Goal: Transaction & Acquisition: Purchase product/service

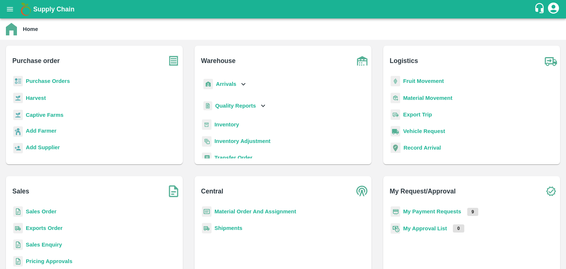
click at [59, 83] on b "Purchase Orders" at bounding box center [48, 81] width 44 height 6
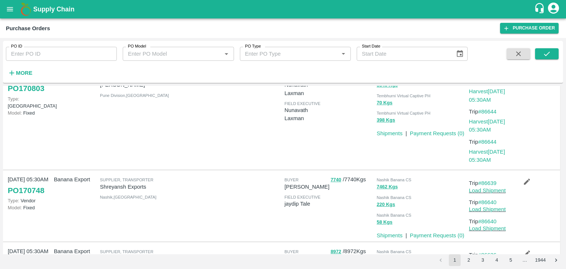
scroll to position [413, 0]
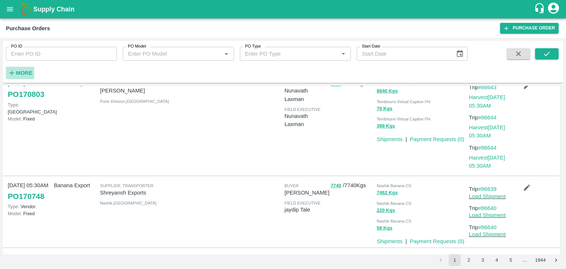
click at [25, 72] on strong "More" at bounding box center [24, 73] width 17 height 6
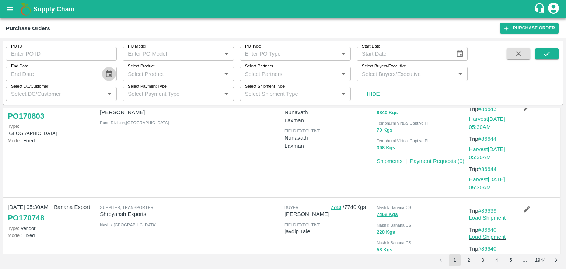
click at [103, 76] on button "Choose date" at bounding box center [109, 74] width 14 height 14
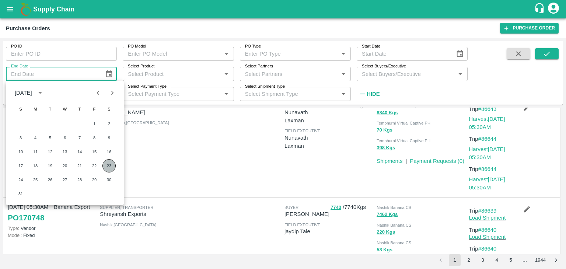
click at [106, 164] on button "23" at bounding box center [108, 165] width 13 height 13
type input "23/08/2025"
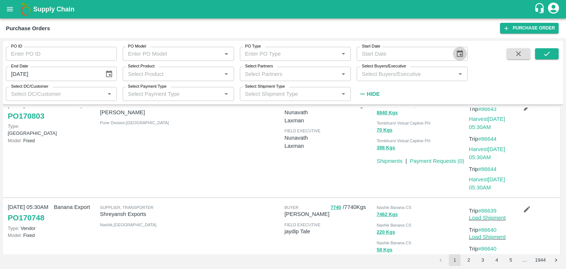
click at [460, 53] on icon "Choose date" at bounding box center [460, 54] width 8 height 8
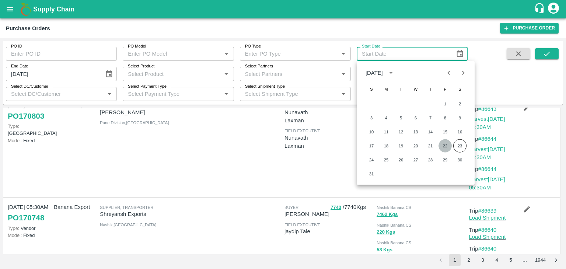
click at [445, 145] on button "22" at bounding box center [444, 145] width 13 height 13
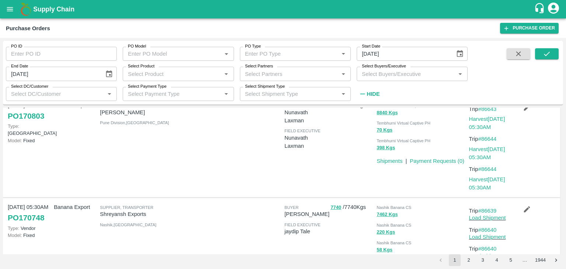
type input "22/08/2025"
click at [543, 52] on icon "submit" at bounding box center [547, 54] width 8 height 8
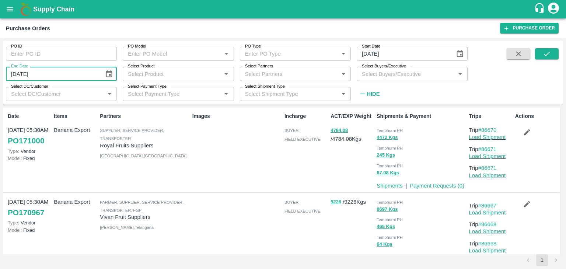
click at [34, 77] on input "23/08/2025" at bounding box center [52, 74] width 93 height 14
type input "DD/MM/YYYY"
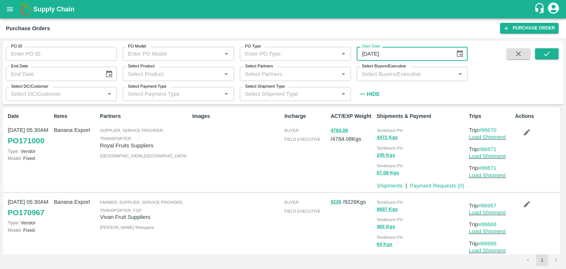
click at [386, 55] on input "22/08/2025" at bounding box center [403, 54] width 93 height 14
type input "DD/MM/YYYY"
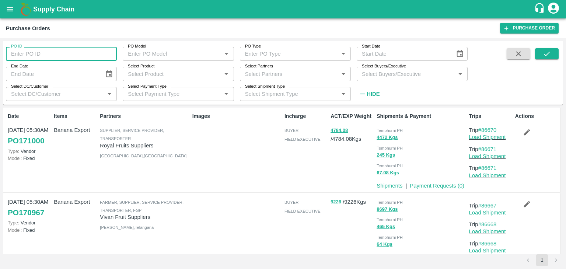
click at [45, 58] on input "PO ID" at bounding box center [61, 54] width 111 height 14
click at [38, 51] on input "PO ID" at bounding box center [61, 54] width 111 height 14
type input "170965"
click at [546, 50] on icon "submit" at bounding box center [547, 54] width 8 height 8
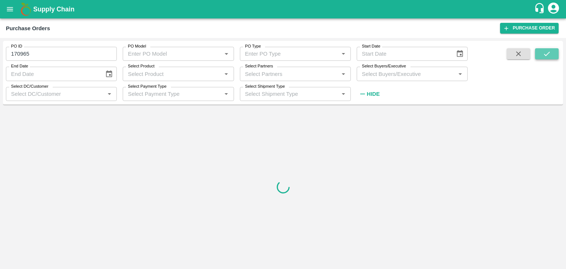
click at [546, 50] on icon "submit" at bounding box center [547, 54] width 8 height 8
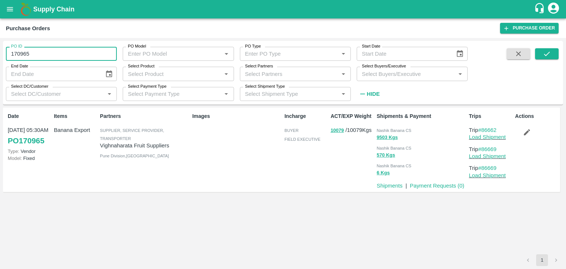
click at [48, 53] on input "170965" at bounding box center [61, 54] width 111 height 14
click at [252, 209] on div "Date 22 Aug, 05:30AM PO 170965 Type: Vendor Model: Fixed Items Banana Export Pa…" at bounding box center [283, 181] width 560 height 147
click at [499, 135] on link "Load Shipment" at bounding box center [487, 137] width 37 height 6
click at [529, 133] on icon "button" at bounding box center [527, 132] width 8 height 8
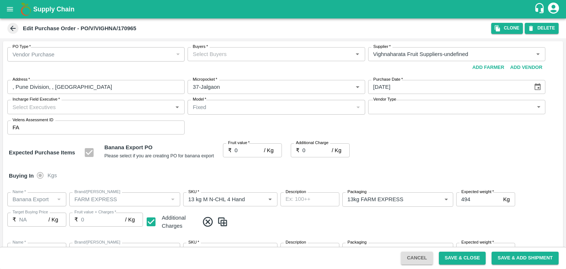
click at [260, 59] on div "Buyers   *" at bounding box center [276, 54] width 177 height 14
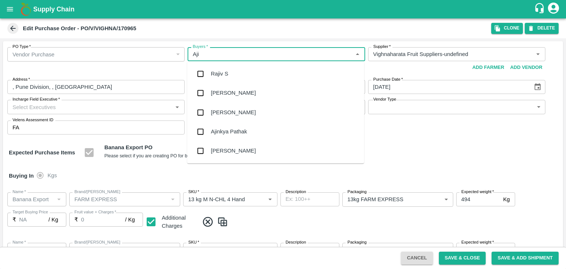
type input "Ajit"
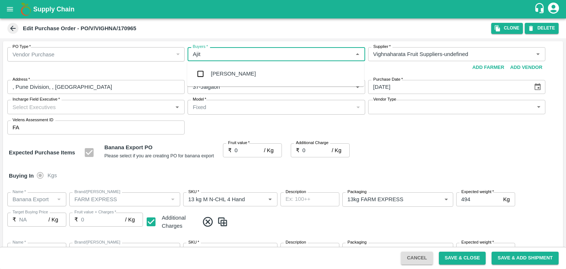
click at [220, 77] on div "Ajit Otari" at bounding box center [233, 74] width 45 height 8
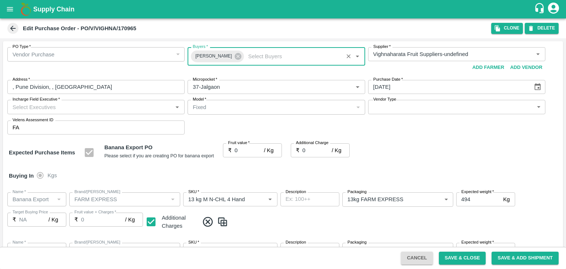
click at [84, 109] on input "Incharge Field Executive   *" at bounding box center [90, 107] width 161 height 10
type input "Jay"
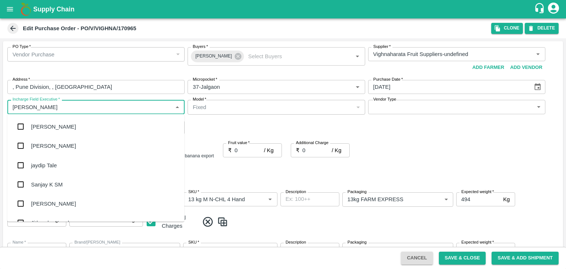
click at [57, 172] on div "jaydip Tale" at bounding box center [95, 164] width 177 height 19
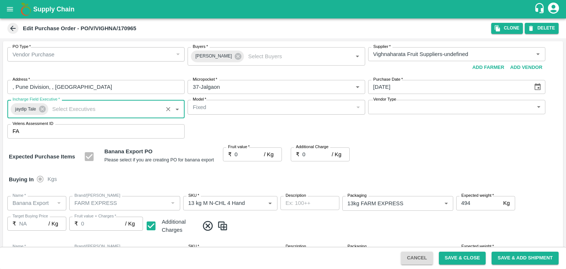
click at [406, 112] on body "Supply Chain Edit Purchase Order - PO/V/VIGHNA/170965 Clone DELETE PO Type   * …" at bounding box center [283, 134] width 566 height 269
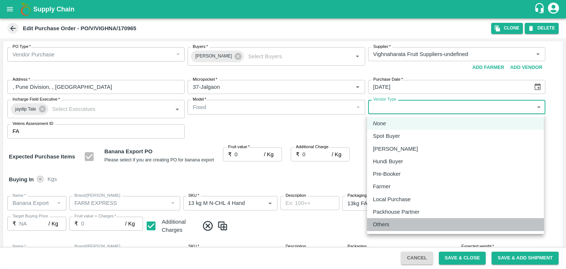
click at [390, 220] on div "Others" at bounding box center [383, 224] width 20 height 8
type input "OTHER"
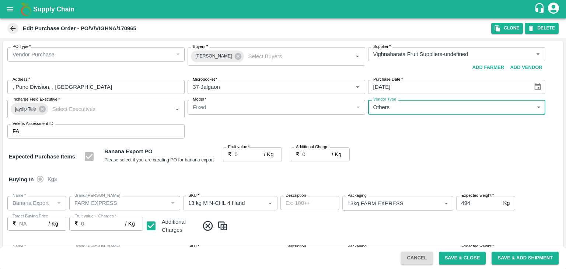
click at [244, 157] on input "0" at bounding box center [249, 154] width 29 height 14
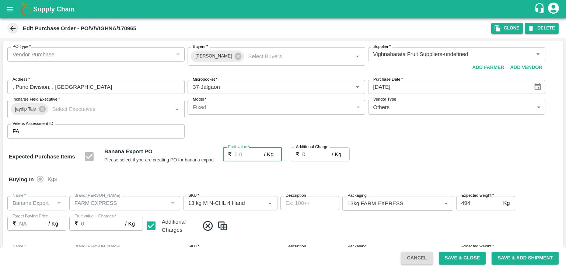
type input "1"
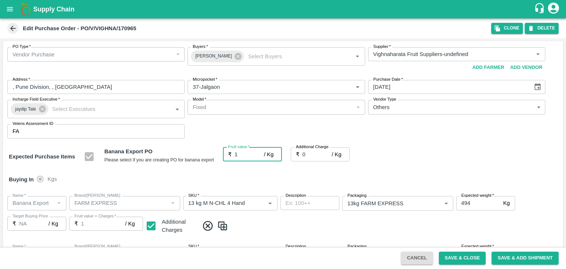
type input "1"
type input "19"
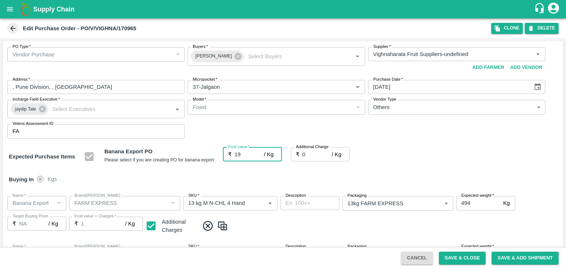
type input "19"
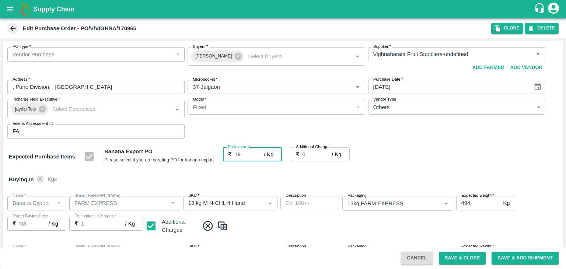
type input "19"
type input "2"
type input "21"
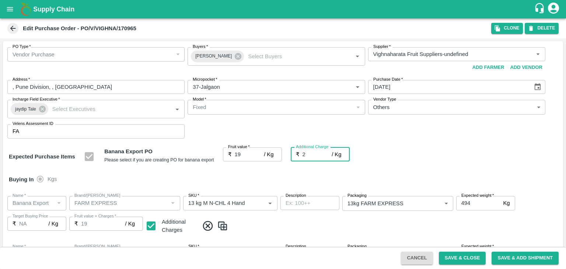
type input "21"
type input "2.7"
type input "21.7"
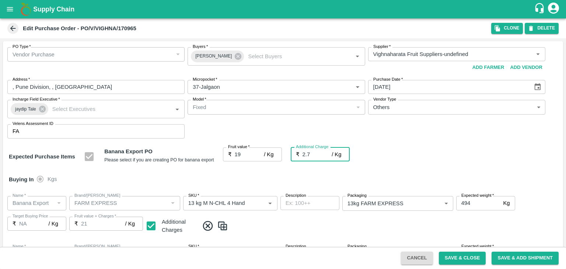
type input "21.7"
type input "2.75"
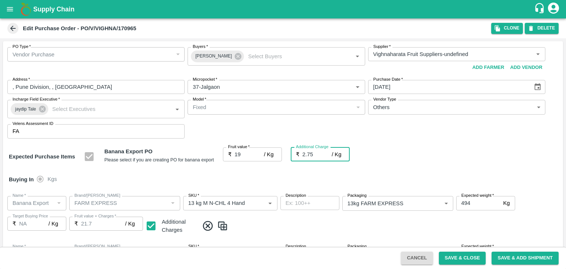
type input "21.75"
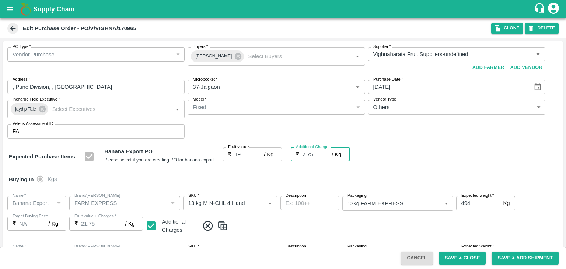
type input "2.75"
click at [258, 174] on div "Buying In Kgs" at bounding box center [283, 179] width 560 height 21
click at [354, 165] on div "Expected Purchase Items Banana Export PO Please select if you are creating PO f…" at bounding box center [283, 156] width 548 height 19
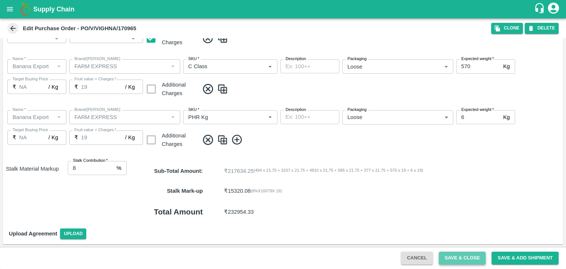
click at [464, 258] on button "Save & Close" at bounding box center [462, 258] width 47 height 13
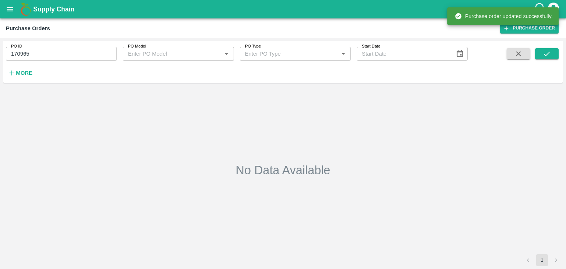
type input "170965"
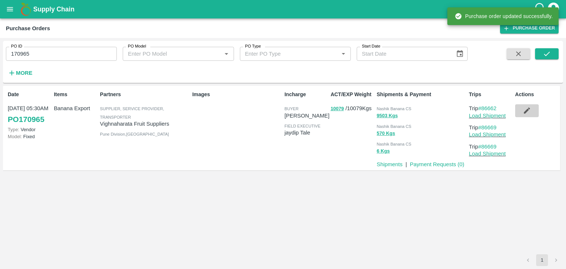
click at [523, 106] on icon "button" at bounding box center [527, 110] width 8 height 8
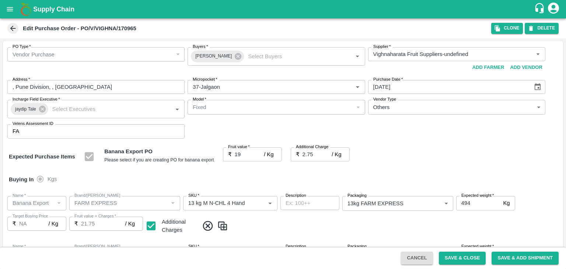
scroll to position [391, 0]
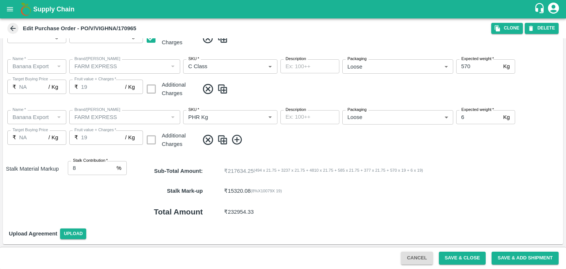
click at [88, 165] on input "8" at bounding box center [91, 168] width 46 height 14
type input "7"
click at [412, 230] on div "Upload Agreement Upload" at bounding box center [283, 233] width 560 height 21
click at [464, 257] on button "Save & Close" at bounding box center [462, 258] width 47 height 13
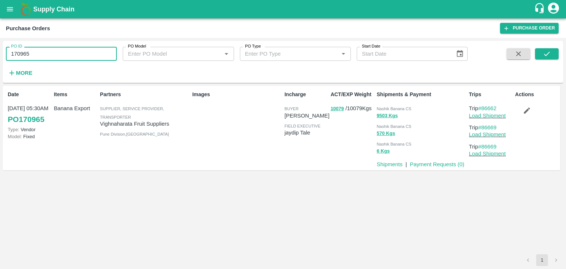
click at [56, 57] on input "170965" at bounding box center [61, 54] width 111 height 14
type input "1"
click at [549, 54] on icon "submit" at bounding box center [547, 54] width 8 height 8
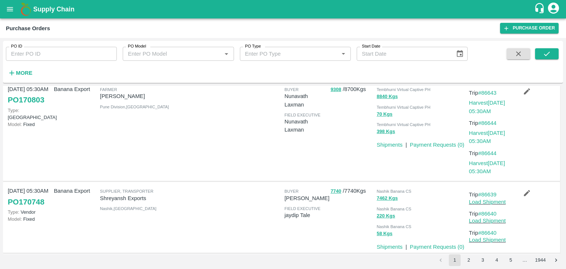
scroll to position [405, 0]
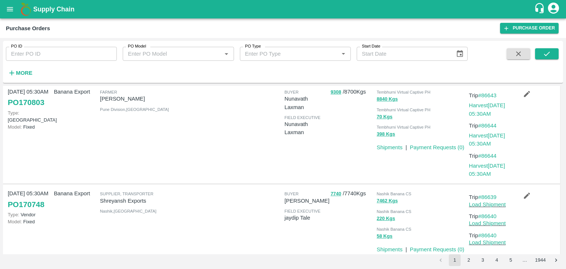
click at [55, 55] on input "PO ID" at bounding box center [61, 54] width 111 height 14
paste input "text"
type input "170931"
click at [551, 54] on button "submit" at bounding box center [547, 53] width 24 height 11
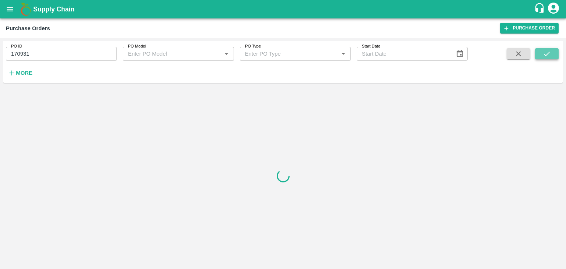
click at [551, 54] on button "submit" at bounding box center [547, 53] width 24 height 11
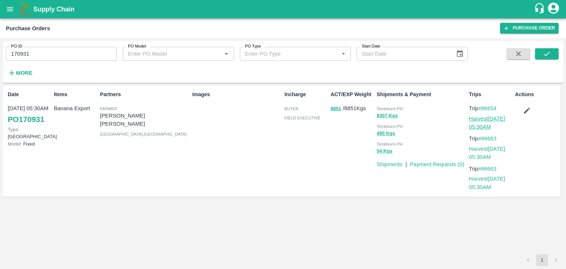
click at [487, 118] on link "Harvest 22 Aug, 05:30AM" at bounding box center [487, 123] width 36 height 14
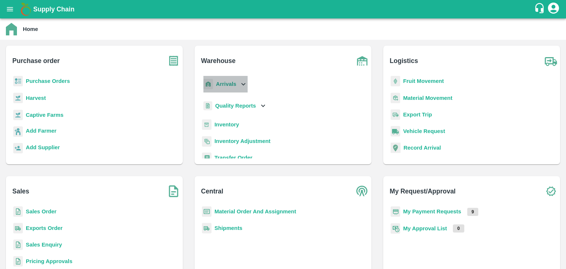
click at [221, 88] on p "Arrivals" at bounding box center [226, 84] width 20 height 8
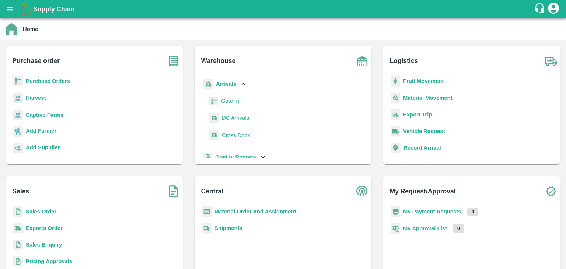
click at [236, 118] on span "DC Arrivals" at bounding box center [235, 118] width 27 height 8
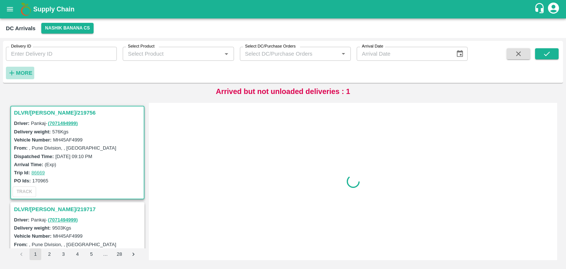
click at [21, 70] on strong "More" at bounding box center [24, 73] width 17 height 6
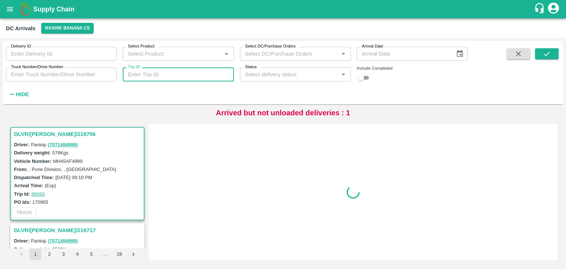
click at [161, 76] on input "Trip ID" at bounding box center [178, 74] width 111 height 14
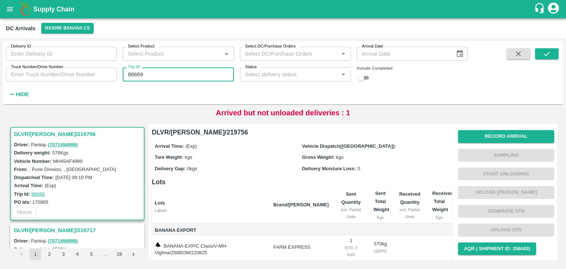
type input "86669"
drag, startPoint x: 545, startPoint y: 60, endPoint x: 552, endPoint y: 53, distance: 9.6
click at [552, 53] on span at bounding box center [547, 74] width 24 height 52
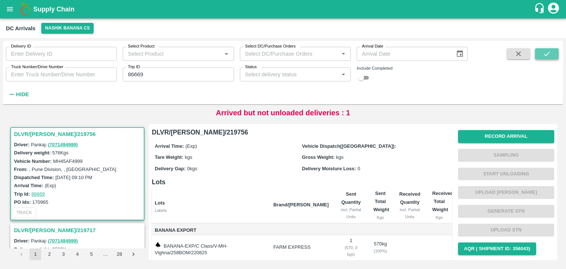
click at [552, 53] on button "submit" at bounding box center [547, 53] width 24 height 11
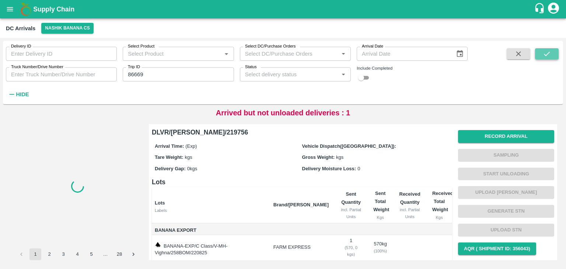
click at [552, 53] on button "submit" at bounding box center [547, 53] width 24 height 11
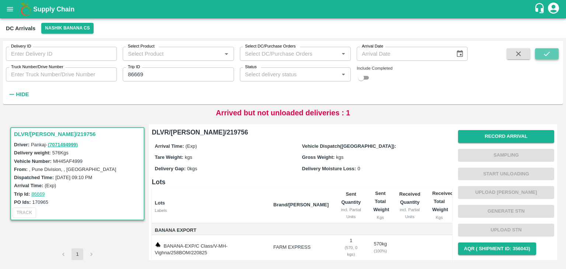
click at [552, 53] on button "submit" at bounding box center [547, 53] width 24 height 11
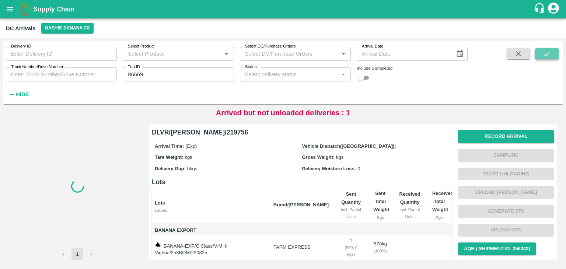
click at [552, 53] on button "submit" at bounding box center [547, 53] width 24 height 11
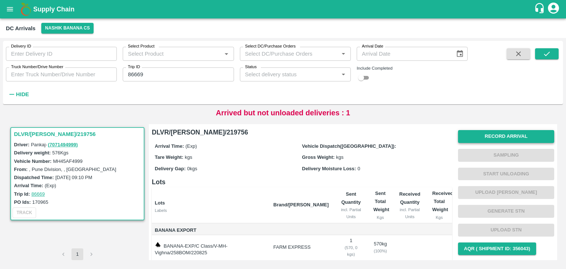
click at [507, 135] on button "Record Arrival" at bounding box center [506, 136] width 96 height 13
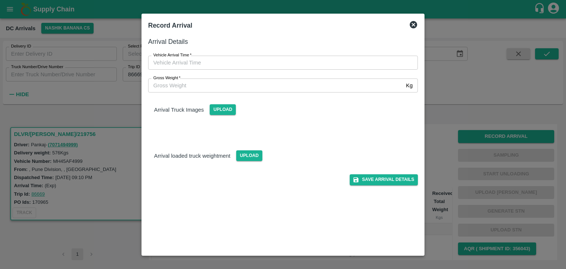
type input "DD/MM/YYYY hh:mm aa"
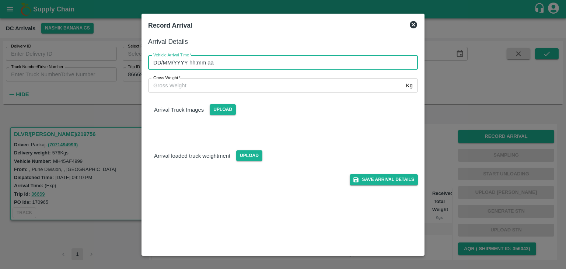
click at [285, 60] on input "DD/MM/YYYY hh:mm aa" at bounding box center [280, 63] width 265 height 14
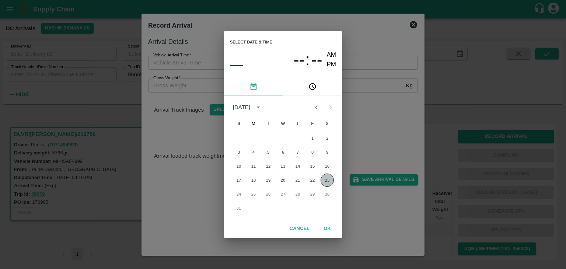
click at [330, 181] on button "23" at bounding box center [327, 180] width 13 height 13
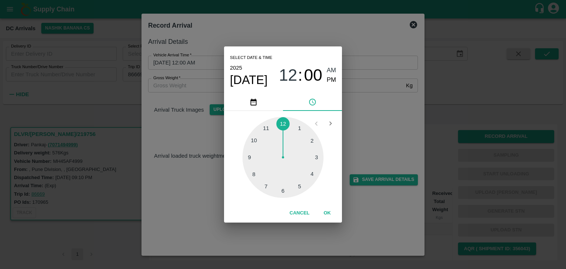
click at [255, 163] on div at bounding box center [282, 157] width 81 height 81
type input "23/08/2025 09:43 AM"
click at [327, 210] on button "OK" at bounding box center [327, 213] width 24 height 13
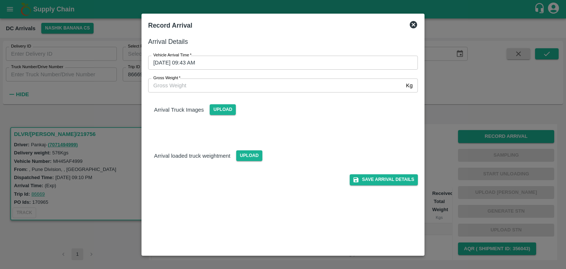
click at [378, 186] on div "Arrival Details Vehicle Arrival Time   * 23/08/2025 09:43 AM Vehicle Arrival Ti…" at bounding box center [283, 143] width 276 height 218
click at [381, 183] on button "Save Arrival Details" at bounding box center [384, 179] width 68 height 11
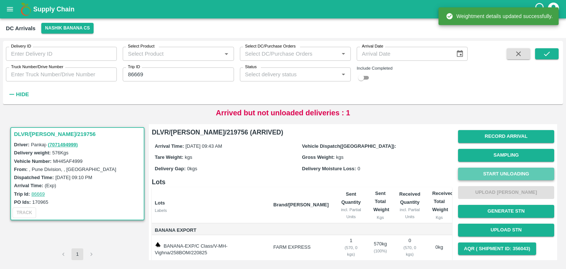
click at [480, 174] on button "Start Unloading" at bounding box center [506, 174] width 96 height 13
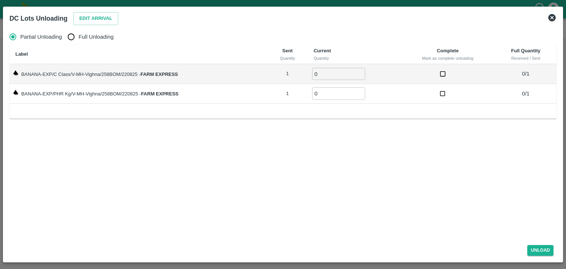
click at [108, 38] on span "Full Unloading" at bounding box center [95, 37] width 35 height 8
click at [78, 38] on input "Full Unloading" at bounding box center [71, 36] width 15 height 15
radio input "true"
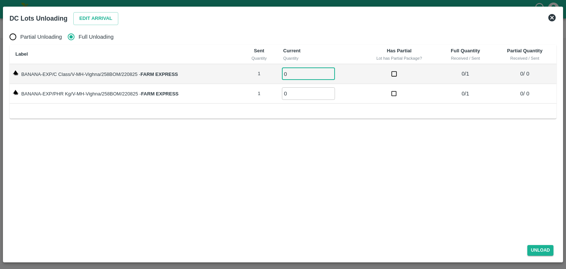
click at [292, 76] on input "0" at bounding box center [308, 74] width 53 height 12
type input "01"
click at [293, 95] on input "0" at bounding box center [308, 93] width 53 height 12
type input "01"
click at [544, 246] on button "Unload" at bounding box center [540, 250] width 27 height 11
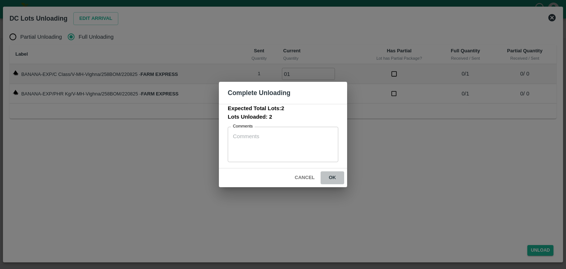
click at [330, 177] on button "ok" at bounding box center [333, 177] width 24 height 13
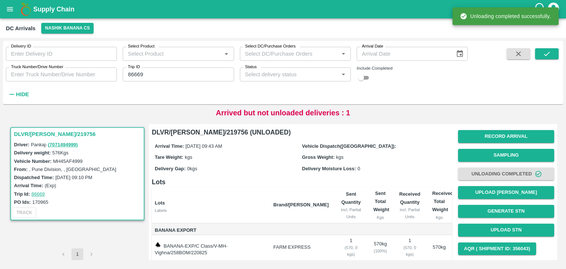
scroll to position [46, 0]
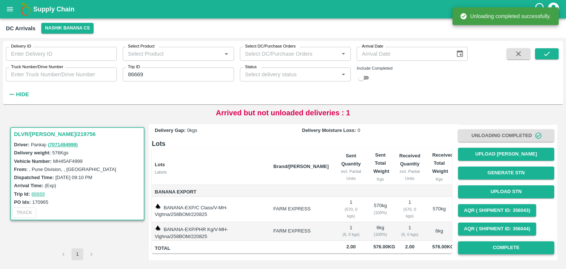
click at [497, 241] on button "Complete" at bounding box center [506, 247] width 96 height 13
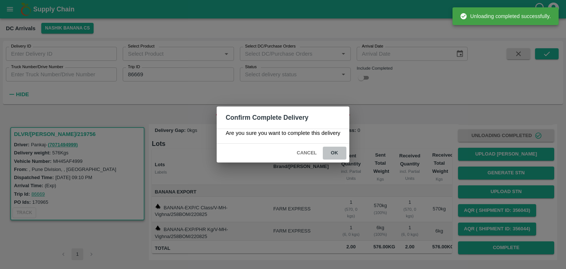
click at [332, 153] on button "ok" at bounding box center [335, 153] width 24 height 13
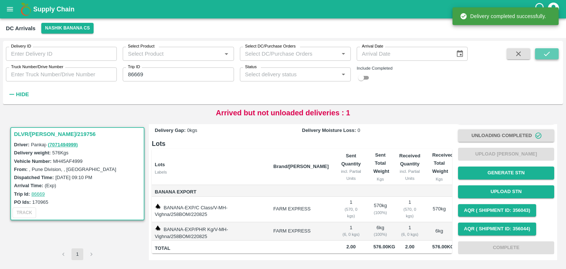
click at [554, 56] on button "submit" at bounding box center [547, 53] width 24 height 11
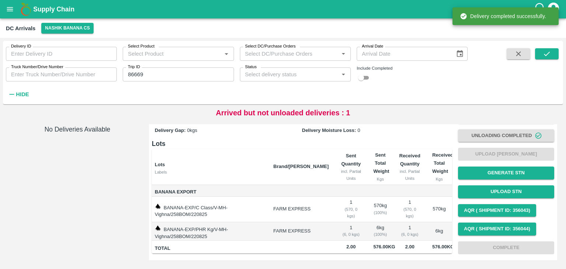
click at [14, 6] on button "open drawer" at bounding box center [9, 9] width 17 height 17
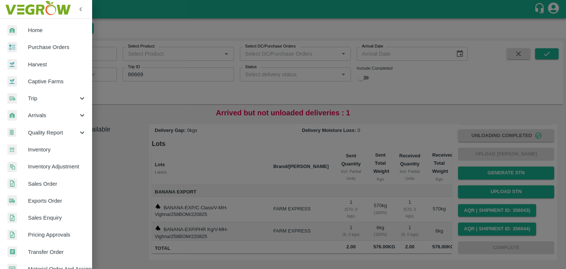
click at [38, 99] on span "Trip" at bounding box center [53, 98] width 50 height 8
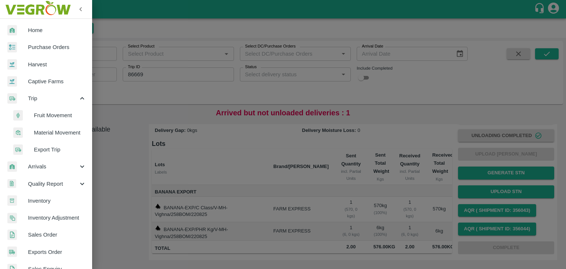
click at [56, 113] on span "Fruit Movement" at bounding box center [60, 115] width 52 height 8
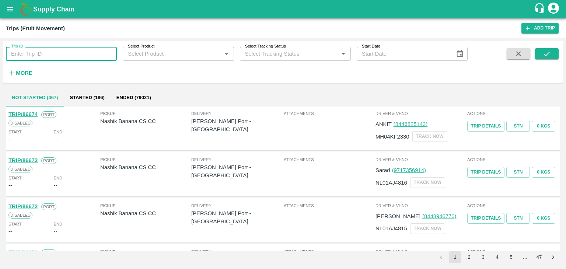
click at [70, 55] on input "Trip ID" at bounding box center [61, 54] width 111 height 14
type input "86669"
click at [553, 53] on button "submit" at bounding box center [547, 53] width 24 height 11
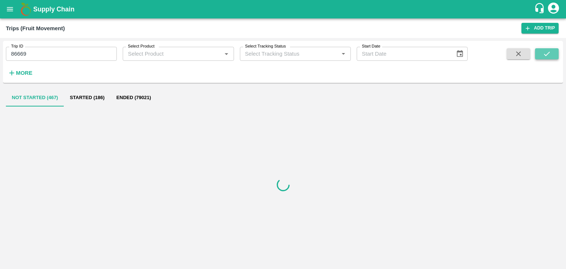
click at [553, 53] on button "submit" at bounding box center [547, 53] width 24 height 11
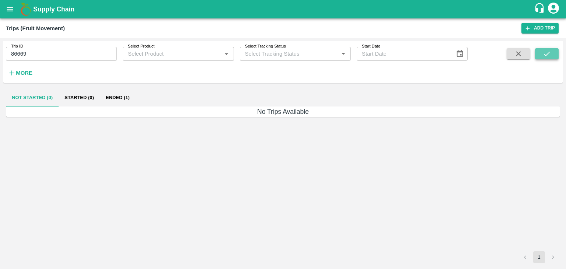
click at [553, 53] on button "submit" at bounding box center [547, 53] width 24 height 11
click at [124, 99] on button "Ended (1)" at bounding box center [118, 98] width 36 height 18
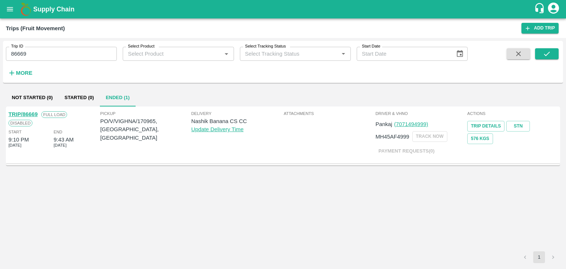
click at [26, 111] on link "TRIP/86669" at bounding box center [22, 114] width 29 height 6
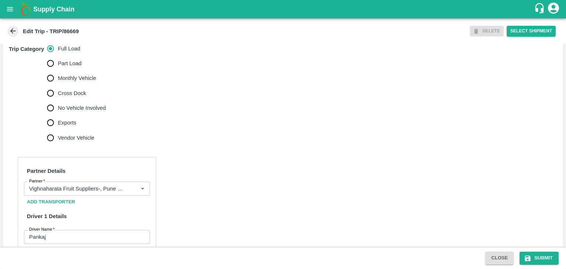
click at [71, 112] on span "No Vehicle Involved" at bounding box center [82, 108] width 48 height 8
click at [58, 113] on input "No Vehicle Involved" at bounding box center [50, 108] width 15 height 15
radio input "true"
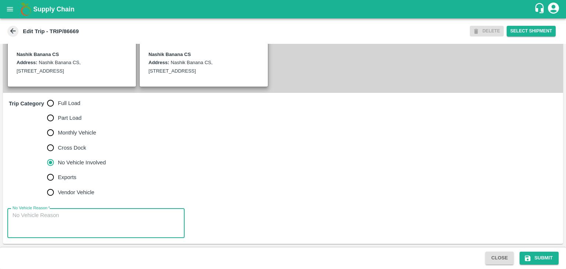
click at [92, 213] on textarea "No Vehicle Reason   *" at bounding box center [96, 222] width 167 height 23
type textarea "Field Dump"
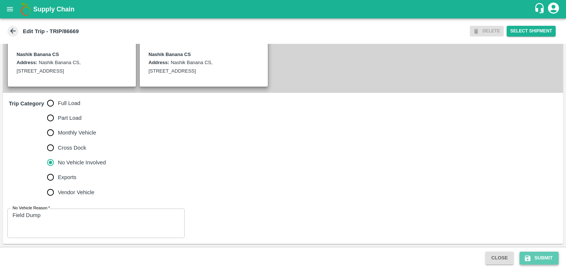
click at [541, 258] on button "Submit" at bounding box center [538, 258] width 39 height 13
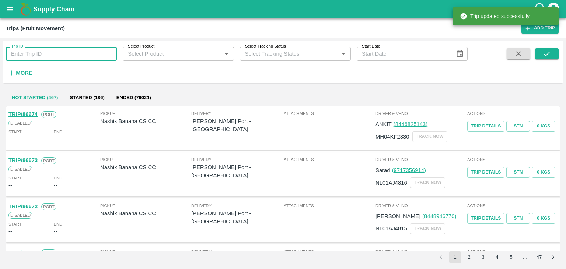
click at [48, 48] on input "Trip ID" at bounding box center [61, 54] width 111 height 14
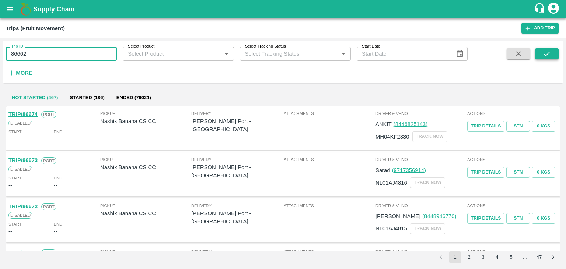
type input "86662"
click at [543, 53] on icon "submit" at bounding box center [547, 54] width 8 height 8
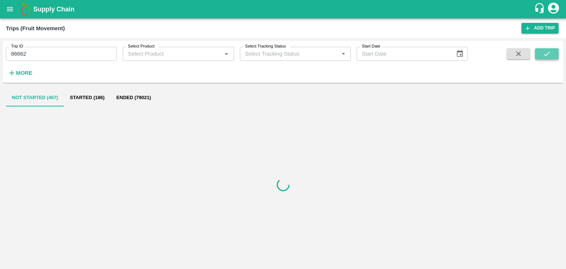
click at [543, 53] on icon "submit" at bounding box center [547, 54] width 8 height 8
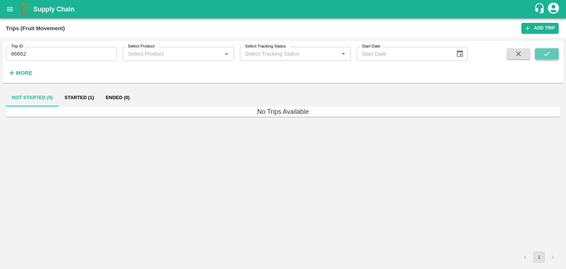
click at [543, 53] on icon "submit" at bounding box center [547, 54] width 8 height 8
click at [78, 95] on button "Started (1)" at bounding box center [79, 98] width 41 height 18
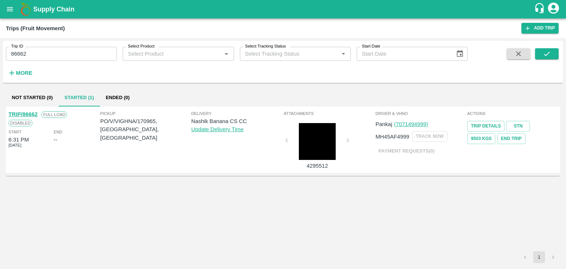
click at [22, 114] on link "TRIP/86662" at bounding box center [22, 114] width 29 height 6
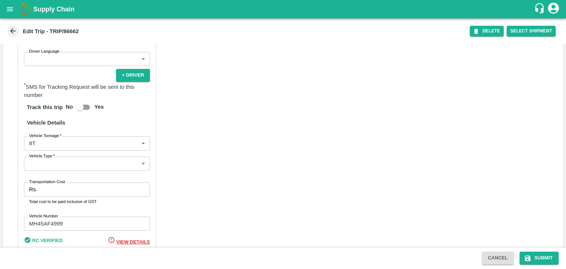
scroll to position [517, 0]
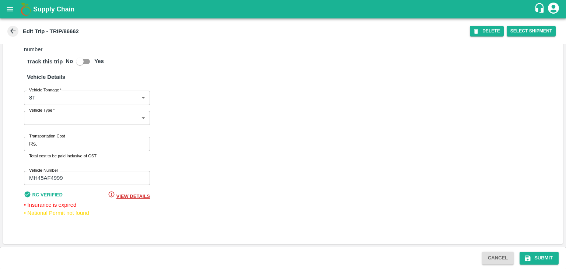
click at [53, 118] on body "Supply Chain Edit Trip - TRIP/86662 DELETE Select Shipment Trip Details Trip Ty…" at bounding box center [283, 134] width 566 height 269
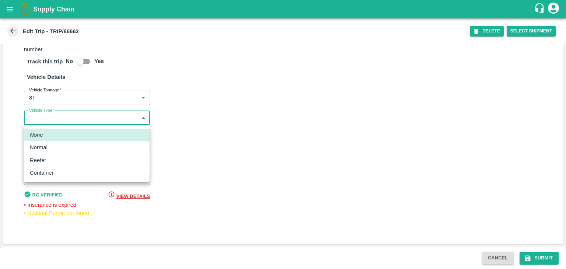
click at [53, 150] on div "Normal" at bounding box center [87, 147] width 114 height 8
type input "Normal"
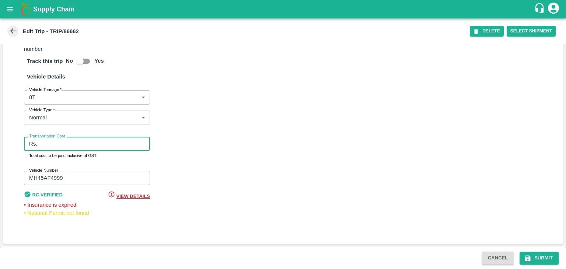
click at [60, 147] on input "Transportation Cost" at bounding box center [95, 144] width 110 height 14
click at [71, 148] on input "Transportation Cost" at bounding box center [95, 144] width 110 height 14
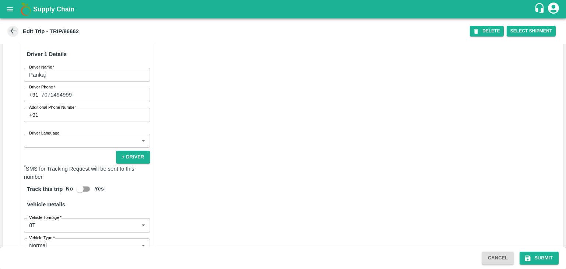
scroll to position [517, 0]
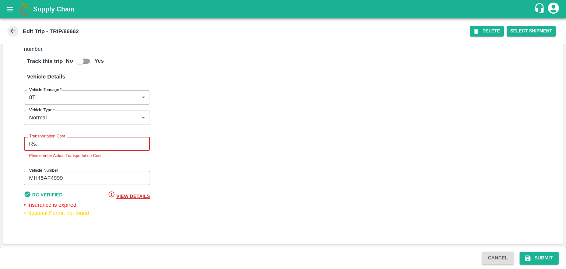
click at [80, 145] on input "Transportation Cost" at bounding box center [95, 144] width 110 height 14
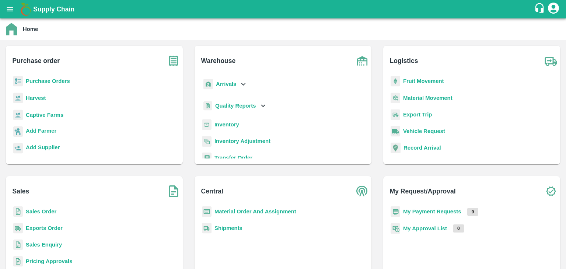
click at [439, 210] on b "My Payment Requests" at bounding box center [432, 212] width 58 height 6
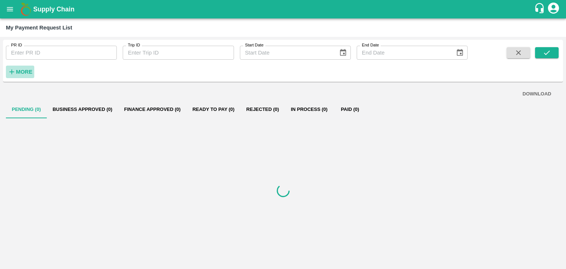
click at [17, 71] on strong "More" at bounding box center [24, 72] width 17 height 6
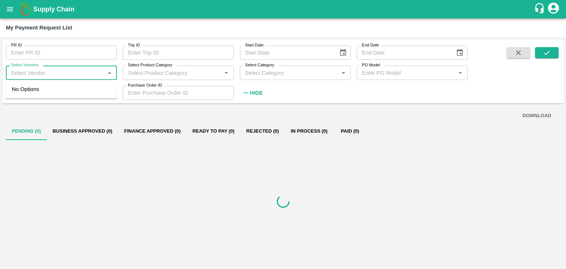
click at [87, 70] on input "Select Vendors" at bounding box center [55, 73] width 94 height 10
click at [75, 85] on div "Safal Fruit Supplier-Supplier, Service Provider, Transporter, FGP" at bounding box center [63, 93] width 96 height 17
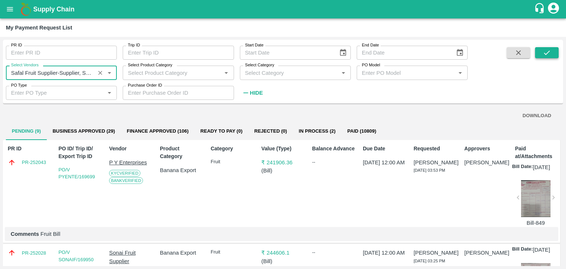
type input "Safal Fruit Supplier-Supplier, Service Provider, Transporter, FGP"
click at [557, 49] on button "submit" at bounding box center [547, 52] width 24 height 11
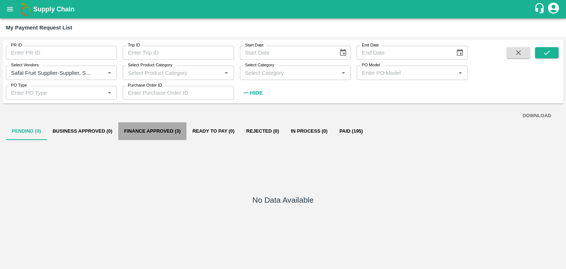
click at [155, 130] on button "Finance Approved (3)" at bounding box center [152, 131] width 68 height 18
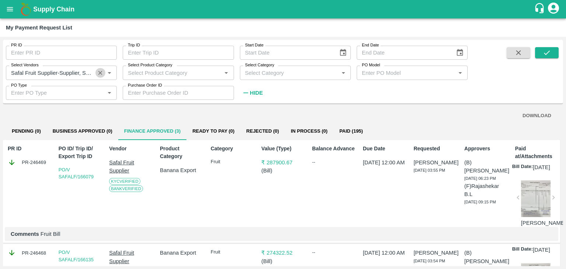
click at [101, 74] on icon "Clear" at bounding box center [100, 72] width 7 height 7
click at [550, 51] on icon "submit" at bounding box center [547, 53] width 8 height 8
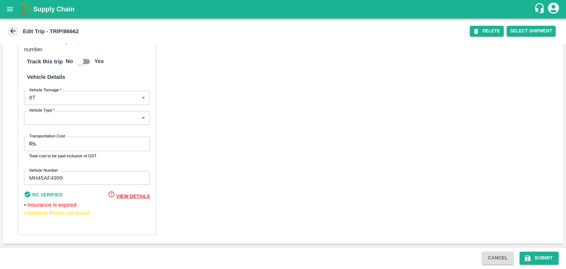
scroll to position [517, 0]
click at [7, 10] on icon "open drawer" at bounding box center [10, 9] width 8 height 8
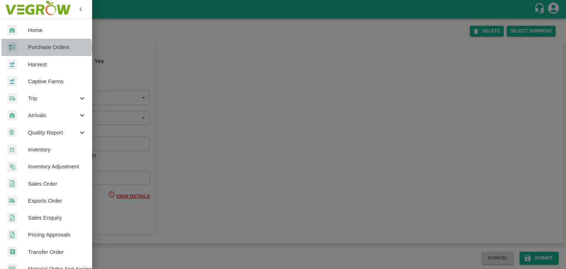
click at [45, 48] on span "Purchase Orders" at bounding box center [57, 47] width 58 height 8
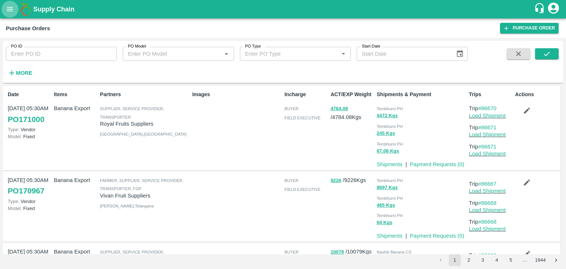
click at [10, 9] on icon "open drawer" at bounding box center [10, 9] width 6 height 4
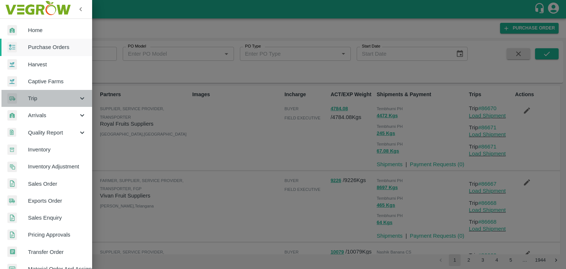
click at [47, 102] on span "Trip" at bounding box center [53, 98] width 50 height 8
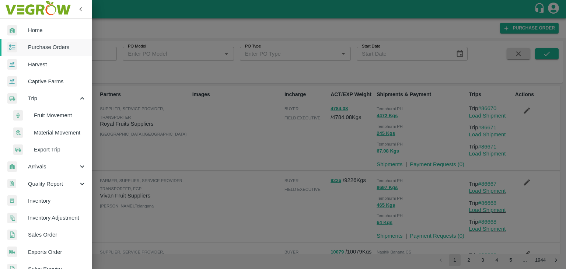
click at [64, 115] on span "Fruit Movement" at bounding box center [60, 115] width 52 height 8
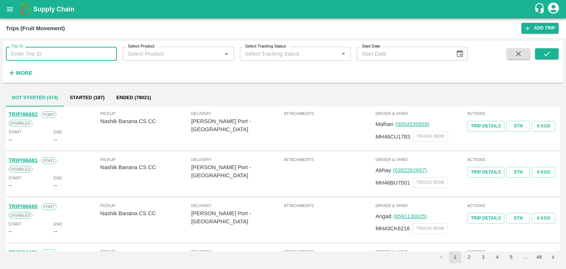
click at [43, 54] on input "Trip ID" at bounding box center [61, 54] width 111 height 14
type input "86663"
click at [546, 53] on icon "submit" at bounding box center [547, 54] width 8 height 8
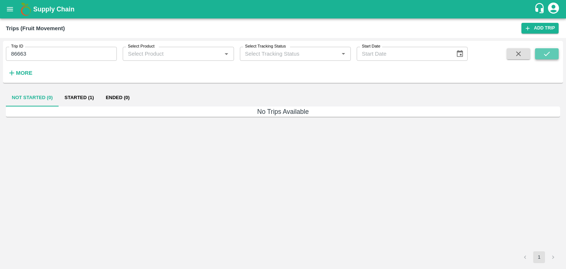
click at [546, 53] on icon "submit" at bounding box center [547, 54] width 8 height 8
click at [81, 101] on button "Started (1)" at bounding box center [79, 98] width 41 height 18
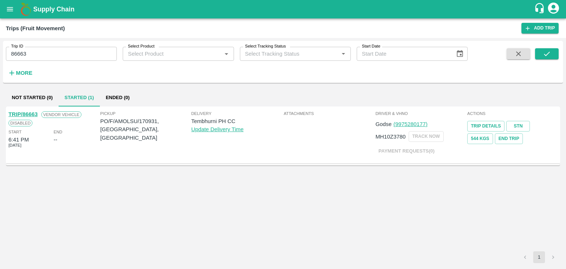
click at [23, 112] on link "TRIP/86663" at bounding box center [22, 114] width 29 height 6
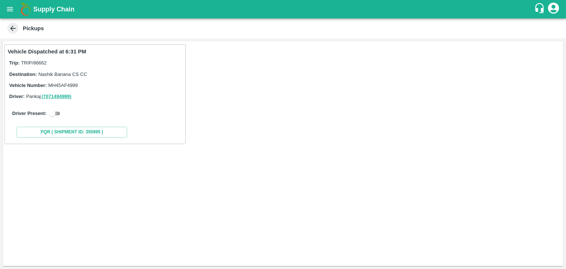
click at [57, 112] on input "checkbox" at bounding box center [52, 113] width 27 height 9
checkbox input "true"
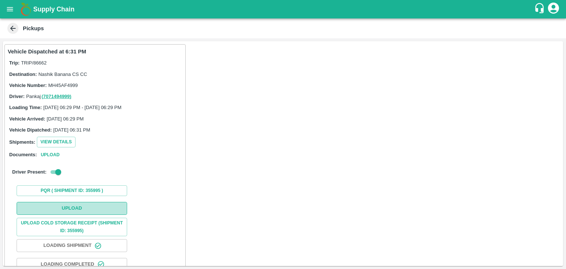
click at [90, 207] on button "Upload" at bounding box center [72, 208] width 111 height 13
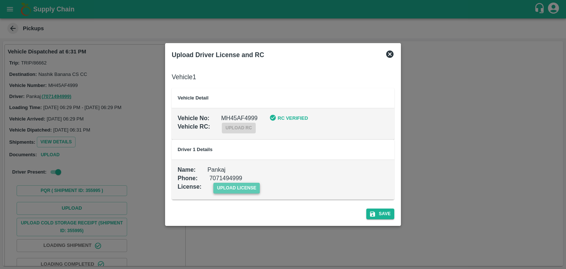
click at [231, 189] on span "upload license" at bounding box center [236, 188] width 47 height 11
click at [0, 0] on input "upload license" at bounding box center [0, 0] width 0 height 0
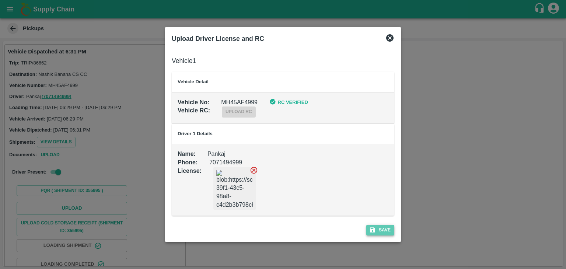
click at [391, 228] on button "Save" at bounding box center [380, 230] width 28 height 11
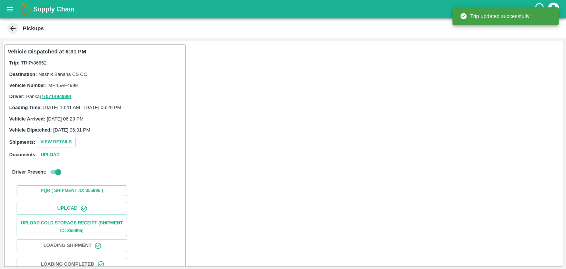
scroll to position [77, 0]
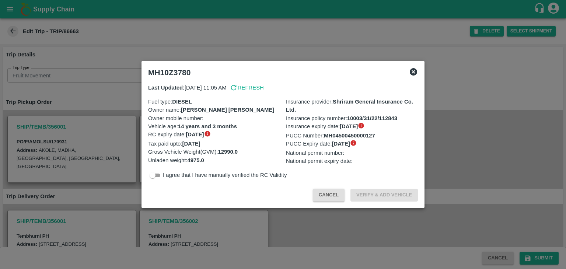
click at [215, 229] on div at bounding box center [283, 134] width 566 height 269
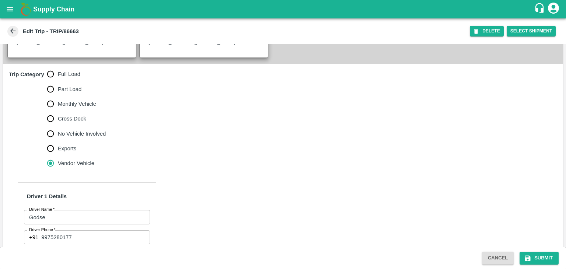
scroll to position [211, 0]
click at [71, 137] on span "No Vehicle Involved" at bounding box center [82, 133] width 48 height 8
click at [58, 138] on input "No Vehicle Involved" at bounding box center [50, 133] width 15 height 15
radio input "true"
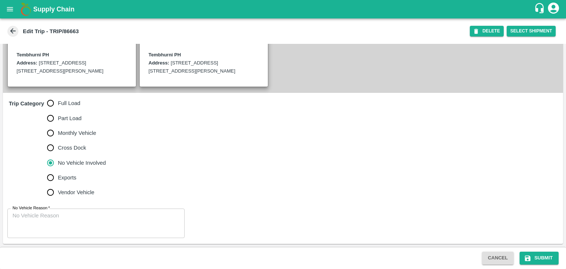
scroll to position [189, 0]
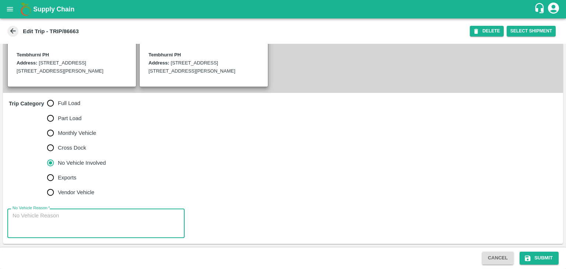
click at [94, 217] on textarea "No Vehicle Reason   *" at bounding box center [96, 223] width 167 height 23
type textarea "Field Dump"
click at [544, 257] on button "Submit" at bounding box center [538, 258] width 39 height 13
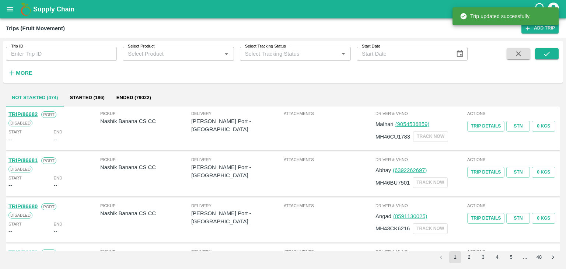
click at [56, 59] on input "Trip ID" at bounding box center [61, 54] width 111 height 14
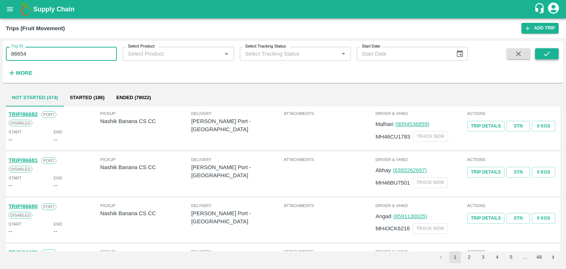
type input "86654"
click at [545, 50] on icon "submit" at bounding box center [547, 54] width 8 height 8
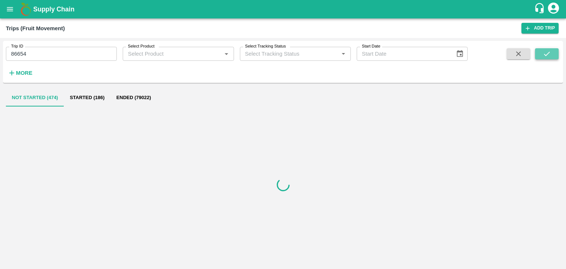
click at [545, 50] on icon "submit" at bounding box center [547, 54] width 8 height 8
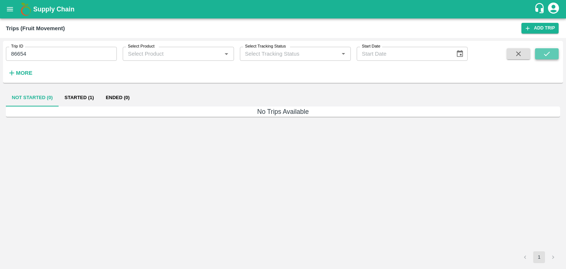
click at [545, 50] on icon "submit" at bounding box center [547, 54] width 8 height 8
click at [83, 99] on button "Started (1)" at bounding box center [79, 98] width 41 height 18
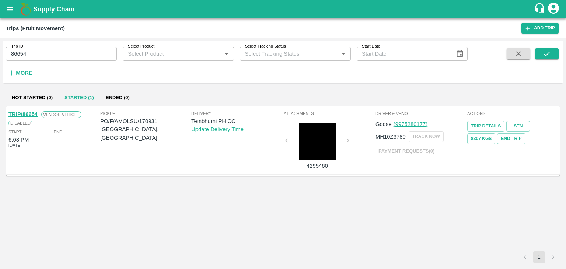
click at [21, 113] on link "TRIP/86654" at bounding box center [22, 114] width 29 height 6
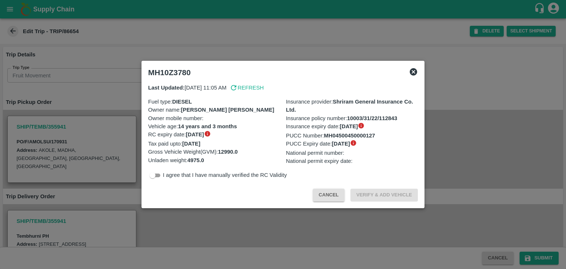
click at [224, 230] on div at bounding box center [283, 134] width 566 height 269
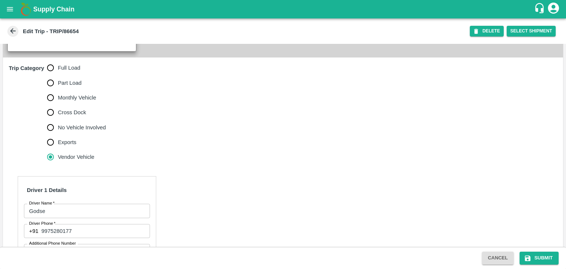
scroll to position [214, 0]
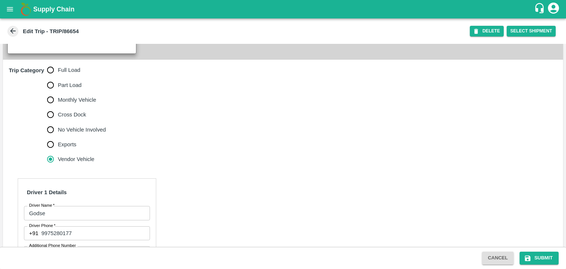
click at [66, 74] on span "Full Load" at bounding box center [69, 70] width 22 height 8
click at [58, 77] on input "Full Load" at bounding box center [50, 70] width 15 height 15
radio input "true"
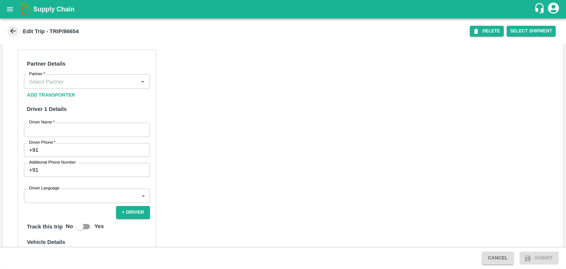
scroll to position [349, 0]
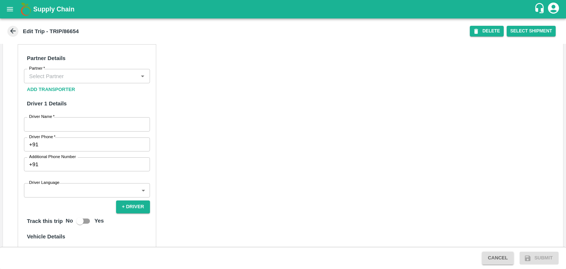
click at [44, 81] on input "Partner   *" at bounding box center [80, 76] width 109 height 10
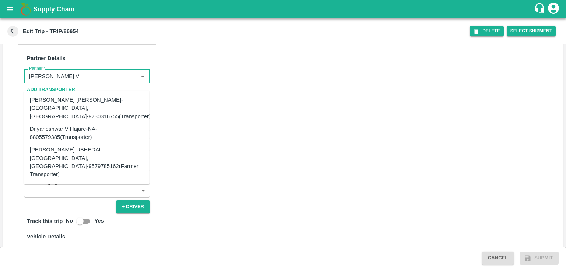
click at [99, 104] on div "Dnyaneshwar Vitthal Godse-Kandar, Solapur-9730316755(Transporter)" at bounding box center [90, 108] width 121 height 25
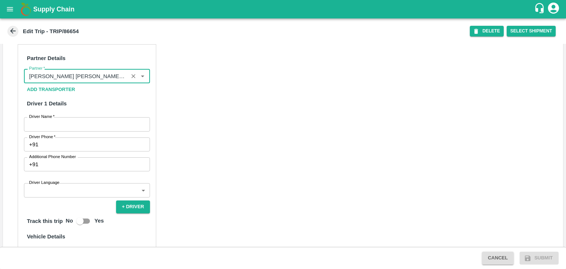
scroll to position [444, 0]
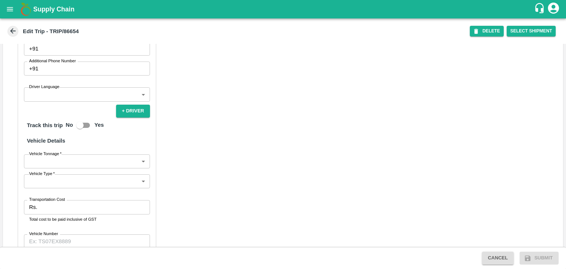
type input "Dnyaneshwar Vitthal Godse-Kandar, Solapur-9730316755(Transporter)"
click at [62, 56] on input "Driver Phone   *" at bounding box center [95, 49] width 109 height 14
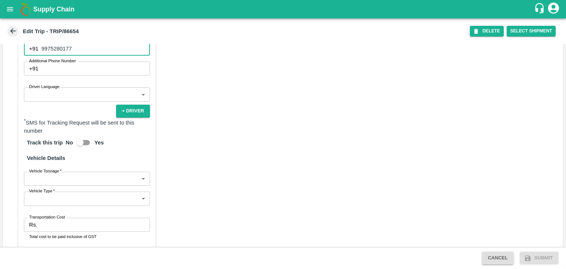
type input "9975280177"
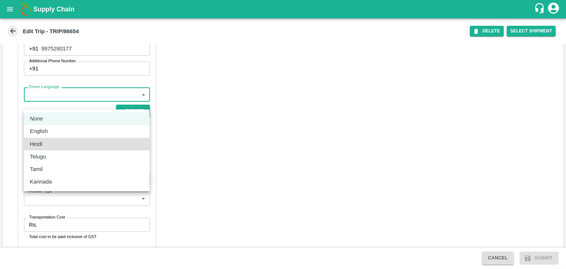
type input "hi"
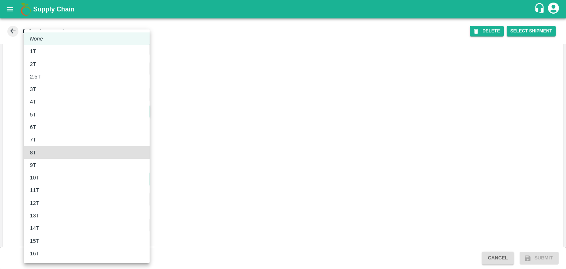
type input "8000"
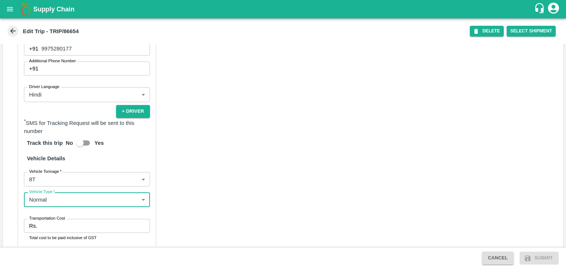
type input "Normal"
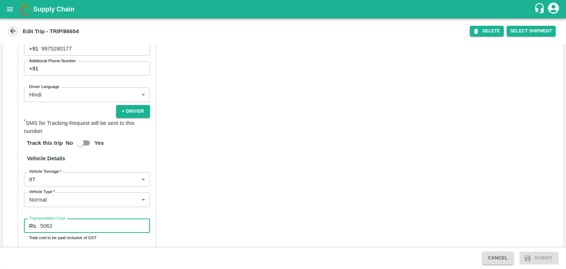
type input "5062"
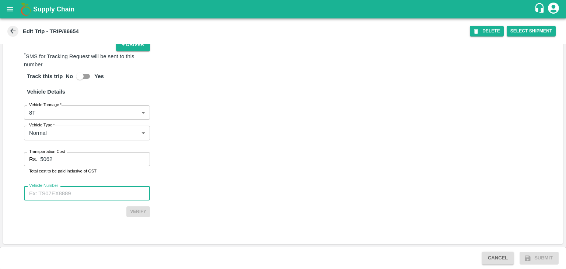
paste input "MH10Z3780"
type input "MH10Z3780"
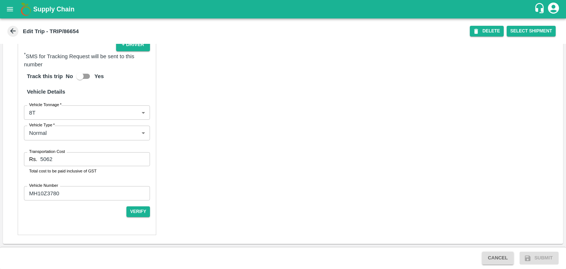
click at [139, 217] on div "Partner Details Partner   * Partner Add Transporter Driver 1 Details Driver Nam…" at bounding box center [87, 58] width 139 height 353
click at [140, 215] on button "Verify" at bounding box center [138, 211] width 24 height 11
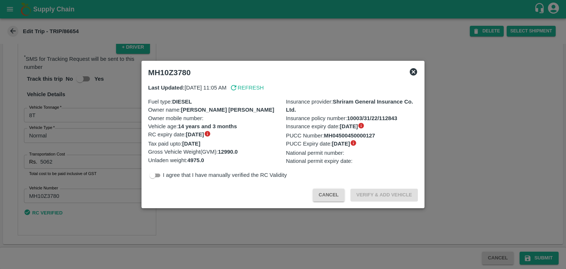
scroll to position [516, 0]
drag, startPoint x: 161, startPoint y: 170, endPoint x: 156, endPoint y: 174, distance: 6.8
click at [156, 174] on div "Last Updated: 23 Aug 2025, 11:05 AM Refresh Fuel type : DIESEL Owner name : DNY…" at bounding box center [283, 132] width 276 height 102
click at [156, 174] on input "checkbox" at bounding box center [152, 175] width 27 height 9
checkbox input "true"
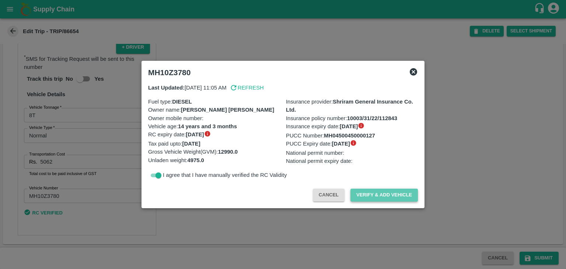
click at [406, 197] on button "Verify & Add Vehicle" at bounding box center [383, 195] width 67 height 13
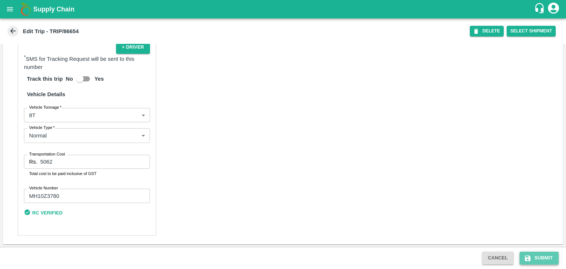
click at [546, 258] on button "Submit" at bounding box center [538, 258] width 39 height 13
click at [543, 261] on button "Submit" at bounding box center [538, 258] width 39 height 13
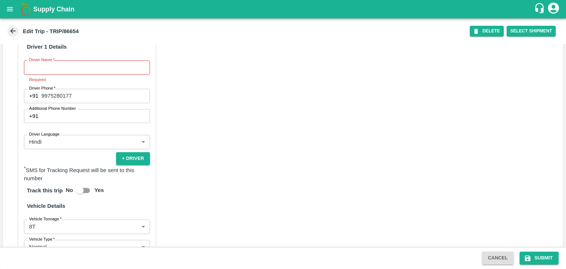
scroll to position [339, 0]
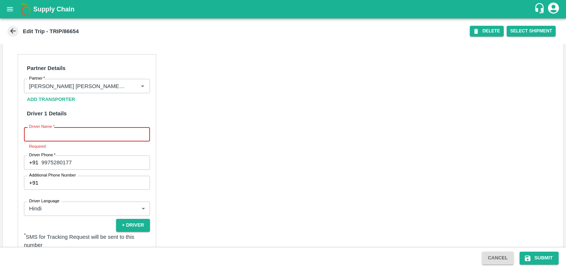
click at [62, 141] on input "Driver Name   *" at bounding box center [87, 134] width 126 height 14
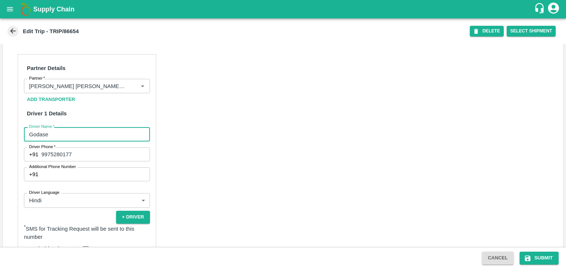
type input "Godase"
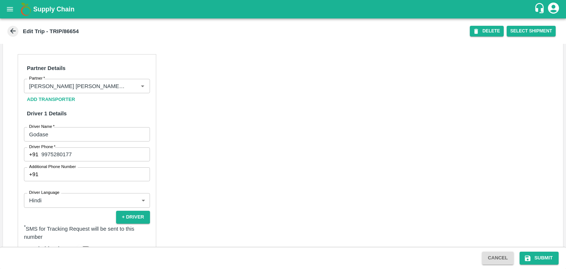
click at [271, 132] on div "Partner Details Partner   * Partner Add Transporter Driver 1 Details Driver Nam…" at bounding box center [283, 229] width 560 height 368
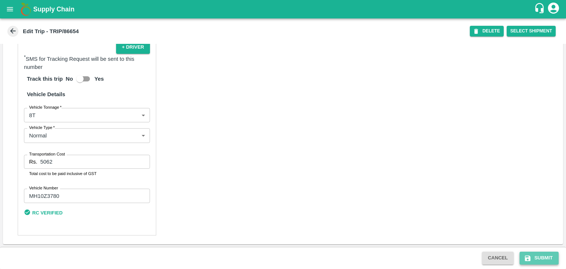
click at [539, 259] on button "Submit" at bounding box center [538, 258] width 39 height 13
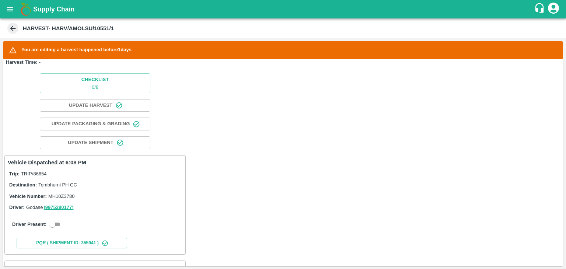
scroll to position [28, 0]
click at [52, 224] on input "checkbox" at bounding box center [52, 224] width 27 height 9
checkbox input "true"
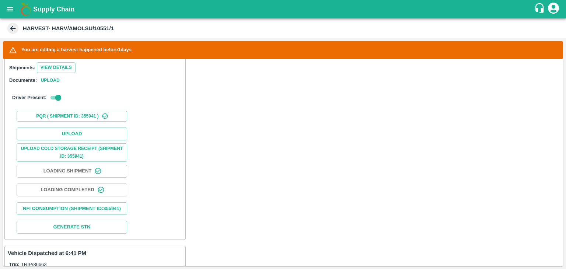
scroll to position [214, 0]
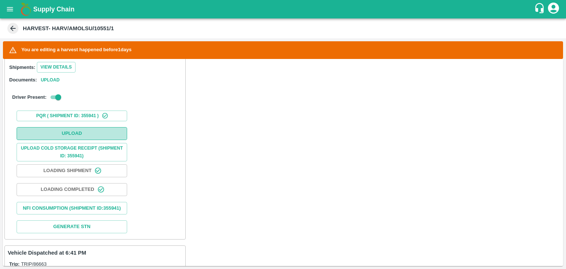
click at [81, 133] on button "Upload" at bounding box center [72, 133] width 111 height 13
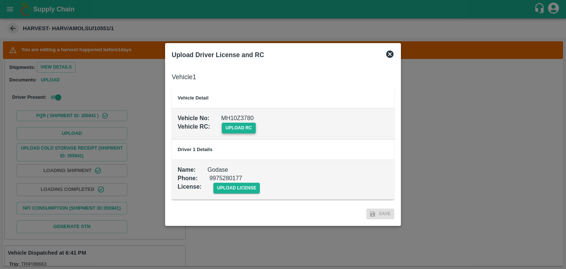
click at [246, 131] on span "upload rc" at bounding box center [239, 128] width 34 height 11
click at [0, 0] on input "upload rc" at bounding box center [0, 0] width 0 height 0
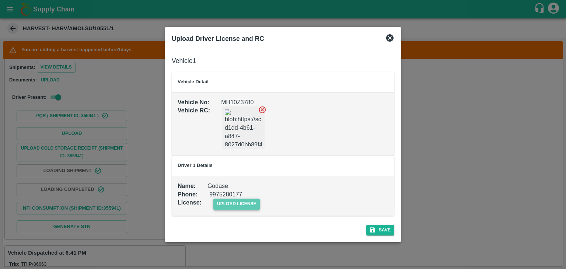
click at [242, 204] on span "upload license" at bounding box center [236, 204] width 47 height 11
click at [0, 0] on input "upload license" at bounding box center [0, 0] width 0 height 0
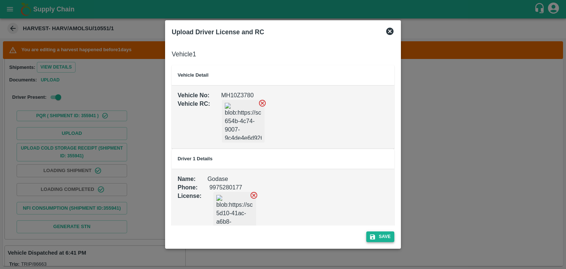
click at [387, 236] on button "Save" at bounding box center [380, 236] width 28 height 11
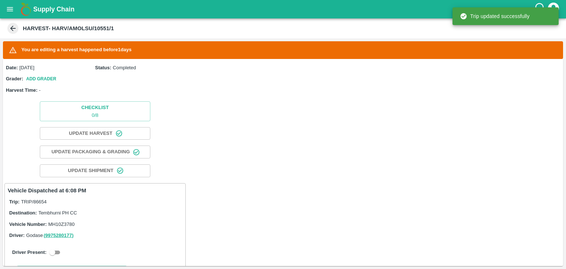
scroll to position [140, 0]
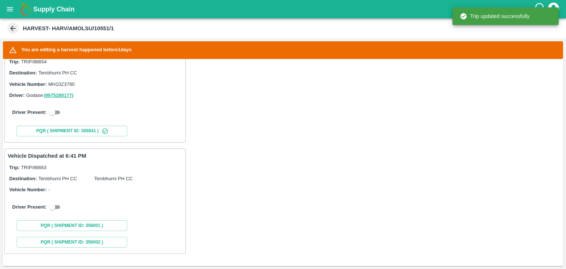
click at [57, 117] on div "Driver Present:" at bounding box center [95, 112] width 175 height 21
click at [57, 112] on input "checkbox" at bounding box center [52, 112] width 27 height 9
checkbox input "true"
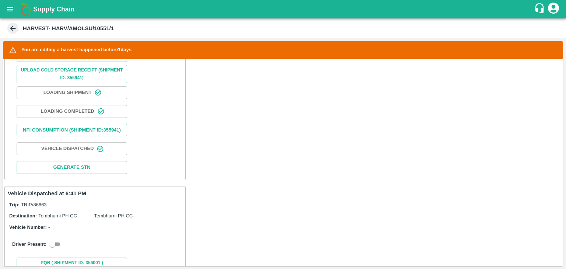
scroll to position [336, 0]
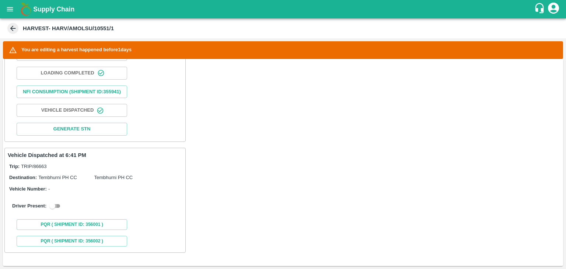
click at [54, 202] on input "checkbox" at bounding box center [52, 206] width 27 height 9
checkbox input "true"
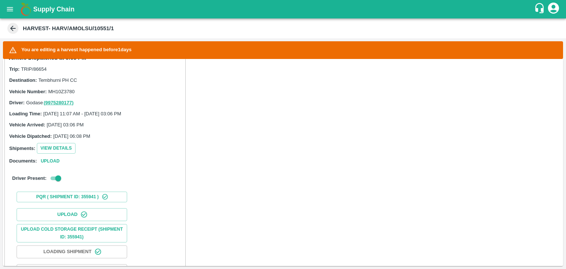
scroll to position [0, 0]
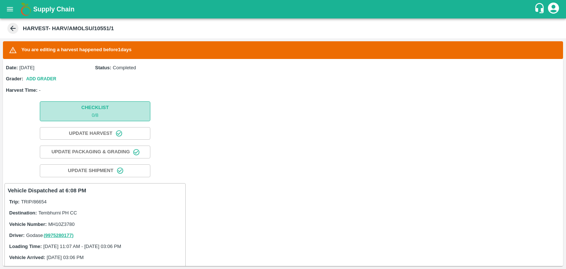
click at [91, 114] on p "0 / 8" at bounding box center [94, 115] width 27 height 7
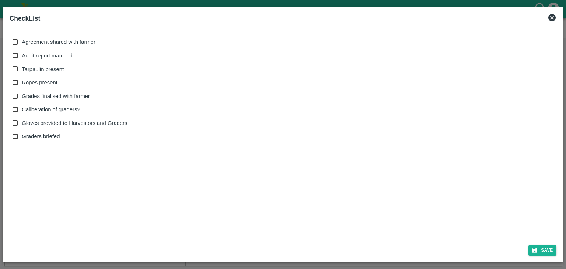
click at [27, 48] on label "Agreement shared with farmer" at bounding box center [67, 42] width 119 height 14
click at [22, 48] on input "Agreement shared with farmer" at bounding box center [15, 42] width 14 height 14
checkbox input "true"
click at [31, 57] on span "Audit report matched" at bounding box center [47, 56] width 51 height 8
click at [22, 57] on input "Audit report matched" at bounding box center [15, 56] width 14 height 14
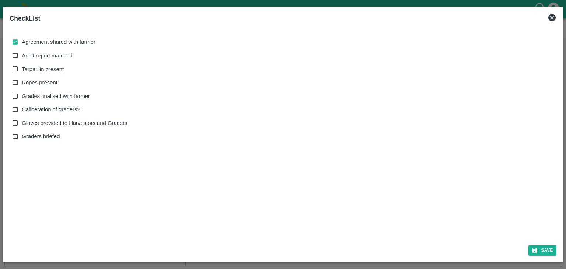
checkbox input "true"
click at [36, 70] on span "Tarpaulin present" at bounding box center [43, 69] width 42 height 8
click at [22, 70] on input "Tarpaulin present" at bounding box center [15, 69] width 14 height 14
checkbox input "true"
click at [35, 82] on span "Ropes present" at bounding box center [40, 82] width 36 height 8
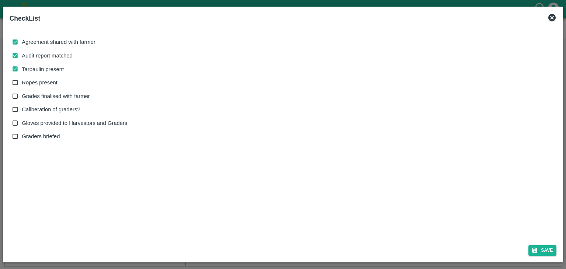
click at [22, 82] on input "Ropes present" at bounding box center [15, 83] width 14 height 14
checkbox input "true"
click at [37, 96] on span "Grades finalised with farmer" at bounding box center [56, 96] width 68 height 8
click at [22, 96] on input "Grades finalised with farmer" at bounding box center [15, 97] width 14 height 14
checkbox input "true"
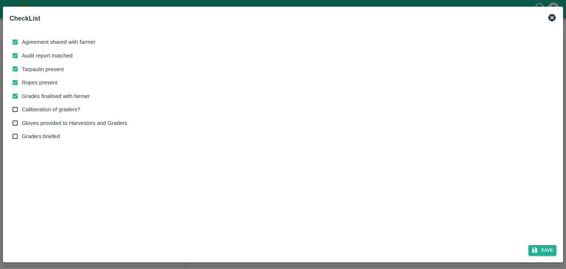
click at [40, 108] on span "Caliberation of graders?" at bounding box center [51, 109] width 58 height 8
click at [22, 108] on input "Caliberation of graders?" at bounding box center [15, 110] width 14 height 14
checkbox input "true"
click at [43, 119] on span "Gloves provided to Harvestors and Graders" at bounding box center [74, 123] width 105 height 8
click at [22, 119] on input "Gloves provided to Harvestors and Graders" at bounding box center [15, 123] width 14 height 14
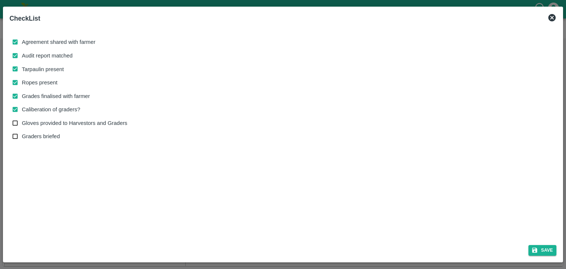
checkbox input "true"
click at [545, 250] on button "Save" at bounding box center [542, 250] width 28 height 11
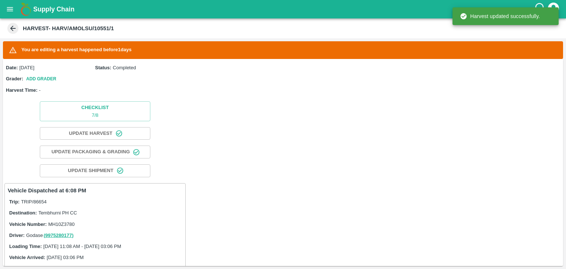
scroll to position [336, 0]
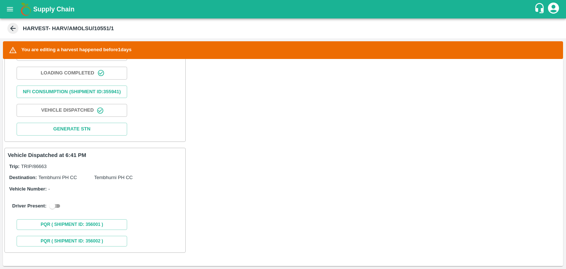
click at [57, 210] on input "checkbox" at bounding box center [52, 206] width 27 height 9
checkbox input "true"
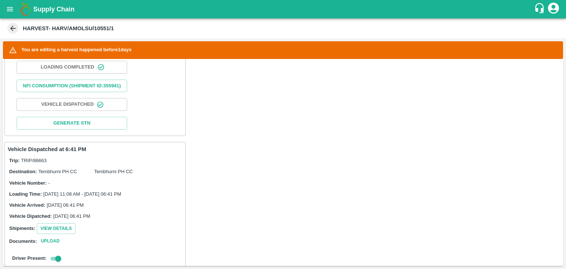
scroll to position [505, 0]
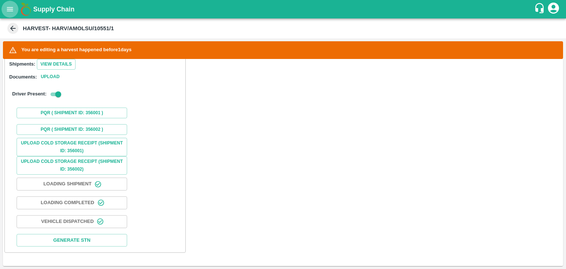
click at [4, 8] on button "open drawer" at bounding box center [9, 9] width 17 height 17
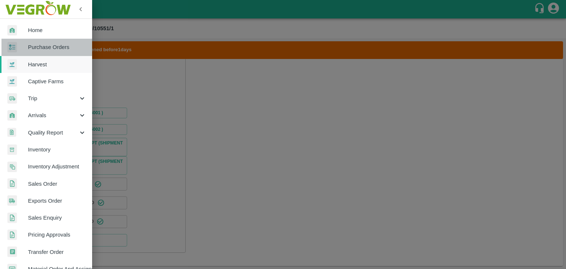
click at [55, 45] on span "Purchase Orders" at bounding box center [57, 47] width 58 height 8
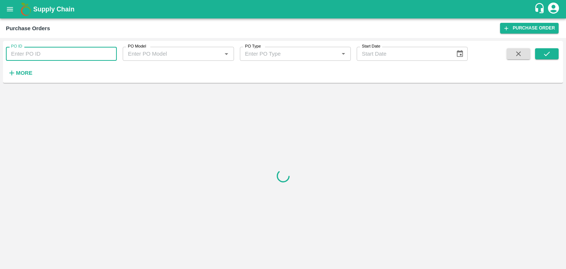
click at [52, 55] on input "PO ID" at bounding box center [61, 54] width 111 height 14
paste input "bapukashid77@gmail.com"
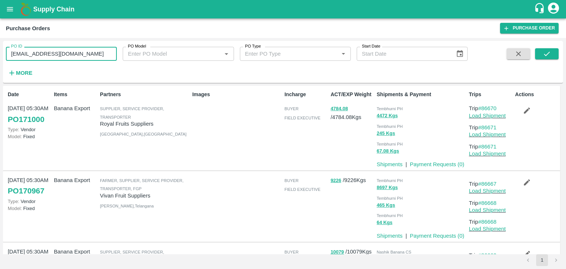
click at [31, 50] on input "bapukashid77@gmail.com" at bounding box center [61, 54] width 111 height 14
click at [94, 55] on input "bapukashid77@gmail.com" at bounding box center [61, 54] width 111 height 14
type input "b"
paste input "text"
type input "170931"
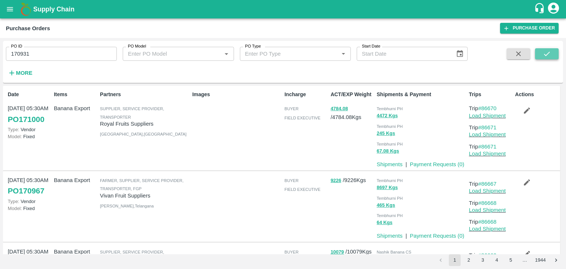
click at [550, 50] on icon "submit" at bounding box center [547, 54] width 8 height 8
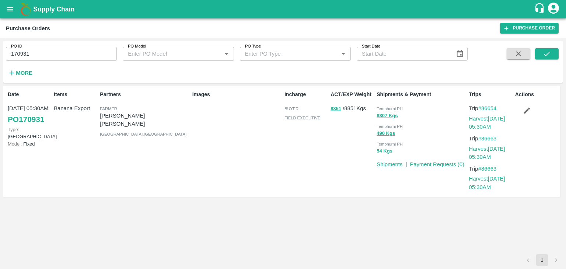
click at [41, 58] on input "170931" at bounding box center [61, 54] width 111 height 14
paste input "text"
click at [41, 58] on input "170931" at bounding box center [61, 54] width 111 height 14
type input "167613"
click at [554, 52] on button "submit" at bounding box center [547, 53] width 24 height 11
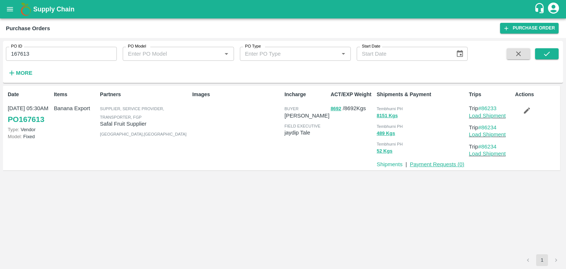
click at [438, 164] on link "Payment Requests ( 0 )" at bounding box center [437, 164] width 55 height 6
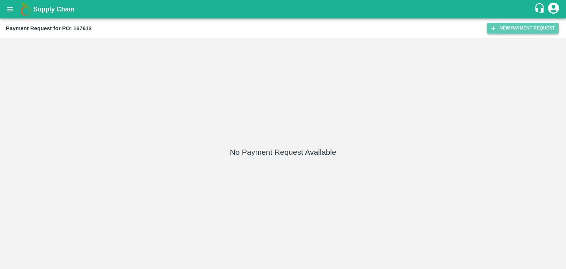
click at [514, 28] on button "New Payment Request" at bounding box center [522, 28] width 71 height 11
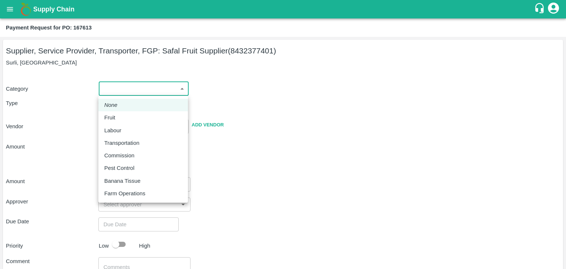
drag, startPoint x: 113, startPoint y: 90, endPoint x: 118, endPoint y: 120, distance: 31.3
click at [118, 120] on body "Supply Chain Payment Request for PO: 167613 Supplier, Service Provider, Transpo…" at bounding box center [283, 134] width 566 height 269
click at [118, 120] on div "Fruit" at bounding box center [111, 117] width 15 height 8
type input "1"
type input "Safal Fruit Supplier - 8432377401(Supplier, Service Provider, Transporter, FGP)"
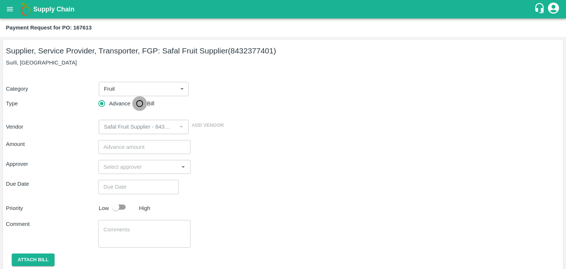
click at [146, 104] on input "Bill" at bounding box center [139, 103] width 15 height 15
radio input "true"
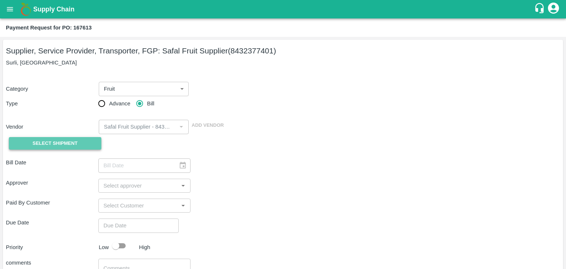
click at [57, 140] on span "Select Shipment" at bounding box center [54, 143] width 45 height 8
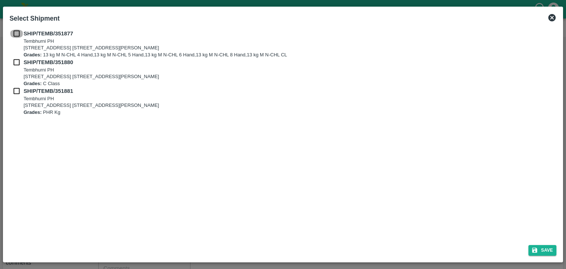
click at [15, 31] on input "checkbox" at bounding box center [17, 33] width 14 height 8
checkbox input "true"
click at [14, 65] on input "checkbox" at bounding box center [17, 62] width 14 height 8
checkbox input "true"
click at [16, 95] on input "checkbox" at bounding box center [17, 91] width 14 height 8
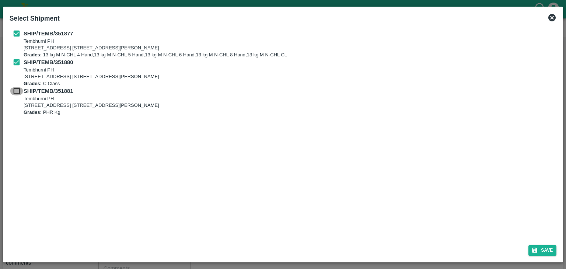
checkbox input "true"
click at [542, 248] on button "Save" at bounding box center [542, 250] width 28 height 11
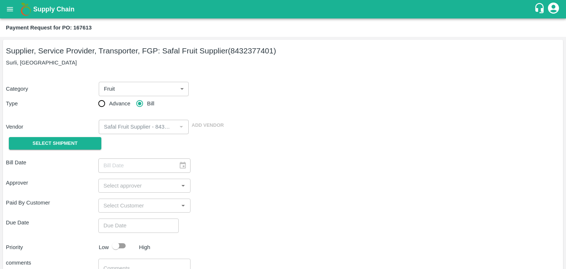
type input "[DATE]"
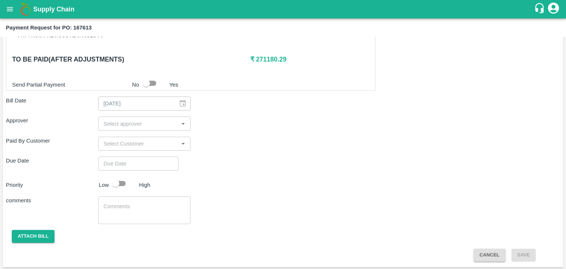
scroll to position [361, 0]
click at [158, 127] on div "​" at bounding box center [144, 123] width 92 height 14
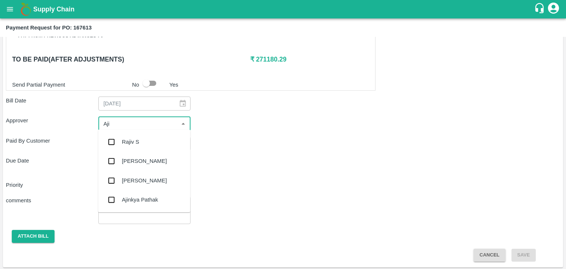
type input "Ajit"
click at [143, 144] on div "[PERSON_NAME]" at bounding box center [144, 141] width 92 height 19
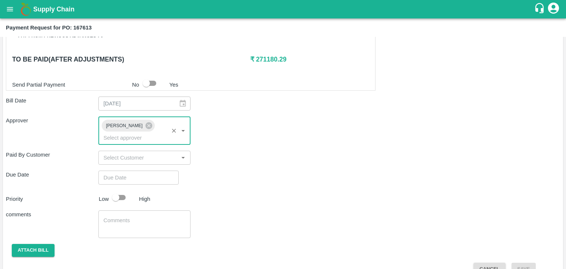
type input "DD/MM/YYYY hh:mm aa"
click at [154, 171] on input "DD/MM/YYYY hh:mm aa" at bounding box center [135, 178] width 75 height 14
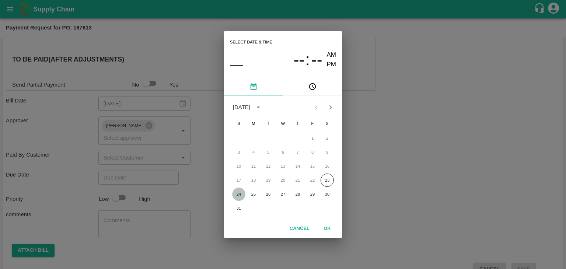
click at [233, 195] on button "24" at bounding box center [238, 194] width 13 height 13
type input "[DATE] 12:00 AM"
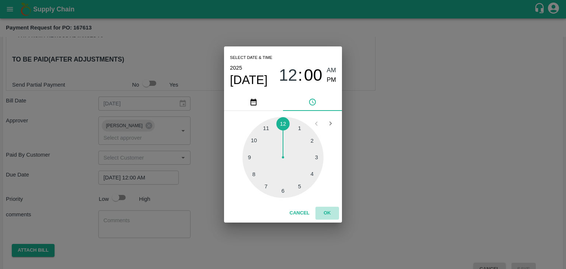
click at [333, 219] on button "OK" at bounding box center [327, 213] width 24 height 13
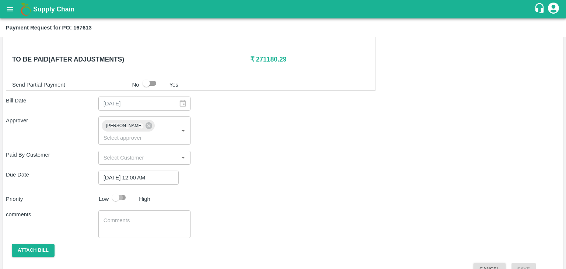
click at [119, 190] on input "checkbox" at bounding box center [116, 197] width 42 height 14
checkbox input "true"
click at [137, 217] on textarea at bounding box center [145, 224] width 82 height 15
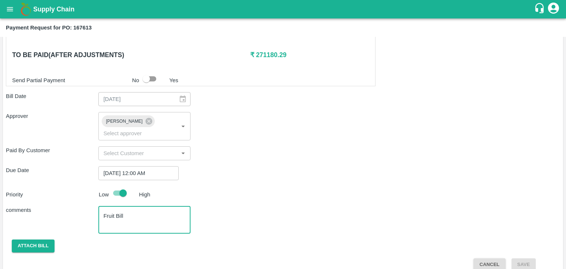
type textarea "Fruit Bill"
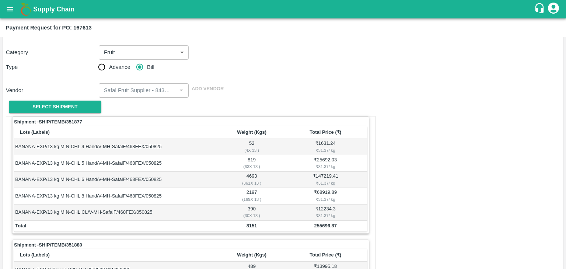
scroll to position [36, 0]
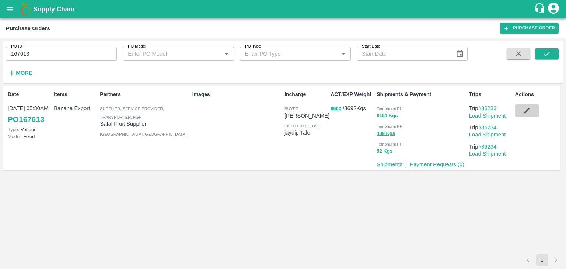
click at [528, 109] on icon "button" at bounding box center [527, 110] width 8 height 8
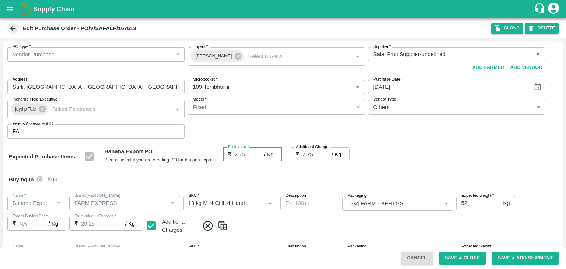
click at [248, 153] on input "26.5" at bounding box center [249, 154] width 29 height 14
type input "26"
type input "28.75"
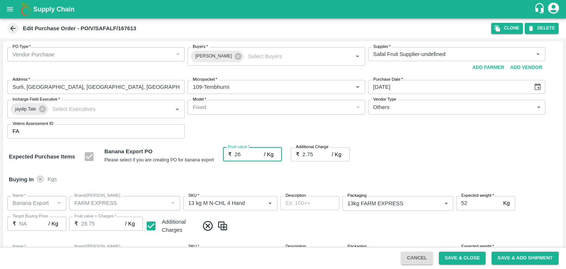
type input "28.75"
type input "26"
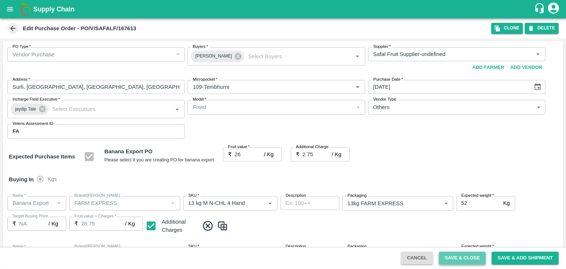
click at [472, 258] on button "Save & Close" at bounding box center [462, 258] width 47 height 13
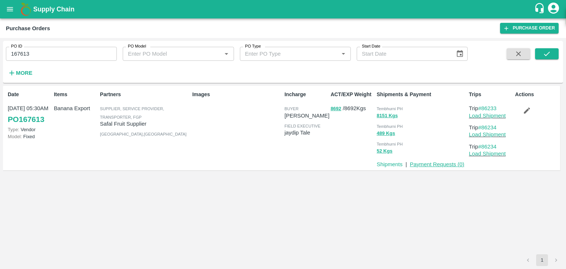
click at [439, 164] on link "Payment Requests ( 0 )" at bounding box center [437, 164] width 55 height 6
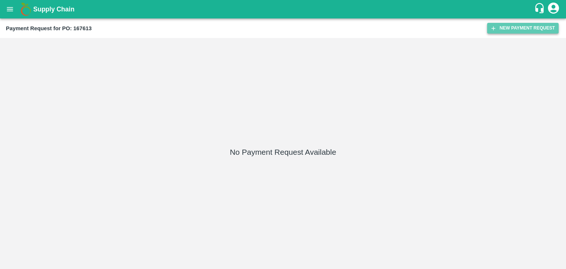
click at [514, 31] on button "New Payment Request" at bounding box center [522, 28] width 71 height 11
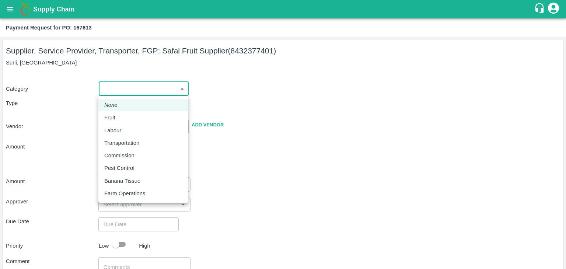
click at [106, 89] on body "Supply Chain Payment Request for PO: 167613 Supplier, Service Provider, Transpo…" at bounding box center [283, 134] width 566 height 269
click at [118, 116] on div "Fruit" at bounding box center [111, 117] width 15 height 8
type input "1"
type input "Safal Fruit Supplier - 8432377401(Supplier, Service Provider, Transporter, FGP)"
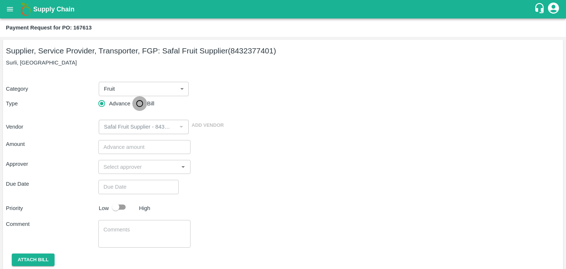
click at [139, 105] on input "Bill" at bounding box center [139, 103] width 15 height 15
radio input "true"
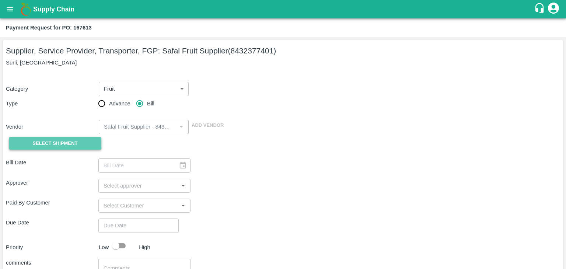
click at [64, 142] on span "Select Shipment" at bounding box center [54, 143] width 45 height 8
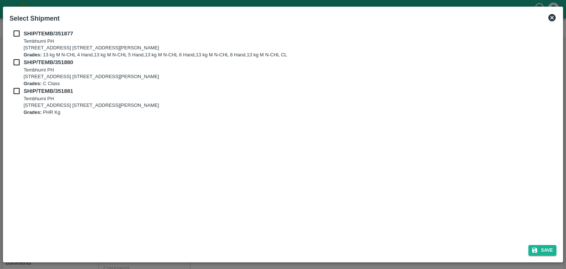
click at [18, 38] on div "SHIP/TEMB/351877 [STREET_ADDRESS] E-5, YASHSHREE INDUSTRIES, M.I.D.C., A/P TEMB…" at bounding box center [283, 43] width 547 height 29
drag, startPoint x: 15, startPoint y: 27, endPoint x: 16, endPoint y: 33, distance: 6.1
click at [16, 33] on div "SHIP/TEMB/351877 [STREET_ADDRESS] E-5, YASHSHREE INDUSTRIES, M.I.D.C., A/P TEMB…" at bounding box center [283, 133] width 553 height 212
click at [16, 33] on input "checkbox" at bounding box center [17, 33] width 14 height 8
checkbox input "true"
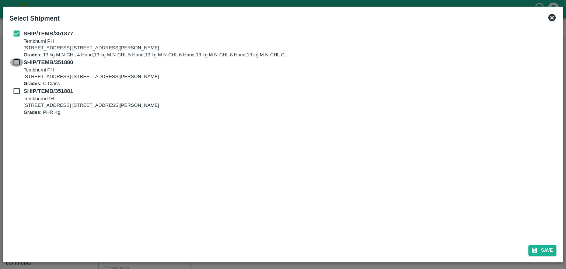
click at [16, 59] on input "checkbox" at bounding box center [17, 62] width 14 height 8
checkbox input "true"
click at [13, 95] on input "checkbox" at bounding box center [17, 91] width 14 height 8
checkbox input "true"
click at [544, 252] on button "Save" at bounding box center [542, 250] width 28 height 11
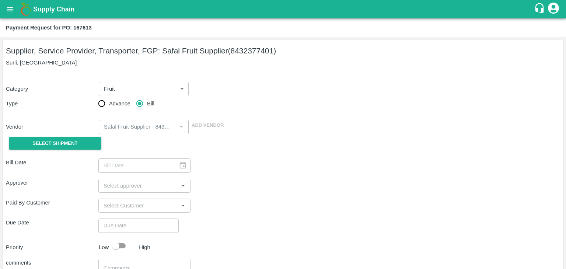
type input "[DATE]"
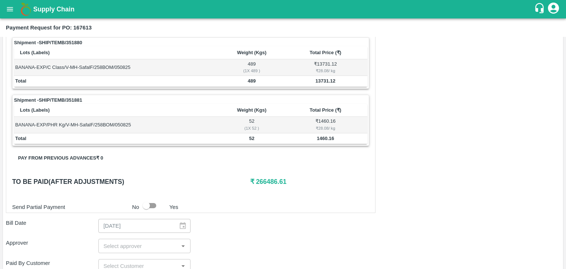
scroll to position [361, 0]
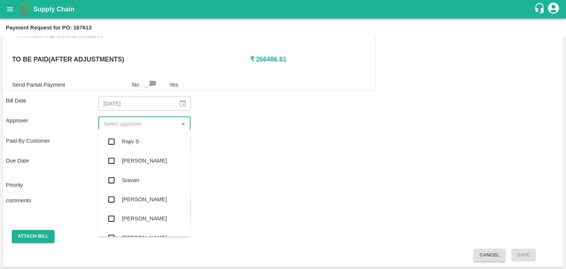
click at [130, 123] on input "input" at bounding box center [139, 124] width 76 height 10
type input "Ajit"
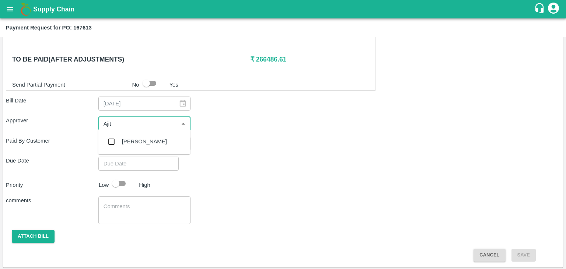
click at [139, 139] on div "[PERSON_NAME]" at bounding box center [144, 141] width 45 height 8
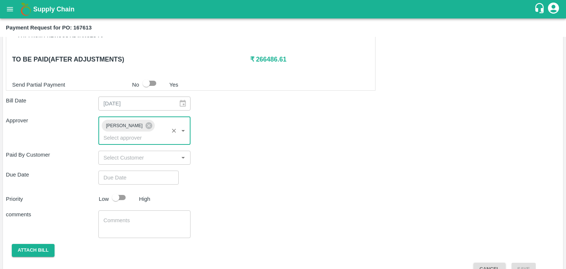
type input "DD/MM/YYYY hh:mm aa"
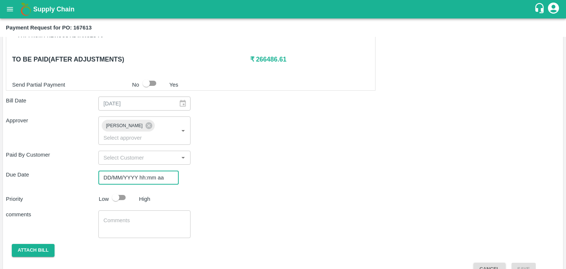
click at [154, 171] on input "DD/MM/YYYY hh:mm aa" at bounding box center [135, 178] width 75 height 14
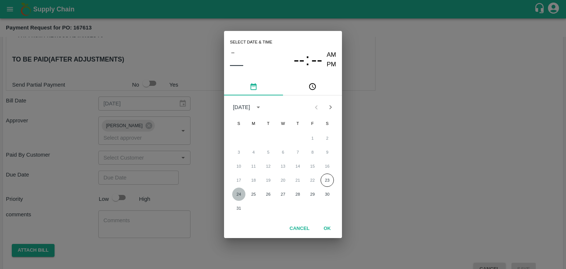
click at [245, 193] on button "24" at bounding box center [238, 194] width 13 height 13
type input "[DATE] 12:00 AM"
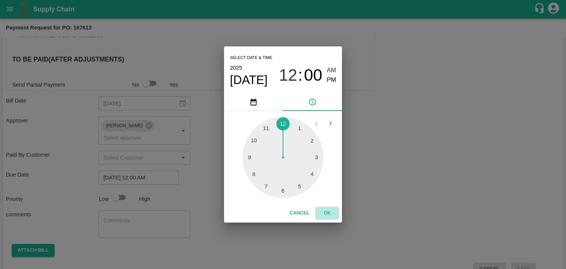
click at [330, 215] on button "OK" at bounding box center [327, 213] width 24 height 13
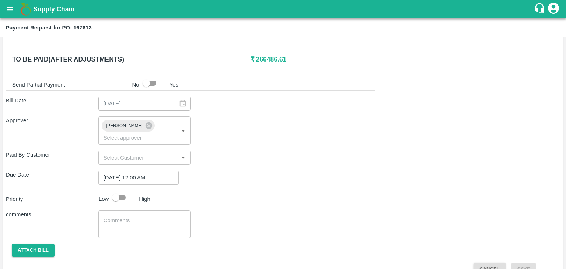
drag, startPoint x: 119, startPoint y: 178, endPoint x: 122, endPoint y: 184, distance: 6.8
click at [122, 184] on div "Shipment - SHIP/TEMB/351877 Lots (Labels) Weight (Kgs) Total Price (₹) BANANA-E…" at bounding box center [283, 33] width 554 height 484
click at [122, 190] on input "checkbox" at bounding box center [116, 197] width 42 height 14
checkbox input "true"
click at [143, 217] on textarea at bounding box center [145, 224] width 82 height 15
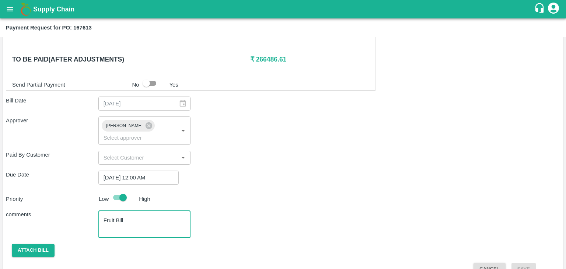
scroll to position [365, 0]
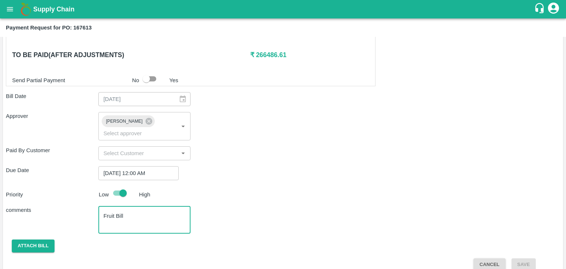
type textarea "Fruit Bill"
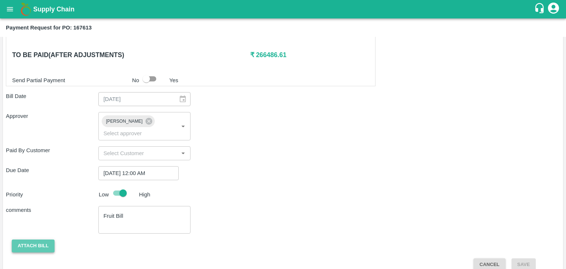
click at [26, 239] on button "Attach bill" at bounding box center [33, 245] width 43 height 13
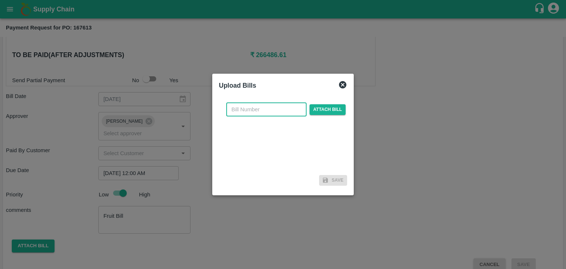
click at [273, 112] on input "text" at bounding box center [266, 109] width 80 height 14
click at [278, 109] on input "Safal-495" at bounding box center [266, 109] width 80 height 14
type input "Safal-539"
click at [330, 110] on span "Attach bill" at bounding box center [327, 109] width 36 height 11
click at [0, 0] on input "Attach bill" at bounding box center [0, 0] width 0 height 0
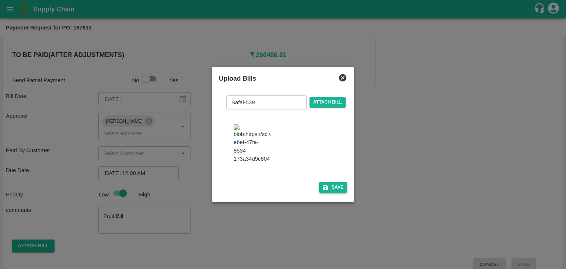
click at [330, 192] on button "Save" at bounding box center [333, 187] width 28 height 11
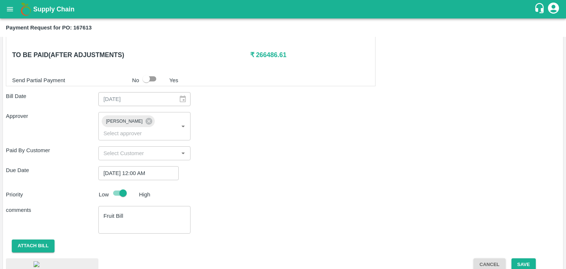
scroll to position [416, 0]
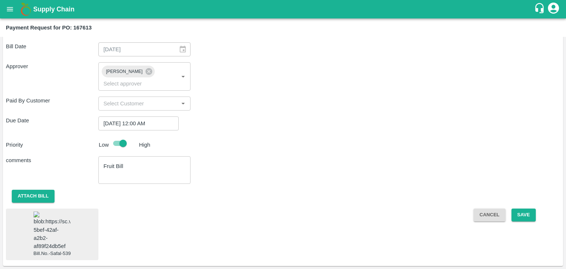
click at [47, 232] on img at bounding box center [52, 230] width 37 height 39
click at [520, 209] on button "Save" at bounding box center [523, 215] width 24 height 13
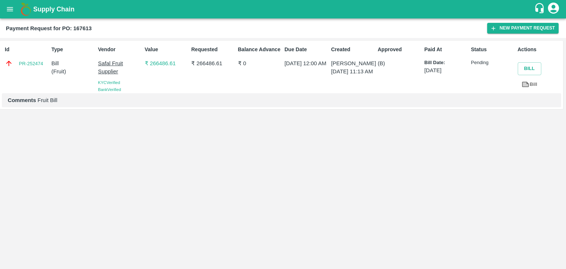
click at [0, 11] on div "Supply Chain" at bounding box center [283, 9] width 566 height 18
click at [9, 11] on icon "open drawer" at bounding box center [10, 9] width 8 height 8
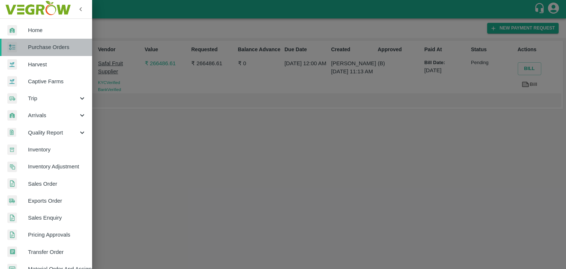
click at [49, 44] on span "Purchase Orders" at bounding box center [57, 47] width 58 height 8
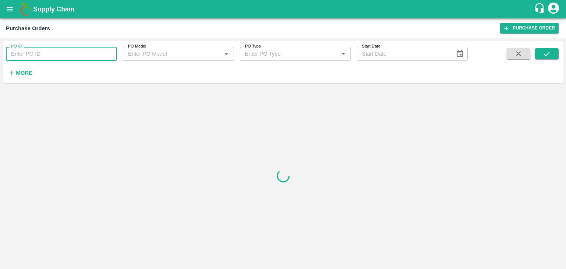
click at [69, 51] on input "PO ID" at bounding box center [61, 54] width 111 height 14
paste input "170511"
type input "170511"
click at [549, 54] on icon "submit" at bounding box center [547, 54] width 8 height 8
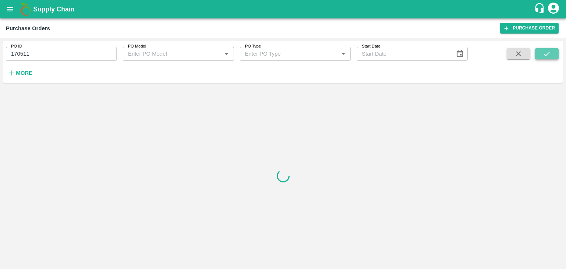
click at [549, 54] on icon "submit" at bounding box center [547, 54] width 8 height 8
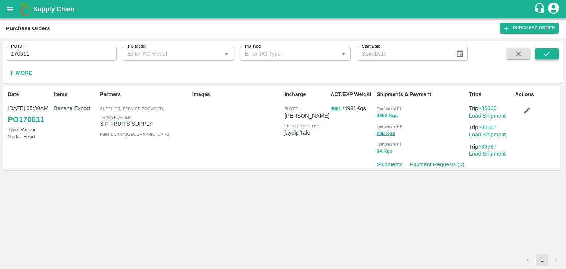
click at [549, 54] on icon "submit" at bounding box center [547, 54] width 8 height 8
click at [440, 166] on link "Payment Requests ( 0 )" at bounding box center [437, 164] width 55 height 6
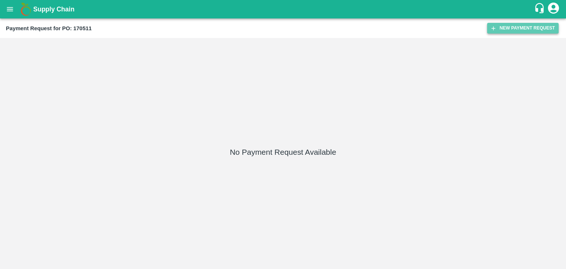
click at [524, 30] on button "New Payment Request" at bounding box center [522, 28] width 71 height 11
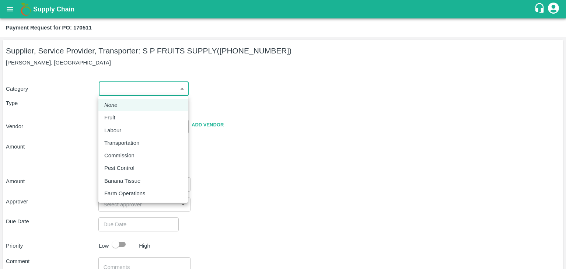
click at [119, 86] on body "Supply Chain Payment Request for PO: 170511 Supplier, Service Provider, Transpo…" at bounding box center [283, 134] width 566 height 269
click at [120, 118] on div "Fruit" at bounding box center [143, 117] width 78 height 8
type input "1"
type input "S P FRUITS SUPPLY - [PHONE_NUMBER](Supplier, Service Provider, Transporter)"
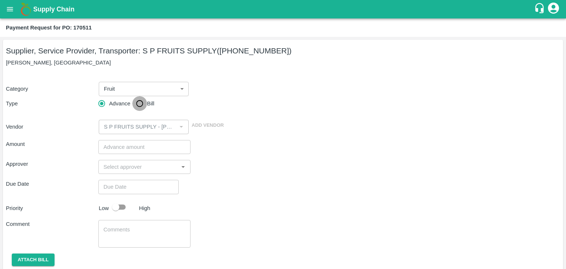
click at [145, 102] on input "Bill" at bounding box center [139, 103] width 15 height 15
radio input "true"
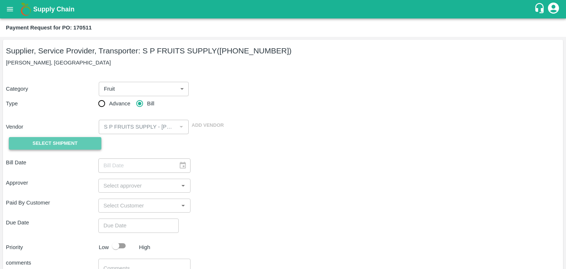
click at [51, 139] on button "Select Shipment" at bounding box center [55, 143] width 92 height 13
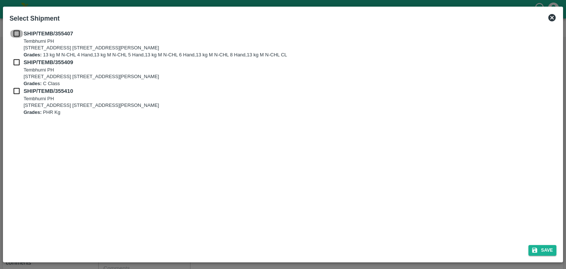
click at [17, 30] on input "checkbox" at bounding box center [17, 33] width 14 height 8
checkbox input "true"
click at [12, 61] on input "checkbox" at bounding box center [17, 62] width 14 height 8
checkbox input "true"
click at [14, 92] on input "checkbox" at bounding box center [17, 91] width 14 height 8
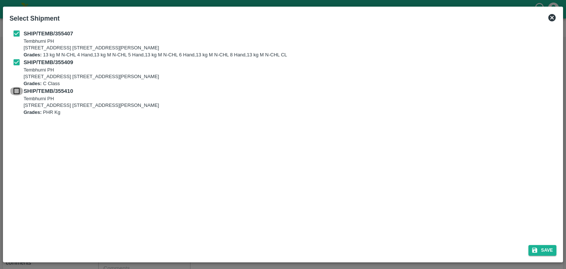
checkbox input "true"
click at [547, 252] on button "Save" at bounding box center [542, 250] width 28 height 11
type input "[DATE]"
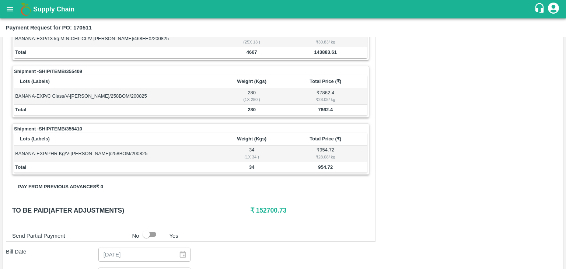
scroll to position [361, 0]
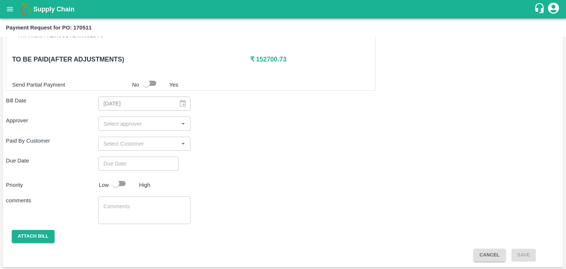
click at [138, 120] on input "input" at bounding box center [139, 124] width 76 height 10
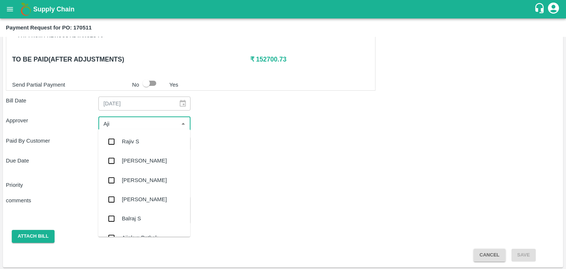
type input "Ajit"
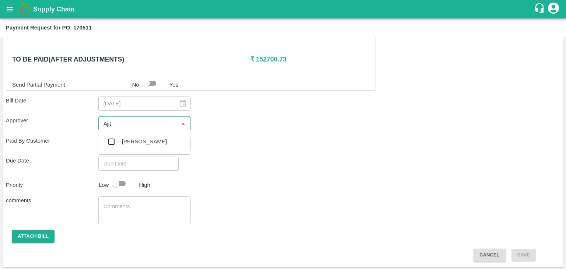
click at [140, 141] on div "[PERSON_NAME]" at bounding box center [144, 141] width 45 height 8
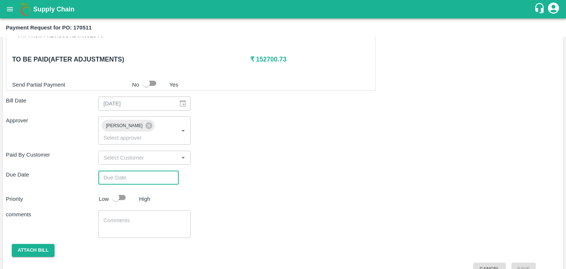
type input "DD/MM/YYYY hh:mm aa"
click at [153, 171] on input "DD/MM/YYYY hh:mm aa" at bounding box center [135, 178] width 75 height 14
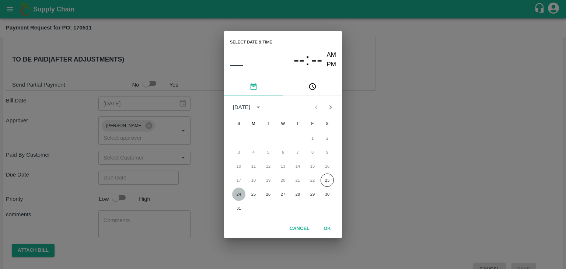
click at [235, 195] on button "24" at bounding box center [238, 194] width 13 height 13
type input "[DATE] 12:00 AM"
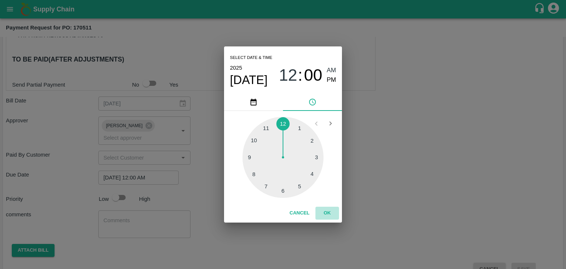
click at [332, 215] on button "OK" at bounding box center [327, 213] width 24 height 13
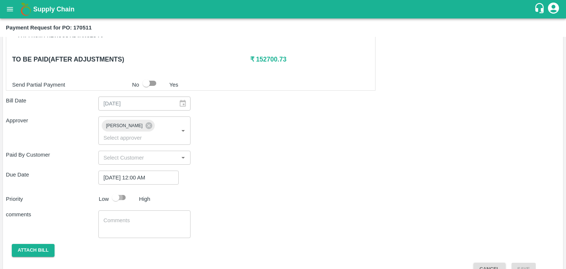
click at [128, 190] on input "checkbox" at bounding box center [116, 197] width 42 height 14
checkbox input "true"
click at [136, 217] on textarea at bounding box center [145, 224] width 82 height 15
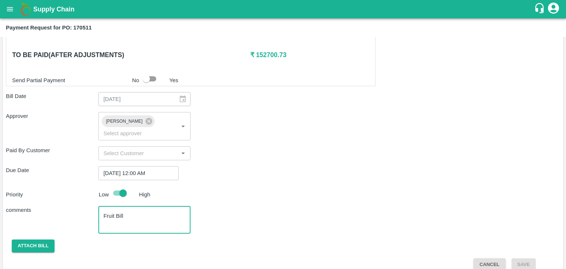
type textarea "Fruit Bill"
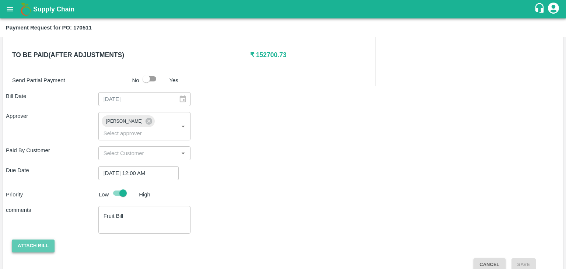
click at [40, 239] on button "Attach bill" at bounding box center [33, 245] width 43 height 13
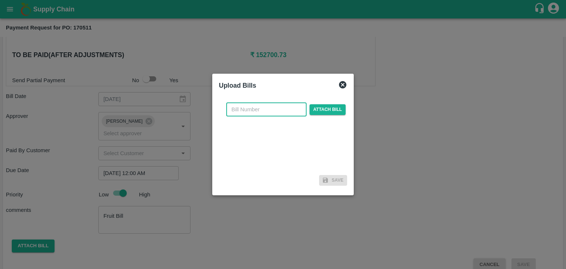
click at [271, 102] on input "text" at bounding box center [266, 109] width 80 height 14
type input "510"
click at [327, 112] on span "Attach bill" at bounding box center [327, 109] width 36 height 11
click at [0, 0] on input "Attach bill" at bounding box center [0, 0] width 0 height 0
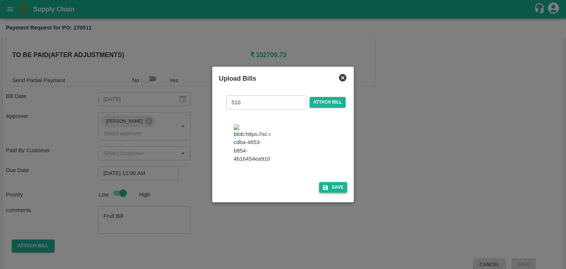
drag, startPoint x: 347, startPoint y: 205, endPoint x: 329, endPoint y: 192, distance: 22.4
click at [329, 192] on div "510 ​ Attach bill Save" at bounding box center [283, 143] width 134 height 112
click at [329, 192] on button "Save" at bounding box center [333, 187] width 28 height 11
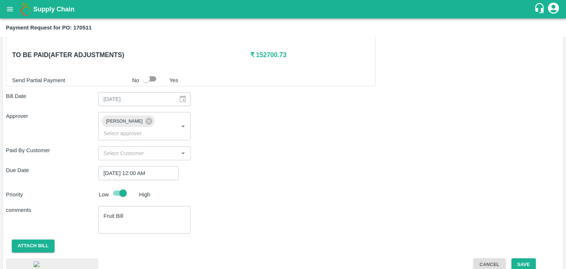
scroll to position [420, 0]
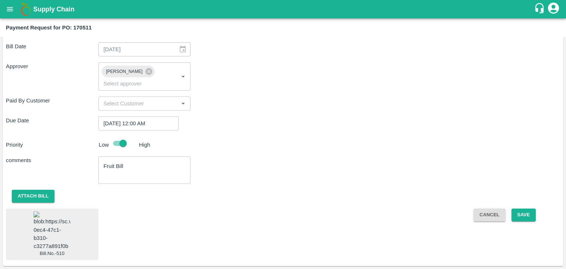
click at [56, 213] on img at bounding box center [52, 230] width 37 height 39
drag, startPoint x: 525, startPoint y: 192, endPoint x: 529, endPoint y: 199, distance: 7.6
click at [529, 209] on button "Save" at bounding box center [523, 215] width 24 height 13
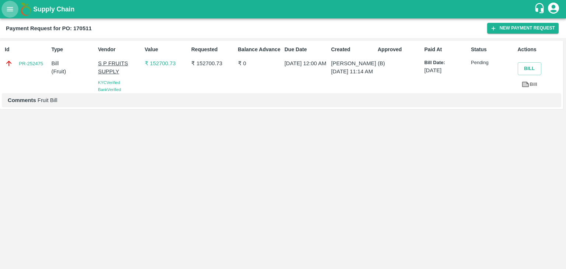
click at [17, 8] on button "open drawer" at bounding box center [9, 9] width 17 height 17
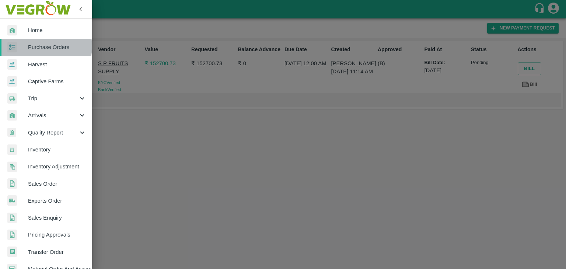
click at [43, 46] on span "Purchase Orders" at bounding box center [57, 47] width 58 height 8
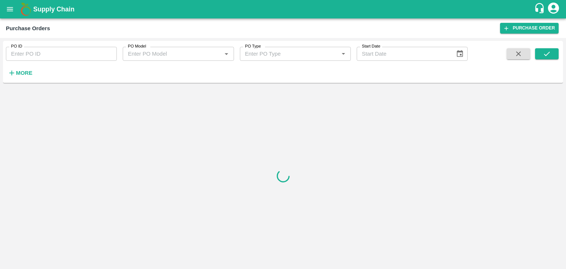
click at [64, 50] on input "PO ID" at bounding box center [61, 54] width 111 height 14
paste input "169931"
type input "169931"
click at [549, 57] on icon "submit" at bounding box center [547, 54] width 8 height 8
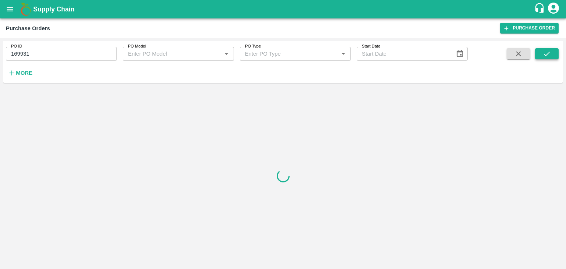
click at [549, 57] on icon "submit" at bounding box center [547, 54] width 8 height 8
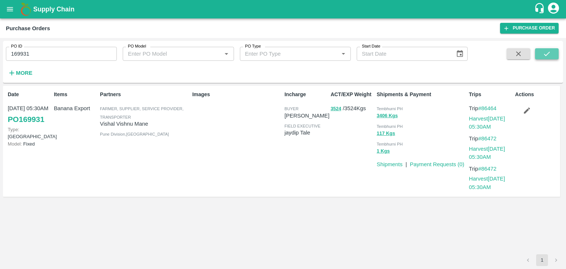
click at [549, 57] on icon "submit" at bounding box center [547, 54] width 8 height 8
click at [444, 164] on link "Payment Requests ( 0 )" at bounding box center [437, 164] width 55 height 6
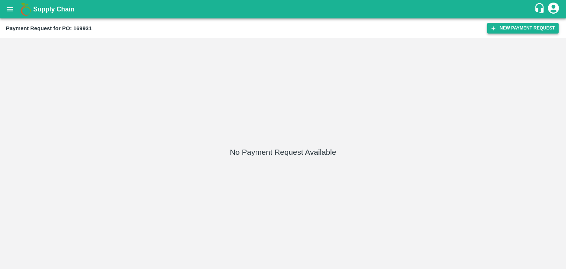
click at [508, 30] on button "New Payment Request" at bounding box center [522, 28] width 71 height 11
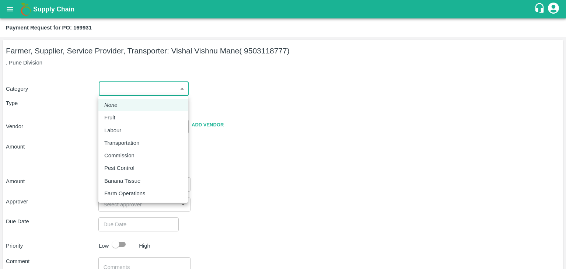
click at [120, 95] on body "Supply Chain Payment Request for PO: 169931 Farmer, Supplier, Service Provider,…" at bounding box center [283, 134] width 566 height 269
click at [122, 114] on div "Fruit" at bounding box center [143, 117] width 78 height 8
type input "1"
type input "Vishal Vishnu Mane - 9503118777(Farmer, Supplier, Service Provider, Transporter)"
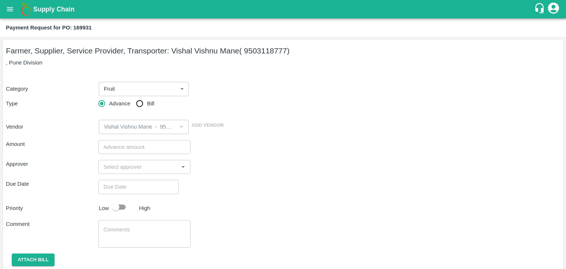
click at [154, 96] on label "Bill" at bounding box center [143, 103] width 22 height 15
click at [147, 96] on input "Bill" at bounding box center [139, 103] width 15 height 15
radio input "true"
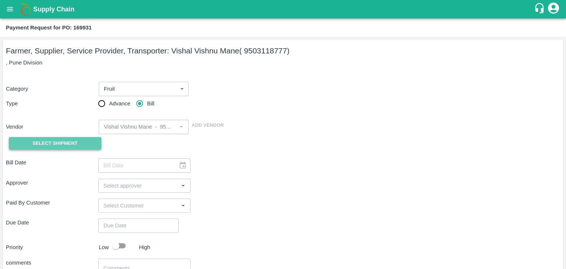
click at [47, 142] on span "Select Shipment" at bounding box center [54, 143] width 45 height 8
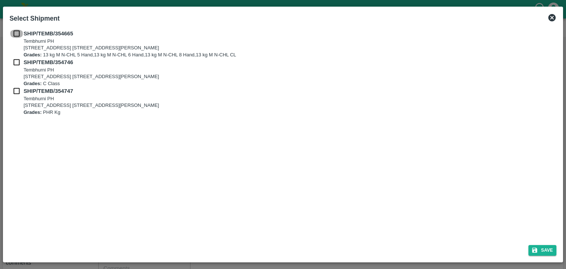
click at [14, 31] on input "checkbox" at bounding box center [17, 33] width 14 height 8
checkbox input "true"
click at [17, 62] on input "checkbox" at bounding box center [17, 62] width 14 height 8
checkbox input "true"
click at [15, 92] on input "checkbox" at bounding box center [17, 91] width 14 height 8
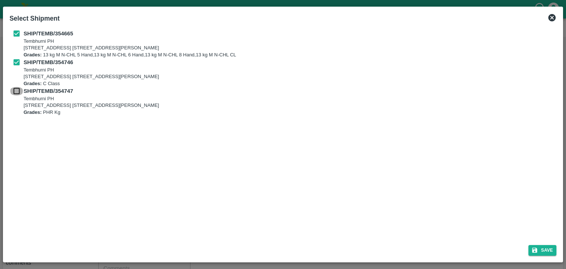
checkbox input "true"
click at [545, 250] on button "Save" at bounding box center [542, 250] width 28 height 11
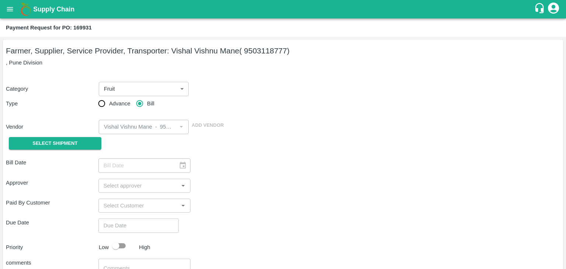
type input "[DATE]"
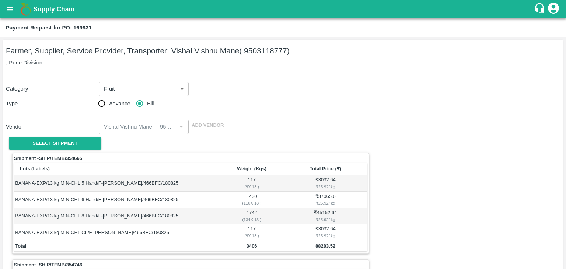
scroll to position [345, 0]
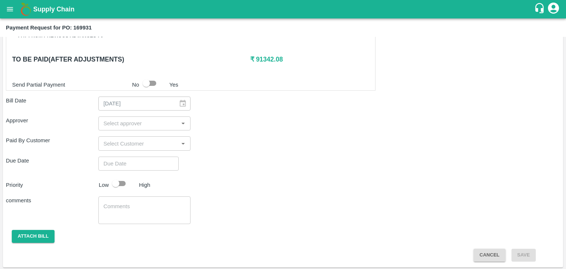
click at [157, 123] on input "input" at bounding box center [139, 124] width 76 height 10
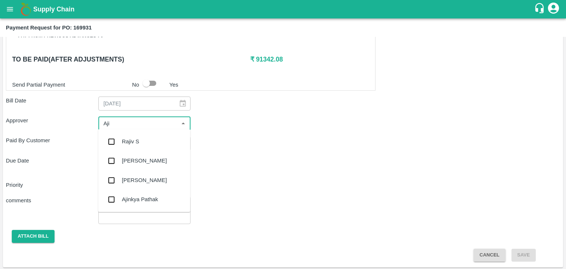
type input "Ajit"
click at [146, 136] on div "[PERSON_NAME]" at bounding box center [144, 141] width 92 height 19
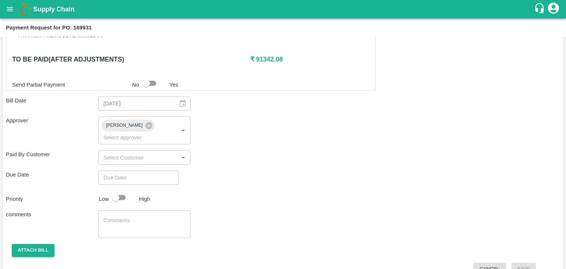
click at [154, 176] on div "Shipment - SHIP/TEMB/354665 Lots (Labels) Weight (Kgs) Total Price (₹) BANANA-E…" at bounding box center [283, 42] width 554 height 468
type input "DD/MM/YYYY hh:mm aa"
click at [164, 171] on input "DD/MM/YYYY hh:mm aa" at bounding box center [135, 178] width 75 height 14
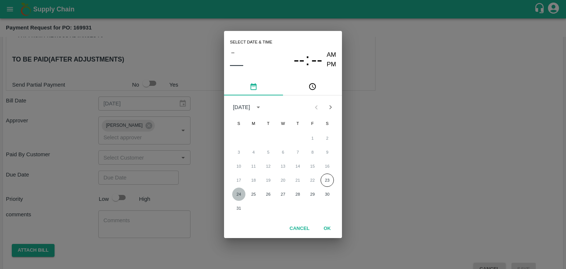
click at [241, 192] on button "24" at bounding box center [238, 194] width 13 height 13
type input "[DATE] 12:00 AM"
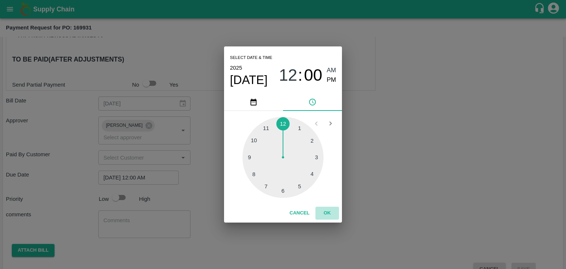
click at [334, 214] on button "OK" at bounding box center [327, 213] width 24 height 13
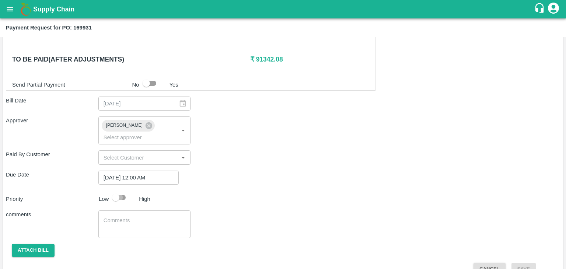
click at [121, 190] on input "checkbox" at bounding box center [116, 197] width 42 height 14
checkbox input "true"
click at [141, 217] on textarea at bounding box center [145, 224] width 82 height 15
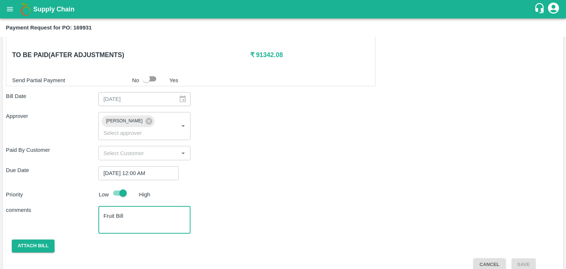
type textarea "Fruit Bill"
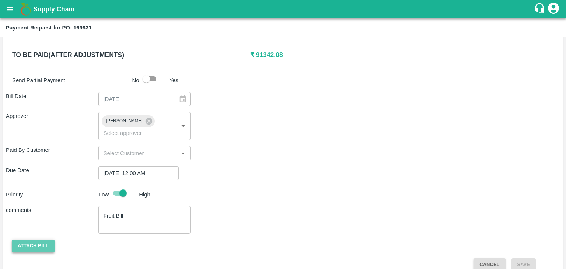
click at [34, 239] on button "Attach bill" at bounding box center [33, 245] width 43 height 13
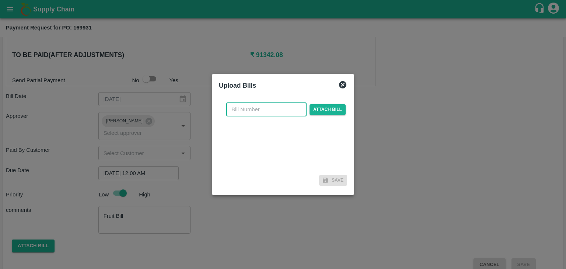
click at [278, 109] on input "text" at bounding box center [266, 109] width 80 height 14
click at [280, 110] on input "VG/25-26/046" at bounding box center [266, 109] width 80 height 14
type input "VG/25-26/92"
click at [328, 106] on span "Attach bill" at bounding box center [327, 109] width 36 height 11
click at [0, 0] on input "Attach bill" at bounding box center [0, 0] width 0 height 0
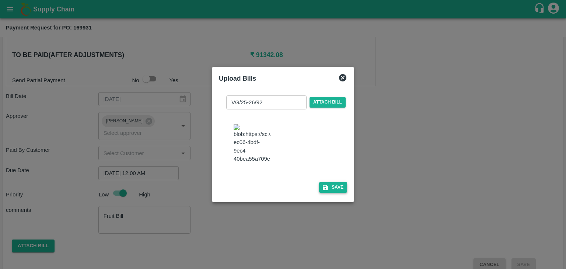
drag, startPoint x: 327, startPoint y: 184, endPoint x: 339, endPoint y: 192, distance: 14.1
click at [339, 192] on div "VG/25-26/92 ​ Attach bill Save" at bounding box center [283, 143] width 128 height 106
click at [339, 192] on button "Save" at bounding box center [333, 187] width 28 height 11
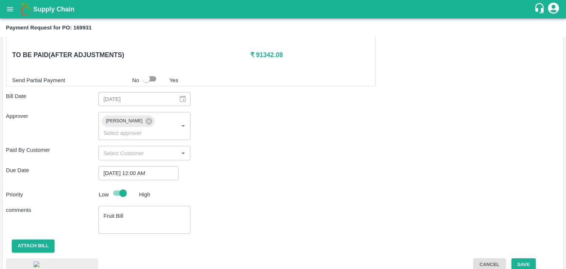
scroll to position [398, 0]
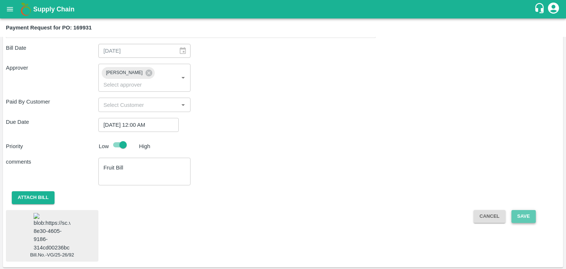
click at [528, 210] on button "Save" at bounding box center [523, 216] width 24 height 13
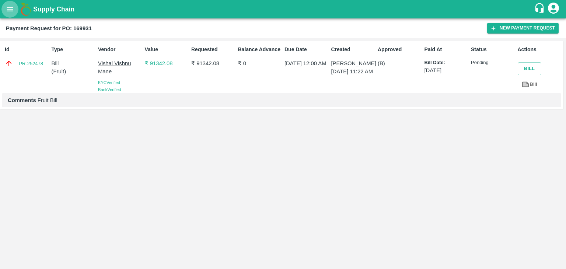
click at [6, 12] on icon "open drawer" at bounding box center [10, 9] width 8 height 8
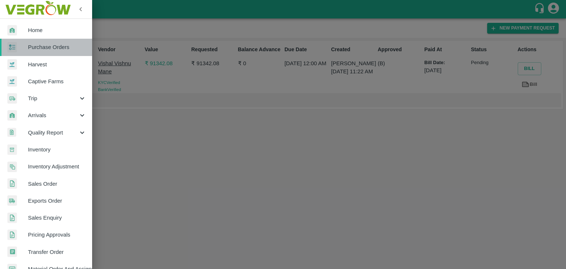
click at [48, 43] on link "Purchase Orders" at bounding box center [46, 47] width 92 height 17
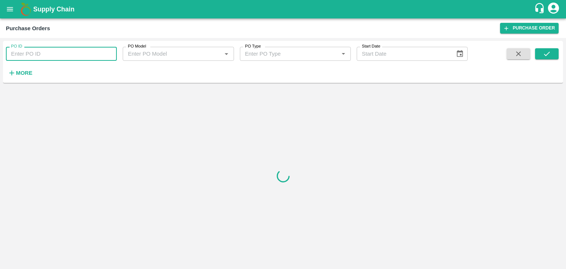
click at [74, 52] on input "PO ID" at bounding box center [61, 54] width 111 height 14
paste input "170033"
type input "170033"
click at [554, 56] on button "submit" at bounding box center [547, 53] width 24 height 11
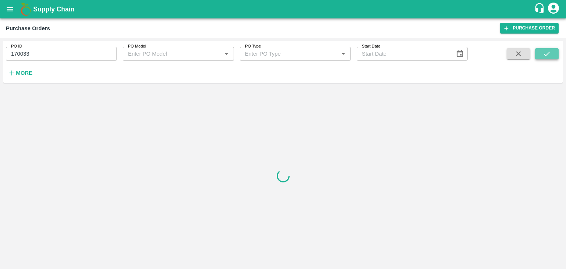
click at [554, 56] on button "submit" at bounding box center [547, 53] width 24 height 11
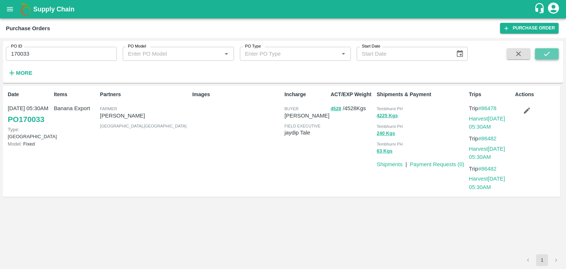
click at [554, 56] on button "submit" at bounding box center [547, 53] width 24 height 11
click at [439, 164] on link "Payment Requests ( 0 )" at bounding box center [437, 164] width 55 height 6
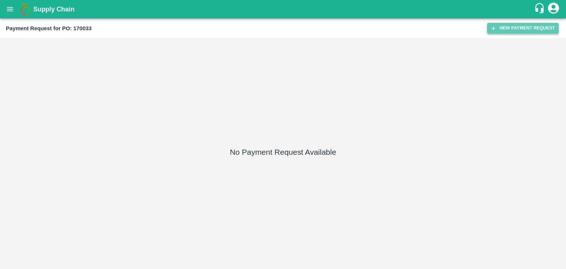
click at [492, 24] on button "New Payment Request" at bounding box center [522, 28] width 71 height 11
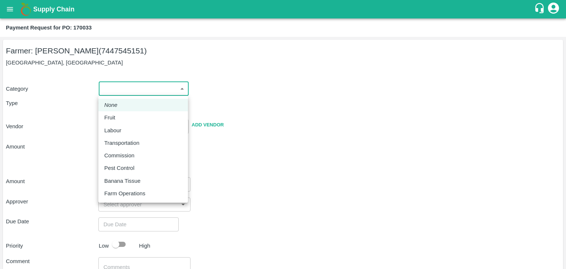
drag, startPoint x: 116, startPoint y: 90, endPoint x: 126, endPoint y: 118, distance: 29.7
click at [126, 118] on body "Supply Chain Payment Request for PO: 170033 Farmer: Ranjeet Chandrakant Pawar (…" at bounding box center [283, 134] width 566 height 269
click at [126, 118] on div "Fruit" at bounding box center [143, 117] width 78 height 8
type input "1"
type input "Ranjeet Chandrakant Pawar - 7447545151(Farmer)"
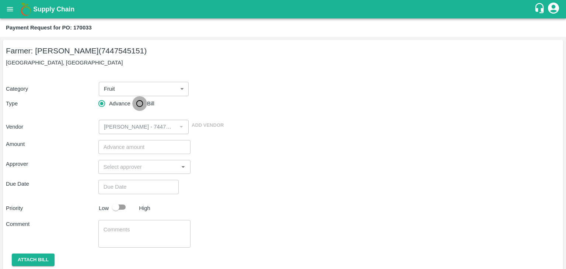
click at [136, 108] on input "Bill" at bounding box center [139, 103] width 15 height 15
radio input "true"
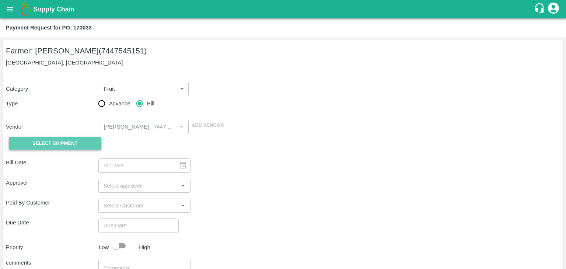
click at [63, 137] on button "Select Shipment" at bounding box center [55, 143] width 92 height 13
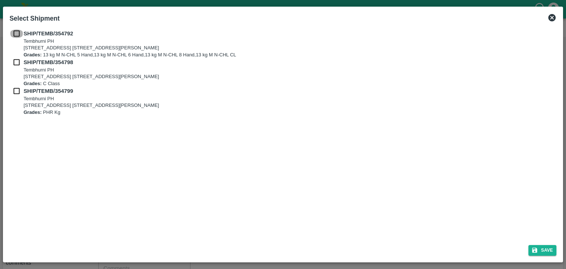
click at [15, 35] on input "checkbox" at bounding box center [17, 33] width 14 height 8
checkbox input "true"
click at [13, 64] on input "checkbox" at bounding box center [17, 62] width 14 height 8
checkbox input "true"
click at [14, 90] on input "checkbox" at bounding box center [17, 91] width 14 height 8
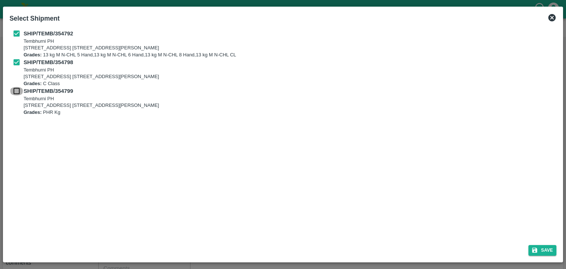
checkbox input "true"
click at [550, 251] on button "Save" at bounding box center [542, 250] width 28 height 11
type input "19/08/2025"
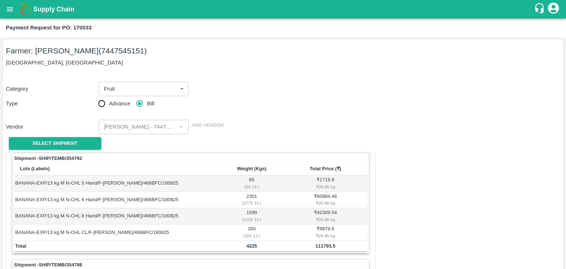
scroll to position [345, 0]
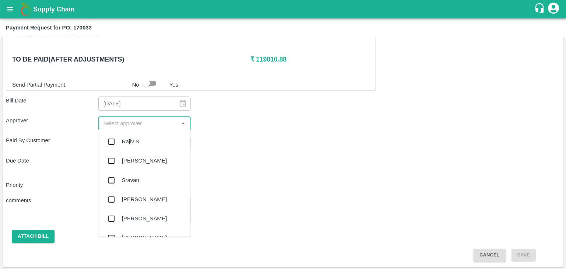
click at [132, 121] on input "input" at bounding box center [139, 124] width 76 height 10
type input "Ajit"
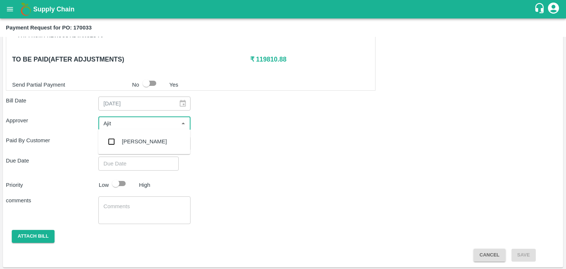
click at [137, 141] on div "Ajit Otari" at bounding box center [144, 141] width 45 height 8
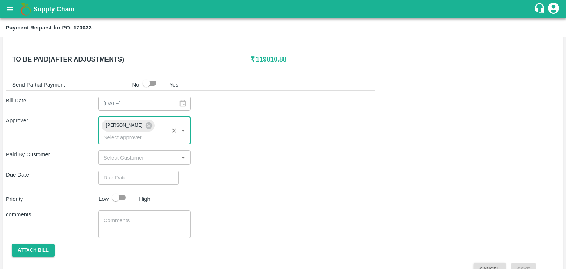
type input "DD/MM/YYYY hh:mm aa"
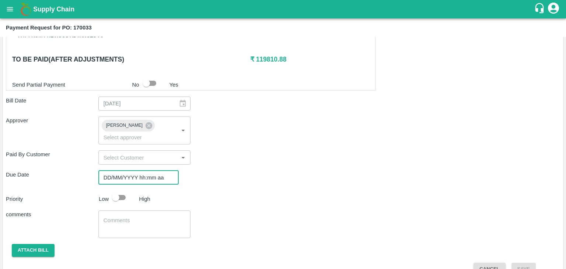
click at [161, 172] on input "DD/MM/YYYY hh:mm aa" at bounding box center [135, 178] width 75 height 14
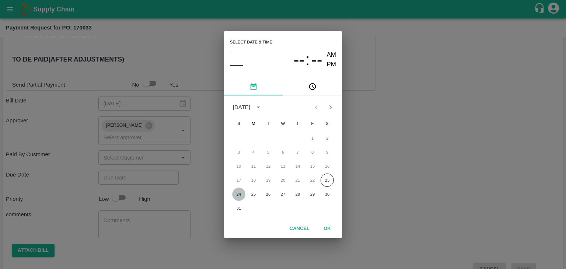
click at [234, 191] on button "24" at bounding box center [238, 194] width 13 height 13
type input "24/08/2025 12:00 AM"
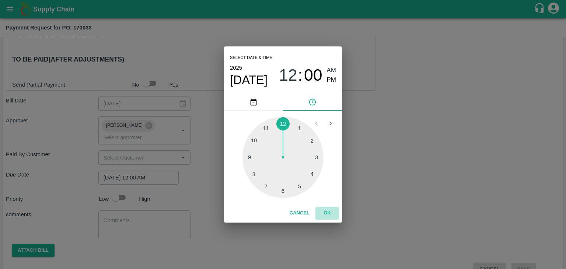
click at [330, 214] on button "OK" at bounding box center [327, 213] width 24 height 13
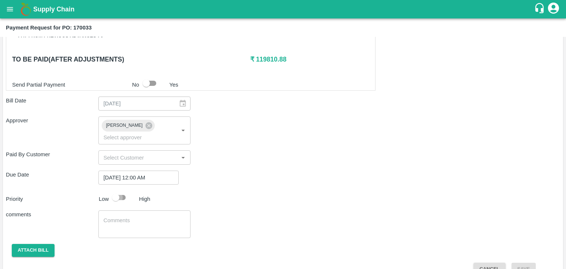
click at [118, 190] on input "checkbox" at bounding box center [116, 197] width 42 height 14
checkbox input "true"
click at [149, 220] on textarea at bounding box center [145, 224] width 82 height 15
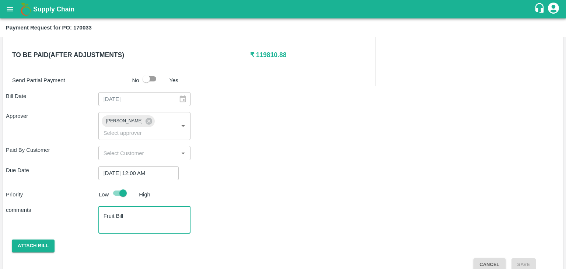
type textarea "Fruit Bill"
click at [29, 239] on button "Attach bill" at bounding box center [33, 245] width 43 height 13
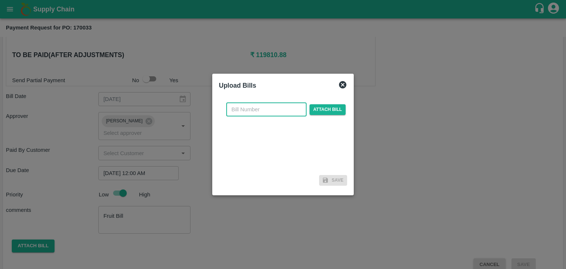
click at [270, 110] on input "text" at bounding box center [266, 109] width 80 height 14
click at [276, 107] on input "VG/25-26/046" at bounding box center [266, 109] width 80 height 14
type input "VG/25-26/93"
click at [318, 106] on span "Attach bill" at bounding box center [327, 109] width 36 height 11
click at [0, 0] on input "Attach bill" at bounding box center [0, 0] width 0 height 0
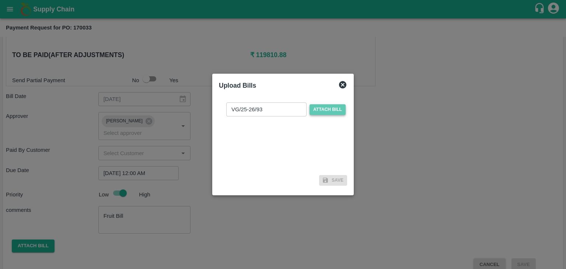
click at [332, 109] on span "Attach bill" at bounding box center [327, 109] width 36 height 11
click at [0, 0] on input "Attach bill" at bounding box center [0, 0] width 0 height 0
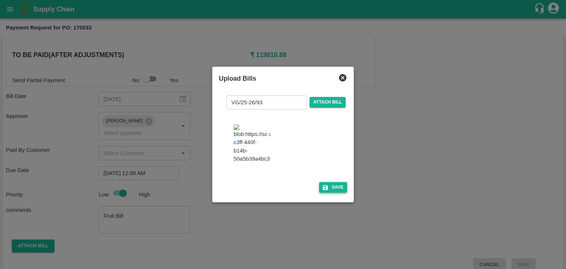
drag, startPoint x: 336, startPoint y: 186, endPoint x: 340, endPoint y: 194, distance: 8.6
click at [340, 194] on div "VG/25-26/93 ​ Attach bill Save" at bounding box center [283, 143] width 128 height 106
click at [340, 193] on button "Save" at bounding box center [333, 187] width 28 height 11
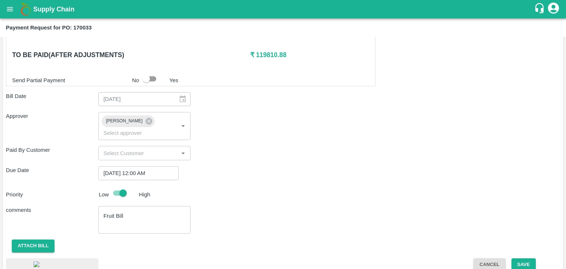
scroll to position [399, 0]
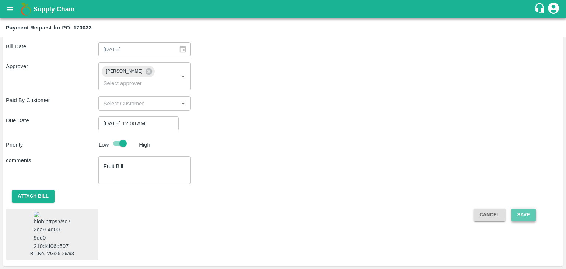
click at [529, 209] on button "Save" at bounding box center [523, 215] width 24 height 13
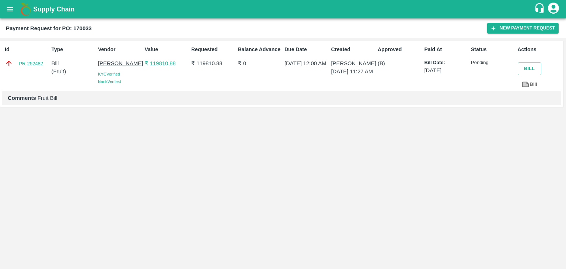
click at [0, 8] on div "Supply Chain" at bounding box center [283, 9] width 566 height 18
click at [7, 10] on icon "open drawer" at bounding box center [10, 9] width 8 height 8
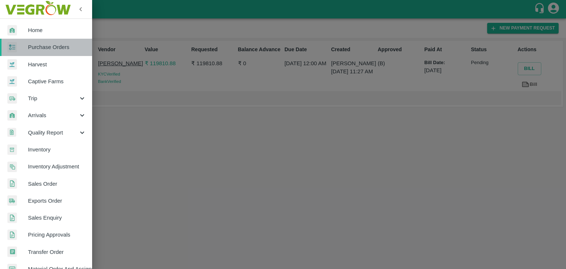
click at [53, 41] on link "Purchase Orders" at bounding box center [46, 47] width 92 height 17
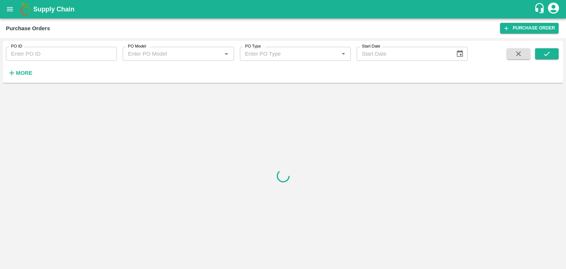
click at [74, 53] on input "PO ID" at bounding box center [61, 54] width 111 height 14
paste input "170255"
type input "170255"
click at [545, 55] on icon "submit" at bounding box center [547, 54] width 8 height 8
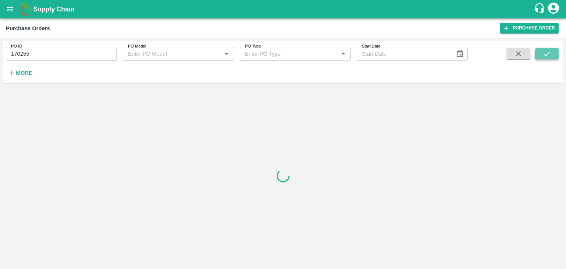
click at [545, 55] on icon "submit" at bounding box center [547, 54] width 8 height 8
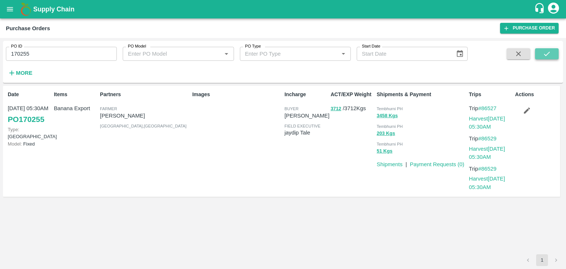
click at [545, 55] on icon "submit" at bounding box center [547, 54] width 8 height 8
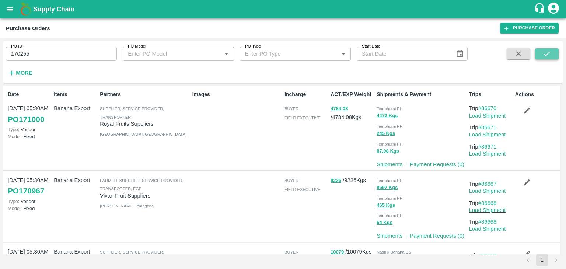
click at [551, 53] on button "submit" at bounding box center [547, 53] width 24 height 11
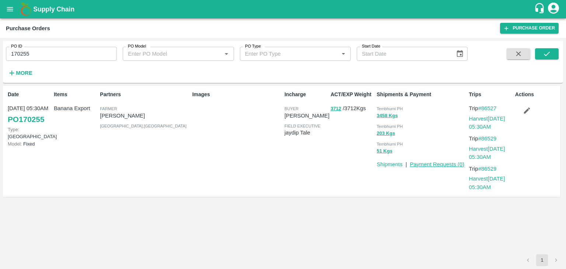
click at [431, 165] on link "Payment Requests ( 0 )" at bounding box center [437, 164] width 55 height 6
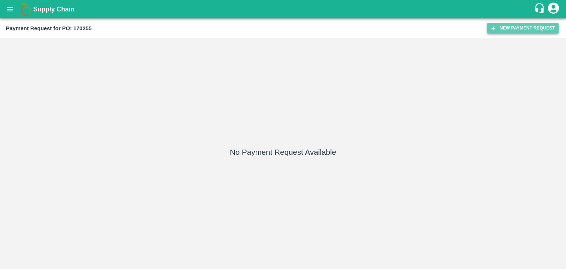
click at [499, 25] on button "New Payment Request" at bounding box center [522, 28] width 71 height 11
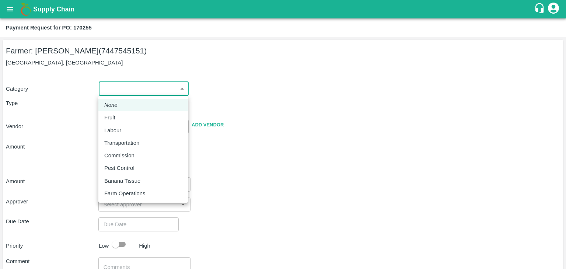
drag, startPoint x: 117, startPoint y: 90, endPoint x: 123, endPoint y: 108, distance: 18.3
click at [123, 108] on body "Supply Chain Payment Request for PO: 170255 Farmer: [PERSON_NAME] (7447545151) …" at bounding box center [283, 134] width 566 height 269
click at [127, 115] on div "Fruit" at bounding box center [143, 117] width 78 height 8
type input "1"
type input "[PERSON_NAME] - 7447545151(Farmer)"
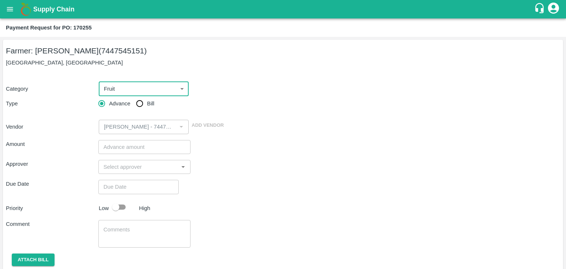
click at [149, 104] on span "Bill" at bounding box center [150, 103] width 7 height 8
click at [147, 104] on input "Bill" at bounding box center [139, 103] width 15 height 15
radio input "true"
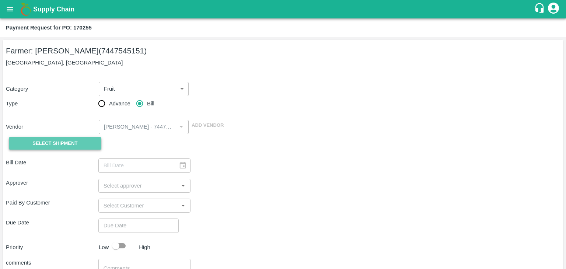
click at [77, 139] on span "Select Shipment" at bounding box center [54, 143] width 45 height 8
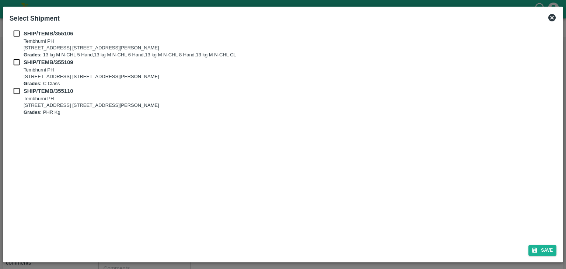
click at [13, 29] on input "checkbox" at bounding box center [17, 33] width 14 height 8
checkbox input "true"
click at [13, 62] on input "checkbox" at bounding box center [17, 62] width 14 height 8
checkbox input "true"
click at [14, 87] on input "checkbox" at bounding box center [17, 91] width 14 height 8
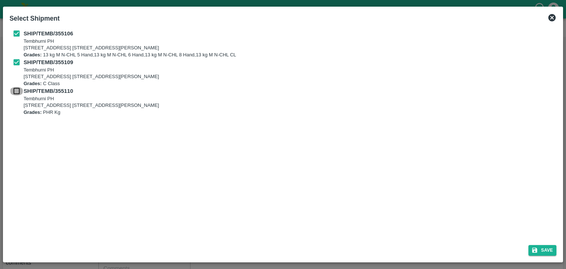
checkbox input "true"
click at [544, 248] on button "Save" at bounding box center [542, 250] width 28 height 11
type input "[DATE]"
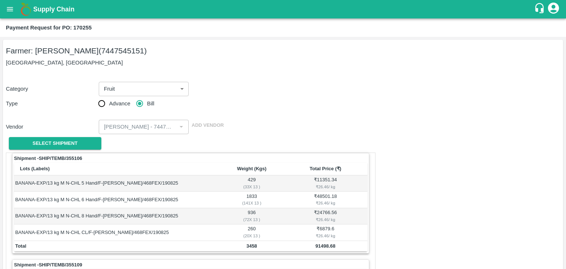
scroll to position [345, 0]
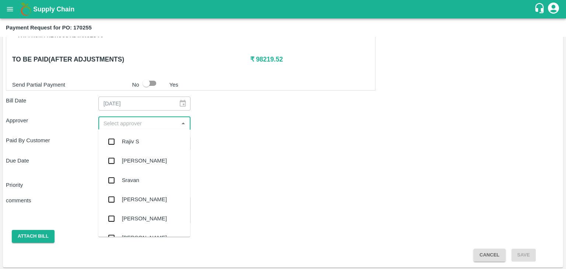
click at [128, 123] on input "input" at bounding box center [139, 124] width 76 height 10
type input "Ajit"
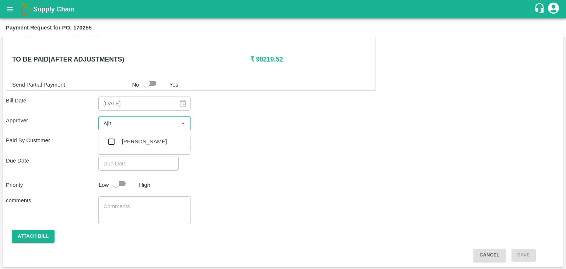
click at [142, 143] on div "[PERSON_NAME]" at bounding box center [144, 141] width 45 height 8
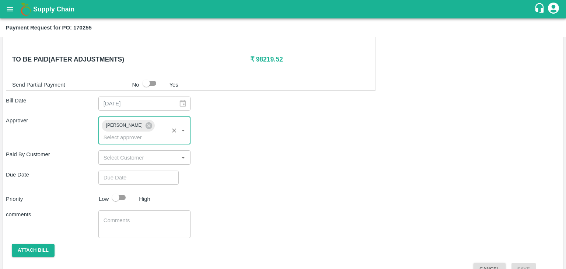
type input "DD/MM/YYYY hh:mm aa"
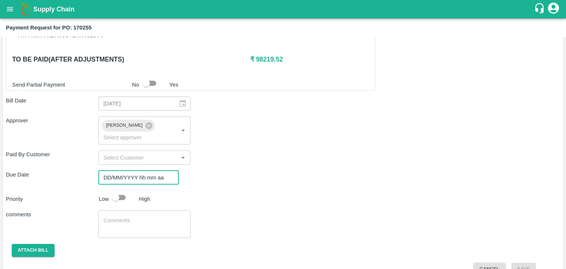
click at [150, 171] on input "DD/MM/YYYY hh:mm aa" at bounding box center [135, 178] width 75 height 14
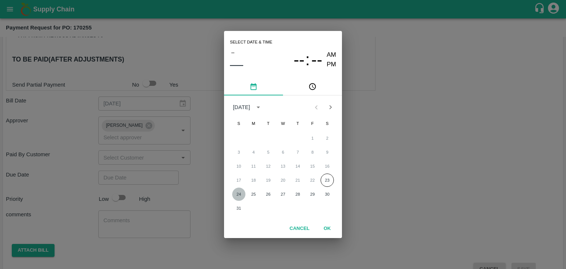
click at [239, 192] on button "24" at bounding box center [238, 194] width 13 height 13
type input "[DATE] 12:00 AM"
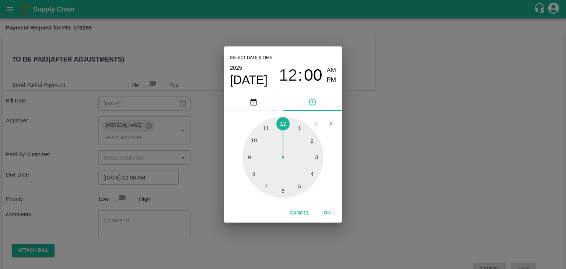
click at [330, 215] on button "OK" at bounding box center [327, 213] width 24 height 13
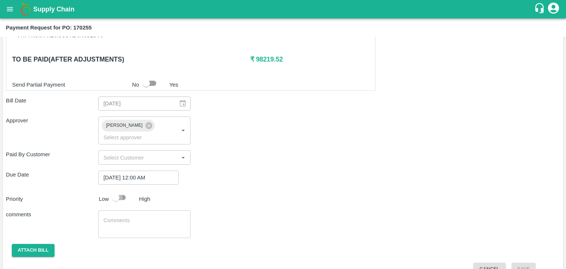
click at [115, 190] on input "checkbox" at bounding box center [116, 197] width 42 height 14
checkbox input "true"
click at [142, 217] on textarea at bounding box center [145, 224] width 82 height 15
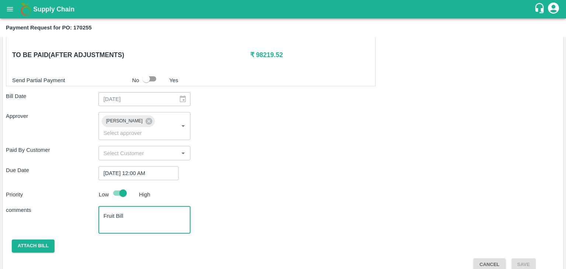
type textarea "Fruit Bill"
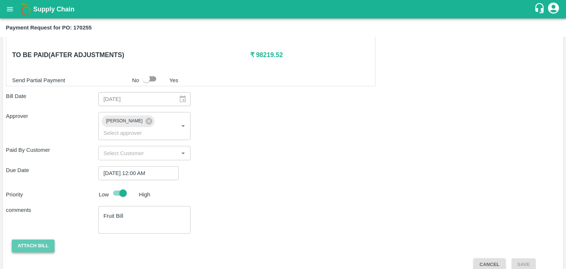
click at [13, 239] on button "Attach bill" at bounding box center [33, 245] width 43 height 13
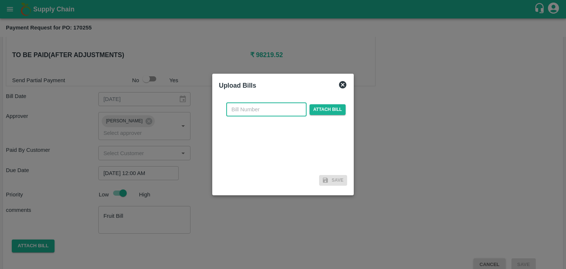
click at [276, 113] on input "text" at bounding box center [266, 109] width 80 height 14
click at [280, 110] on input "VG/25-26/046" at bounding box center [266, 109] width 80 height 14
type input "VG/25-26/94"
click at [328, 108] on span "Attach bill" at bounding box center [327, 109] width 36 height 11
click at [0, 0] on input "Attach bill" at bounding box center [0, 0] width 0 height 0
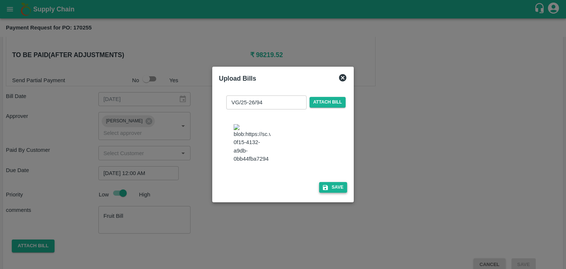
click at [338, 189] on button "Save" at bounding box center [333, 187] width 28 height 11
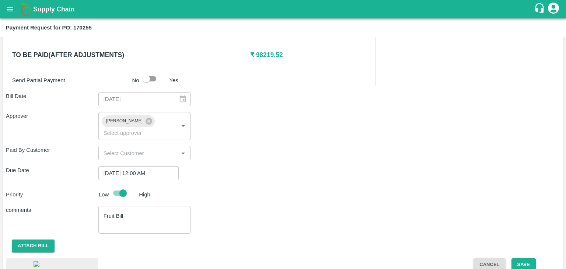
scroll to position [399, 0]
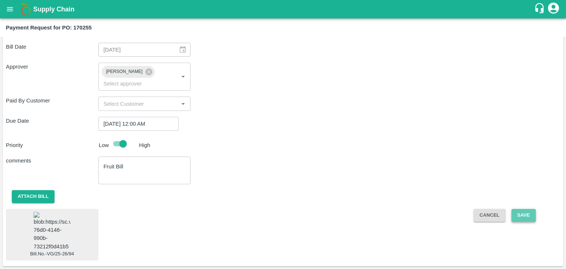
click at [526, 209] on button "Save" at bounding box center [523, 215] width 24 height 13
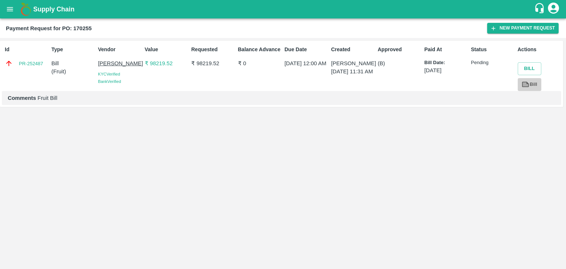
click at [528, 86] on icon at bounding box center [525, 85] width 7 height 6
click at [11, 11] on icon "open drawer" at bounding box center [10, 9] width 6 height 4
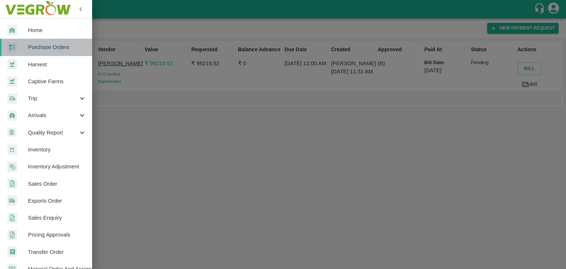
click at [56, 42] on link "Purchase Orders" at bounding box center [46, 47] width 92 height 17
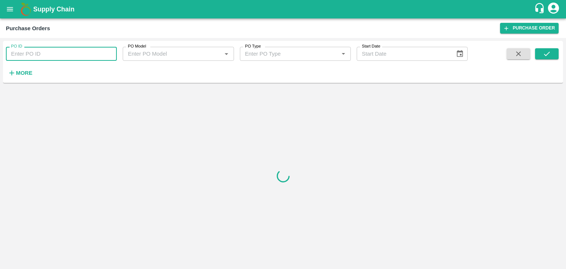
click at [74, 52] on input "PO ID" at bounding box center [61, 54] width 111 height 14
paste input "170204"
click at [553, 51] on button "submit" at bounding box center [547, 53] width 24 height 11
click at [89, 51] on input "170204" at bounding box center [61, 54] width 111 height 14
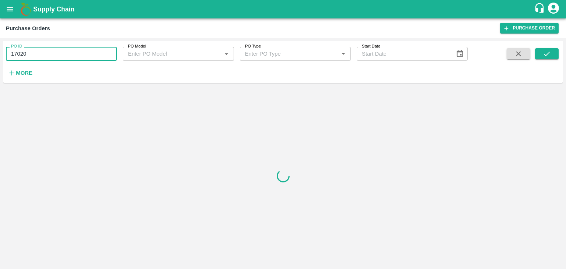
type input "170204"
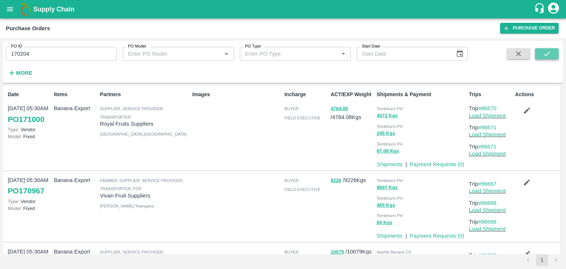
click at [556, 51] on button "submit" at bounding box center [547, 53] width 24 height 11
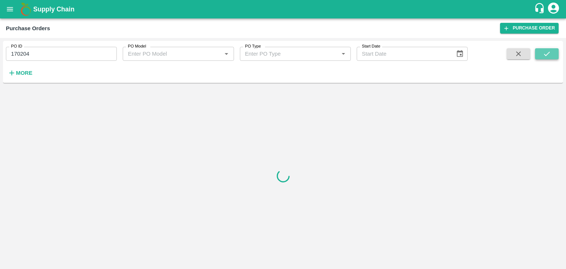
click at [556, 51] on button "submit" at bounding box center [547, 53] width 24 height 11
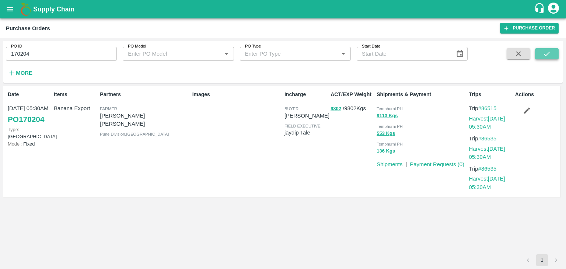
click at [556, 51] on button "submit" at bounding box center [547, 53] width 24 height 11
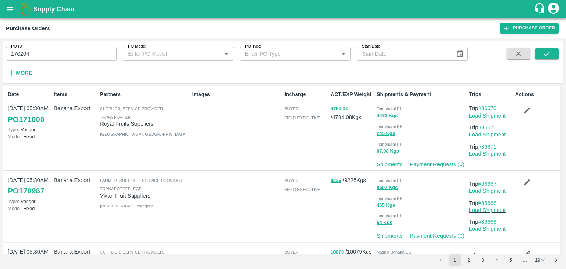
click at [43, 50] on input "170204" at bounding box center [61, 54] width 111 height 14
click at [549, 57] on icon "submit" at bounding box center [547, 54] width 8 height 8
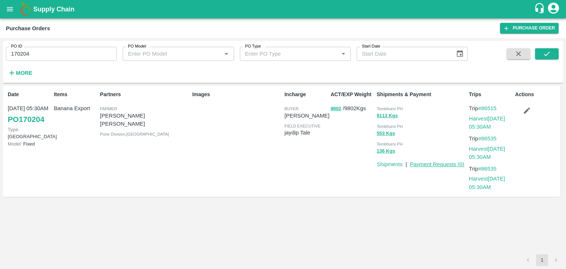
click at [426, 164] on link "Payment Requests ( 0 )" at bounding box center [437, 164] width 55 height 6
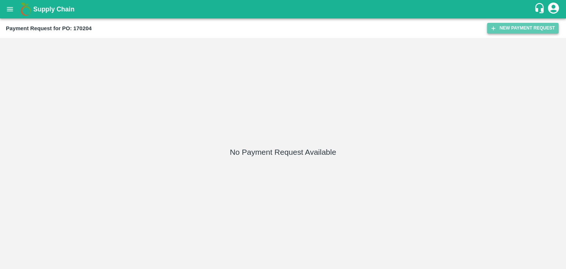
click at [525, 28] on button "New Payment Request" at bounding box center [522, 28] width 71 height 11
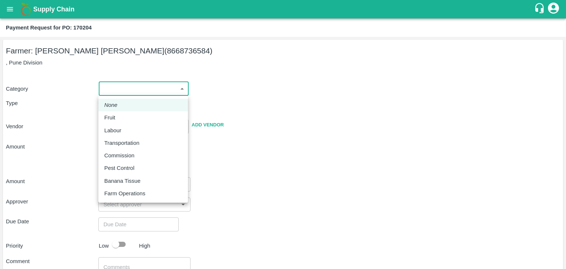
click at [109, 92] on body "Supply Chain Payment Request for PO: 170204 Farmer: [PERSON_NAME] [PERSON_NAME]…" at bounding box center [283, 134] width 566 height 269
click at [121, 115] on div "Fruit" at bounding box center [143, 117] width 78 height 8
type input "1"
type input "[PERSON_NAME] [PERSON_NAME] - 8668736584([PERSON_NAME])"
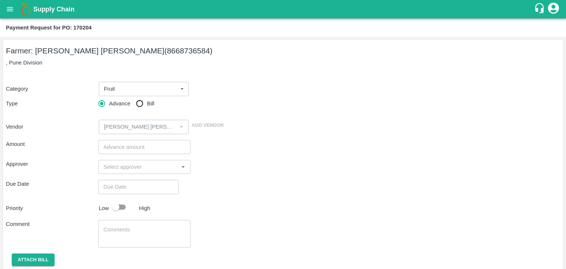
click at [149, 101] on span "Bill" at bounding box center [150, 103] width 7 height 8
click at [147, 101] on input "Bill" at bounding box center [139, 103] width 15 height 15
radio input "true"
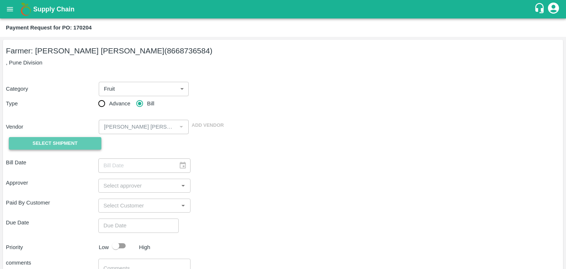
click at [57, 143] on span "Select Shipment" at bounding box center [54, 143] width 45 height 8
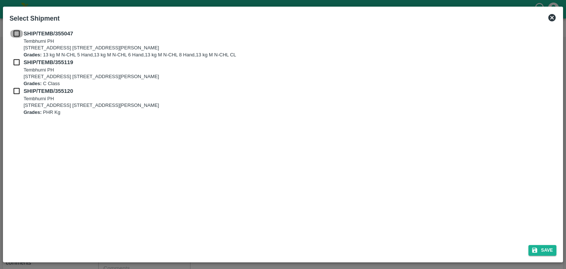
click at [13, 29] on input "checkbox" at bounding box center [17, 33] width 14 height 8
checkbox input "true"
click at [15, 65] on input "checkbox" at bounding box center [17, 62] width 14 height 8
checkbox input "true"
click at [15, 92] on input "checkbox" at bounding box center [17, 91] width 14 height 8
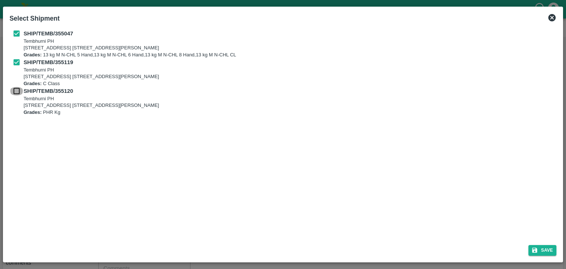
checkbox input "true"
click at [549, 248] on button "Save" at bounding box center [542, 250] width 28 height 11
type input "[DATE]"
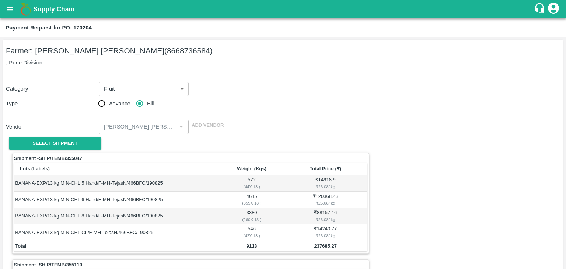
scroll to position [345, 0]
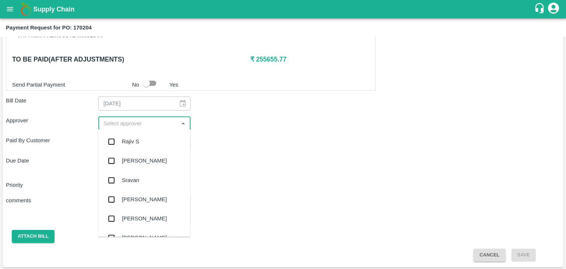
click at [136, 120] on input "input" at bounding box center [139, 124] width 76 height 10
type input "Ajit"
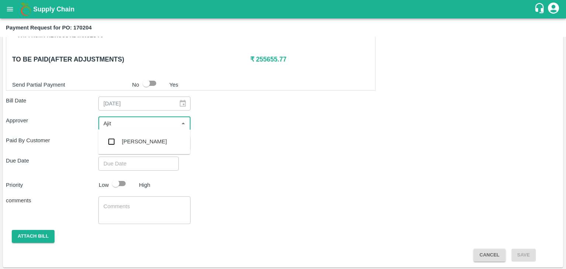
click at [137, 142] on div "[PERSON_NAME]" at bounding box center [144, 141] width 45 height 8
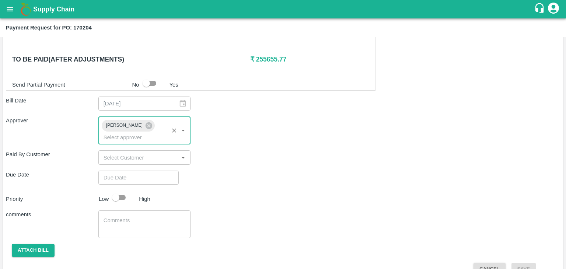
type input "DD/MM/YYYY hh:mm aa"
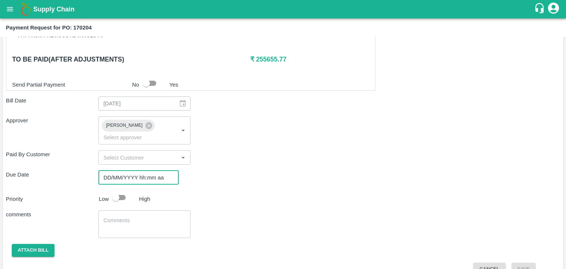
click at [147, 171] on input "DD/MM/YYYY hh:mm aa" at bounding box center [135, 178] width 75 height 14
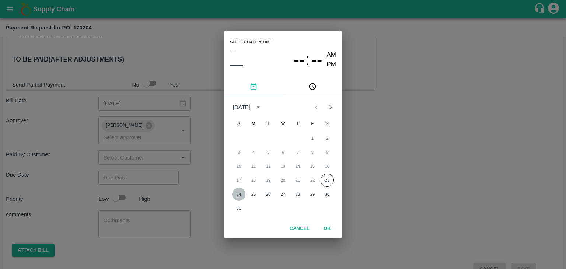
click at [239, 194] on button "24" at bounding box center [238, 194] width 13 height 13
type input "[DATE] 12:00 AM"
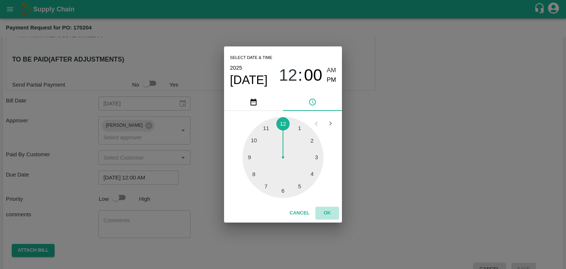
click at [330, 216] on button "OK" at bounding box center [327, 213] width 24 height 13
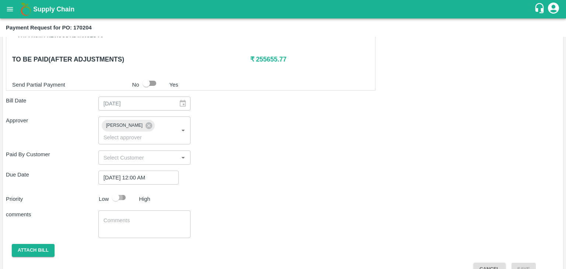
click at [119, 190] on input "checkbox" at bounding box center [116, 197] width 42 height 14
checkbox input "true"
click at [150, 217] on textarea at bounding box center [145, 224] width 82 height 15
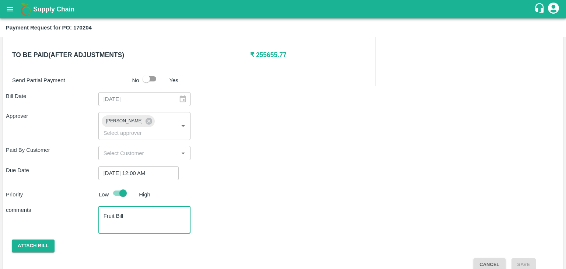
type textarea "Fruit Bill"
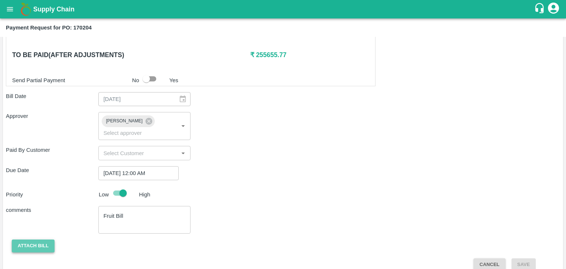
click at [43, 239] on button "Attach bill" at bounding box center [33, 245] width 43 height 13
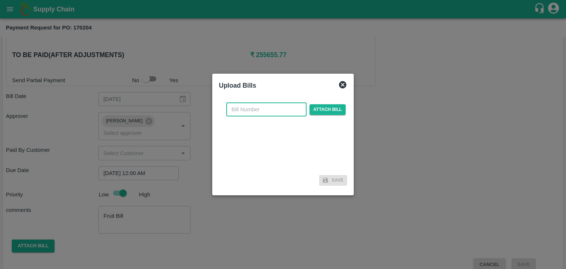
click at [293, 110] on input "text" at bounding box center [266, 109] width 80 height 14
click at [279, 109] on input "VG/25-26/046" at bounding box center [266, 109] width 80 height 14
type input "VG/25-26/95"
click at [320, 111] on span "Attach bill" at bounding box center [327, 109] width 36 height 11
click at [0, 0] on input "Attach bill" at bounding box center [0, 0] width 0 height 0
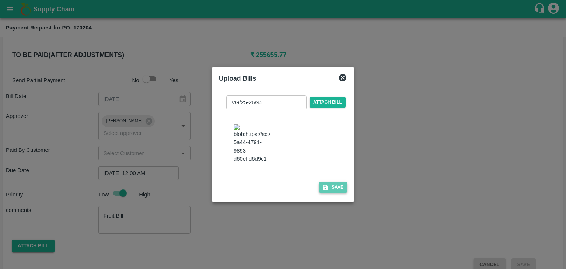
click at [332, 189] on button "Save" at bounding box center [333, 187] width 28 height 11
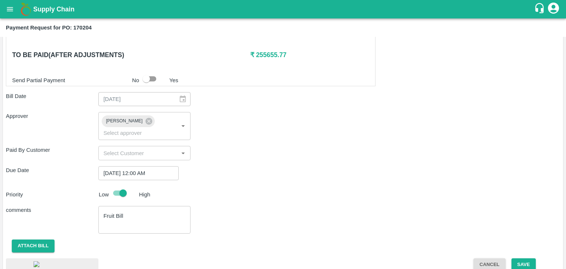
scroll to position [397, 0]
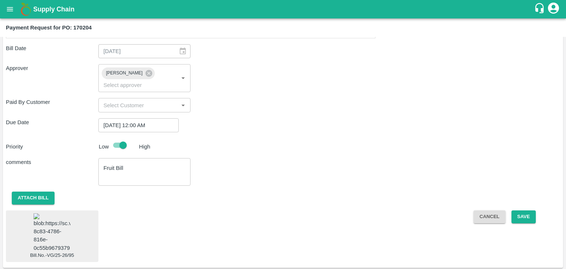
click at [55, 233] on img at bounding box center [52, 232] width 37 height 39
click at [526, 210] on button "Save" at bounding box center [523, 216] width 24 height 13
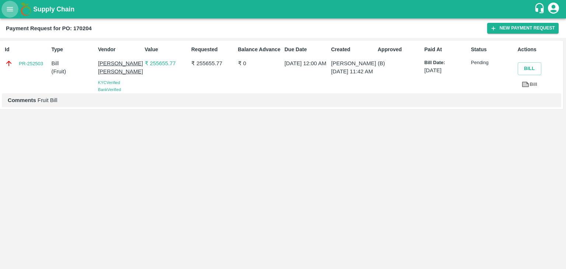
click at [8, 12] on icon "open drawer" at bounding box center [10, 9] width 8 height 8
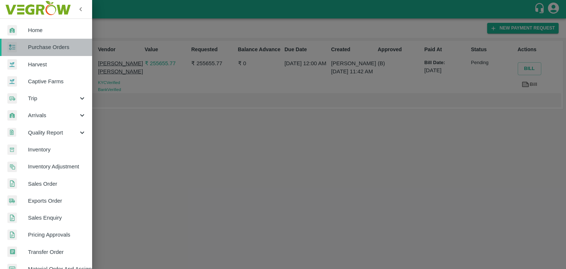
click at [51, 49] on span "Purchase Orders" at bounding box center [57, 47] width 58 height 8
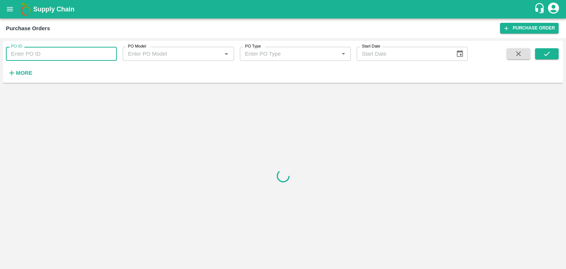
click at [71, 53] on input "PO ID" at bounding box center [61, 54] width 111 height 14
paste input "170497"
type input "170497"
click at [554, 55] on button "submit" at bounding box center [547, 53] width 24 height 11
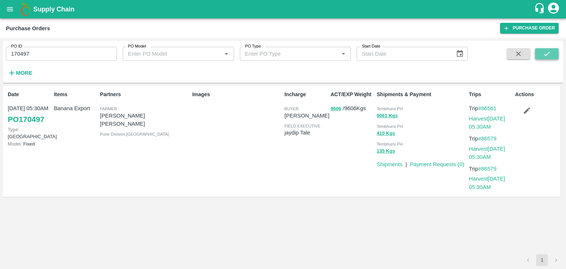
click at [554, 55] on button "submit" at bounding box center [547, 53] width 24 height 11
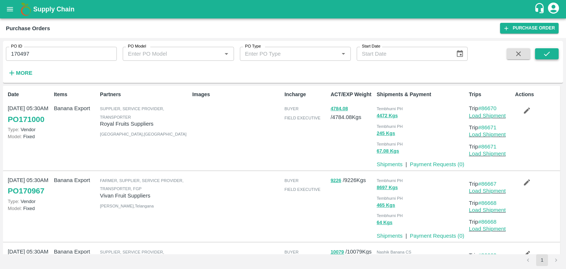
click at [544, 52] on icon "submit" at bounding box center [547, 54] width 8 height 8
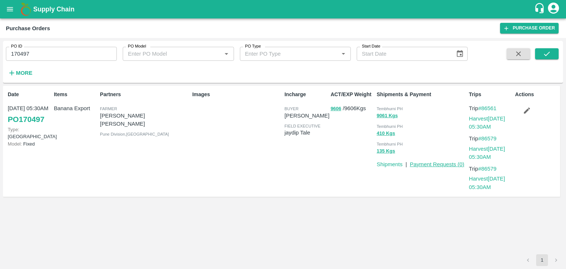
click at [451, 165] on link "Payment Requests ( 0 )" at bounding box center [437, 164] width 55 height 6
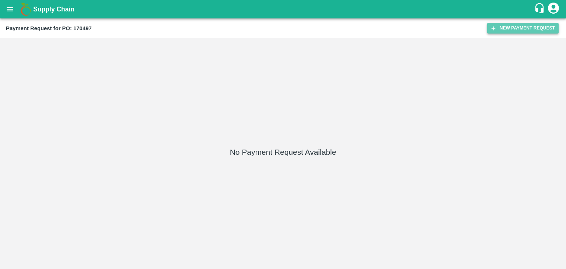
click at [520, 32] on button "New Payment Request" at bounding box center [522, 28] width 71 height 11
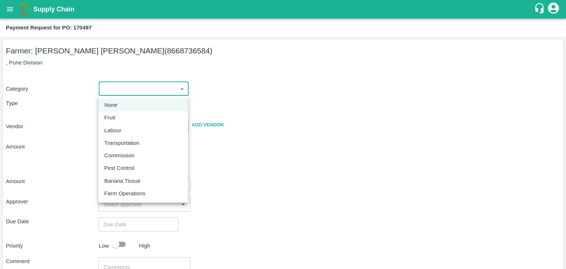
drag, startPoint x: 111, startPoint y: 90, endPoint x: 123, endPoint y: 123, distance: 35.1
click at [123, 123] on body "Supply Chain Payment Request for PO: 170497 Farmer: [PERSON_NAME] [PERSON_NAME]…" at bounding box center [283, 134] width 566 height 269
click at [123, 123] on li "Fruit" at bounding box center [143, 117] width 90 height 13
type input "1"
type input "[PERSON_NAME] [PERSON_NAME] - 8668736584([PERSON_NAME])"
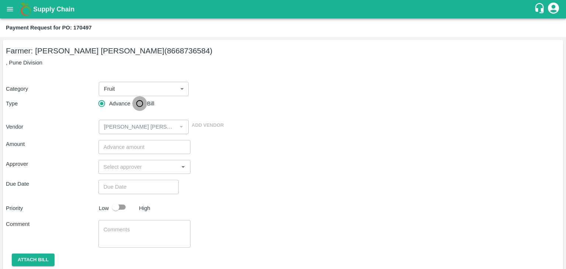
click at [143, 104] on input "Bill" at bounding box center [139, 103] width 15 height 15
radio input "true"
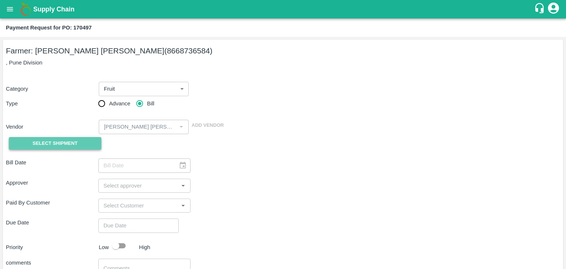
click at [70, 141] on span "Select Shipment" at bounding box center [54, 143] width 45 height 8
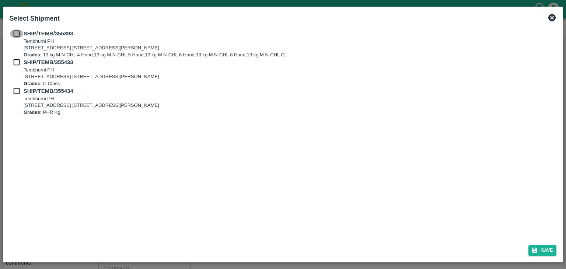
click at [15, 34] on input "checkbox" at bounding box center [17, 33] width 14 height 8
checkbox input "true"
click at [15, 65] on input "checkbox" at bounding box center [17, 62] width 14 height 8
checkbox input "true"
click at [14, 89] on input "checkbox" at bounding box center [17, 91] width 14 height 8
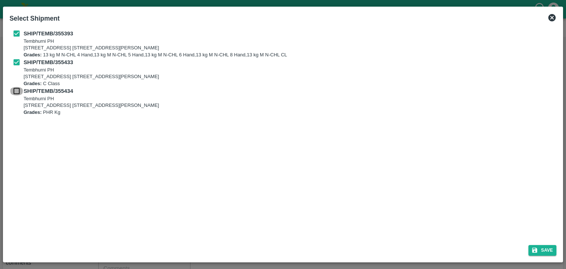
checkbox input "true"
click at [545, 247] on button "Save" at bounding box center [542, 250] width 28 height 11
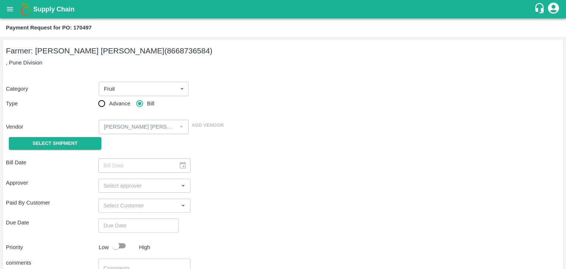
type input "[DATE]"
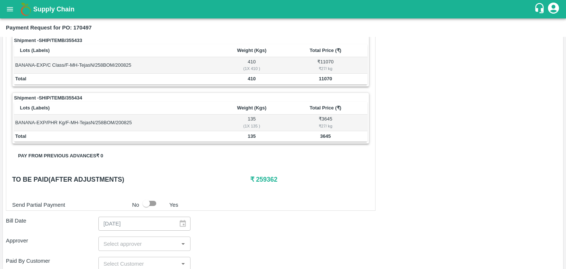
scroll to position [361, 0]
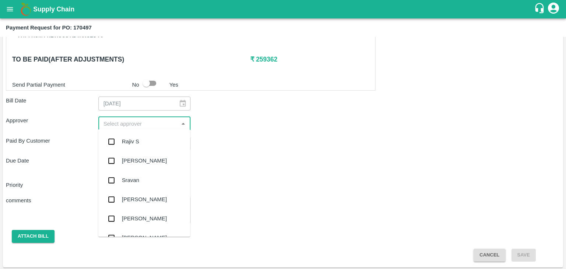
click at [143, 120] on input "input" at bounding box center [139, 124] width 76 height 10
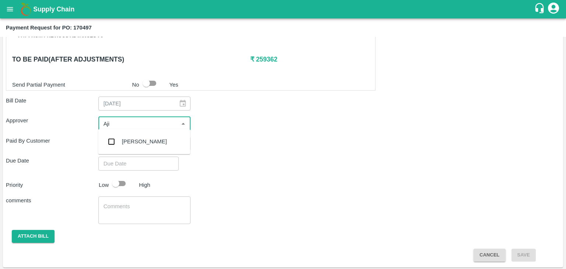
type input "Ajit"
click at [143, 133] on div "[PERSON_NAME]" at bounding box center [144, 141] width 92 height 19
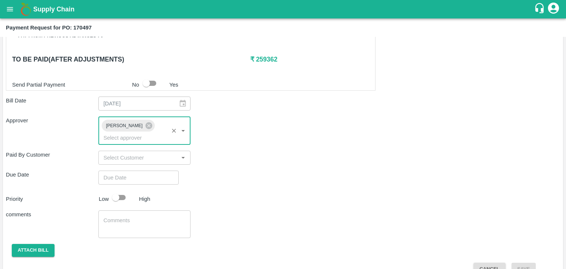
type input "DD/MM/YYYY hh:mm aa"
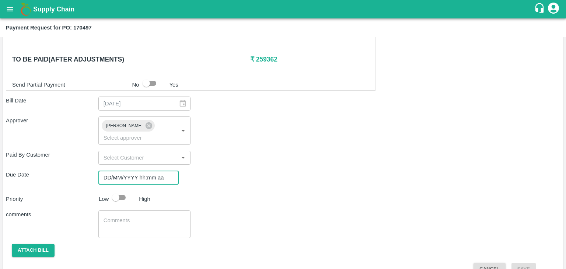
click at [147, 171] on input "DD/MM/YYYY hh:mm aa" at bounding box center [135, 178] width 75 height 14
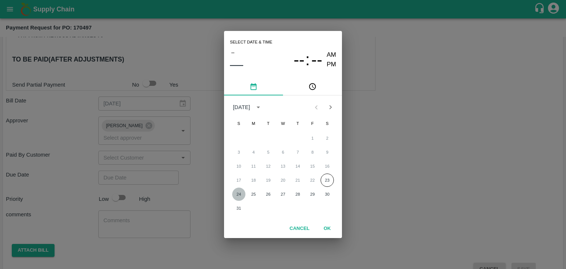
click at [233, 195] on button "24" at bounding box center [238, 194] width 13 height 13
type input "[DATE] 12:00 AM"
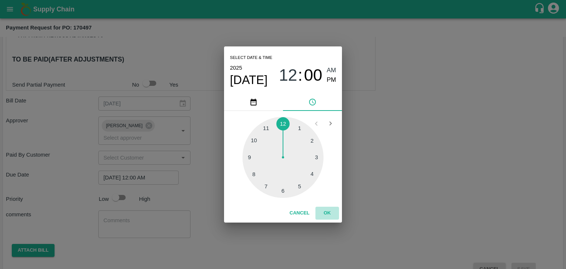
click at [327, 216] on button "OK" at bounding box center [327, 213] width 24 height 13
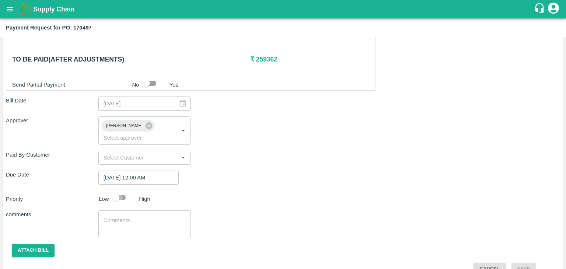
click at [122, 190] on input "checkbox" at bounding box center [116, 197] width 42 height 14
checkbox input "true"
click at [144, 217] on textarea at bounding box center [145, 224] width 82 height 15
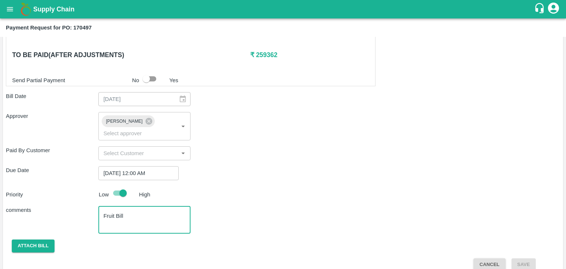
type textarea "Fruit Bill"
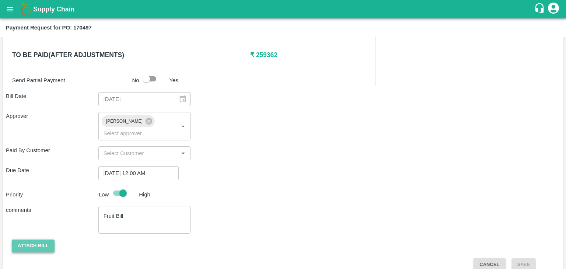
click at [39, 239] on button "Attach bill" at bounding box center [33, 245] width 43 height 13
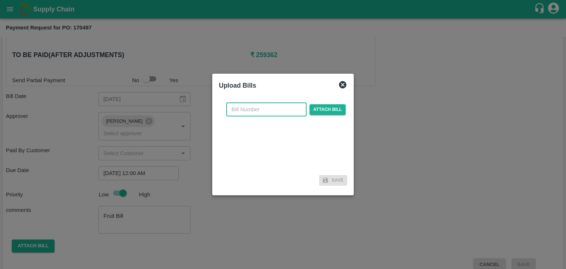
click at [277, 112] on input "text" at bounding box center [266, 109] width 80 height 14
click at [284, 105] on input "VG/25-26/046" at bounding box center [266, 109] width 80 height 14
type input "VG/25-26/96"
click at [325, 106] on span "Attach bill" at bounding box center [327, 109] width 36 height 11
click at [0, 0] on input "Attach bill" at bounding box center [0, 0] width 0 height 0
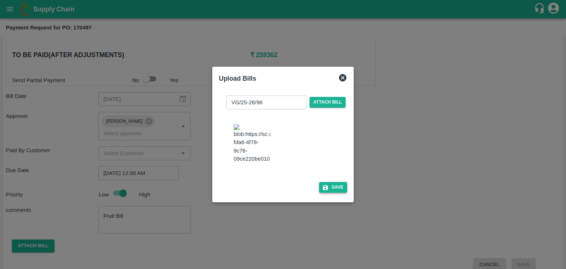
drag, startPoint x: 322, startPoint y: 183, endPoint x: 339, endPoint y: 192, distance: 18.6
click at [339, 192] on div "VG/25-26/96 ​ Attach bill Save" at bounding box center [283, 143] width 128 height 106
click at [339, 192] on button "Save" at bounding box center [333, 187] width 28 height 11
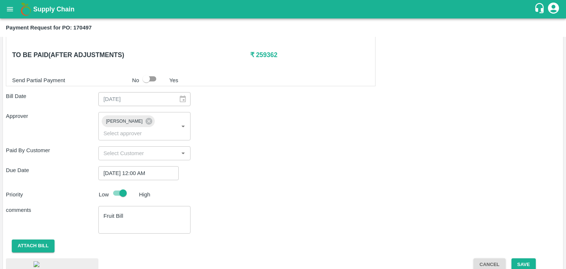
scroll to position [412, 0]
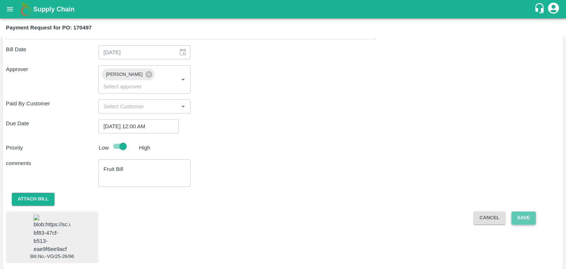
click at [528, 211] on button "Save" at bounding box center [523, 217] width 24 height 13
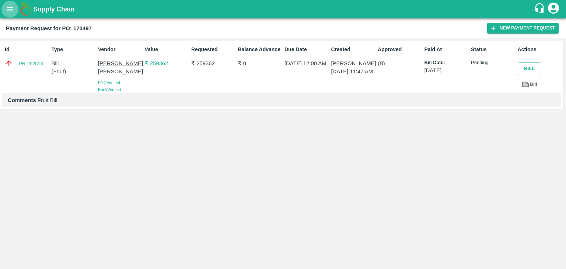
click at [17, 10] on button "open drawer" at bounding box center [9, 9] width 17 height 17
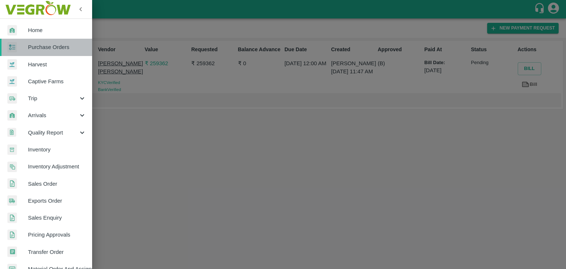
click at [63, 55] on link "Purchase Orders" at bounding box center [46, 47] width 92 height 17
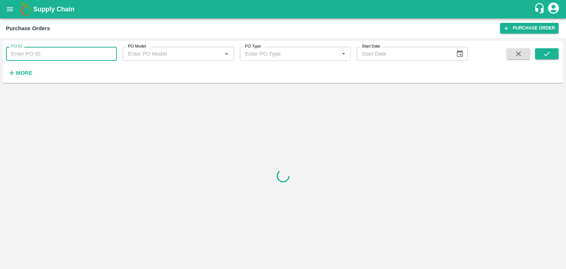
click at [72, 55] on input "PO ID" at bounding box center [61, 54] width 111 height 14
paste input "170931"
type input "170931"
click at [543, 53] on icon "submit" at bounding box center [547, 54] width 8 height 8
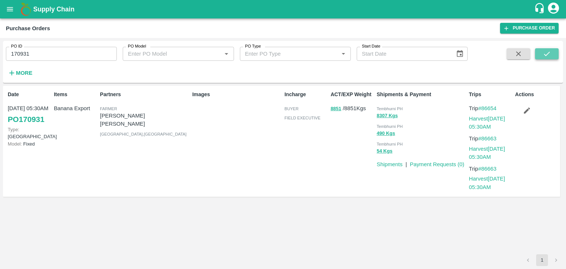
click at [543, 53] on icon "submit" at bounding box center [547, 54] width 8 height 8
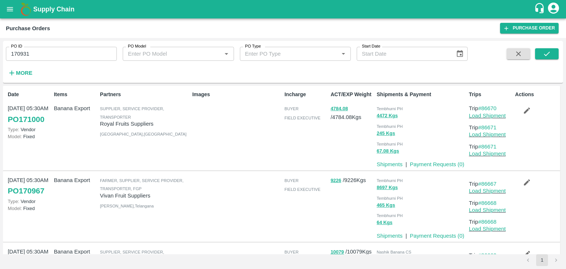
click at [425, 163] on link "Payment Requests ( 0 )" at bounding box center [437, 164] width 55 height 6
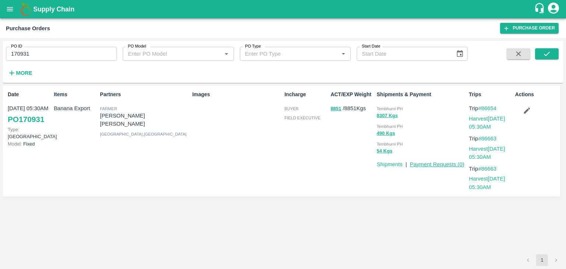
click at [432, 163] on link "Payment Requests ( 0 )" at bounding box center [437, 164] width 55 height 6
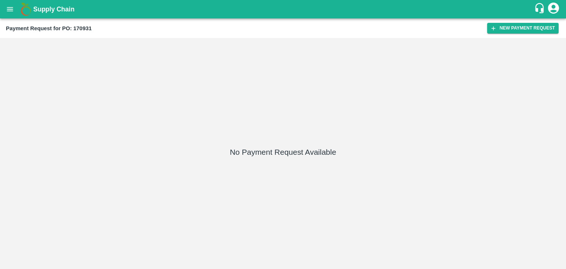
click at [513, 22] on div "Payment Request for PO: 170931 New Payment Request" at bounding box center [283, 28] width 566 height 20
click at [517, 27] on button "New Payment Request" at bounding box center [522, 28] width 71 height 11
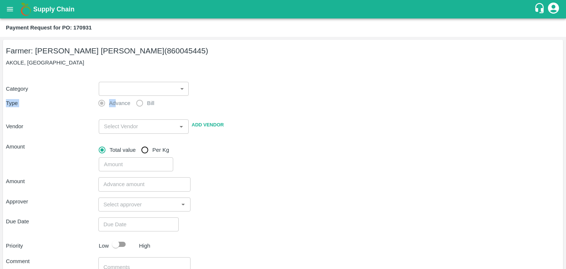
drag, startPoint x: 115, startPoint y: 97, endPoint x: 96, endPoint y: 84, distance: 23.1
click at [96, 84] on div "Category ​ ​ Type Advance Bill Vendor ​ Add Vendor Amount Total value Per Kg ​" at bounding box center [283, 122] width 554 height 99
click at [96, 84] on div "​ ​" at bounding box center [142, 87] width 93 height 17
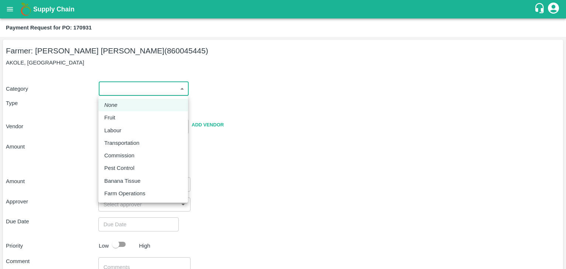
click at [116, 84] on body "Supply Chain Payment Request for PO: 170931 Farmer: [PERSON_NAME] [PERSON_NAME]…" at bounding box center [283, 134] width 566 height 269
click at [128, 116] on div "Fruit" at bounding box center [143, 117] width 78 height 8
type input "1"
type input "[PERSON_NAME] [PERSON_NAME] - 860045445([PERSON_NAME])"
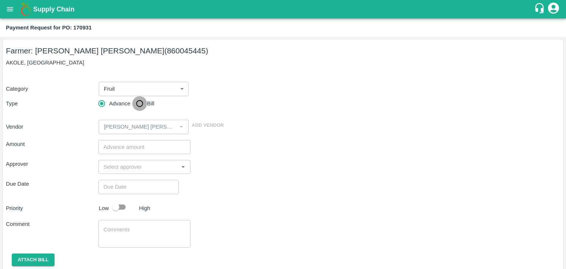
click at [141, 108] on input "Bill" at bounding box center [139, 103] width 15 height 15
radio input "true"
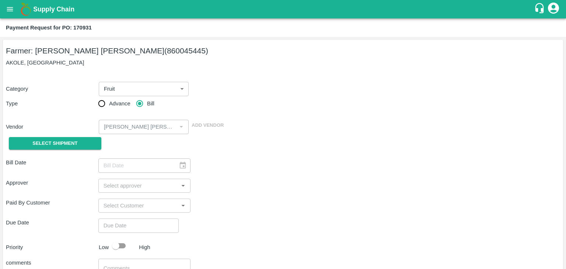
click at [57, 151] on div "Select Shipment" at bounding box center [52, 143] width 92 height 19
click at [58, 140] on span "Select Shipment" at bounding box center [54, 143] width 45 height 8
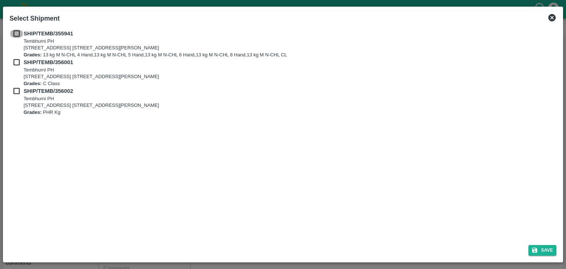
click at [17, 34] on input "checkbox" at bounding box center [17, 33] width 14 height 8
checkbox input "true"
click at [16, 63] on input "checkbox" at bounding box center [17, 62] width 14 height 8
checkbox input "true"
click at [15, 87] on input "checkbox" at bounding box center [17, 91] width 14 height 8
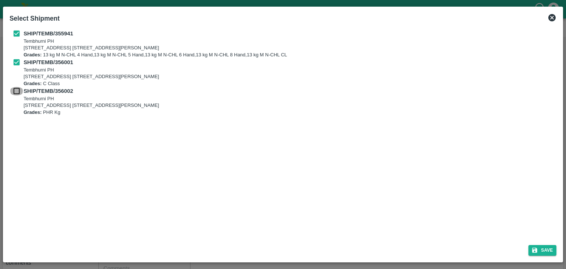
checkbox input "true"
click at [552, 248] on button "Save" at bounding box center [542, 250] width 28 height 11
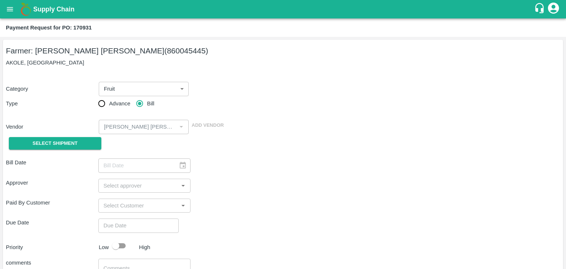
type input "[DATE]"
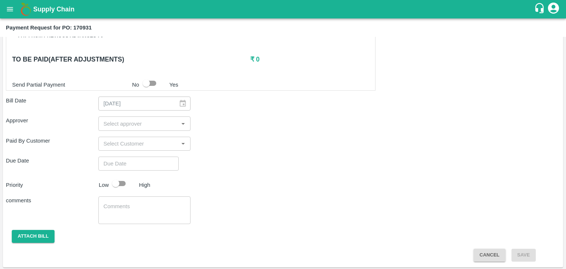
scroll to position [361, 0]
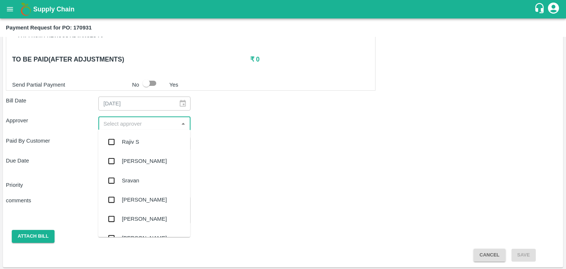
click at [134, 122] on input "input" at bounding box center [139, 124] width 76 height 10
type input "Ajit"
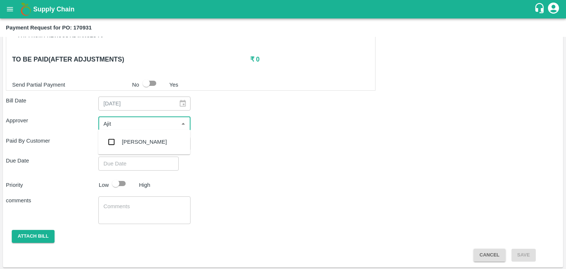
drag, startPoint x: 137, startPoint y: 132, endPoint x: 141, endPoint y: 144, distance: 13.4
click at [141, 144] on ul "[PERSON_NAME]" at bounding box center [144, 141] width 92 height 25
click at [141, 144] on div "[PERSON_NAME]" at bounding box center [144, 142] width 45 height 8
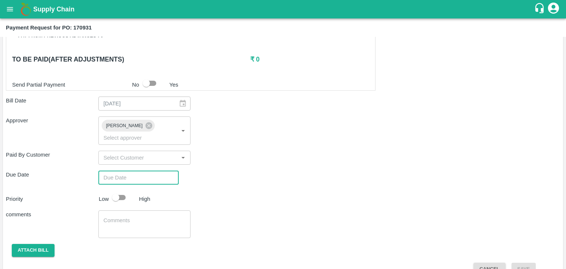
type input "DD/MM/YYYY hh:mm aa"
click at [153, 171] on input "DD/MM/YYYY hh:mm aa" at bounding box center [135, 178] width 75 height 14
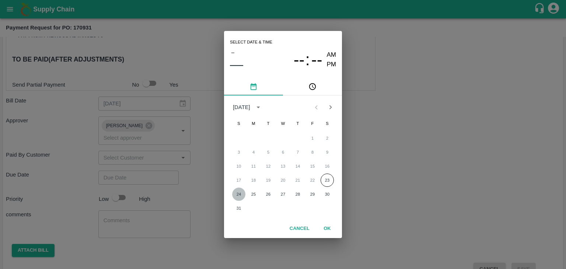
click at [238, 198] on button "24" at bounding box center [238, 194] width 13 height 13
type input "[DATE] 12:00 AM"
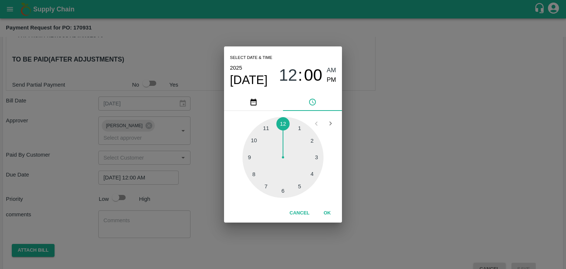
drag, startPoint x: 342, startPoint y: 219, endPoint x: 326, endPoint y: 213, distance: 17.1
click at [326, 213] on div "Select date & time [DATE] 12 : 00 AM PM 1 2 3 4 5 6 7 8 9 10 11 12 Cancel OK" at bounding box center [283, 134] width 566 height 269
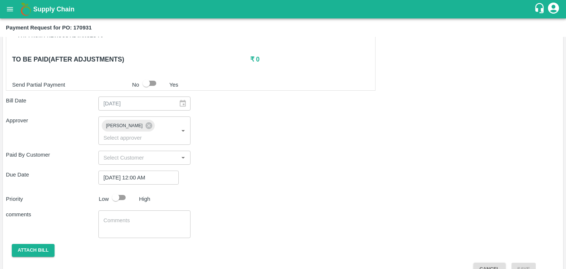
drag, startPoint x: 106, startPoint y: 184, endPoint x: 113, endPoint y: 186, distance: 7.2
click at [113, 190] on div "Priority Low High" at bounding box center [281, 197] width 557 height 14
click at [113, 190] on input "checkbox" at bounding box center [116, 197] width 42 height 14
checkbox input "true"
click at [144, 217] on textarea at bounding box center [145, 224] width 82 height 15
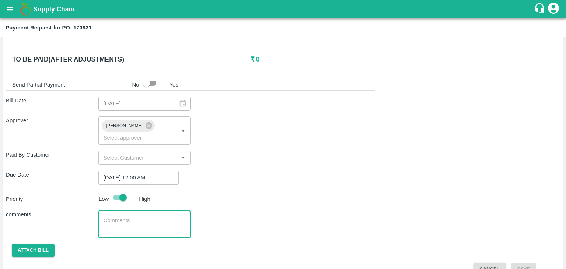
click at [144, 217] on textarea at bounding box center [145, 224] width 82 height 15
type textarea "Fruit Bill"
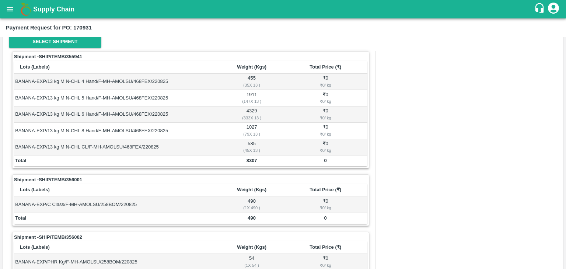
scroll to position [0, 0]
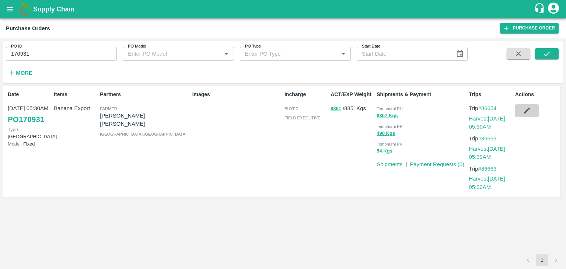
click at [527, 111] on icon "button" at bounding box center [527, 111] width 6 height 6
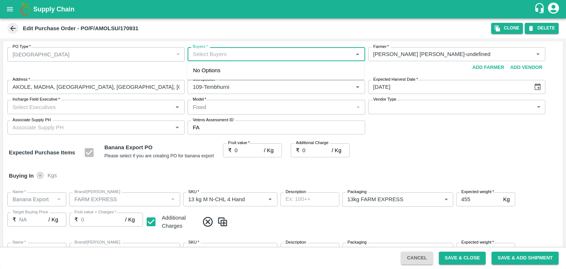
click at [223, 54] on input "Buyers   *" at bounding box center [270, 54] width 161 height 10
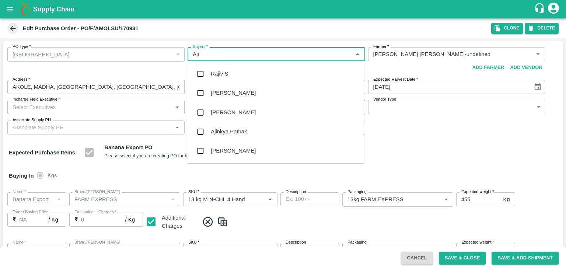
type input "Ajit"
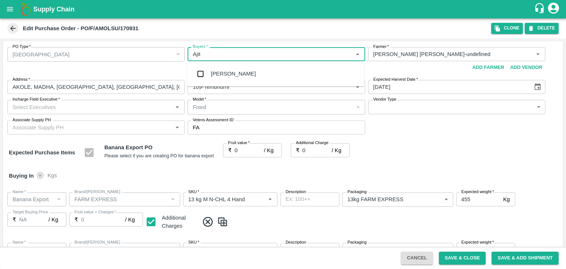
click at [236, 75] on div "[PERSON_NAME]" at bounding box center [275, 73] width 177 height 19
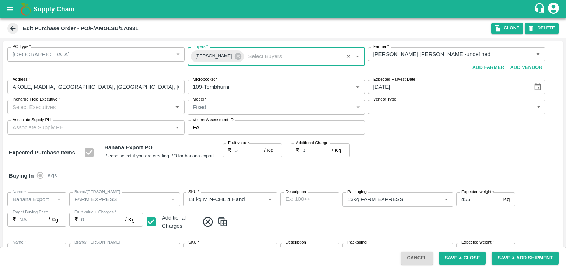
click at [99, 114] on div "Incharge Field Executive   *" at bounding box center [95, 107] width 177 height 14
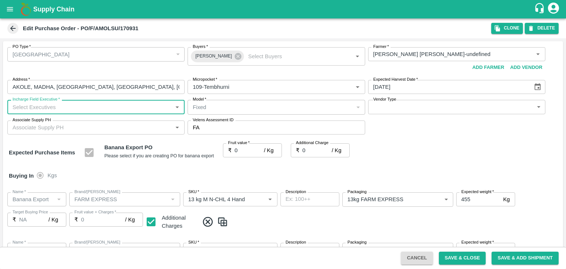
click at [97, 107] on input "Incharge Field Executive   *" at bounding box center [90, 107] width 161 height 10
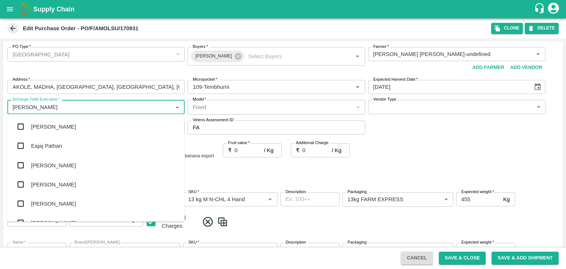
type input "[PERSON_NAME]"
click at [58, 162] on div "jaydip Tale" at bounding box center [95, 164] width 177 height 19
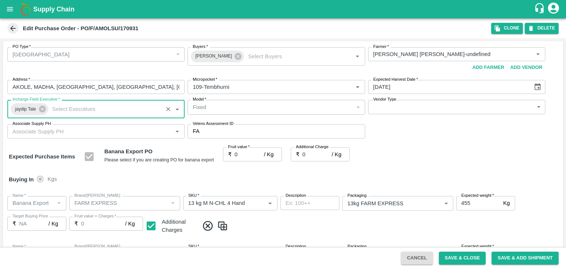
click at [416, 111] on body "Supply Chain Edit Purchase Order - PO/F/AMOLSU/170931 Clone DELETE PO Type   * …" at bounding box center [283, 134] width 566 height 269
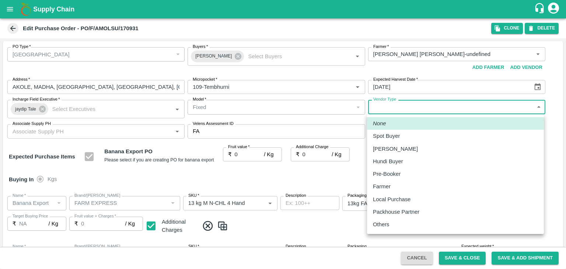
click at [409, 184] on div "Farmer" at bounding box center [455, 186] width 165 height 8
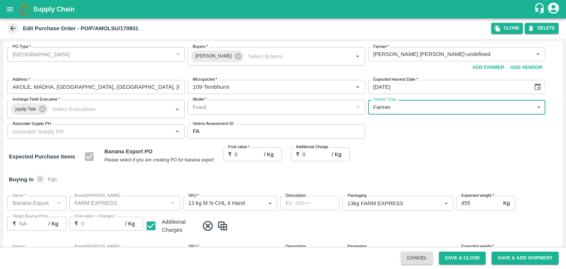
type input "FARMER"
click at [246, 154] on input "0" at bounding box center [249, 154] width 29 height 14
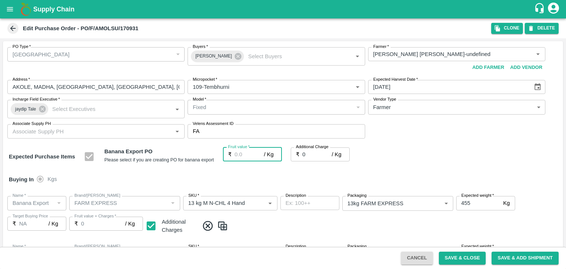
type input "2"
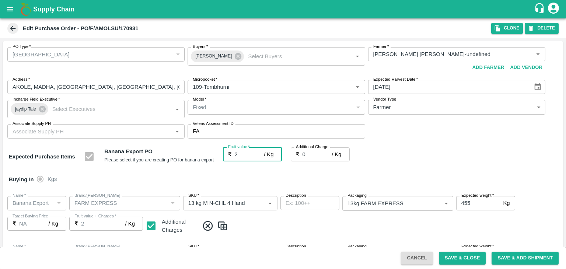
type input "2"
type input "25"
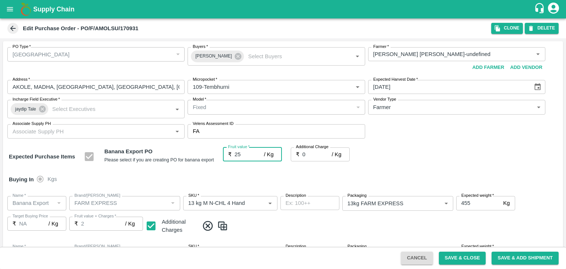
type input "25"
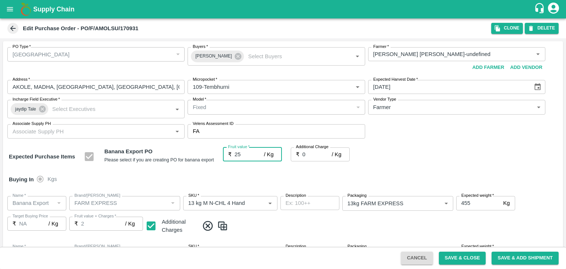
type input "25"
click at [272, 172] on div "Buying In Kgs" at bounding box center [283, 179] width 560 height 21
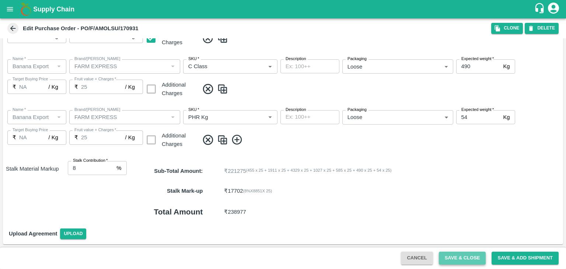
click at [461, 260] on button "Save & Close" at bounding box center [462, 258] width 47 height 13
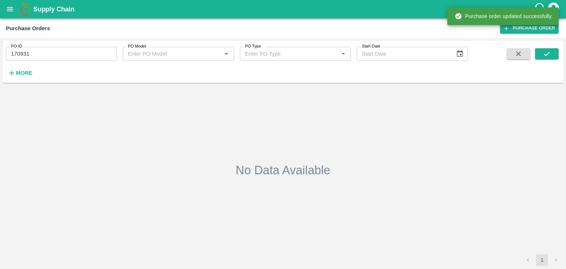
type input "170931"
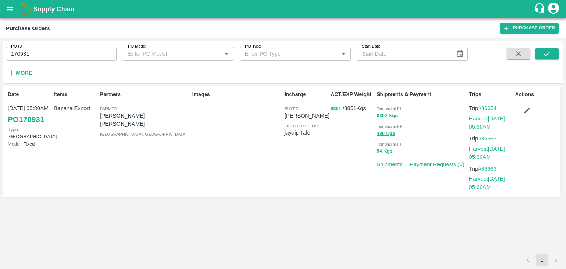
click at [436, 163] on link "Payment Requests ( 0 )" at bounding box center [437, 164] width 55 height 6
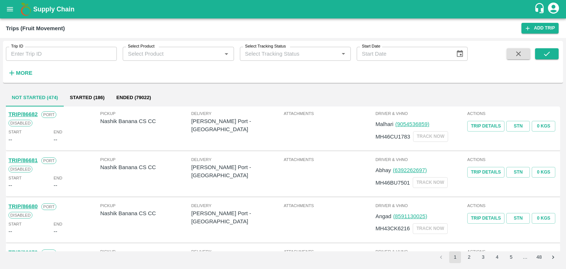
drag, startPoint x: 0, startPoint y: 0, endPoint x: 29, endPoint y: 59, distance: 65.4
click at [29, 59] on input "Trip ID" at bounding box center [61, 54] width 111 height 14
type input "86654"
click at [548, 57] on icon "submit" at bounding box center [547, 54] width 8 height 8
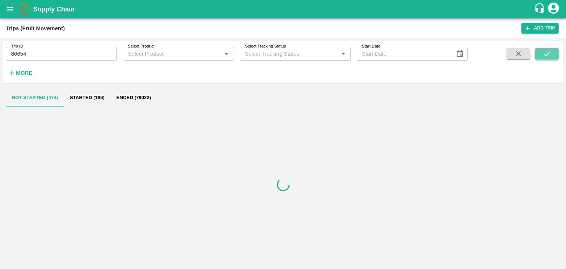
click at [548, 57] on icon "submit" at bounding box center [547, 54] width 8 height 8
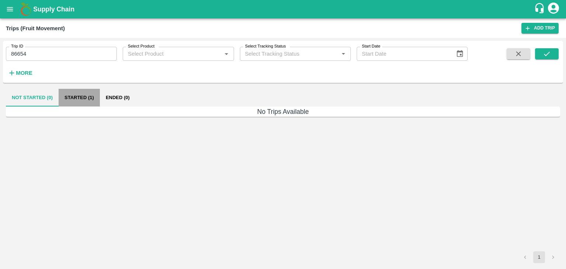
click at [87, 101] on button "Started (1)" at bounding box center [79, 98] width 41 height 18
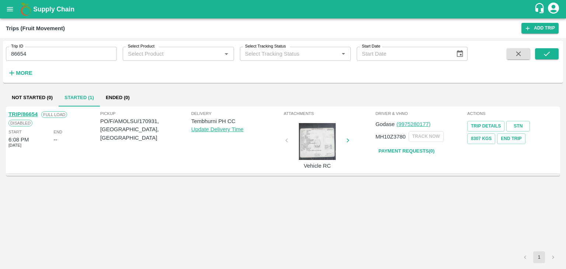
click at [27, 112] on link "TRIP/86654" at bounding box center [22, 114] width 29 height 6
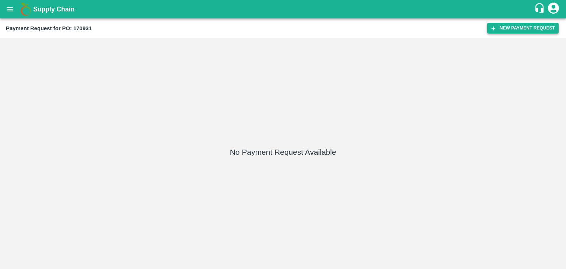
drag, startPoint x: 522, startPoint y: 21, endPoint x: 526, endPoint y: 27, distance: 6.6
click at [526, 27] on div "Payment Request for PO: 170931 New Payment Request" at bounding box center [283, 28] width 566 height 20
click at [526, 27] on button "New Payment Request" at bounding box center [522, 28] width 71 height 11
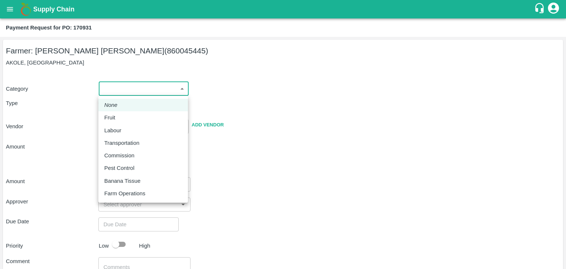
drag, startPoint x: 113, startPoint y: 91, endPoint x: 119, endPoint y: 116, distance: 26.1
click at [119, 116] on body "Supply Chain Payment Request for PO: 170931 Farmer: AMOL SUBHASH CHINTAMAN (860…" at bounding box center [283, 134] width 566 height 269
click at [119, 116] on div "Fruit" at bounding box center [111, 117] width 15 height 8
type input "1"
type input "AMOL SUBHASH CHINTAMAN - 860045445(Farmer)"
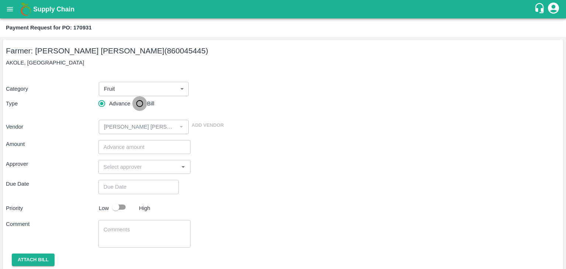
click at [136, 107] on input "Bill" at bounding box center [139, 103] width 15 height 15
radio input "true"
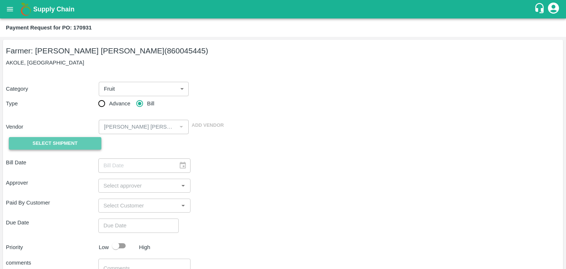
click at [64, 141] on span "Select Shipment" at bounding box center [54, 143] width 45 height 8
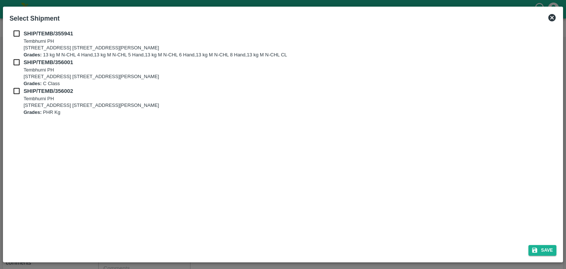
click at [15, 30] on input "checkbox" at bounding box center [17, 33] width 14 height 8
checkbox input "true"
click at [16, 64] on input "checkbox" at bounding box center [17, 62] width 14 height 8
checkbox input "true"
click at [15, 89] on input "checkbox" at bounding box center [17, 91] width 14 height 8
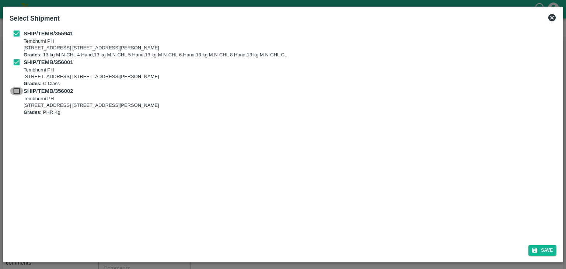
checkbox input "true"
click at [546, 249] on button "Save" at bounding box center [542, 250] width 28 height 11
type input "23/08/2025"
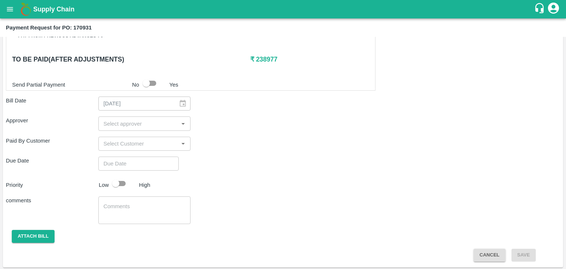
scroll to position [361, 0]
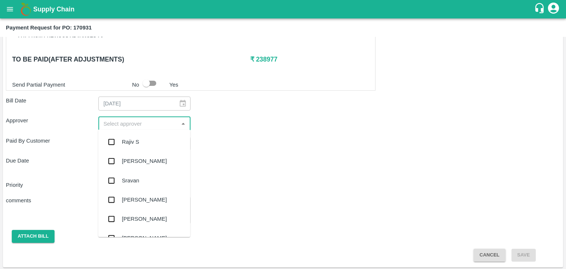
click at [133, 124] on input "input" at bounding box center [139, 124] width 76 height 10
type input "Ajit"
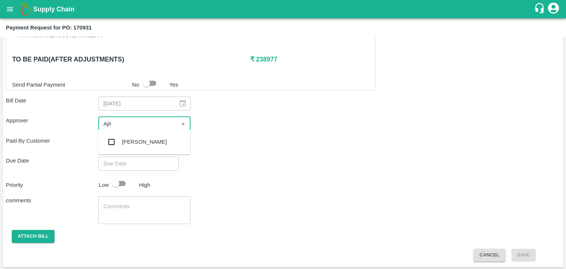
click at [140, 141] on div "[PERSON_NAME]" at bounding box center [144, 142] width 45 height 8
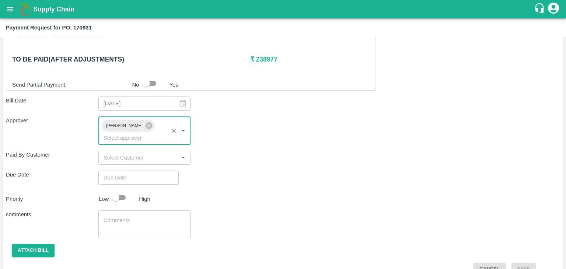
type input "DD/MM/YYYY hh:mm aa"
click at [157, 171] on input "DD/MM/YYYY hh:mm aa" at bounding box center [135, 178] width 75 height 14
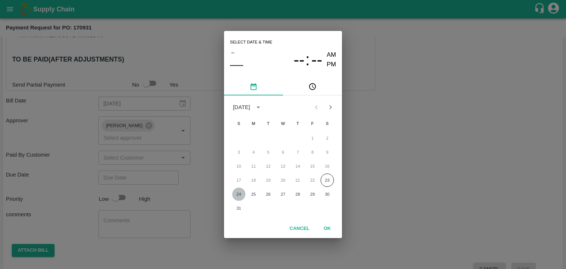
click at [241, 192] on button "24" at bounding box center [238, 194] width 13 height 13
type input "24/08/2025 12:00 AM"
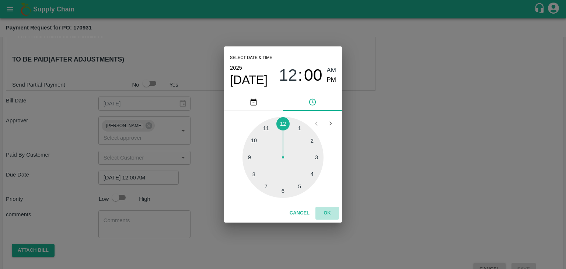
click at [326, 217] on button "OK" at bounding box center [327, 213] width 24 height 13
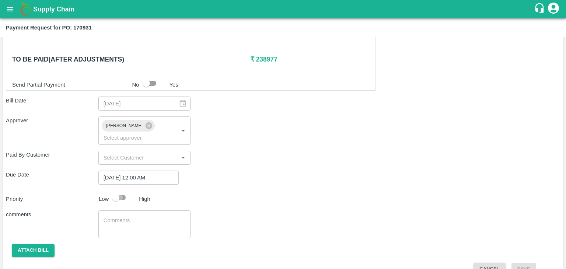
click at [125, 190] on input "checkbox" at bounding box center [116, 197] width 42 height 14
checkbox input "true"
click at [137, 220] on textarea at bounding box center [145, 224] width 82 height 15
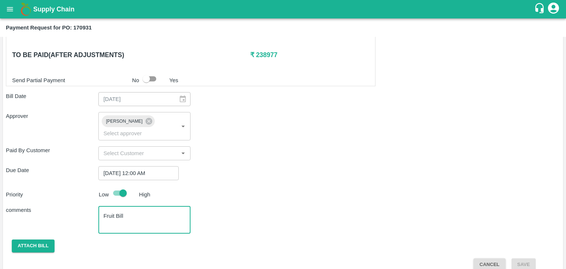
type textarea "Fruit Bill"
click at [25, 239] on button "Attach bill" at bounding box center [33, 245] width 43 height 13
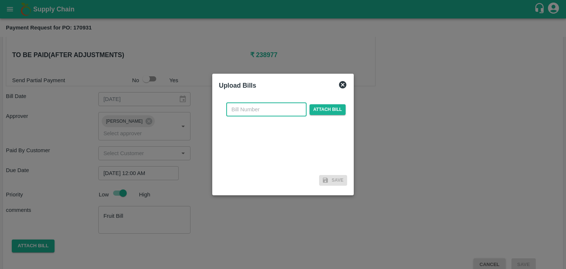
click at [290, 106] on input "text" at bounding box center [266, 109] width 80 height 14
click at [282, 111] on input "VG/25-26/046" at bounding box center [266, 109] width 80 height 14
type input "VG/25-26/97"
click at [321, 109] on span "Attach bill" at bounding box center [327, 109] width 36 height 11
click at [0, 0] on input "Attach bill" at bounding box center [0, 0] width 0 height 0
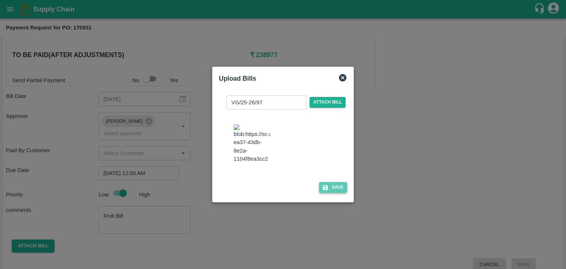
click at [336, 193] on button "Save" at bounding box center [333, 187] width 28 height 11
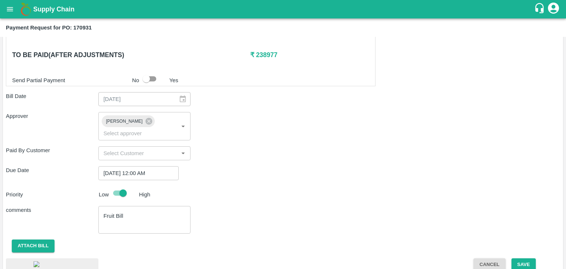
scroll to position [414, 0]
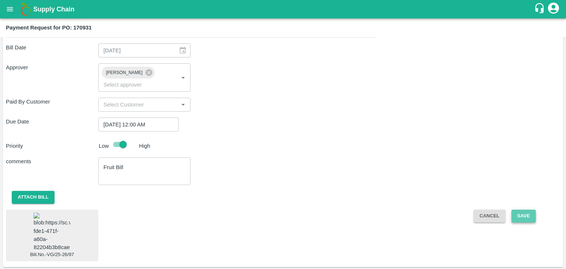
click at [522, 210] on button "Save" at bounding box center [523, 216] width 24 height 13
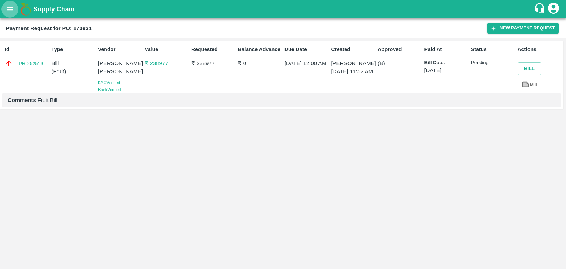
click at [12, 8] on icon "open drawer" at bounding box center [10, 9] width 8 height 8
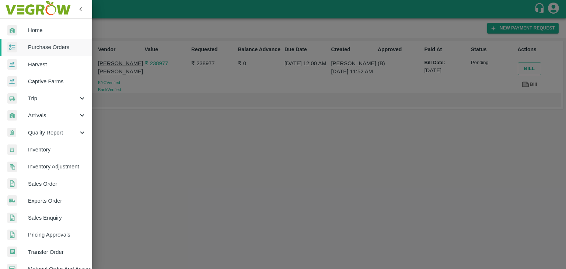
scroll to position [151, 0]
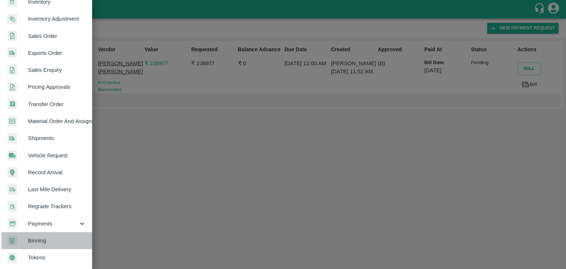
click at [63, 232] on link "Binning" at bounding box center [46, 240] width 92 height 17
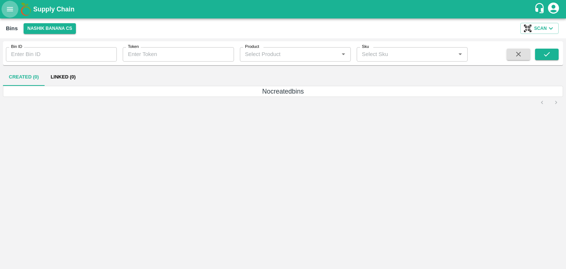
click at [11, 9] on icon "open drawer" at bounding box center [10, 9] width 6 height 4
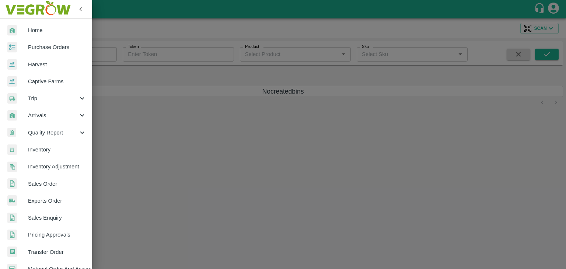
scroll to position [151, 0]
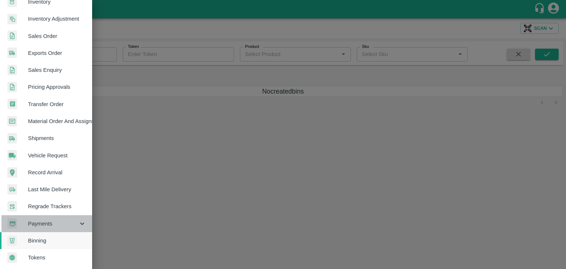
click at [52, 215] on div "Payments" at bounding box center [46, 223] width 92 height 17
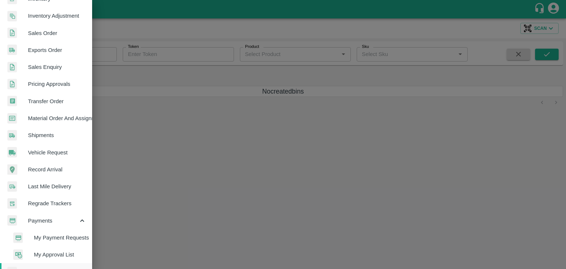
click at [76, 234] on span "My Payment Requests" at bounding box center [60, 238] width 52 height 8
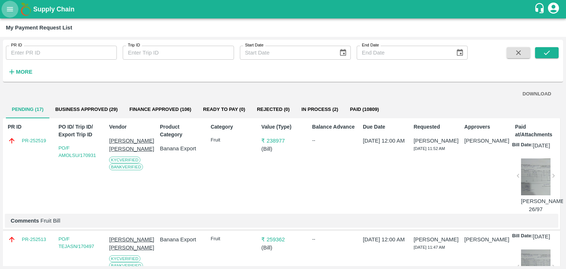
click at [9, 9] on icon "open drawer" at bounding box center [10, 9] width 6 height 4
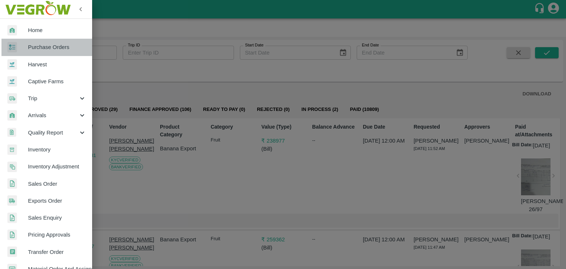
click at [49, 50] on span "Purchase Orders" at bounding box center [57, 47] width 58 height 8
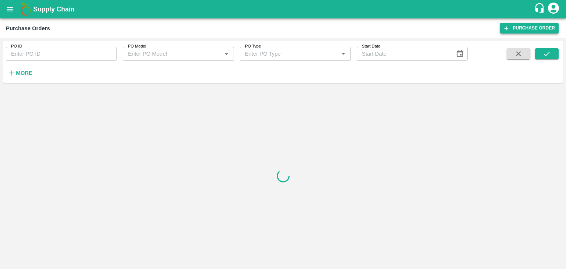
click at [525, 29] on link "Purchase Order" at bounding box center [529, 28] width 59 height 11
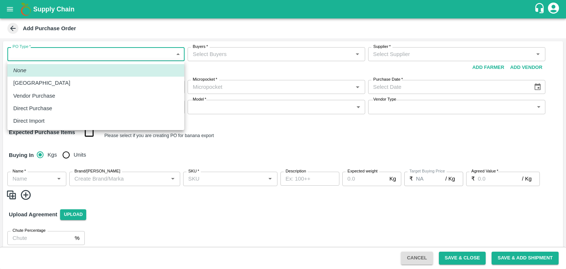
drag, startPoint x: 37, startPoint y: 56, endPoint x: 45, endPoint y: 79, distance: 24.6
click at [45, 79] on body "Supply Chain Add Purchase Order PO Type   * ​ PO Type Buyers   * Buyers   * Sup…" at bounding box center [283, 134] width 566 height 269
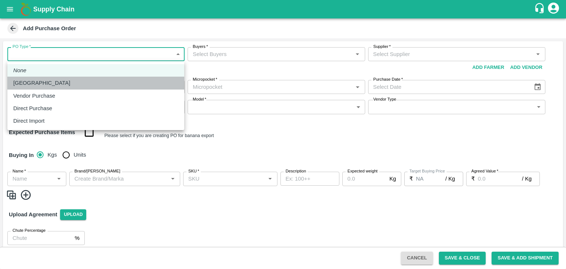
click at [45, 79] on div "[GEOGRAPHIC_DATA]" at bounding box center [95, 83] width 165 height 8
type input "1"
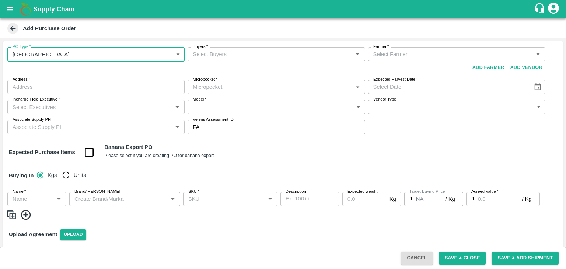
click at [227, 56] on input "Buyers   *" at bounding box center [270, 54] width 161 height 10
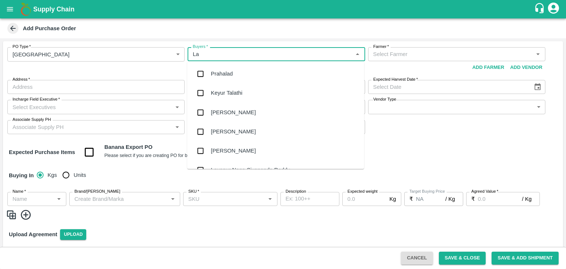
type input "Lax"
click at [245, 92] on div "Nunavath Laxman" at bounding box center [233, 93] width 44 height 8
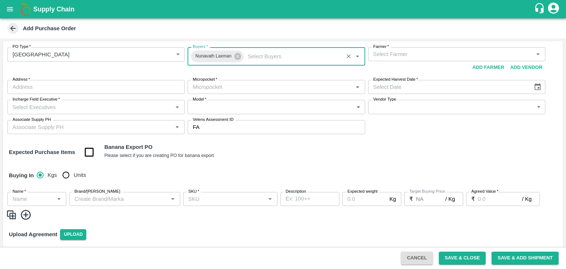
click at [414, 55] on input "Farmer   *" at bounding box center [450, 54] width 161 height 10
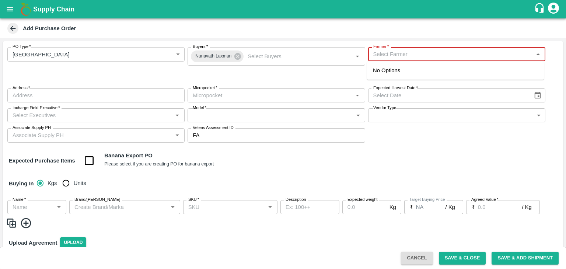
click at [397, 53] on input "Farmer   *" at bounding box center [450, 54] width 161 height 10
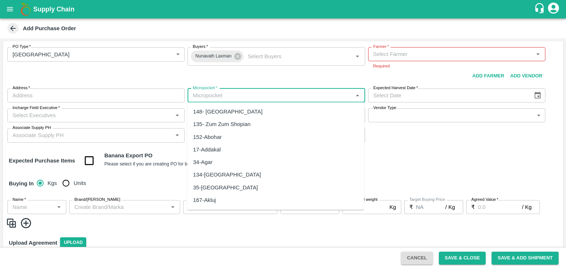
click at [219, 91] on input "Micropocket   *" at bounding box center [270, 96] width 161 height 10
type input "R"
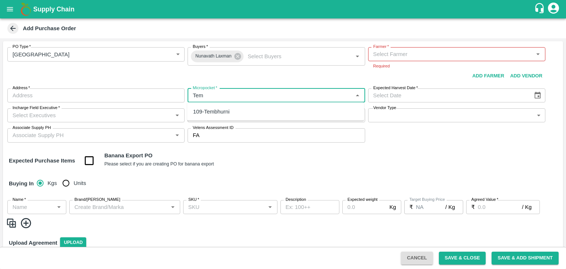
click at [224, 108] on div "109-Tembhurni" at bounding box center [211, 112] width 36 height 8
type input "109-Tembhurni"
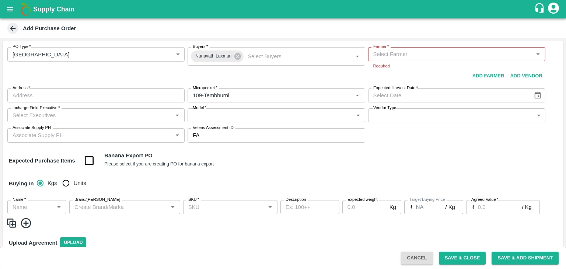
drag, startPoint x: 545, startPoint y: 96, endPoint x: 538, endPoint y: 95, distance: 7.1
click at [538, 95] on div "PO Type   * Farm Gate 1 PO Type Buyers   * [PERSON_NAME] Buyers   * Farmer   * …" at bounding box center [283, 94] width 560 height 107
click at [538, 95] on icon "Choose date" at bounding box center [537, 95] width 6 height 7
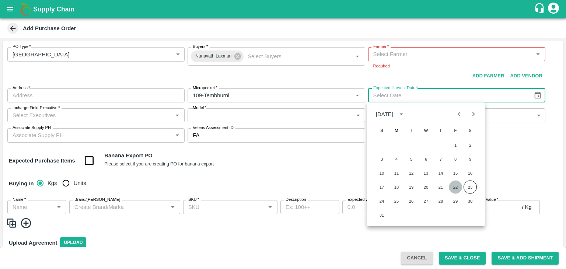
click at [454, 183] on button "22" at bounding box center [455, 187] width 13 height 13
type input "[DATE]"
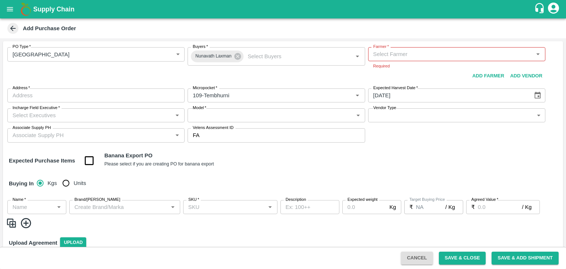
click at [113, 115] on input "Incharge Field Executive   *" at bounding box center [90, 116] width 161 height 10
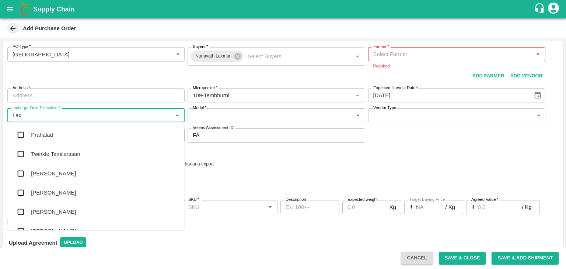
type input "Laxm"
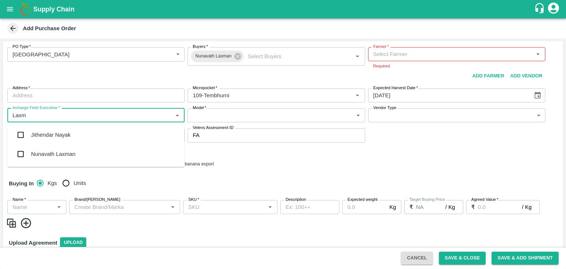
click at [88, 151] on div "Nunavath Laxman" at bounding box center [95, 153] width 177 height 19
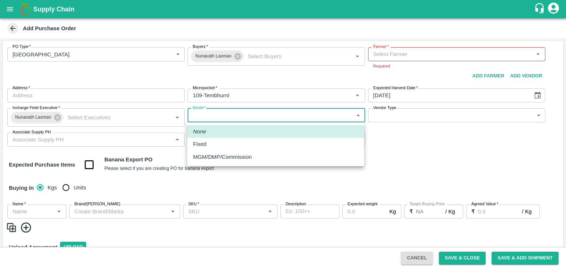
click at [252, 116] on body "Supply Chain Add Purchase Order PO Type   * Farm Gate 1 PO Type Buyers   * [PER…" at bounding box center [283, 134] width 566 height 269
click at [221, 143] on div "Fixed" at bounding box center [275, 144] width 165 height 8
type input "Fixed"
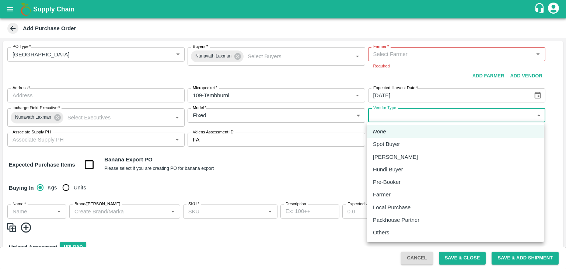
click at [380, 121] on body "Supply Chain Add Purchase Order PO Type   * Farm Gate 1 PO Type Buyers   * [PER…" at bounding box center [283, 134] width 566 height 269
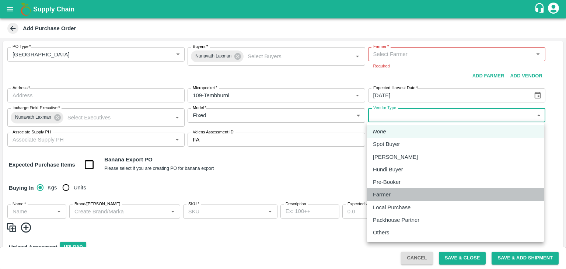
click at [390, 195] on p "Farmer" at bounding box center [382, 194] width 18 height 8
type input "FARMER"
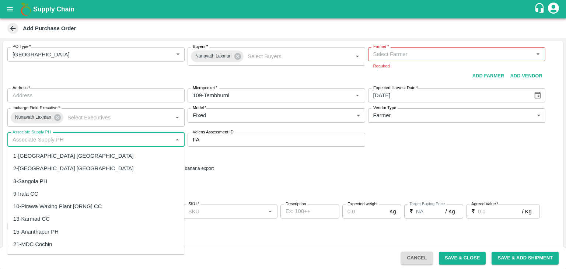
click at [65, 141] on input "Associate Supply PH" at bounding box center [90, 140] width 161 height 10
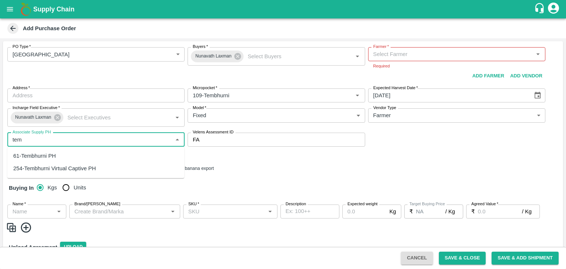
click at [52, 154] on div "61-Tembhurni PH" at bounding box center [34, 156] width 43 height 8
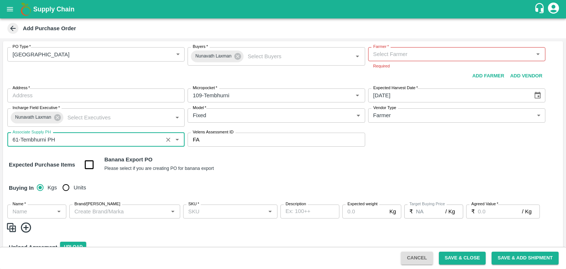
type input "61-Tembhurni PH"
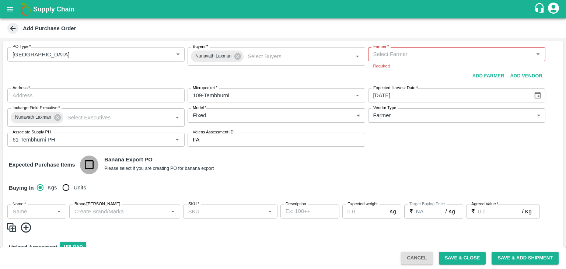
click at [88, 167] on input "checkbox" at bounding box center [89, 164] width 19 height 19
checkbox input "true"
type input "Banana Export"
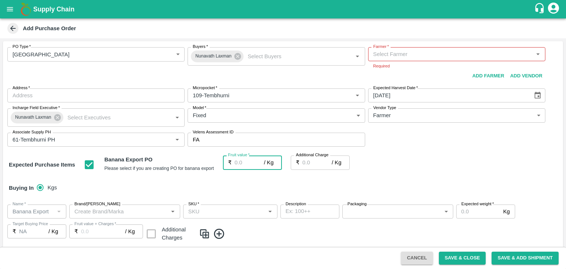
click at [252, 161] on input "Fruit value   *" at bounding box center [249, 162] width 29 height 14
type input "2"
type input "26"
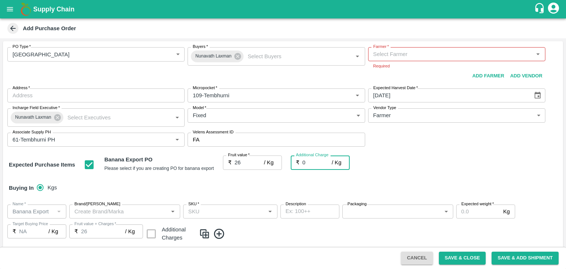
type input "0"
click at [281, 189] on div "Buying In Kgs" at bounding box center [283, 187] width 560 height 21
click at [413, 59] on div "Farmer   *" at bounding box center [456, 54] width 177 height 14
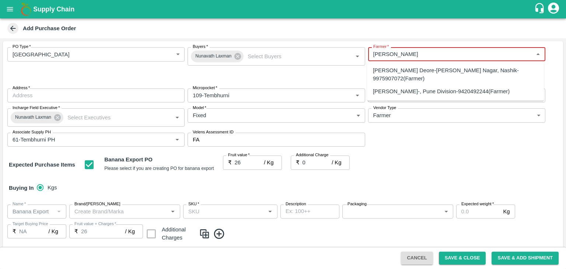
click at [421, 85] on div "[PERSON_NAME]-, Pune Division-9420492244(Farmer)" at bounding box center [455, 91] width 177 height 13
type input "[PERSON_NAME]-, Pune Division-9420492244(Farmer)"
type input ", Pune Division, , [GEOGRAPHIC_DATA]"
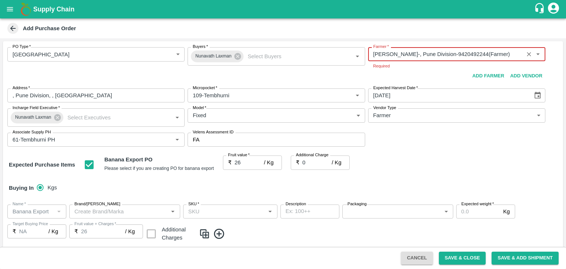
type input "[PERSON_NAME]-, Pune Division-9420492244(Farmer)"
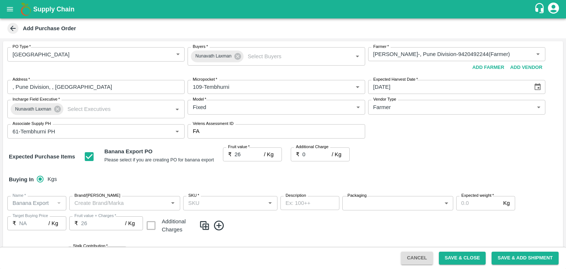
click at [391, 141] on div "PO Type   * Farm Gate 1 PO Type Buyers   * [PERSON_NAME] Buyers   * Farmer   * …" at bounding box center [283, 92] width 560 height 103
click at [414, 142] on div "PO Type   * Farm Gate 1 PO Type Buyers   * [PERSON_NAME] Buyers   * Farmer   * …" at bounding box center [283, 92] width 560 height 103
click at [441, 172] on div "Buying In Kgs" at bounding box center [283, 179] width 560 height 21
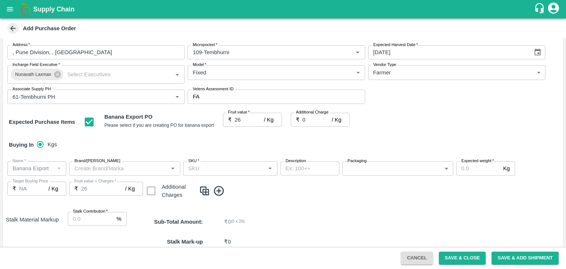
scroll to position [35, 0]
click at [80, 220] on input "Stalk Contribution   *" at bounding box center [91, 218] width 46 height 14
type input "8"
click at [274, 198] on div "Name   * Name   * Brand/[PERSON_NAME]/[PERSON_NAME]   * SKU   * Description x D…" at bounding box center [283, 180] width 560 height 50
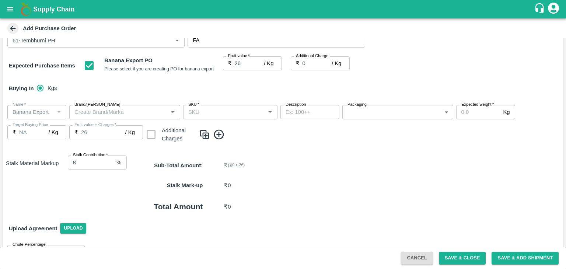
scroll to position [91, 0]
click at [222, 135] on icon at bounding box center [219, 134] width 12 height 12
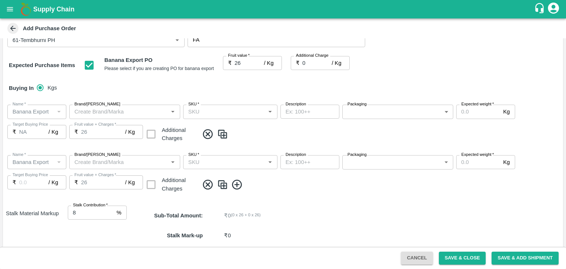
click at [239, 185] on icon at bounding box center [237, 185] width 12 height 12
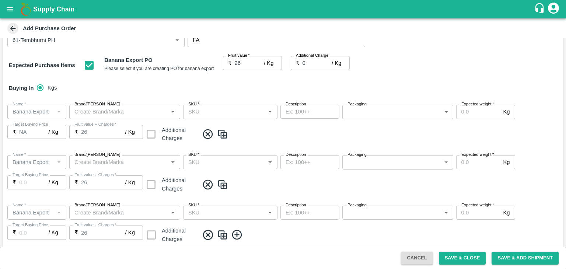
click at [237, 234] on icon at bounding box center [237, 235] width 10 height 10
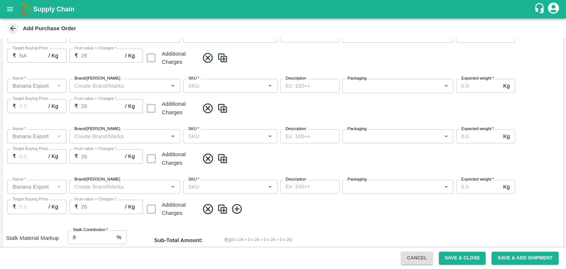
scroll to position [263, 0]
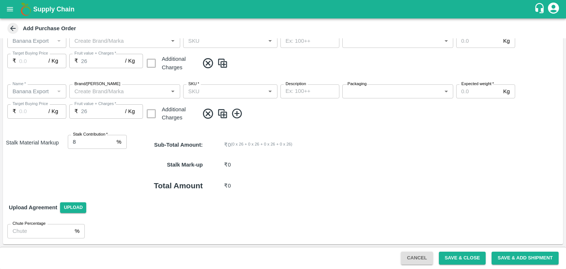
click at [237, 112] on icon at bounding box center [237, 114] width 12 height 12
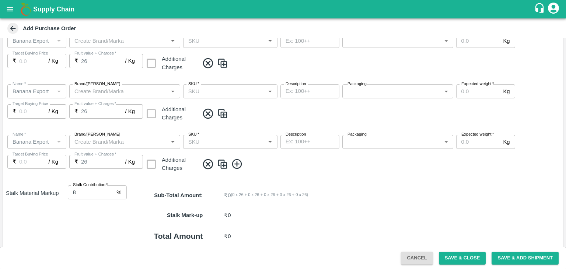
click at [238, 161] on icon at bounding box center [237, 164] width 12 height 12
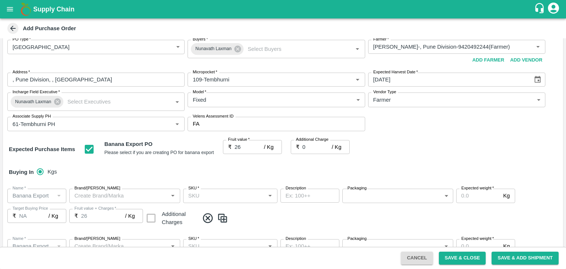
scroll to position [7, 0]
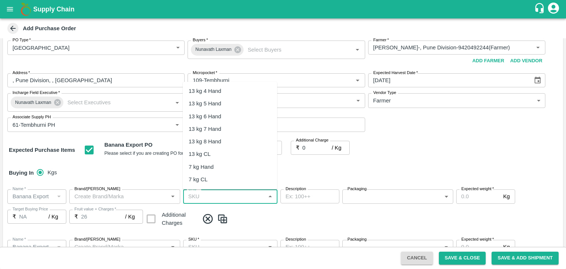
click at [226, 192] on input "SKU   *" at bounding box center [224, 197] width 78 height 10
click at [227, 92] on div "13 kg M N-CHL 4 Hand" at bounding box center [217, 91] width 57 height 8
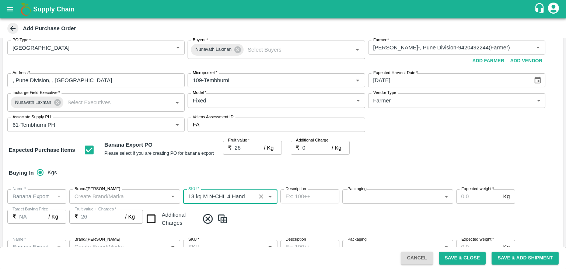
type input "13 kg M N-CHL 4 Hand"
click at [242, 243] on input "SKU   *" at bounding box center [224, 247] width 78 height 10
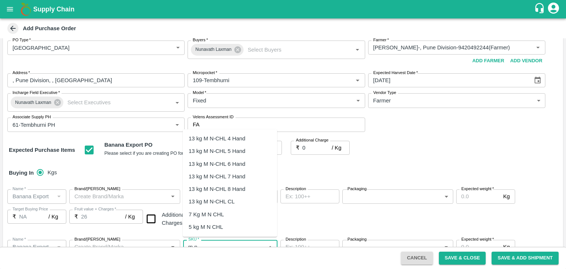
scroll to position [10, 0]
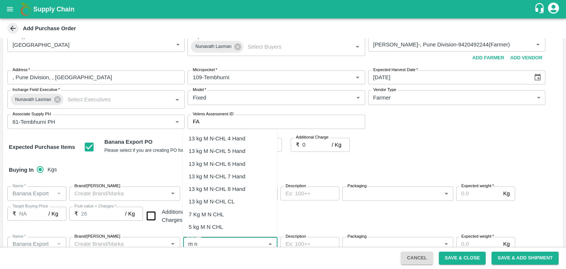
click at [230, 146] on div "13 kg M N-CHL 5 Hand" at bounding box center [230, 151] width 94 height 13
type input "13 kg M N-CHL 5 Hand"
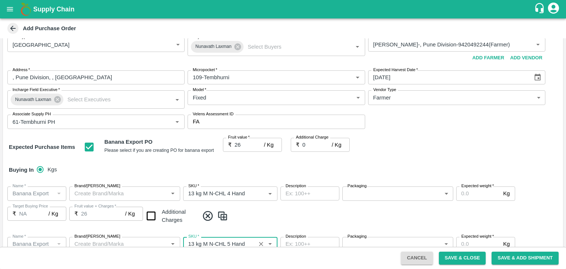
type input "NA"
type input "13 kg M N-CHL 5 Hand"
click at [307, 233] on div "Name   * Name   * Brand/[PERSON_NAME]/[PERSON_NAME]   * SKU   * Description x D…" at bounding box center [283, 256] width 560 height 50
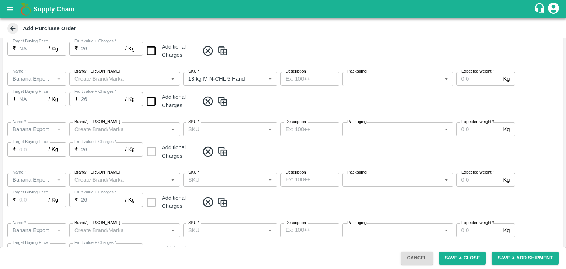
scroll to position [186, 0]
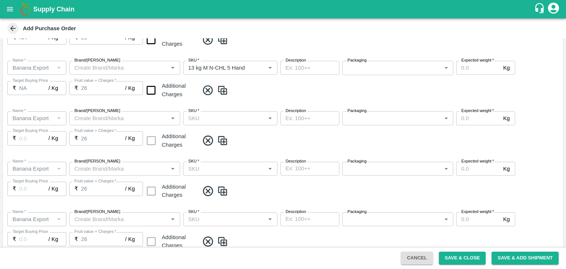
click at [245, 119] on input "SKU   *" at bounding box center [224, 118] width 78 height 10
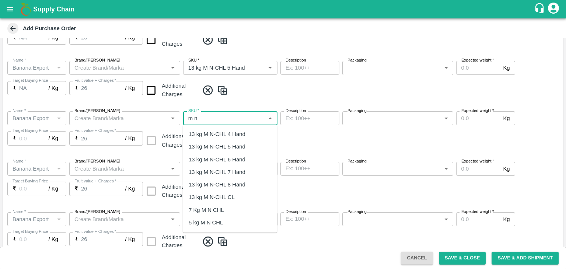
click at [236, 158] on div "13 kg M N-CHL 6 Hand" at bounding box center [217, 159] width 57 height 8
type input "13 kg M N-CHL 6 Hand"
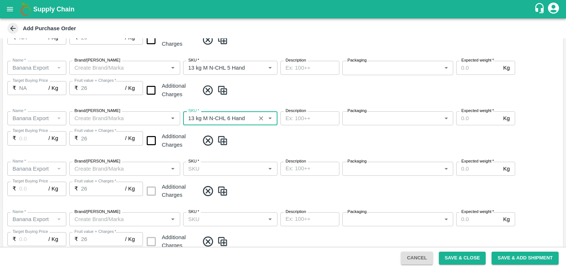
type input "NA"
type input "13 kg M N-CHL 6 Hand"
click at [248, 170] on input "SKU   *" at bounding box center [224, 169] width 78 height 10
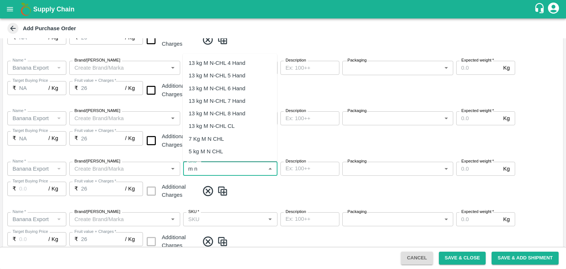
click at [239, 111] on div "13 kg M N-CHL 8 Hand" at bounding box center [217, 113] width 57 height 8
type input "13 kg M N-CHL 8 Hand"
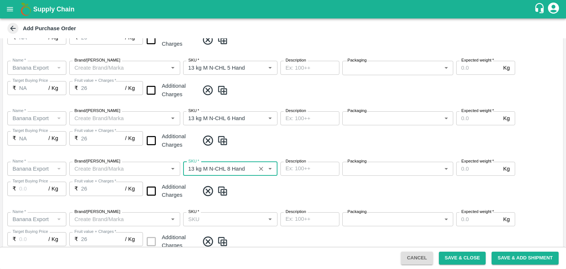
type input "NA"
type input "13 kg M N-CHL 8 Hand"
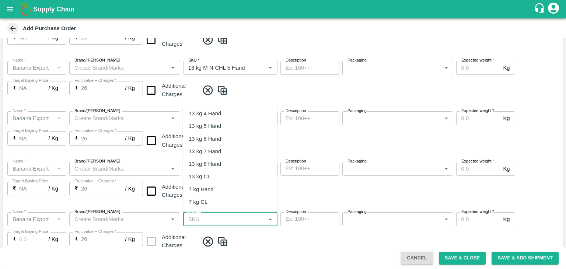
click at [248, 221] on input "SKU   *" at bounding box center [224, 219] width 78 height 10
click at [233, 182] on div "13 kg M N-CHL CL" at bounding box center [230, 176] width 94 height 13
type input "13 kg M N-CHL CL"
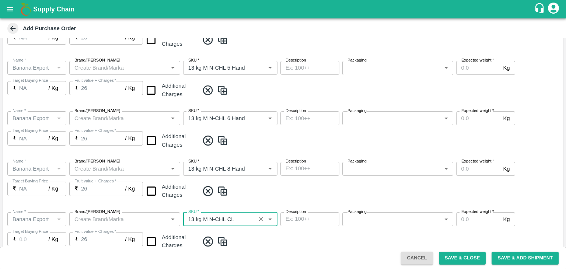
type input "NA"
type input "13 kg M N-CHL CL"
click at [274, 239] on span at bounding box center [379, 241] width 361 height 12
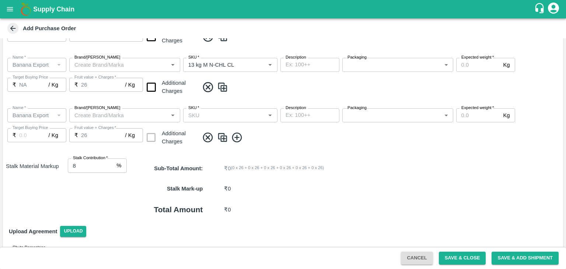
scroll to position [341, 0]
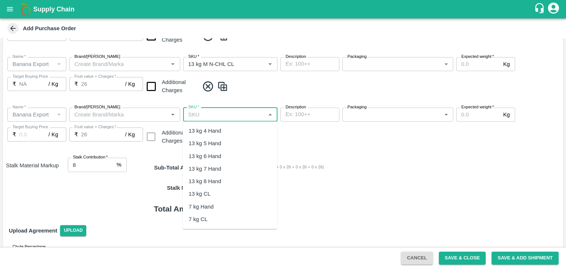
click at [240, 112] on input "SKU   *" at bounding box center [224, 115] width 78 height 10
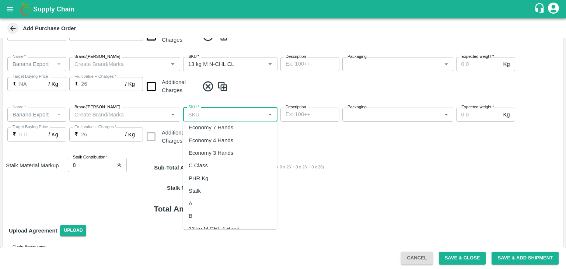
click at [205, 162] on div "C Class" at bounding box center [198, 165] width 19 height 8
type input "C Class"
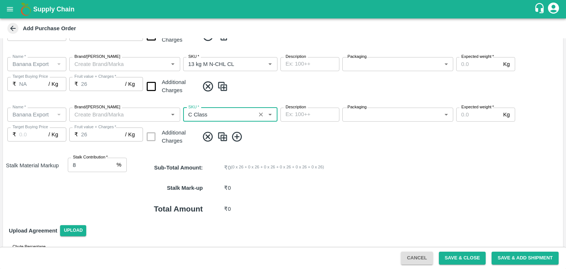
type input "NA"
click at [150, 86] on input "checkbox" at bounding box center [151, 86] width 19 height 19
checkbox input "true"
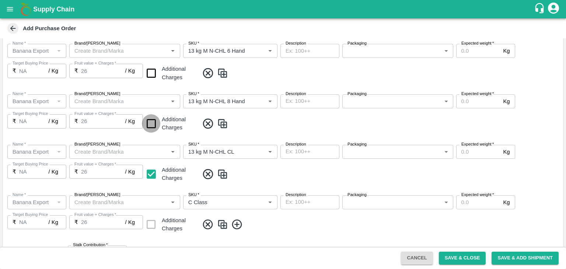
click at [147, 116] on input "checkbox" at bounding box center [151, 123] width 19 height 19
checkbox input "true"
drag, startPoint x: 147, startPoint y: 62, endPoint x: 149, endPoint y: 70, distance: 7.7
click at [149, 70] on div "Name   * Name   * Brand/[PERSON_NAME]/[PERSON_NAME]   * SKU   * Description x D…" at bounding box center [283, 63] width 560 height 50
click at [149, 70] on input "checkbox" at bounding box center [151, 73] width 19 height 19
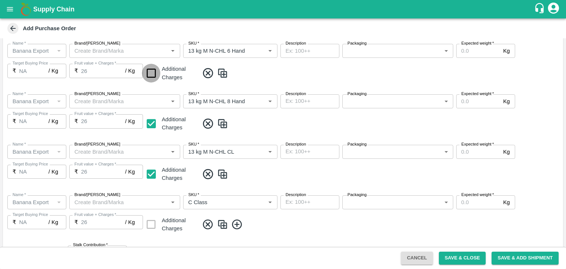
checkbox input "true"
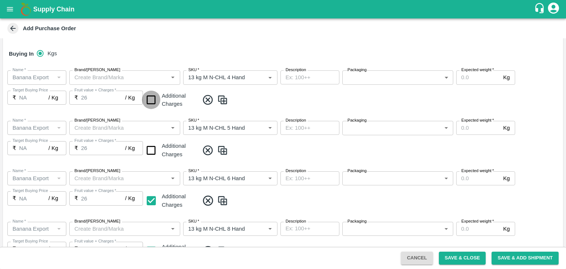
click at [155, 100] on input "checkbox" at bounding box center [151, 100] width 19 height 19
checkbox input "true"
click at [147, 157] on input "checkbox" at bounding box center [151, 150] width 19 height 19
checkbox input "true"
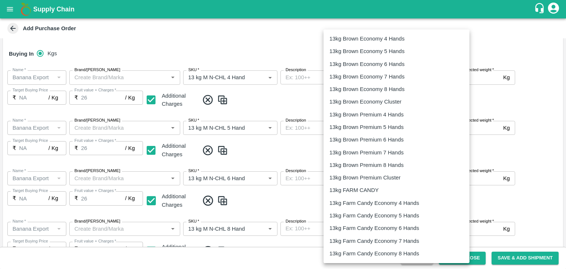
click at [386, 79] on body "Supply Chain Add Purchase Order PO Type   * Farm Gate 1 PO Type Buyers   * [PER…" at bounding box center [283, 134] width 566 height 269
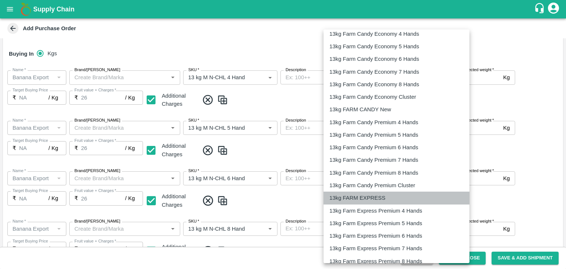
click at [371, 197] on p "13kg FARM EXPRESS" at bounding box center [357, 198] width 56 height 8
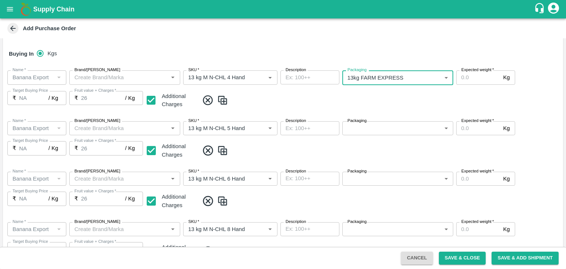
type input "468"
click at [398, 126] on body "Supply Chain Add Purchase Order PO Type   * Farm Gate 1 PO Type Buyers   * [PER…" at bounding box center [283, 134] width 566 height 269
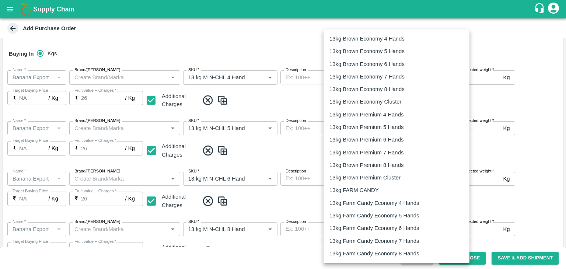
scroll to position [191, 0]
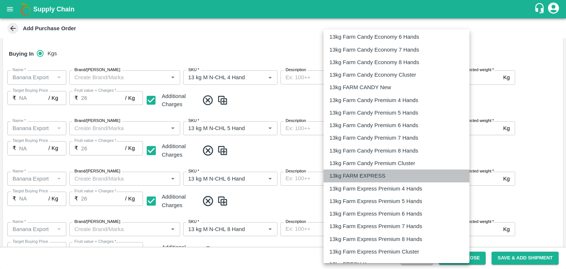
click at [370, 174] on p "13kg FARM EXPRESS" at bounding box center [357, 176] width 56 height 8
type input "468"
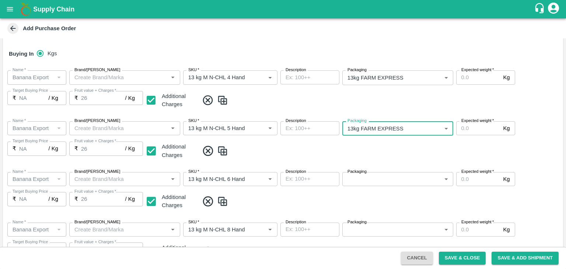
click at [372, 179] on body "Supply Chain Add Purchase Order PO Type   * Farm Gate 1 PO Type Buyers   * [PER…" at bounding box center [283, 134] width 566 height 269
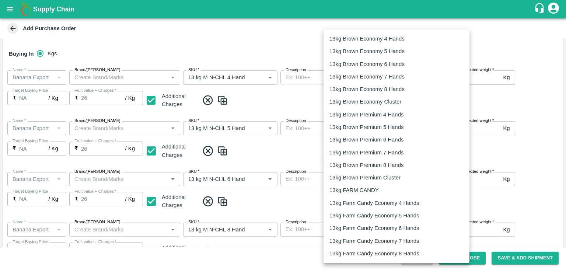
scroll to position [190, 0]
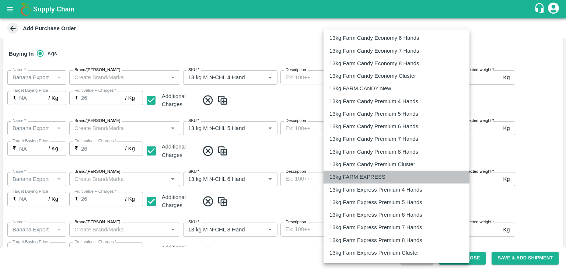
click at [380, 175] on p "13kg FARM EXPRESS" at bounding box center [357, 177] width 56 height 8
type input "468"
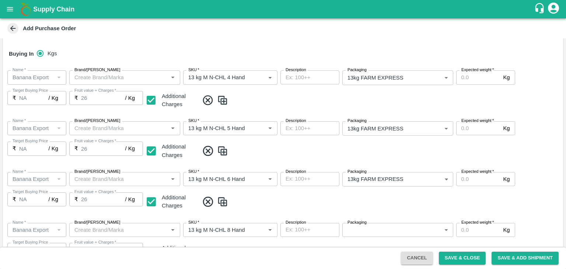
click at [400, 200] on span at bounding box center [379, 202] width 361 height 12
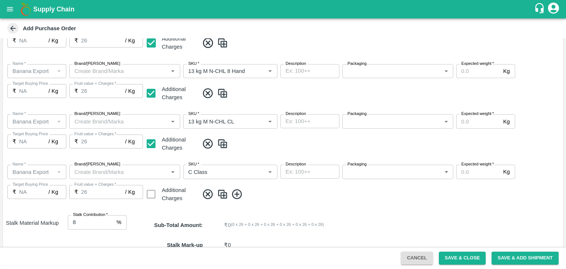
scroll to position [286, 0]
click at [372, 67] on body "Supply Chain Add Purchase Order PO Type   * Farm Gate 1 PO Type Buyers   * [PER…" at bounding box center [283, 134] width 566 height 269
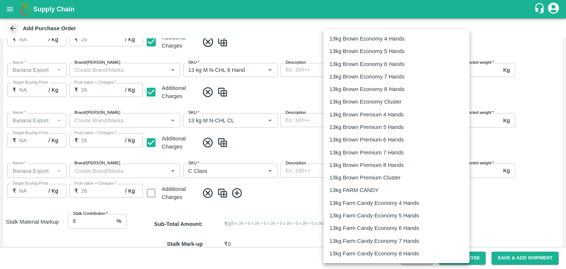
scroll to position [148, 0]
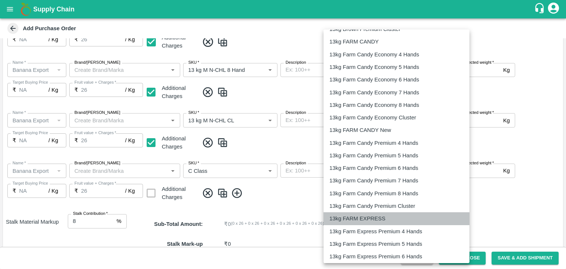
click at [381, 224] on li "13kg FARM EXPRESS" at bounding box center [396, 218] width 146 height 13
type input "468"
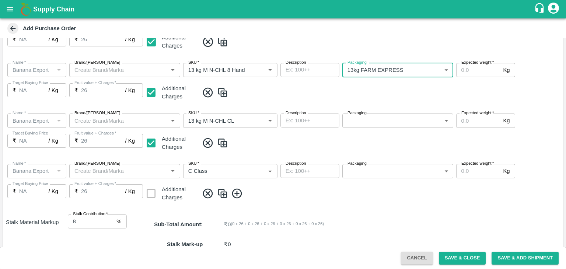
click at [364, 119] on body "Supply Chain Add Purchase Order PO Type   * Farm Gate 1 PO Type Buyers   * [PER…" at bounding box center [283, 134] width 566 height 269
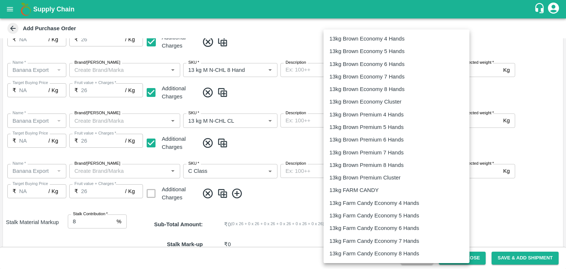
scroll to position [183, 0]
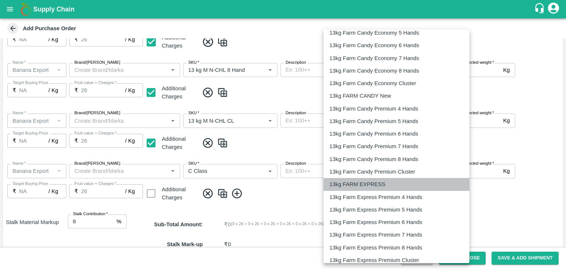
click at [367, 179] on li "13kg FARM EXPRESS" at bounding box center [396, 184] width 146 height 13
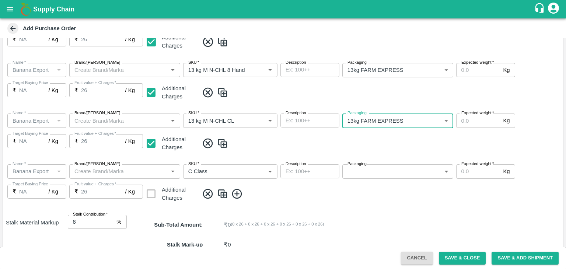
type input "468"
click at [387, 172] on body "Supply Chain Add Purchase Order PO Type   * Farm Gate 1 PO Type Buyers   * [PER…" at bounding box center [283, 134] width 566 height 269
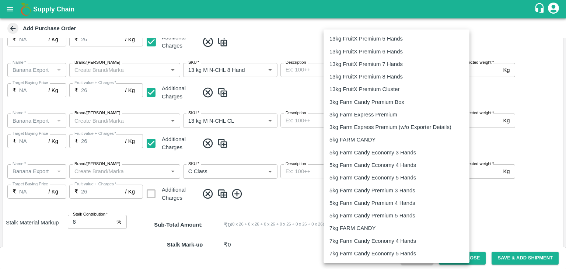
scroll to position [1149, 0]
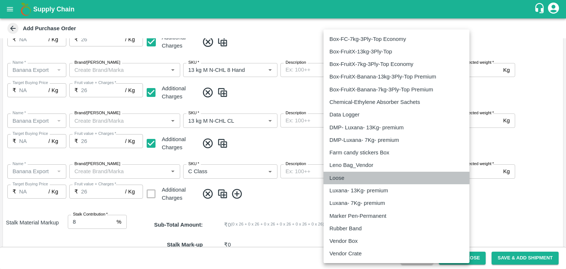
click at [329, 174] on p "Loose" at bounding box center [336, 178] width 15 height 8
type input "258"
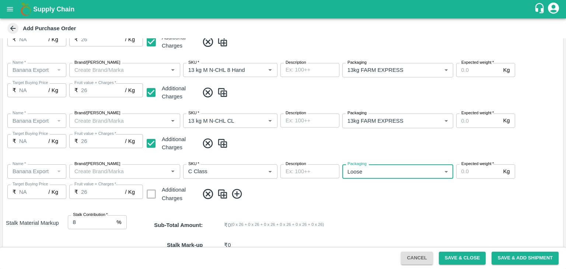
click at [476, 172] on input "Expected weight   *" at bounding box center [478, 171] width 44 height 14
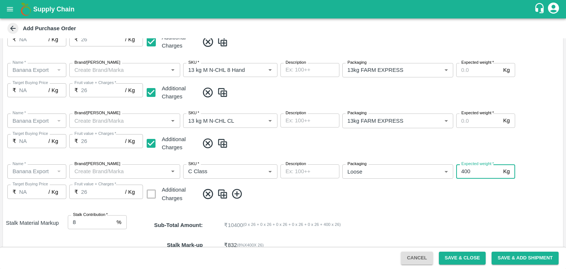
type input "400"
click at [430, 135] on div "Name   * Name   * Brand/[PERSON_NAME]/[PERSON_NAME]   * SKU   * Description x D…" at bounding box center [283, 133] width 560 height 51
click at [483, 120] on input "Expected weight   *" at bounding box center [478, 120] width 44 height 14
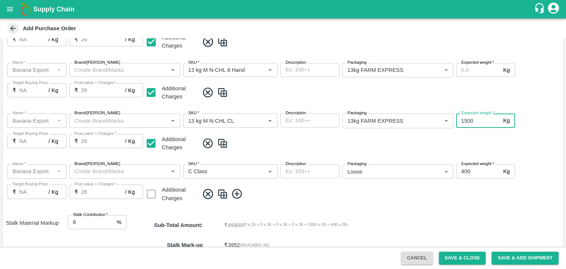
type input "1500"
click at [483, 67] on input "Expected weight   *" at bounding box center [478, 70] width 44 height 14
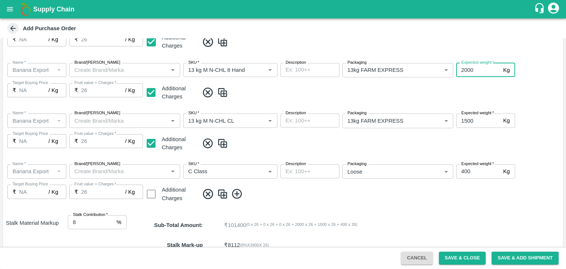
type input "2000"
click at [490, 92] on span at bounding box center [379, 93] width 361 height 12
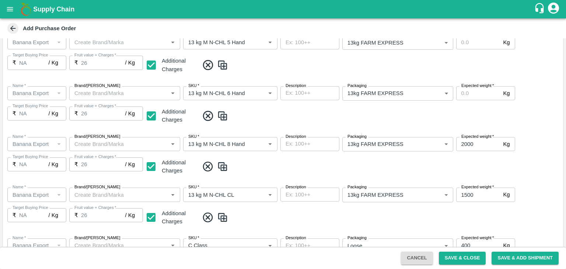
click at [478, 94] on input "Expected weight   *" at bounding box center [478, 93] width 44 height 14
type input "2000"
click at [511, 117] on span at bounding box center [379, 116] width 361 height 12
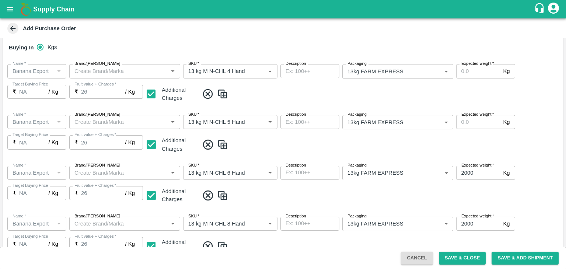
click at [470, 68] on input "Expected weight   *" at bounding box center [478, 71] width 44 height 14
type input "1500"
click at [480, 131] on div "Name   * Name   * Brand/[PERSON_NAME]/[PERSON_NAME]   * SKU   * Description x D…" at bounding box center [283, 134] width 560 height 51
click at [483, 123] on input "Expected weight   *" at bounding box center [478, 122] width 44 height 14
type input "1500"
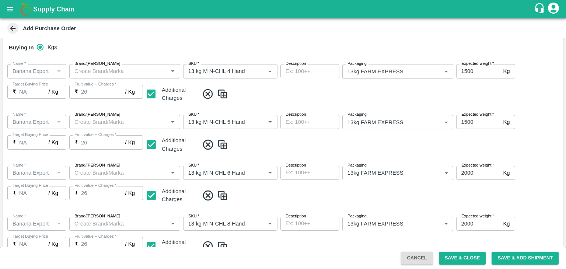
click at [498, 137] on div "Name   * Name   * Brand/[PERSON_NAME]/[PERSON_NAME]   * SKU   * Description x D…" at bounding box center [283, 134] width 560 height 51
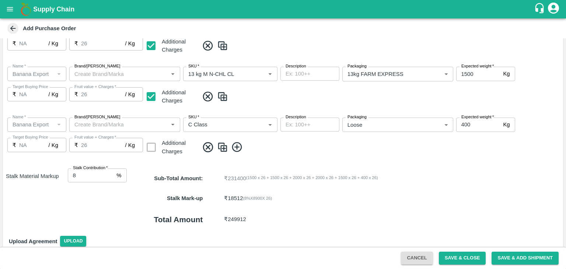
scroll to position [0, 0]
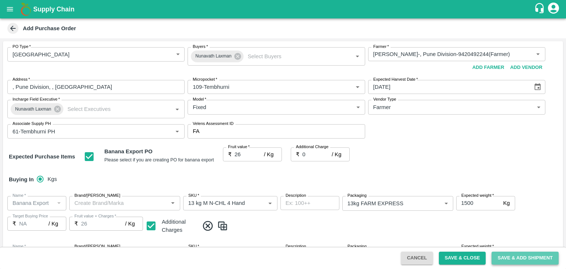
click at [522, 260] on button "Save & Add Shipment" at bounding box center [524, 258] width 67 height 13
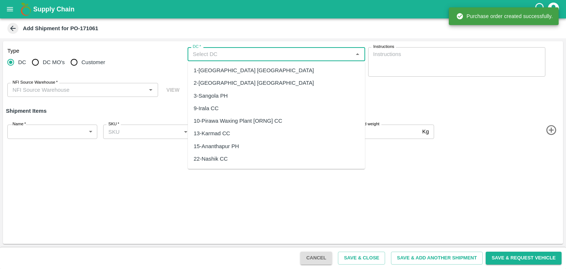
click at [259, 57] on input "DC   *" at bounding box center [270, 54] width 161 height 10
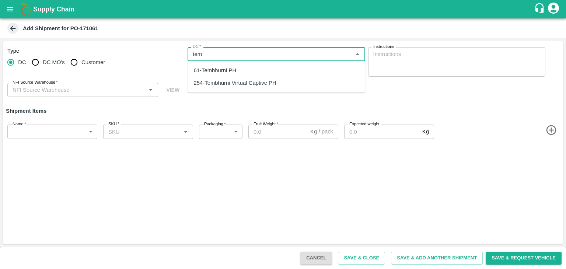
click at [255, 82] on div "254-Tembhurni Virtual Captive PH" at bounding box center [235, 83] width 83 height 8
type input "254-Tembhurni Virtual Captive PH"
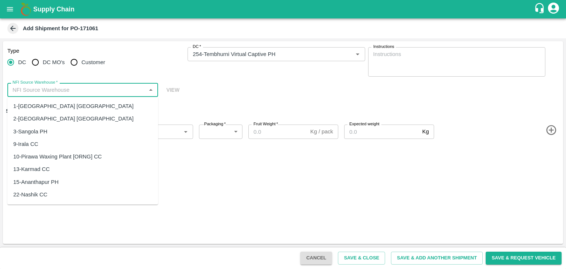
click at [92, 87] on input "NFI Source Warehouse   *" at bounding box center [77, 90] width 134 height 10
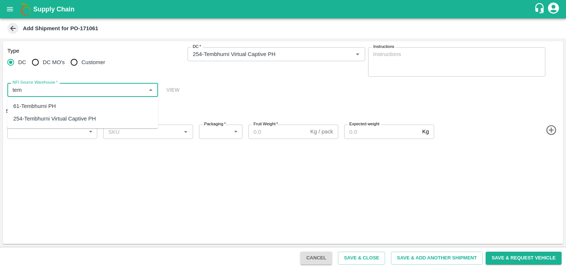
click at [53, 109] on div "61-Tembhurni PH" at bounding box center [34, 106] width 43 height 8
type input "61-Tembhurni PH"
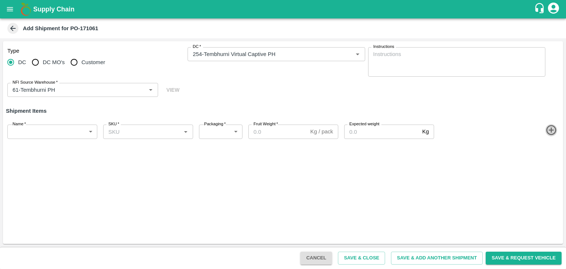
drag, startPoint x: 550, startPoint y: 126, endPoint x: 551, endPoint y: 152, distance: 26.2
click at [551, 152] on div "Type DC DC MO's Customer DC   * DC   * Instructions x Instructions NFI Source W…" at bounding box center [283, 142] width 560 height 203
click at [549, 134] on icon "button" at bounding box center [551, 130] width 10 height 10
click at [549, 160] on icon "button" at bounding box center [551, 156] width 10 height 10
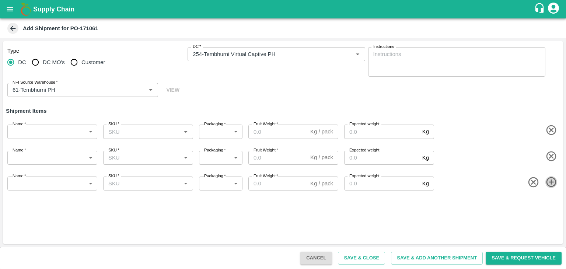
click at [550, 188] on icon "button" at bounding box center [551, 182] width 12 height 12
click at [551, 209] on icon "button" at bounding box center [551, 208] width 10 height 10
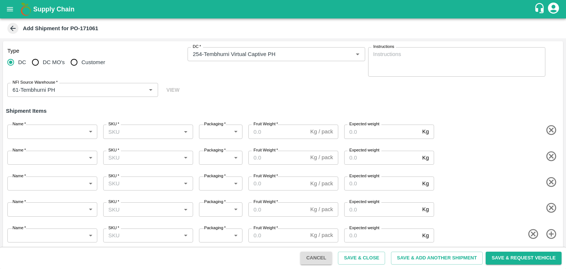
scroll to position [4, 0]
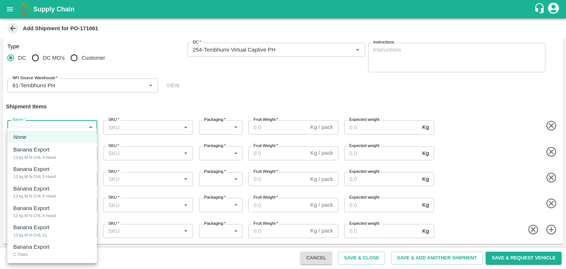
click at [54, 123] on body "Supply Chain Add Shipment for PO-171061 Type DC DC MO's Customer DC   * DC   * …" at bounding box center [283, 134] width 566 height 269
click at [52, 148] on div "Banana Export" at bounding box center [33, 150] width 40 height 8
type input "1939008"
type input "468"
type input "1500"
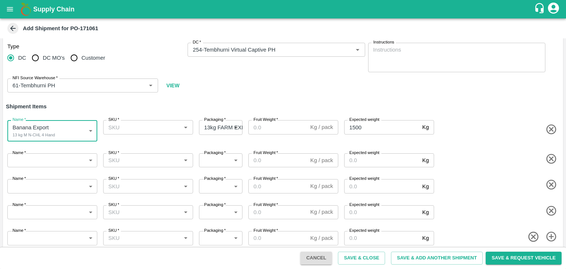
click at [49, 165] on body "Supply Chain Add Shipment for PO-171061 Type DC DC MO's Customer DC   * DC   * …" at bounding box center [283, 134] width 566 height 269
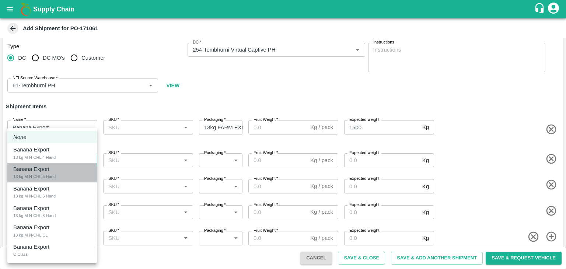
click at [49, 174] on div "13 kg M N-CHL 5 Hand" at bounding box center [34, 176] width 42 height 7
type input "1939009"
type input "468"
type input "1500"
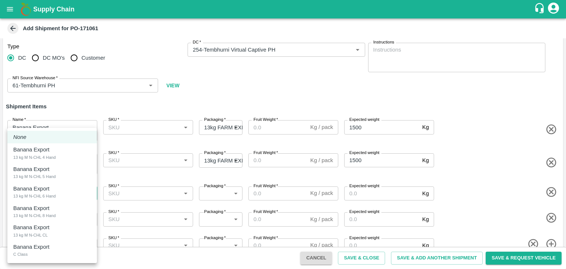
click at [51, 196] on body "Supply Chain Add Shipment for PO-171061 Type DC DC MO's Customer DC   * DC   * …" at bounding box center [283, 134] width 566 height 269
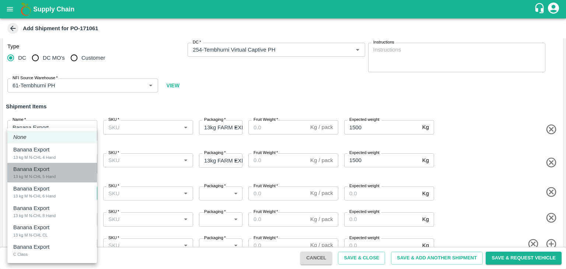
drag, startPoint x: 59, startPoint y: 181, endPoint x: 59, endPoint y: 194, distance: 13.6
click at [59, 194] on ul "None Banana Export 13 kg M N-CHL 4 Hand Banana Export 13 kg M N-CHL 5 Hand Bana…" at bounding box center [52, 195] width 90 height 135
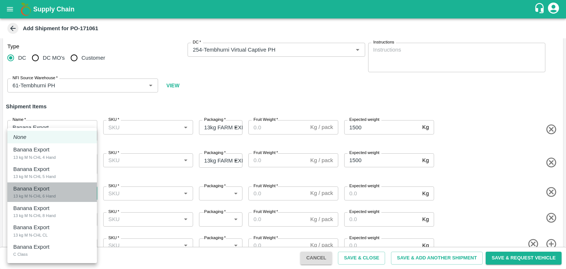
click at [59, 194] on div "Banana Export 13 kg M N-CHL 6 Hand" at bounding box center [52, 192] width 78 height 15
type input "1939010"
type input "468"
type input "2000"
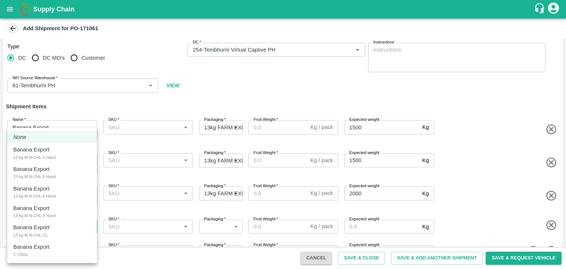
click at [55, 220] on body "Supply Chain Add Shipment for PO-171061 Type DC DC MO's Customer DC   * DC   * …" at bounding box center [283, 134] width 566 height 269
click at [56, 208] on div "Banana Export 13 kg M N-CHL 8 Hand" at bounding box center [52, 211] width 78 height 15
type input "1939011"
type input "468"
type input "2000"
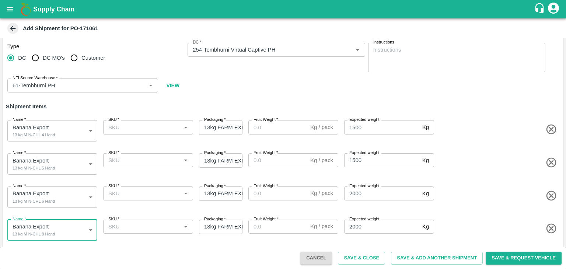
scroll to position [33, 0]
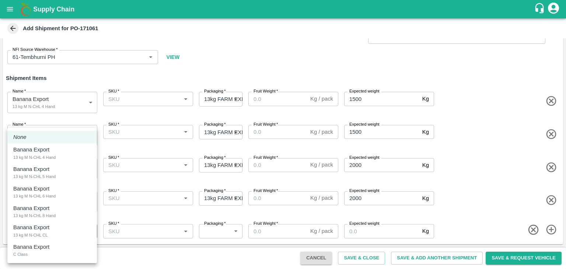
click at [59, 229] on body "Supply Chain Add Shipment for PO-171061 Type DC DC MO's Customer DC   * DC   * …" at bounding box center [283, 134] width 566 height 269
click at [59, 217] on div "Banana Export 13 kg M N-CHL 8 Hand" at bounding box center [52, 211] width 78 height 15
type input "1939011"
type input "468"
type input "2000"
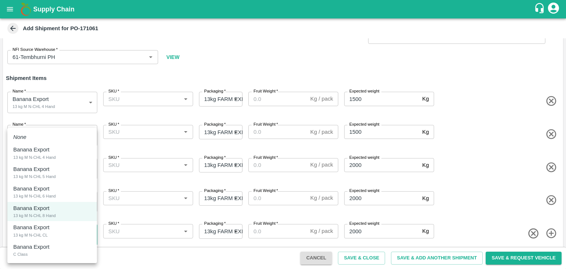
click at [64, 241] on body "Supply Chain Add Shipment for PO-171061 Type DC DC MO's Customer DC   * DC   * …" at bounding box center [283, 134] width 566 height 269
click at [62, 231] on div "Banana Export 13 kg M N-CHL CL" at bounding box center [52, 230] width 78 height 15
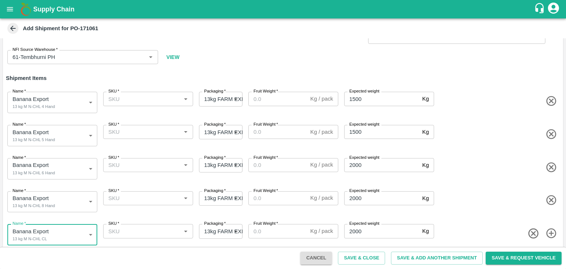
type input "1939012"
type input "1500"
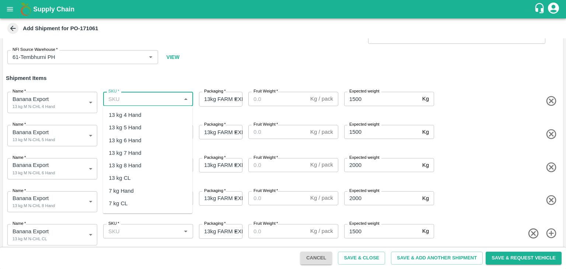
click at [150, 101] on input "SKU   *" at bounding box center [141, 99] width 73 height 10
click at [152, 117] on div "13 kg M N-CHL 4 Hand" at bounding box center [137, 115] width 57 height 8
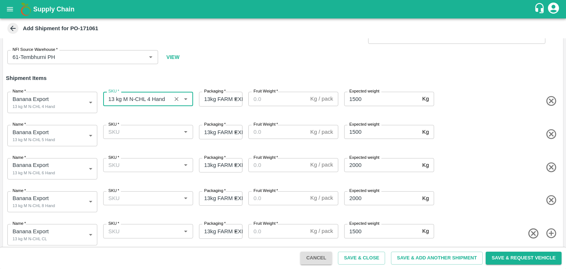
type input "13 kg M N-CHL 4 Hand"
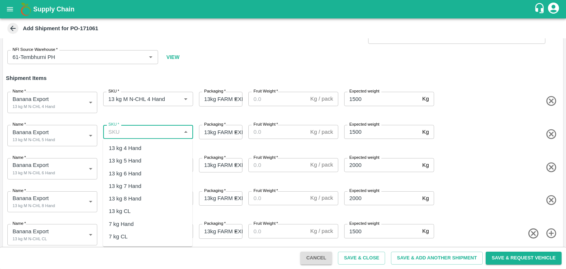
click at [155, 130] on input "SKU   *" at bounding box center [141, 132] width 73 height 10
click at [158, 160] on div "13 kg M N-CHL 5 Hand" at bounding box center [137, 161] width 57 height 8
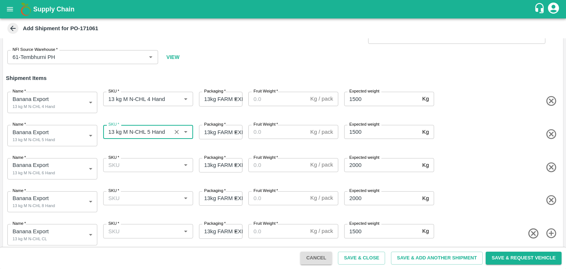
type input "13 kg M N-CHL 5 Hand"
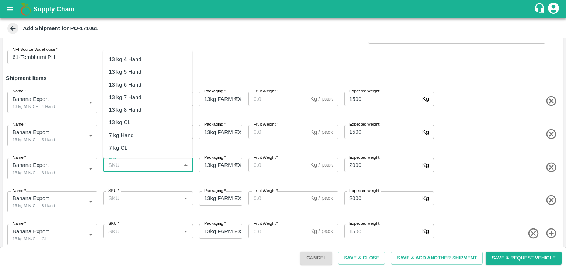
click at [162, 161] on input "SKU   *" at bounding box center [141, 165] width 73 height 10
click at [168, 82] on div "13 kg M N-CHL 6 Hand" at bounding box center [148, 84] width 90 height 13
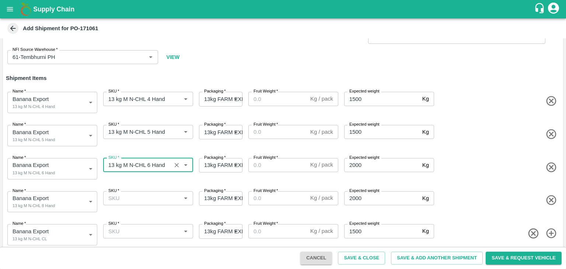
type input "13 kg M N-CHL 6 Hand"
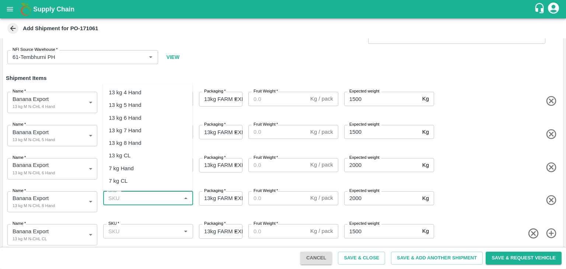
click at [162, 199] on input "SKU   *" at bounding box center [141, 198] width 73 height 10
click at [162, 138] on div "13 kg M N-CHL 8 Hand" at bounding box center [148, 143] width 90 height 13
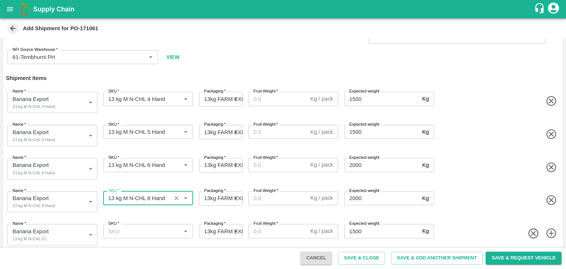
type input "13 kg M N-CHL 8 Hand"
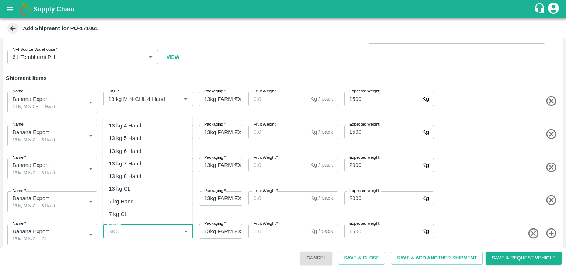
click at [156, 226] on input "SKU   *" at bounding box center [141, 231] width 73 height 10
click at [153, 190] on div "13 kg M N-CHL CL" at bounding box center [132, 189] width 46 height 8
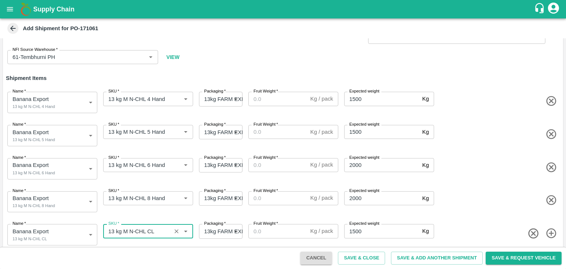
type input "13 kg M N-CHL CL"
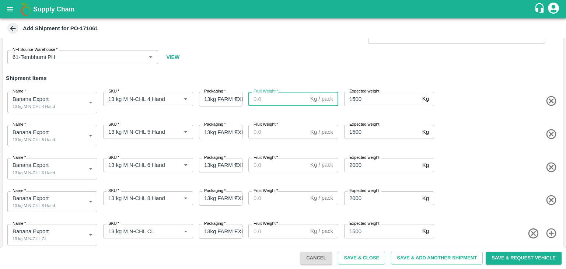
click at [277, 100] on input "Fruit Weight   *" at bounding box center [277, 99] width 59 height 14
type input "13"
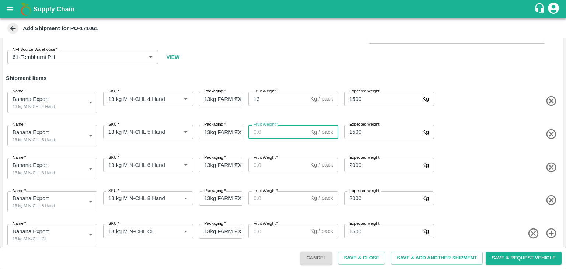
click at [272, 130] on input "Fruit Weight   *" at bounding box center [277, 132] width 59 height 14
type input "13"
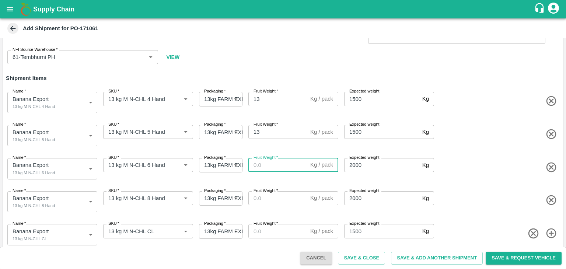
click at [267, 163] on input "Fruit Weight   *" at bounding box center [277, 165] width 59 height 14
type input "13"
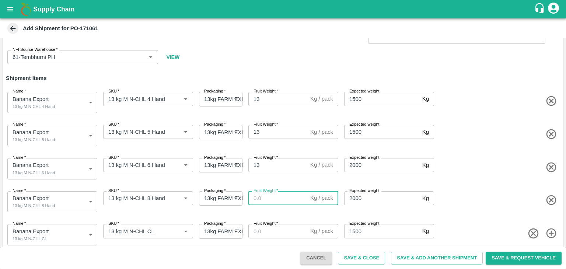
click at [269, 202] on input "Fruit Weight   *" at bounding box center [277, 198] width 59 height 14
type input "13"
click at [269, 231] on input "Fruit Weight   *" at bounding box center [277, 231] width 59 height 14
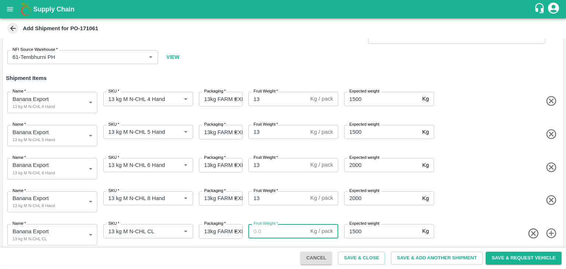
click at [269, 231] on input "Fruit Weight   *" at bounding box center [277, 231] width 59 height 14
type input "13"
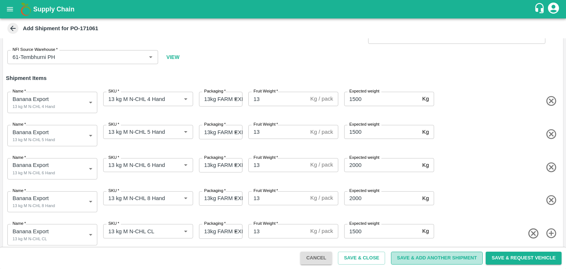
click at [432, 256] on button "Save & Add Another Shipment" at bounding box center [437, 258] width 92 height 13
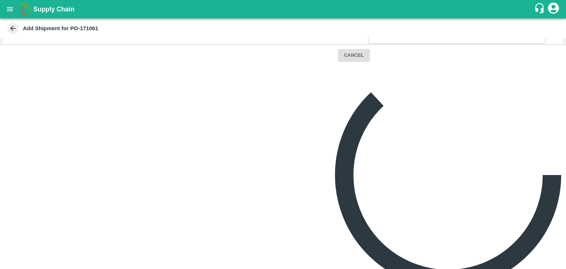
scroll to position [0, 0]
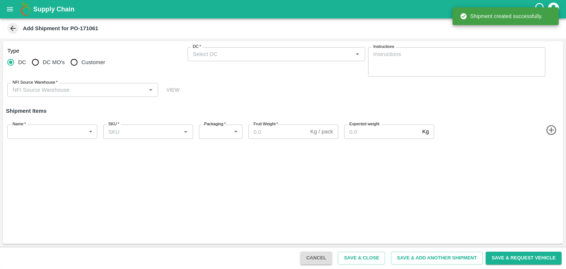
click at [239, 60] on div "DC   *" at bounding box center [276, 54] width 177 height 14
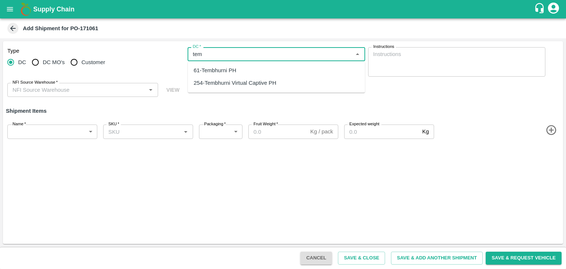
click at [241, 84] on div "254-Tembhurni Virtual Captive PH" at bounding box center [235, 83] width 83 height 8
click at [87, 97] on div "NFI Source Warehouse   *" at bounding box center [82, 90] width 151 height 14
type input "254-Tembhurni Virtual Captive PH"
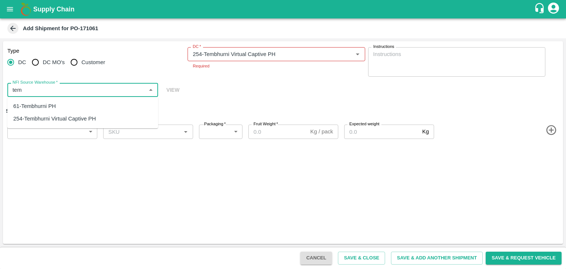
click at [69, 103] on div "61-Tembhurni PH" at bounding box center [82, 106] width 151 height 13
type input "61-Tembhurni PH"
click at [51, 129] on body "Supply Chain Add Shipment for PO-171061 Type DC DC MO's Customer DC   * DC   * …" at bounding box center [283, 134] width 566 height 269
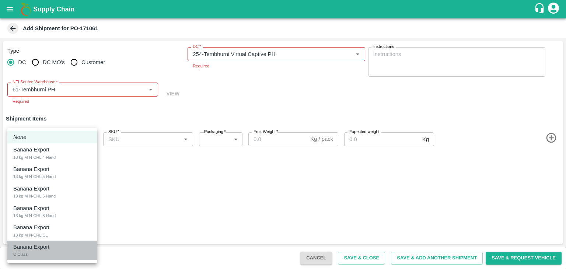
click at [44, 250] on p "Banana Export" at bounding box center [31, 247] width 36 height 8
type input "1939013"
type input "258"
type input "400"
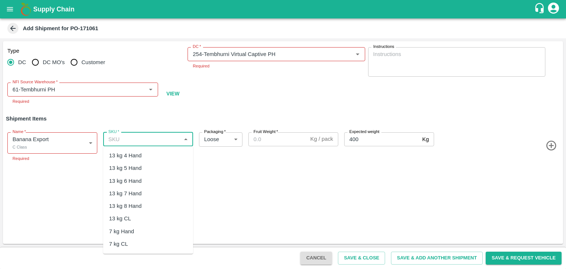
drag, startPoint x: 167, startPoint y: 137, endPoint x: 159, endPoint y: 231, distance: 94.2
click at [159, 231] on body "Supply Chain Add Shipment for PO-171061 Type DC DC MO's Customer DC   * DC   * …" at bounding box center [283, 134] width 566 height 269
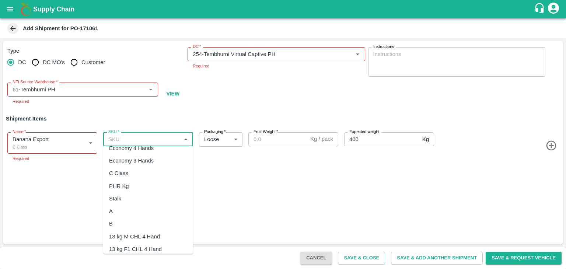
click at [130, 175] on div "C Class" at bounding box center [148, 173] width 90 height 13
type input "C Class"
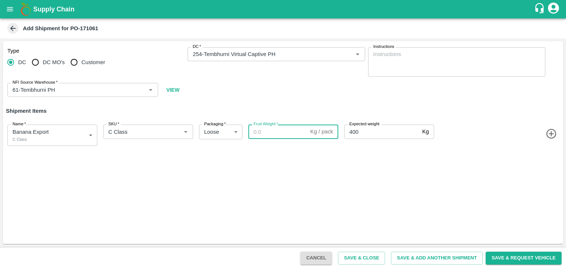
click at [280, 136] on input "Fruit Weight   *" at bounding box center [277, 132] width 59 height 14
paste input "345"
type input "345"
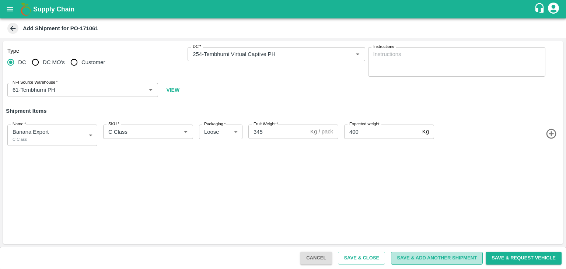
click at [435, 264] on button "Save & Add Another Shipment" at bounding box center [437, 258] width 92 height 13
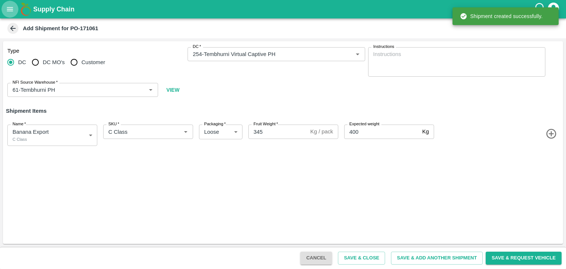
click at [8, 6] on icon "open drawer" at bounding box center [10, 9] width 8 height 8
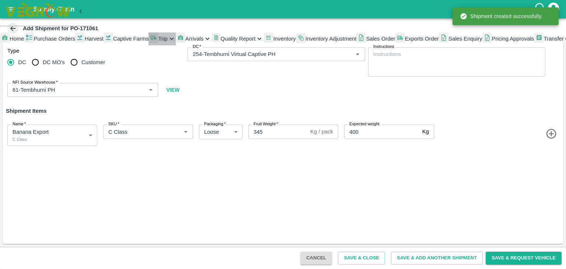
click at [148, 45] on div "Trip" at bounding box center [161, 38] width 27 height 13
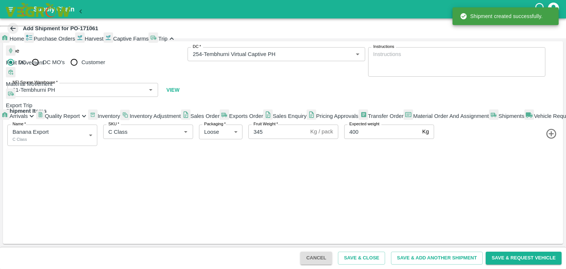
click at [44, 66] on span "Fruit Movement" at bounding box center [25, 63] width 38 height 6
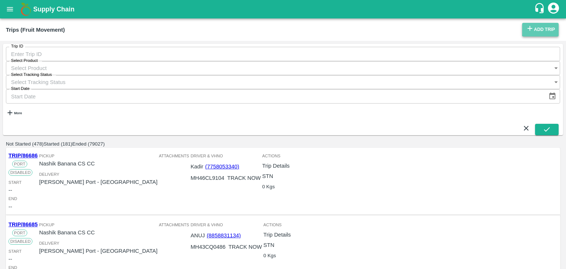
click at [544, 25] on link "Add Trip" at bounding box center [540, 30] width 36 height 14
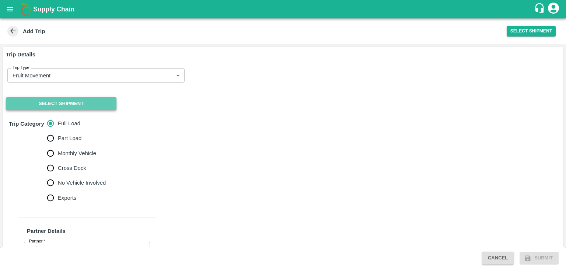
click at [59, 102] on button "Select Shipment" at bounding box center [61, 103] width 111 height 13
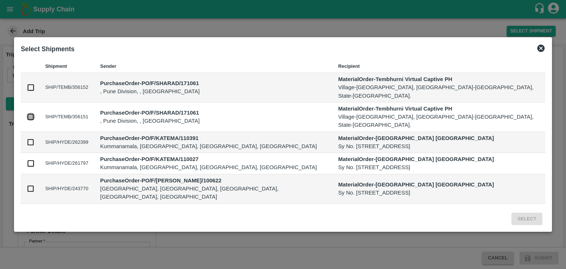
click at [35, 118] on input "checkbox" at bounding box center [31, 117] width 8 height 8
checkbox input "true"
click at [511, 213] on button "Select" at bounding box center [526, 219] width 31 height 13
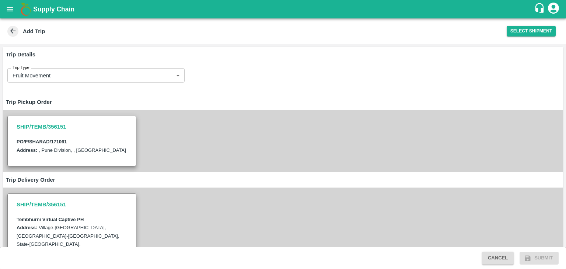
scroll to position [299, 0]
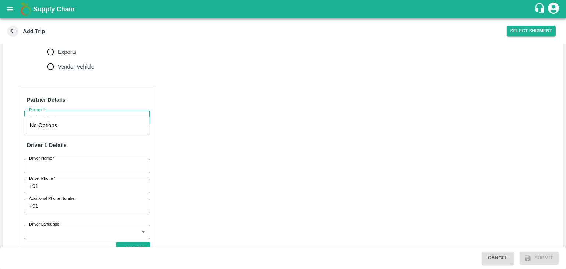
click at [66, 113] on input "Partner   *" at bounding box center [80, 118] width 109 height 10
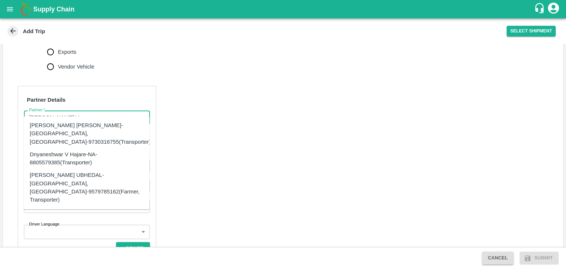
click at [89, 125] on div "Dnyaneshwar Vitthal Godse-Kandar, Solapur-9730316755(Transporter)" at bounding box center [90, 133] width 121 height 25
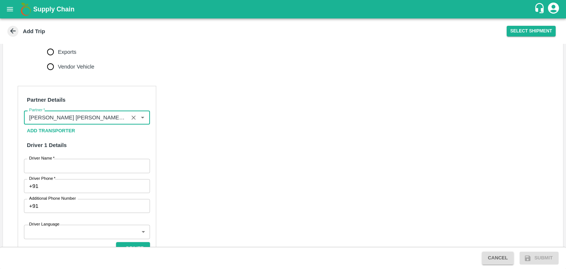
scroll to position [382, 0]
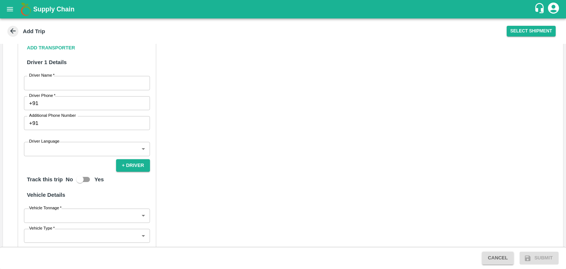
type input "Dnyaneshwar Vitthal Godse-Kandar, Solapur-9730316755(Transporter)"
click at [44, 76] on input "Driver Name   *" at bounding box center [87, 83] width 126 height 14
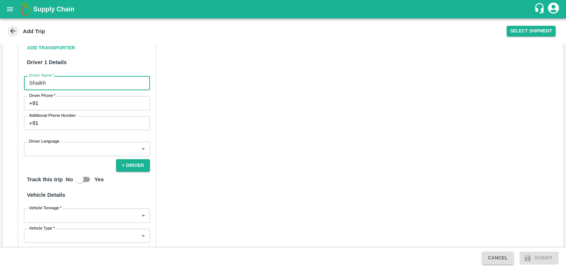
type input "Shaikh"
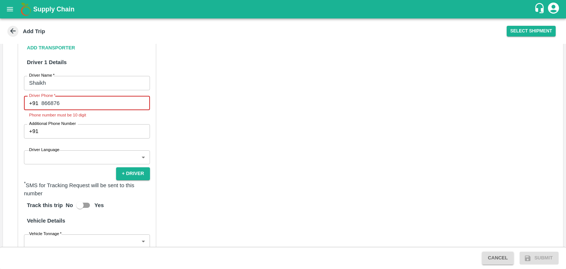
click at [97, 96] on input "866876" at bounding box center [95, 103] width 109 height 14
type input "8668769877"
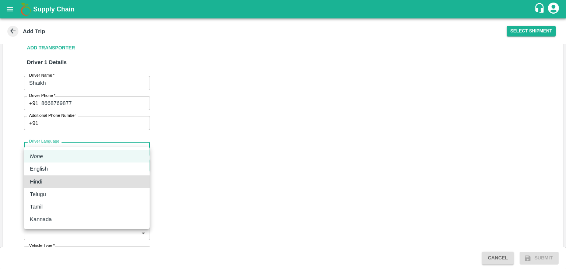
type input "hi"
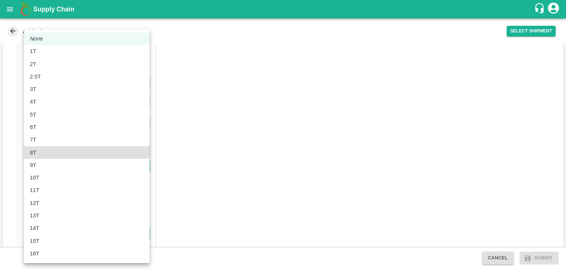
type input "8000"
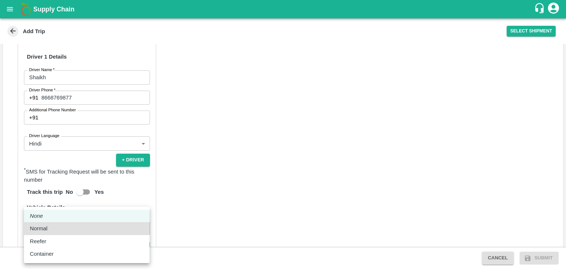
type input "Normal"
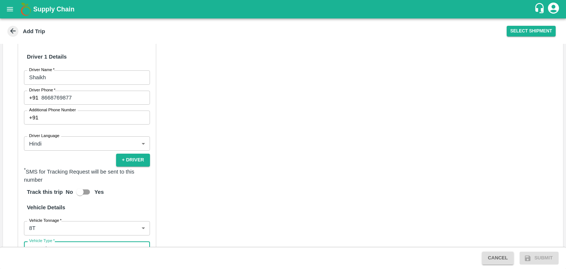
scroll to position [494, 0]
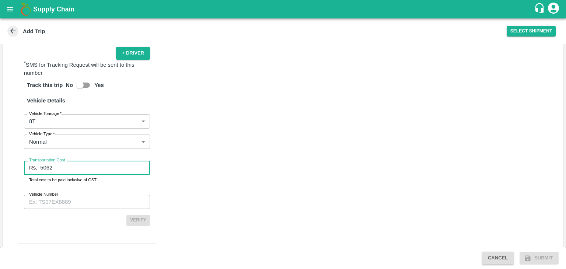
type input "5062"
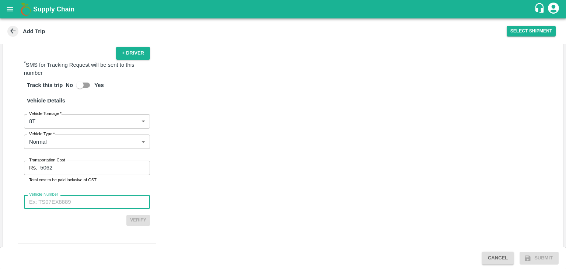
paste input "MH45AX3780"
type input "MH45AX3780"
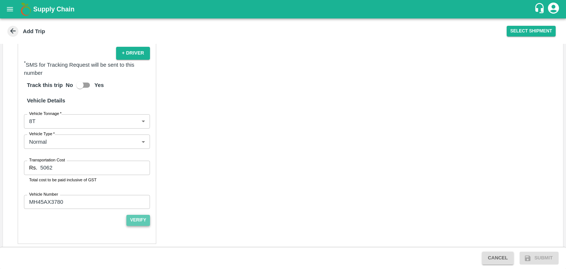
click at [131, 215] on button "Verify" at bounding box center [138, 220] width 24 height 11
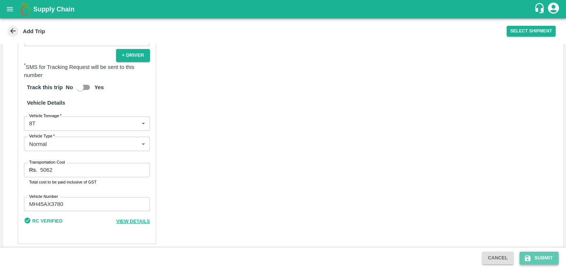
click at [539, 258] on button "Submit" at bounding box center [538, 258] width 39 height 13
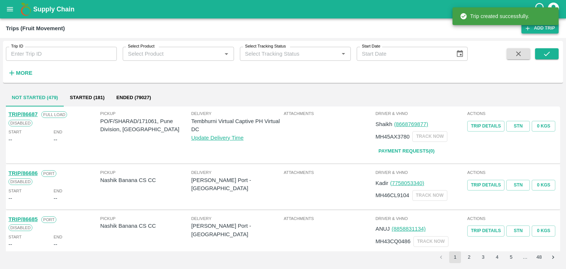
click at [536, 33] on link "Add Trip" at bounding box center [539, 28] width 37 height 11
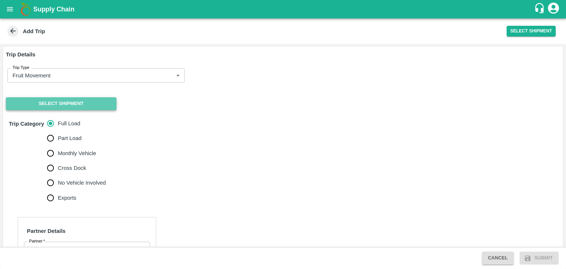
click at [34, 101] on button "Select Shipment" at bounding box center [61, 103] width 111 height 13
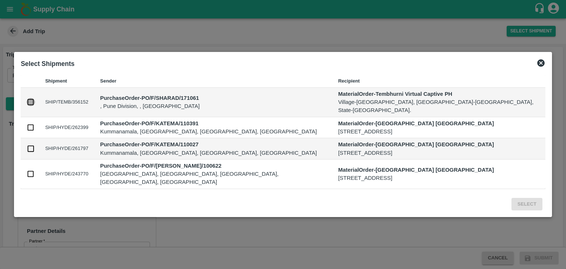
click at [35, 106] on input "checkbox" at bounding box center [31, 102] width 8 height 8
checkbox input "true"
click at [511, 198] on button "Select" at bounding box center [526, 204] width 31 height 13
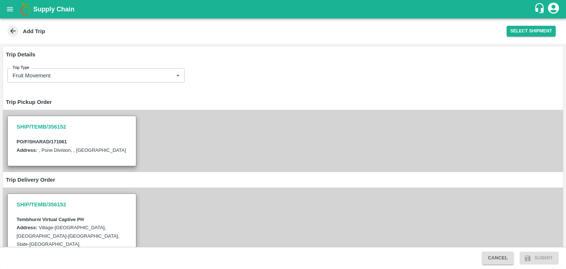
scroll to position [248, 0]
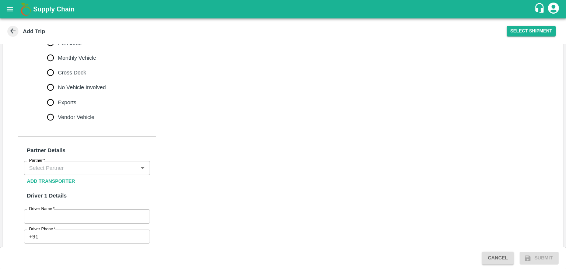
click at [72, 83] on span "No Vehicle Involved" at bounding box center [82, 87] width 48 height 8
click at [58, 82] on input "No Vehicle Involved" at bounding box center [50, 87] width 15 height 15
radio input "true"
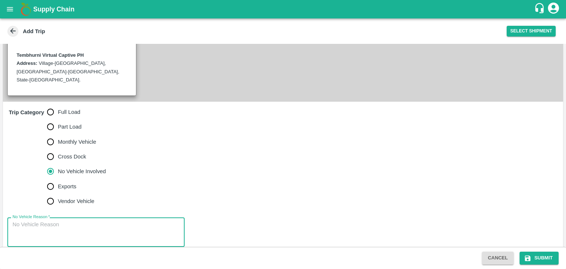
click at [111, 228] on textarea "No Vehicle Reason   *" at bounding box center [96, 232] width 167 height 23
type textarea "Field Dump"
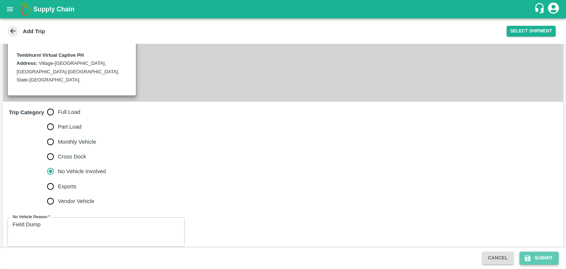
click at [545, 255] on button "Submit" at bounding box center [538, 258] width 39 height 13
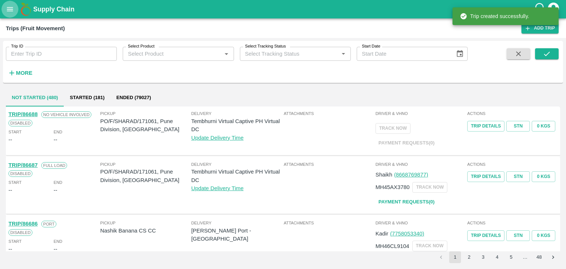
click at [7, 17] on button "open drawer" at bounding box center [9, 9] width 17 height 17
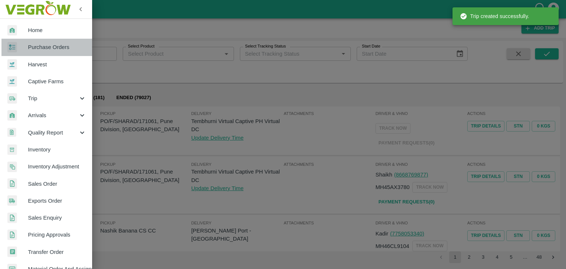
click at [63, 52] on link "Purchase Orders" at bounding box center [46, 47] width 92 height 17
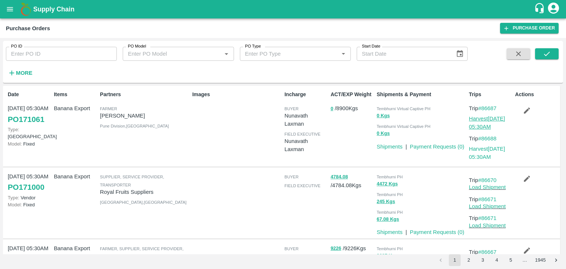
click at [489, 120] on link "Harvest [DATE] 05:30AM" at bounding box center [487, 123] width 36 height 14
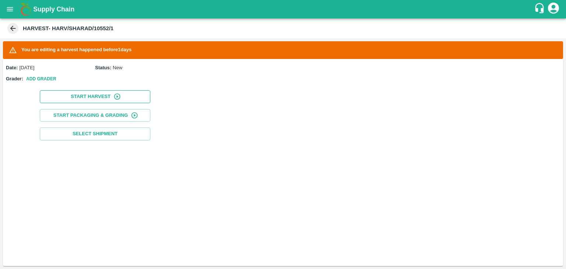
click at [64, 98] on button "Start Harvest" at bounding box center [95, 96] width 111 height 13
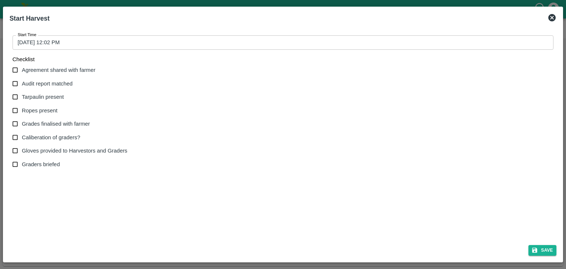
click at [46, 72] on span "Agreement shared with farmer" at bounding box center [59, 70] width 74 height 8
click at [22, 72] on input "Agreement shared with farmer" at bounding box center [15, 70] width 14 height 14
checkbox input "true"
click at [47, 83] on span "Audit report matched" at bounding box center [47, 84] width 51 height 8
click at [22, 83] on input "Audit report matched" at bounding box center [15, 84] width 14 height 14
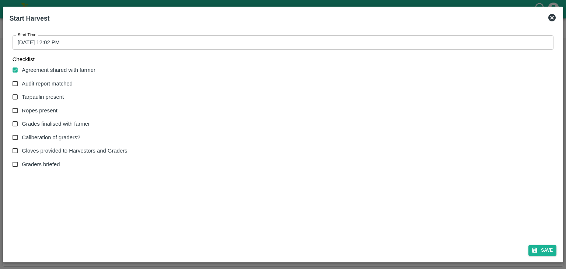
checkbox input "true"
click at [49, 93] on span "Tarpaulin present" at bounding box center [43, 97] width 42 height 8
click at [22, 93] on input "Tarpaulin present" at bounding box center [15, 97] width 14 height 14
checkbox input "true"
click at [47, 108] on span "Ropes present" at bounding box center [40, 110] width 36 height 8
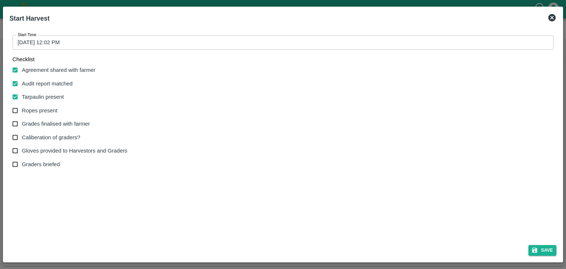
click at [22, 108] on input "Ropes present" at bounding box center [15, 111] width 14 height 14
checkbox input "true"
click at [52, 120] on span "Grades finalised with farmer" at bounding box center [56, 124] width 68 height 8
click at [22, 120] on input "Grades finalised with farmer" at bounding box center [15, 124] width 14 height 14
checkbox input "true"
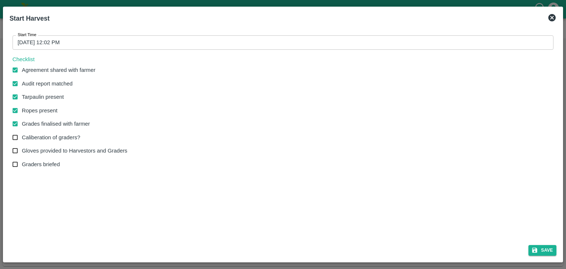
click at [53, 133] on span "Caliberation of graders?" at bounding box center [51, 137] width 58 height 8
click at [22, 133] on input "Caliberation of graders?" at bounding box center [15, 138] width 14 height 14
checkbox input "true"
click at [55, 149] on span "Gloves provided to Harvestors and Graders" at bounding box center [74, 151] width 105 height 8
click at [22, 149] on input "Gloves provided to Harvestors and Graders" at bounding box center [15, 151] width 14 height 14
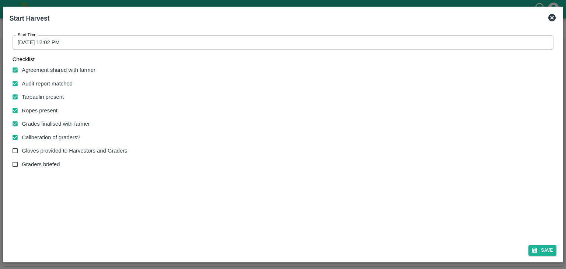
checkbox input "true"
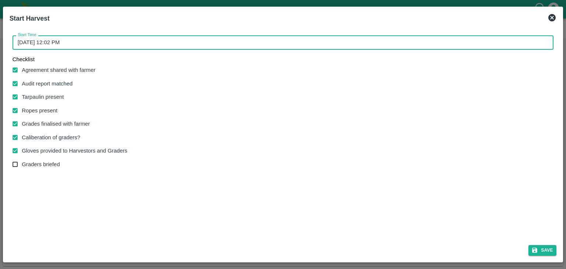
click at [203, 44] on input "[DATE] 12:02 PM" at bounding box center [281, 42] width 536 height 14
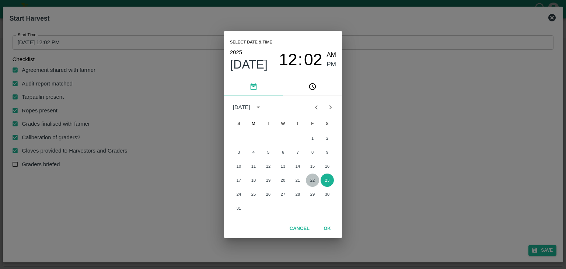
click at [309, 179] on button "22" at bounding box center [312, 180] width 13 height 13
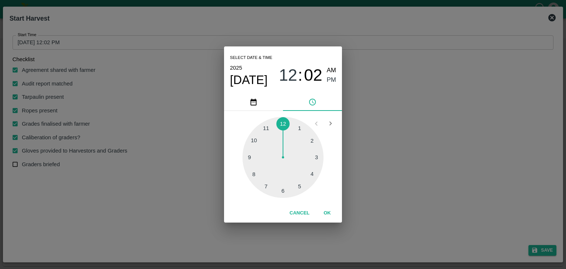
click at [330, 71] on span "AM" at bounding box center [332, 71] width 10 height 10
click at [253, 164] on div at bounding box center [282, 157] width 81 height 81
type input "[DATE] 09:43 AM"
click at [332, 218] on button "OK" at bounding box center [327, 213] width 24 height 13
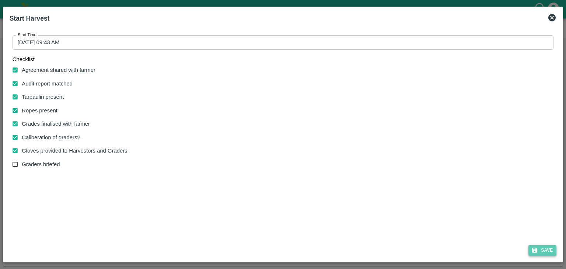
click at [547, 251] on button "Save" at bounding box center [542, 250] width 28 height 11
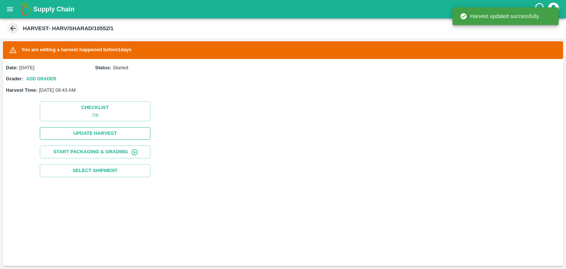
click at [94, 132] on button "Update Harvest" at bounding box center [95, 133] width 111 height 13
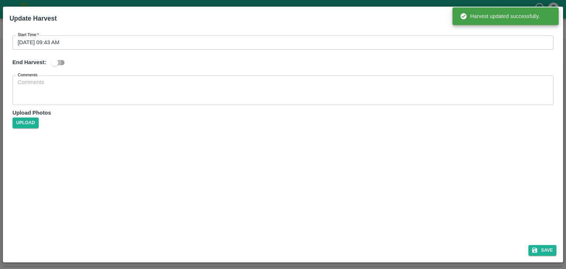
click at [61, 64] on input "checkbox" at bounding box center [55, 63] width 42 height 14
checkbox input "true"
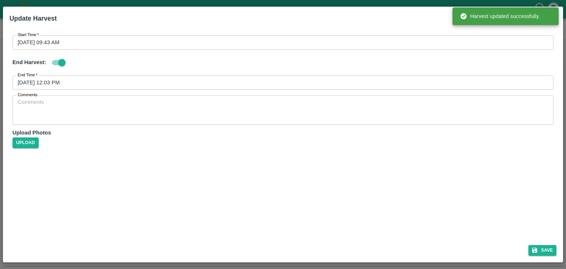
drag, startPoint x: 129, startPoint y: 91, endPoint x: 149, endPoint y: 83, distance: 21.8
click at [149, 83] on div "Start Time   * [DATE] 09:43 AM Start Time End Harvest: End Time   * [DATE] 12:0…" at bounding box center [283, 90] width 547 height 122
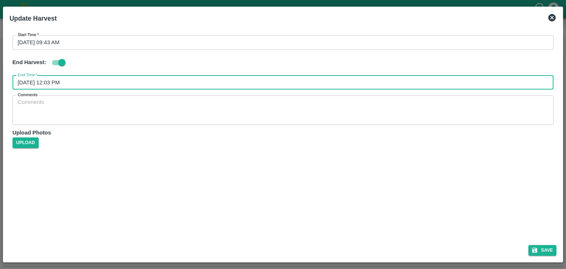
click at [149, 83] on input "[DATE] 12:03 PM" at bounding box center [281, 83] width 536 height 14
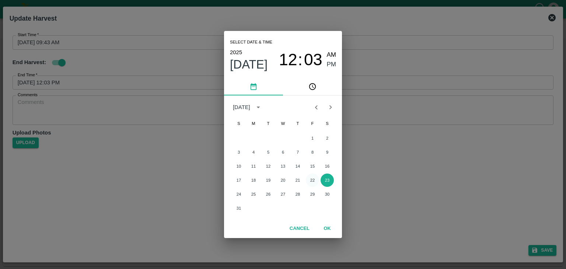
click at [312, 180] on button "22" at bounding box center [312, 180] width 13 height 13
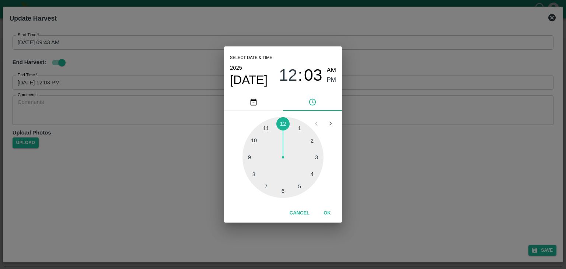
click at [315, 173] on div at bounding box center [282, 157] width 81 height 81
click at [266, 141] on div at bounding box center [282, 157] width 81 height 81
type input "[DATE] 04:52 PM"
click at [329, 214] on button "OK" at bounding box center [327, 213] width 24 height 13
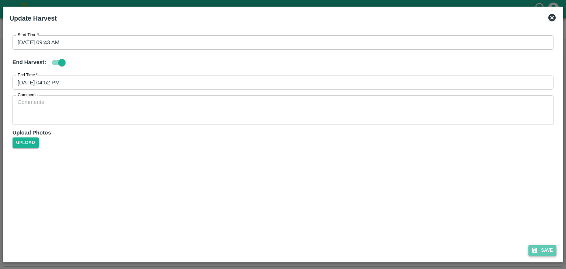
click at [547, 251] on button "Save" at bounding box center [542, 250] width 28 height 11
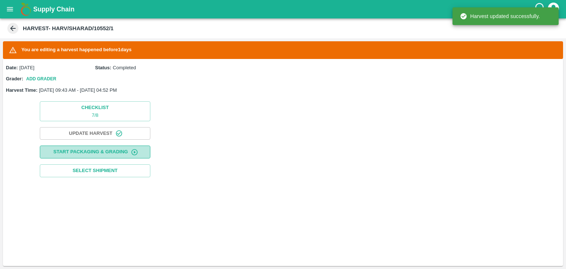
click at [118, 153] on button "Start Packaging & Grading" at bounding box center [95, 152] width 111 height 13
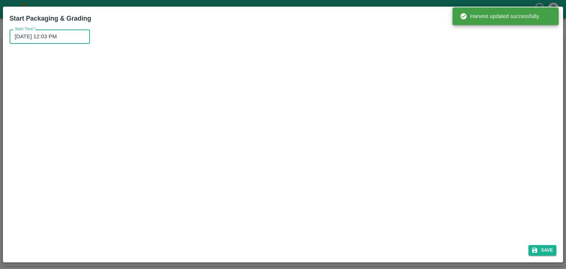
click at [72, 39] on input "[DATE] 12:03 PM" at bounding box center [47, 36] width 75 height 14
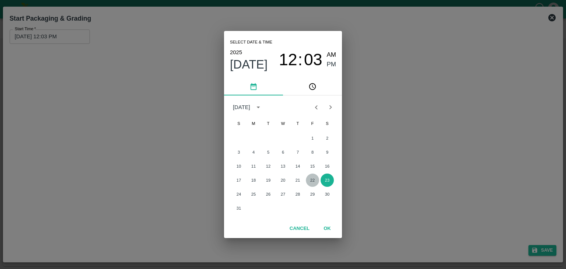
click at [309, 182] on button "22" at bounding box center [312, 180] width 13 height 13
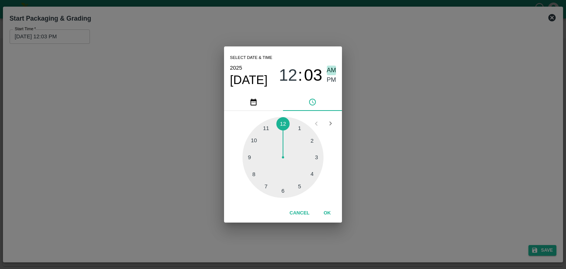
click at [330, 70] on span "AM" at bounding box center [332, 71] width 10 height 10
click at [250, 158] on div at bounding box center [282, 157] width 81 height 81
type input "[DATE] 09:45 AM"
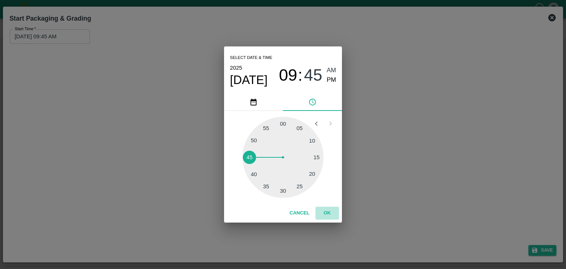
click at [328, 216] on button "OK" at bounding box center [327, 213] width 24 height 13
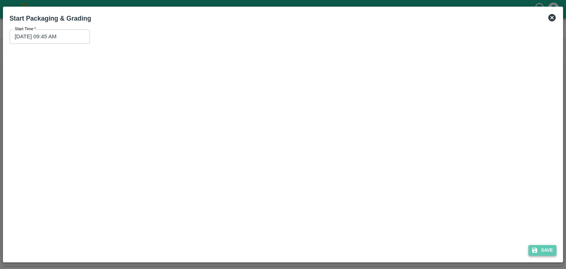
click at [548, 253] on button "Save" at bounding box center [542, 250] width 28 height 11
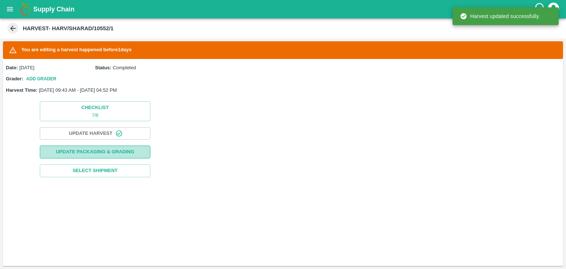
click at [90, 147] on button "Update Packaging & Grading" at bounding box center [95, 152] width 111 height 13
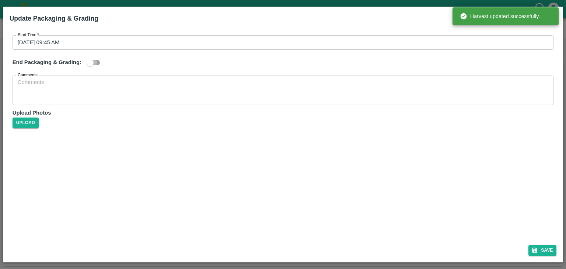
click at [94, 60] on input "checkbox" at bounding box center [90, 63] width 42 height 14
checkbox input "true"
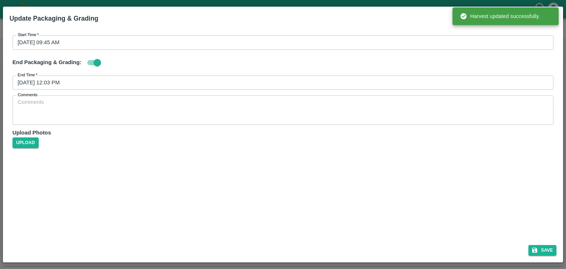
click at [183, 90] on div "Start Time   * [DATE] 09:45 AM Start Time End Packaging & Grading: End Time   *…" at bounding box center [283, 90] width 547 height 122
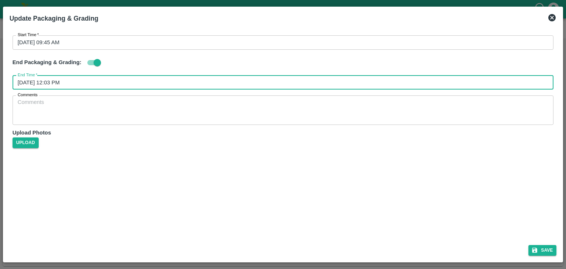
click at [192, 84] on input "[DATE] 12:03 PM" at bounding box center [281, 83] width 536 height 14
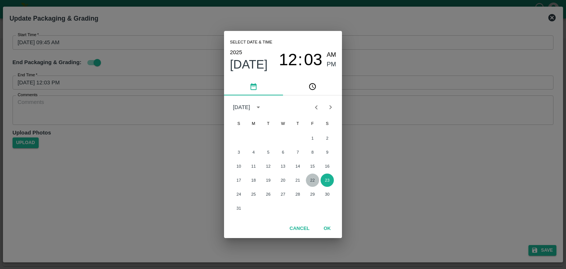
click at [312, 181] on button "22" at bounding box center [312, 180] width 13 height 13
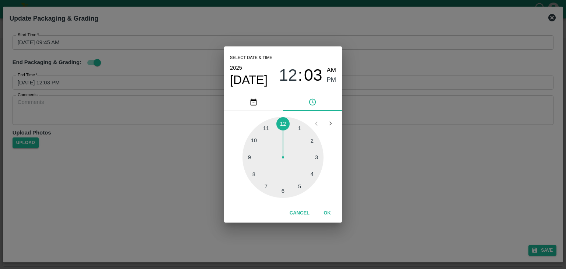
click at [315, 177] on div at bounding box center [282, 157] width 81 height 81
click at [260, 146] on div at bounding box center [282, 157] width 81 height 81
type input "[DATE] 04:49 PM"
click at [330, 210] on button "OK" at bounding box center [327, 213] width 24 height 13
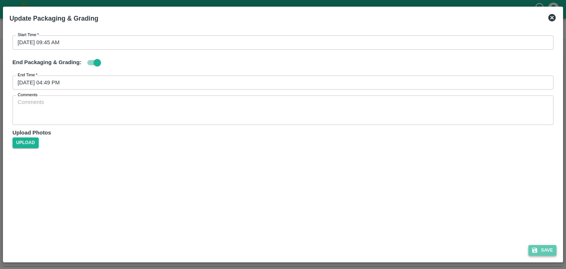
click at [542, 251] on button "Save" at bounding box center [542, 250] width 28 height 11
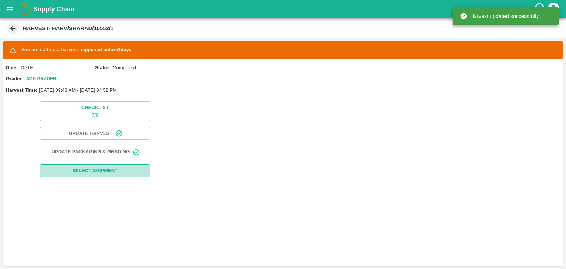
click at [97, 174] on span "Select Shipment" at bounding box center [95, 171] width 45 height 8
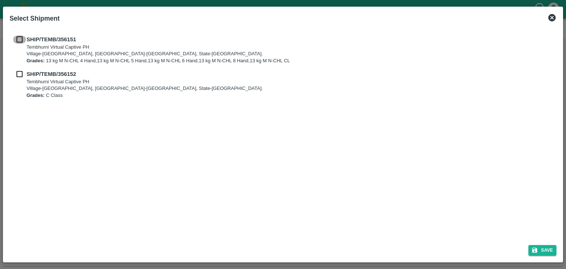
click at [18, 42] on input "checkbox" at bounding box center [20, 39] width 14 height 8
click at [18, 43] on input "checkbox" at bounding box center [20, 39] width 14 height 8
checkbox input "true"
click at [21, 71] on input "checkbox" at bounding box center [20, 74] width 14 height 8
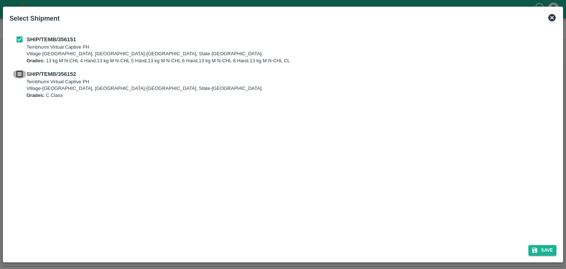
checkbox input "true"
click at [545, 254] on button "Save" at bounding box center [542, 250] width 28 height 11
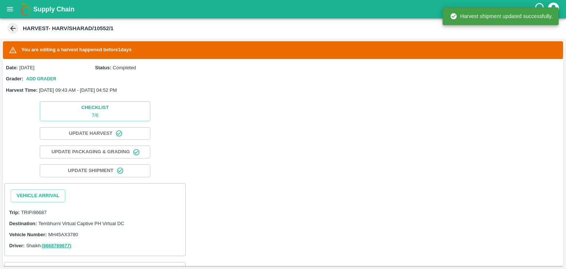
scroll to position [70, 0]
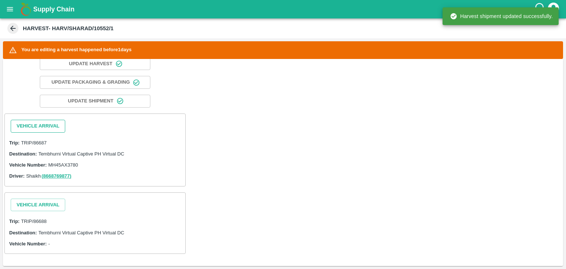
click at [22, 120] on button "Vehicle Arrival" at bounding box center [38, 126] width 55 height 13
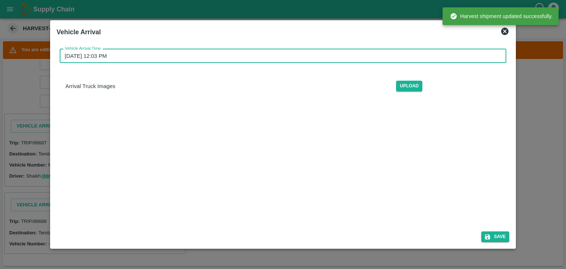
click at [236, 57] on input "[DATE] 12:03 PM" at bounding box center [281, 56] width 442 height 14
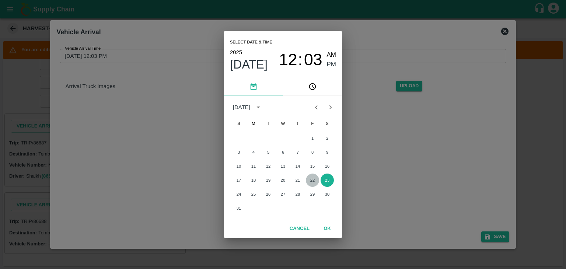
click at [314, 182] on button "22" at bounding box center [312, 180] width 13 height 13
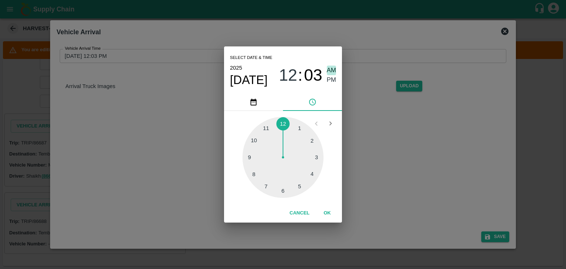
click at [328, 70] on span "AM" at bounding box center [332, 71] width 10 height 10
click at [248, 157] on div at bounding box center [282, 157] width 81 height 81
type input "[DATE] 09:45 AM"
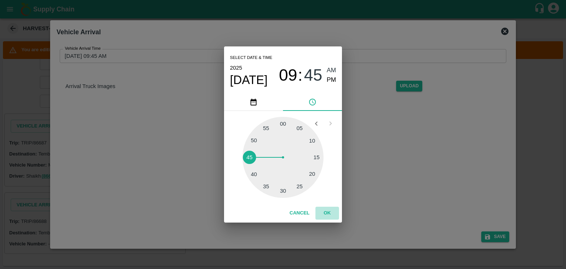
click at [330, 213] on button "OK" at bounding box center [327, 213] width 24 height 13
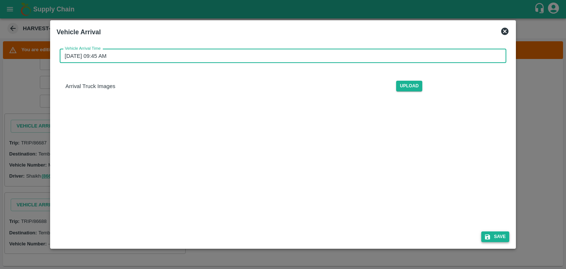
click at [503, 238] on button "Save" at bounding box center [495, 236] width 28 height 11
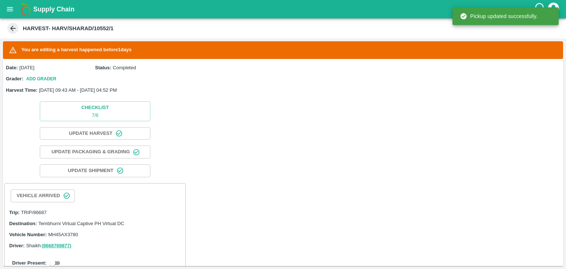
scroll to position [107, 0]
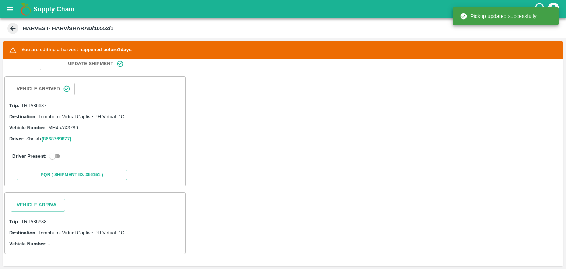
click at [59, 156] on input "checkbox" at bounding box center [52, 156] width 27 height 9
checkbox input "true"
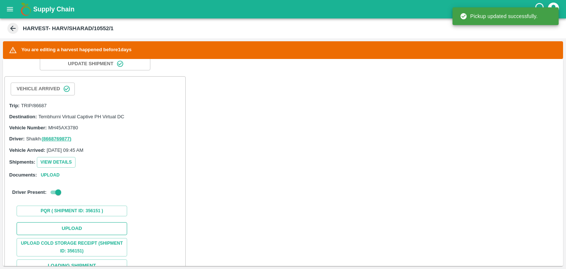
click at [113, 227] on button "Upload" at bounding box center [72, 228] width 111 height 13
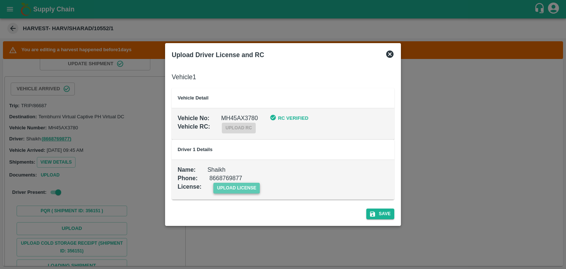
click at [242, 188] on span "upload license" at bounding box center [236, 188] width 47 height 11
click at [0, 0] on input "upload license" at bounding box center [0, 0] width 0 height 0
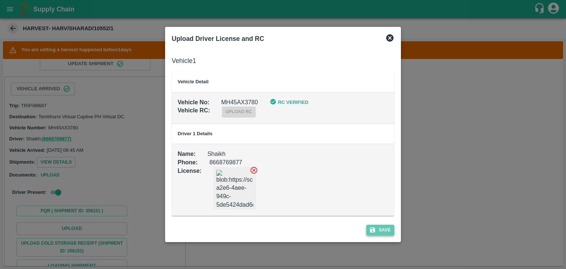
click at [381, 231] on button "Save" at bounding box center [380, 230] width 28 height 11
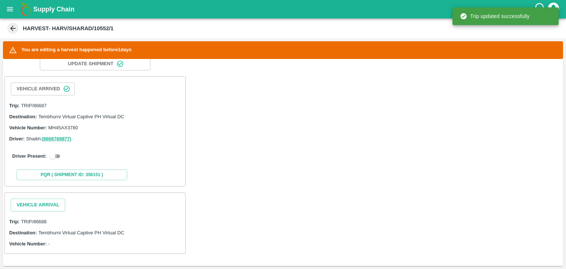
click at [54, 152] on input "checkbox" at bounding box center [52, 156] width 27 height 9
checkbox input "true"
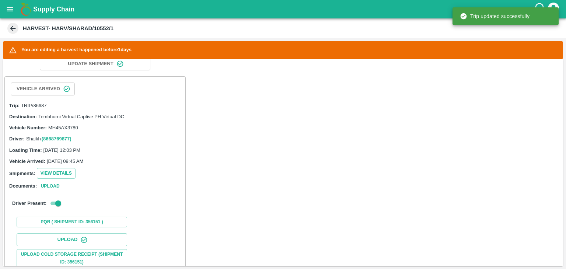
scroll to position [292, 0]
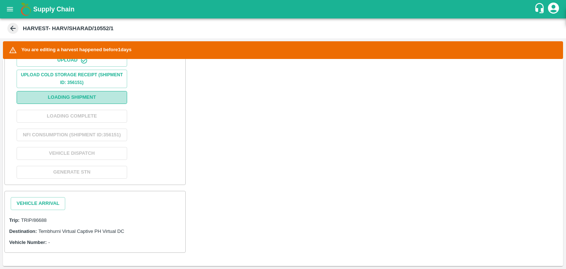
click at [88, 91] on button "Loading Shipment" at bounding box center [72, 97] width 111 height 13
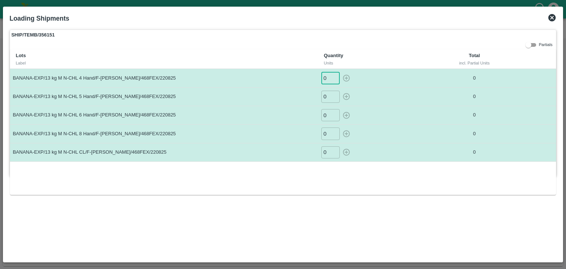
click at [326, 77] on input "0" at bounding box center [330, 78] width 18 height 12
type input "022"
click at [340, 72] on button "button" at bounding box center [346, 78] width 12 height 12
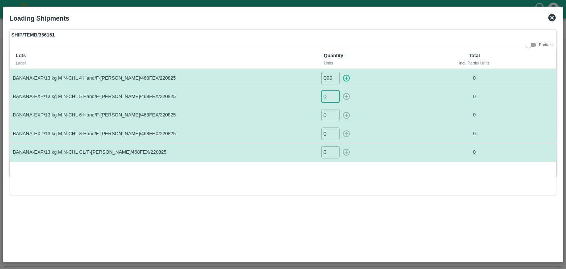
type input "0"
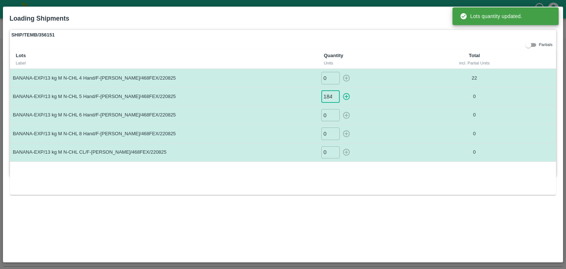
scroll to position [0, 0]
type input "184"
click at [340, 91] on button "button" at bounding box center [346, 97] width 12 height 12
type input "0"
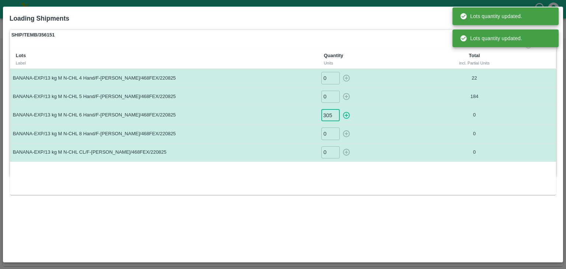
type input "305"
click at [340, 109] on button "button" at bounding box center [346, 115] width 12 height 12
type input "0"
type input "173"
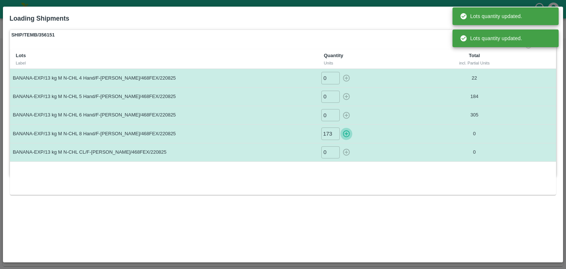
click at [340, 127] on button "button" at bounding box center [346, 133] width 12 height 12
type input "0"
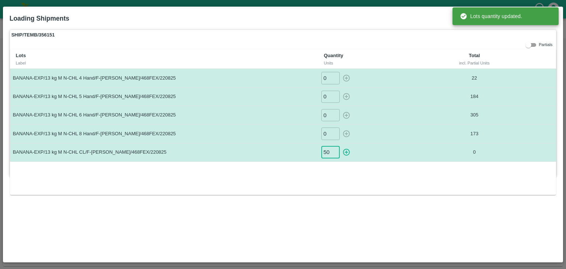
type input "50"
click at [340, 146] on button "button" at bounding box center [346, 152] width 12 height 12
type input "0"
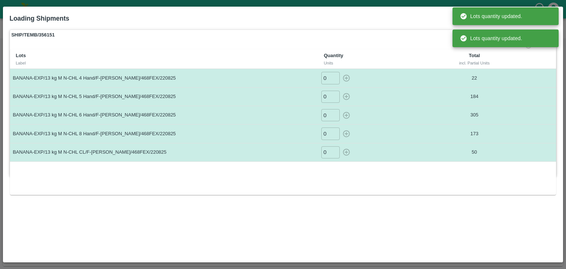
click at [417, 169] on div "Lots Label Quantity Units Total incl. Partial Units BANANA-EXP/13 kg M N-CHL 4 …" at bounding box center [283, 122] width 546 height 146
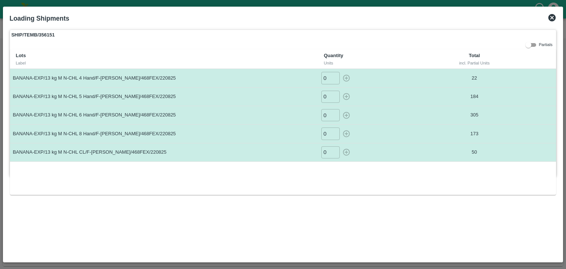
click at [554, 18] on icon at bounding box center [551, 17] width 7 height 7
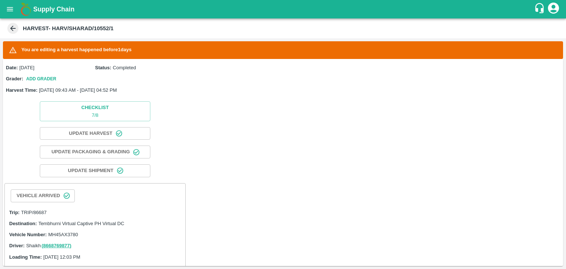
scroll to position [292, 0]
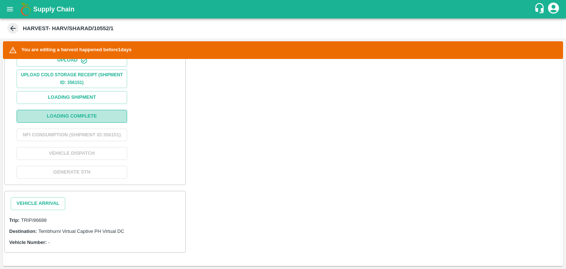
click at [108, 110] on button "Loading Complete" at bounding box center [72, 116] width 111 height 13
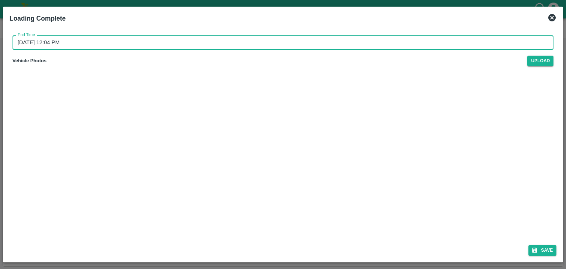
click at [307, 41] on input "[DATE] 12:04 PM" at bounding box center [281, 42] width 536 height 14
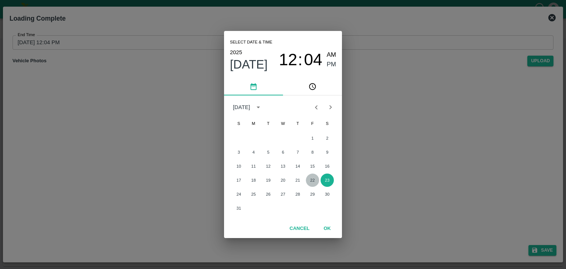
click at [311, 182] on button "22" at bounding box center [312, 180] width 13 height 13
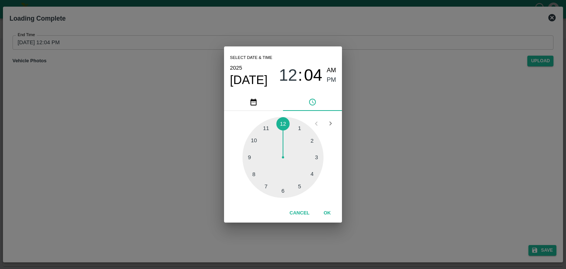
click at [309, 172] on div at bounding box center [282, 157] width 81 height 81
click at [301, 132] on div at bounding box center [282, 157] width 81 height 81
click at [332, 218] on button "OK" at bounding box center [327, 213] width 24 height 13
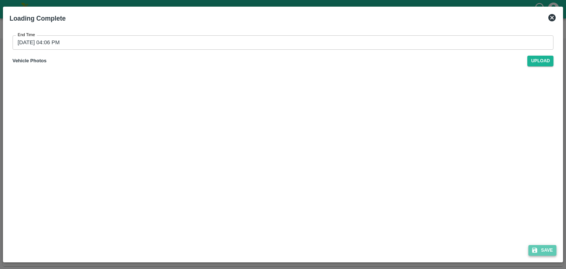
click at [545, 252] on button "Save" at bounding box center [542, 250] width 28 height 11
type input "[DATE] 12:04 PM"
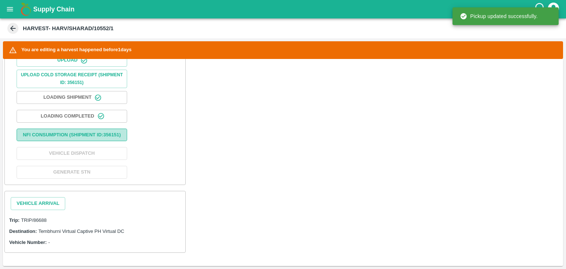
click at [79, 136] on button "Nfi Consumption (SHIPMENT ID: 356151 )" at bounding box center [72, 135] width 111 height 13
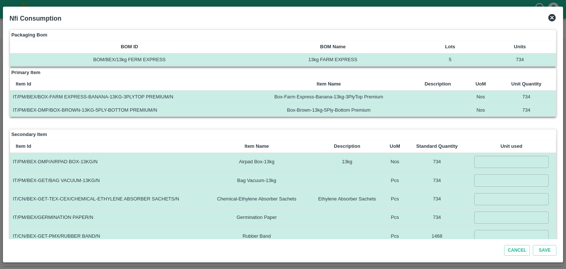
click at [511, 165] on input "number" at bounding box center [511, 162] width 74 height 12
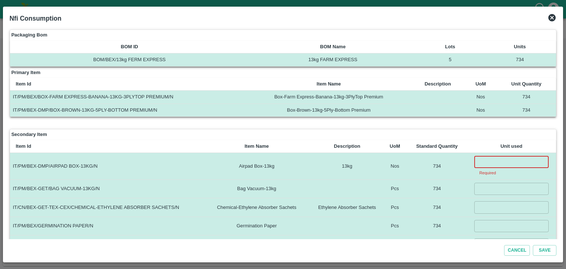
click at [485, 160] on input "number" at bounding box center [511, 162] width 74 height 12
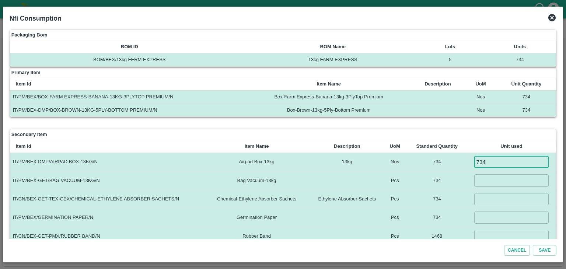
type input "734"
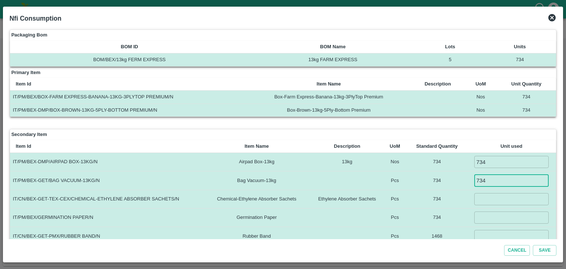
type input "734"
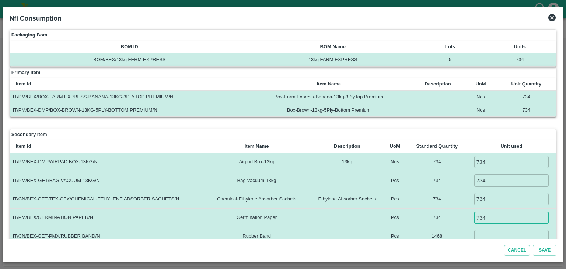
type input "734"
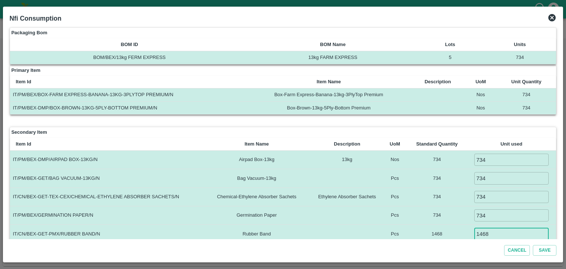
type input "1468"
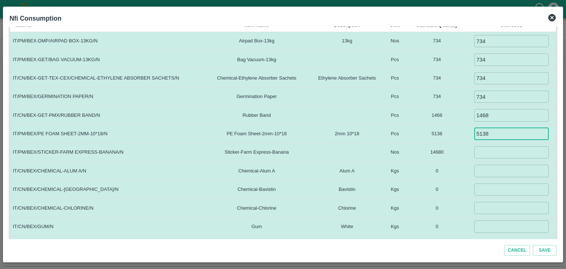
type input "5138"
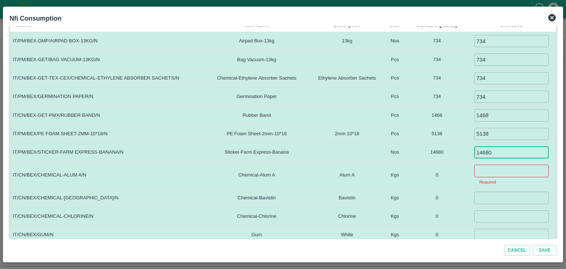
click at [507, 152] on input "14680" at bounding box center [511, 152] width 74 height 12
type input "12000"
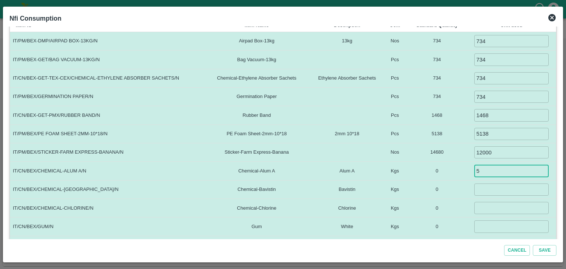
type input "5"
type input "1.5"
type input "0.1"
type input "4"
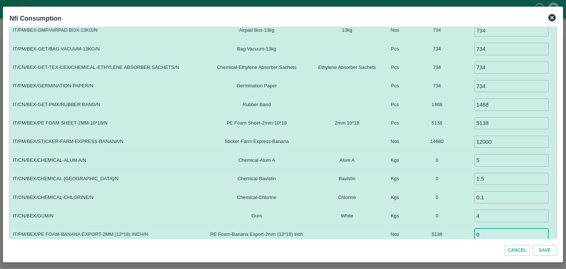
type input "0"
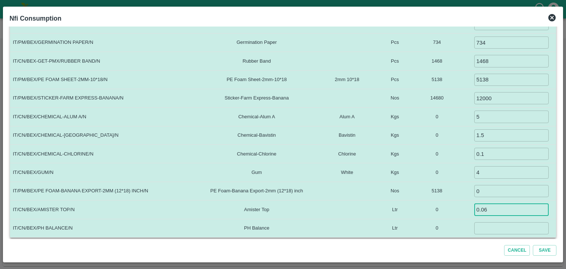
type input "0.06"
type input "0.035"
click at [533, 245] on button "Save" at bounding box center [545, 250] width 24 height 11
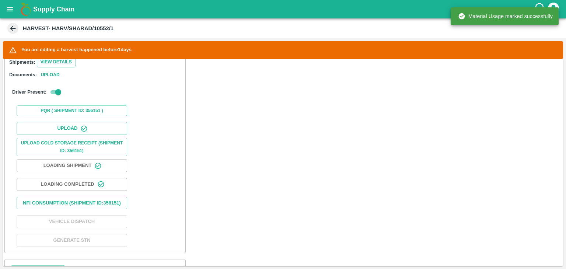
scroll to position [292, 0]
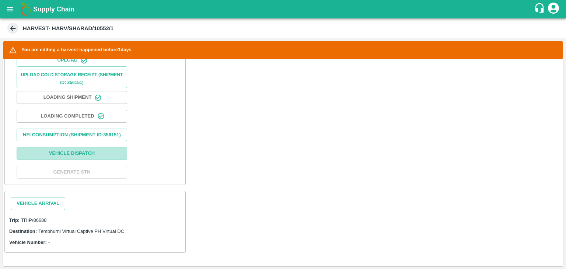
click at [107, 155] on button "Vehicle Dispatch" at bounding box center [72, 153] width 111 height 13
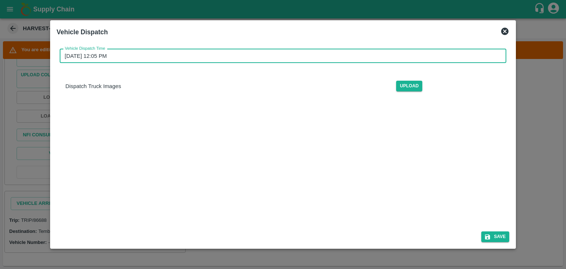
click at [259, 53] on input "23/08/2025 12:05 PM" at bounding box center [281, 56] width 442 height 14
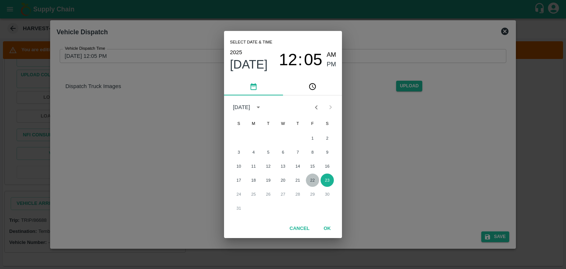
click at [311, 179] on button "22" at bounding box center [312, 180] width 13 height 13
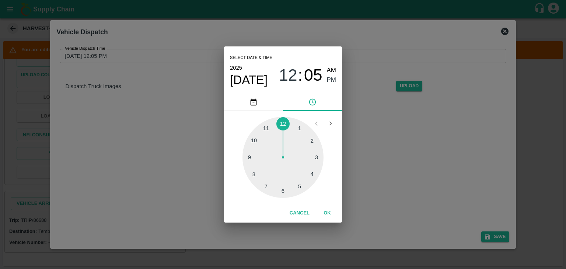
click at [311, 177] on div at bounding box center [282, 157] width 81 height 81
click at [255, 141] on div at bounding box center [282, 157] width 81 height 81
type input "22/08/2025 04:50 PM"
drag, startPoint x: 321, startPoint y: 206, endPoint x: 326, endPoint y: 213, distance: 8.5
click at [326, 213] on div "Cancel OK" at bounding box center [283, 213] width 118 height 19
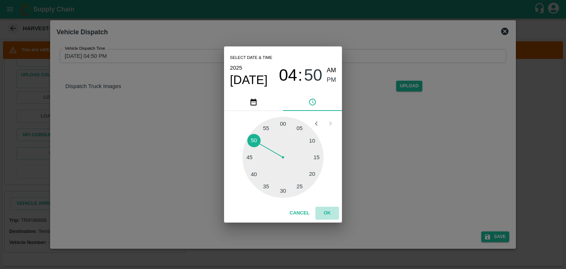
click at [326, 213] on button "OK" at bounding box center [327, 213] width 24 height 13
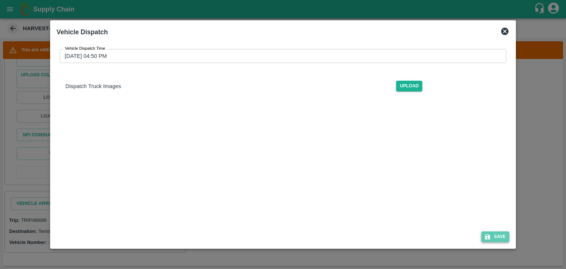
click at [509, 237] on button "Save" at bounding box center [495, 236] width 28 height 11
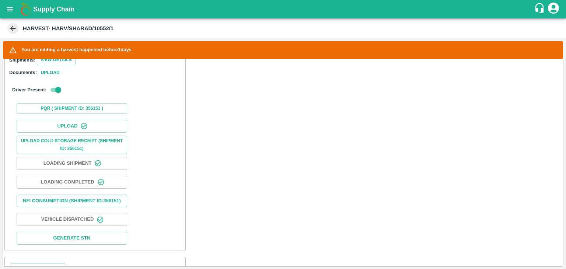
scroll to position [293, 0]
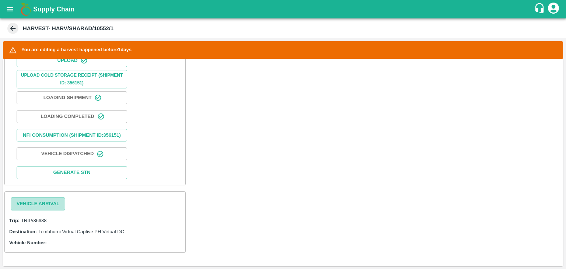
click at [45, 202] on button "Vehicle Arrival" at bounding box center [38, 203] width 55 height 13
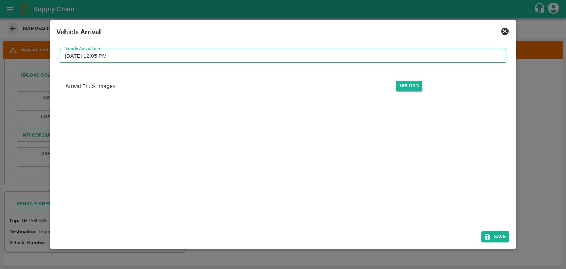
click at [279, 54] on input "23/08/2025 12:05 PM" at bounding box center [281, 56] width 442 height 14
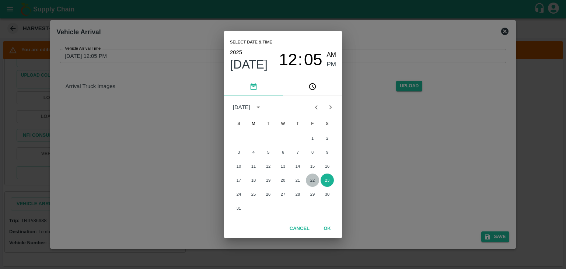
click at [315, 177] on button "22" at bounding box center [312, 180] width 13 height 13
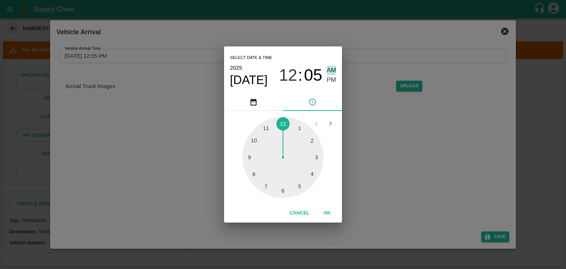
click at [336, 70] on span "AM" at bounding box center [332, 71] width 10 height 10
click at [250, 162] on div at bounding box center [282, 157] width 81 height 81
type input "22/08/2025 09:44 AM"
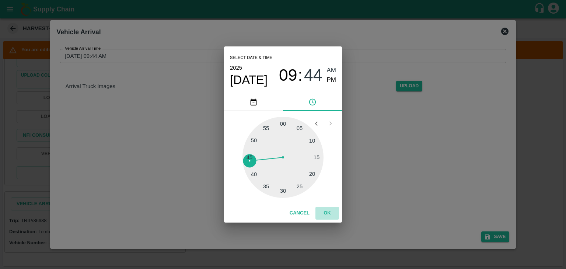
click at [332, 214] on button "OK" at bounding box center [327, 213] width 24 height 13
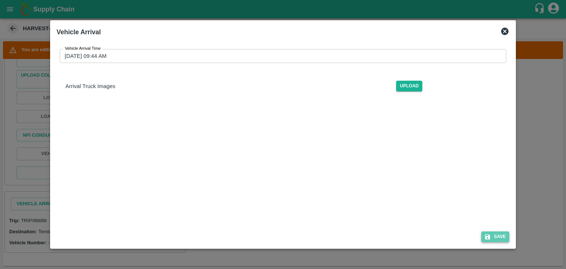
click at [496, 236] on button "Save" at bounding box center [495, 236] width 28 height 11
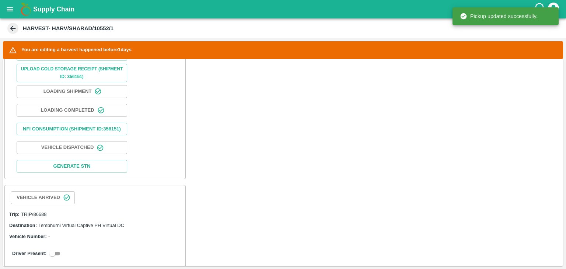
scroll to position [330, 0]
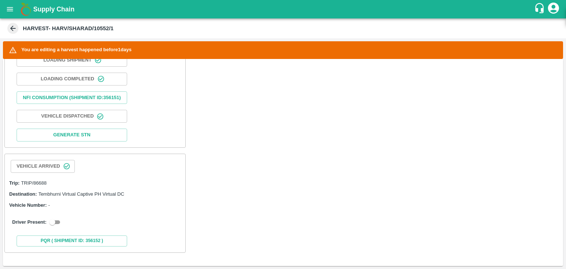
click at [60, 218] on input "checkbox" at bounding box center [52, 222] width 27 height 9
checkbox input "true"
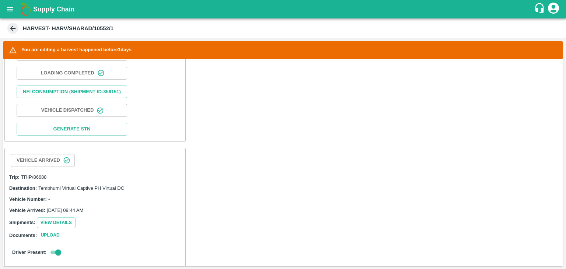
scroll to position [459, 0]
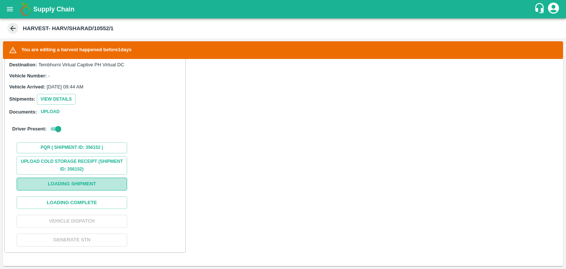
click at [88, 180] on button "Loading Shipment" at bounding box center [72, 184] width 111 height 13
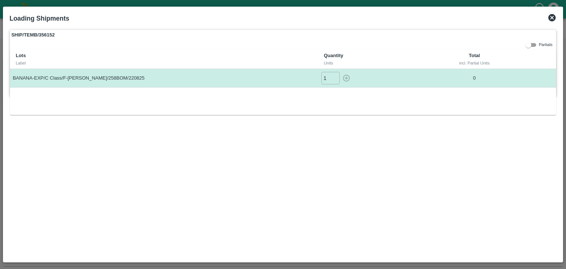
click at [333, 76] on input "1" at bounding box center [330, 78] width 18 height 12
click at [346, 78] on icon "button" at bounding box center [346, 78] width 7 height 7
type input "0"
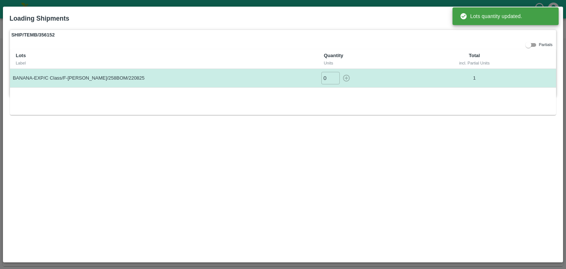
click at [502, 60] on div "incl. Partial Units" at bounding box center [475, 63] width 84 height 7
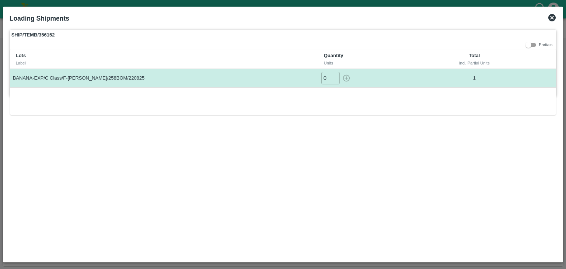
click at [551, 21] on icon at bounding box center [551, 17] width 7 height 7
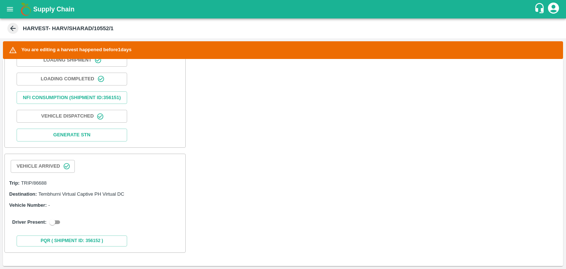
scroll to position [330, 0]
click at [57, 223] on input "checkbox" at bounding box center [52, 222] width 27 height 9
checkbox input "true"
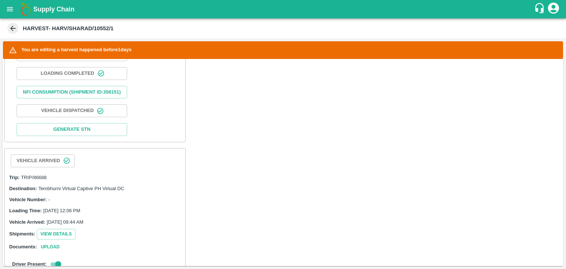
scroll to position [470, 0]
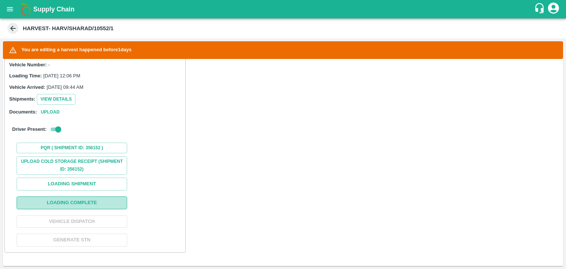
click at [100, 207] on button "Loading Complete" at bounding box center [72, 202] width 111 height 13
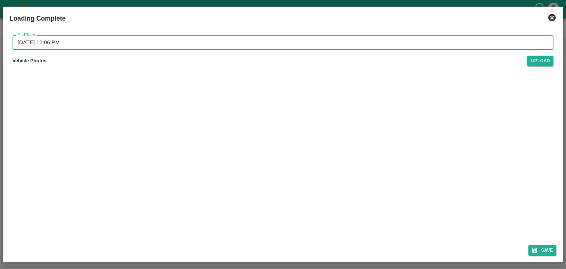
click at [318, 42] on input "23/08/2025 12:06 PM" at bounding box center [281, 42] width 536 height 14
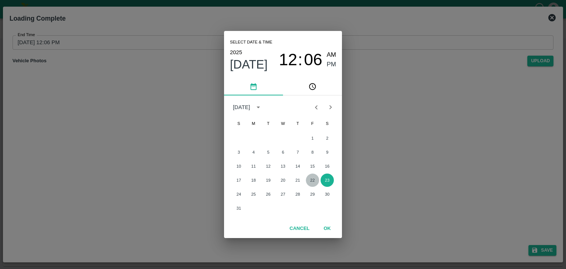
click at [313, 183] on button "22" at bounding box center [312, 180] width 13 height 13
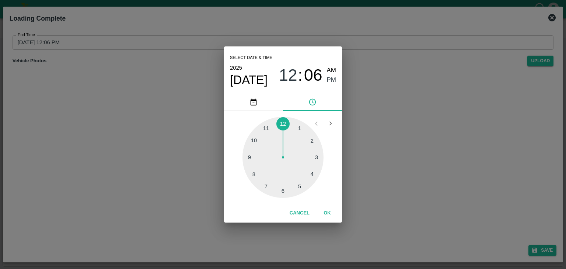
click at [312, 179] on div at bounding box center [282, 157] width 81 height 81
click at [287, 134] on div at bounding box center [282, 157] width 81 height 81
click at [330, 210] on button "OK" at bounding box center [327, 213] width 24 height 13
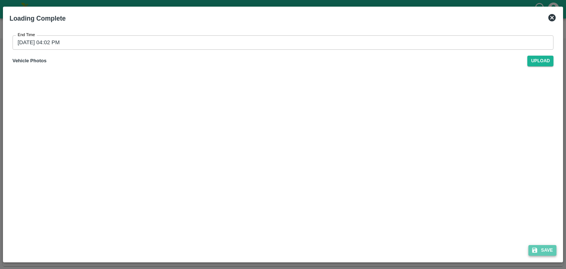
click at [556, 248] on button "Save" at bounding box center [542, 250] width 28 height 11
type input "23/08/2025 12:06 PM"
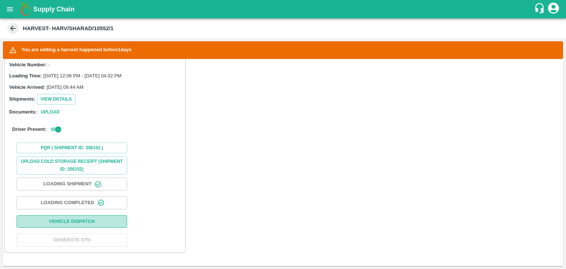
click at [89, 221] on button "Vehicle Dispatch" at bounding box center [72, 221] width 111 height 13
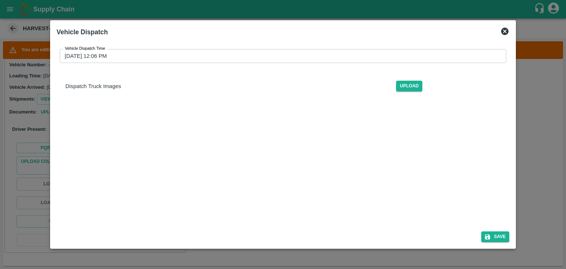
click at [277, 48] on div "Vehicle Dispatch Time 23/08/2025 12:06 PM Vehicle Dispatch Time Dispatch Truck …" at bounding box center [283, 73] width 453 height 60
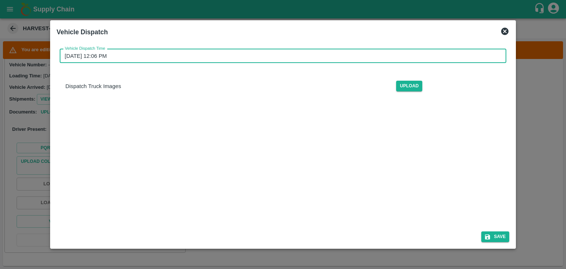
click at [280, 56] on input "23/08/2025 12:06 PM" at bounding box center [281, 56] width 442 height 14
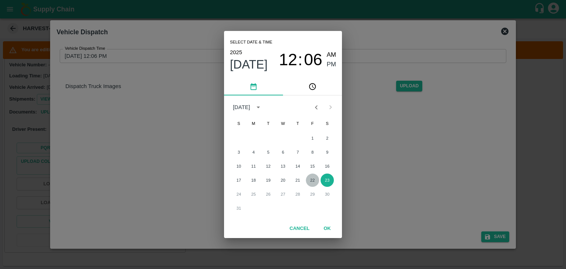
click at [311, 179] on button "22" at bounding box center [312, 180] width 13 height 13
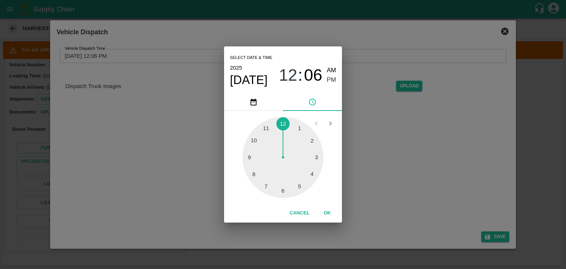
click at [314, 178] on div at bounding box center [282, 157] width 81 height 81
click at [260, 133] on div at bounding box center [282, 157] width 81 height 81
type input "22/08/2025 04:53 PM"
click at [330, 215] on button "OK" at bounding box center [327, 213] width 24 height 13
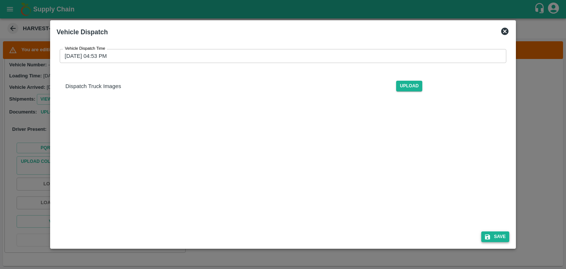
drag, startPoint x: 503, startPoint y: 245, endPoint x: 506, endPoint y: 239, distance: 6.8
click at [506, 239] on div "Vehicle Dispatch Vehicle Dispatch Time 22/08/2025 04:53 PM Vehicle Dispatch Tim…" at bounding box center [283, 134] width 466 height 229
click at [506, 239] on button "Save" at bounding box center [495, 236] width 28 height 11
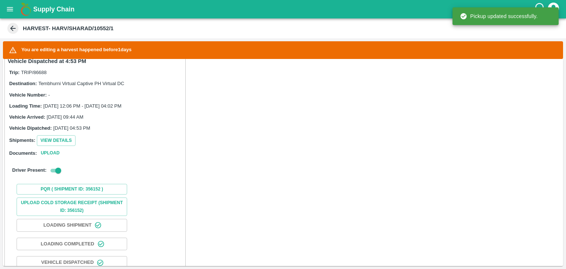
scroll to position [470, 0]
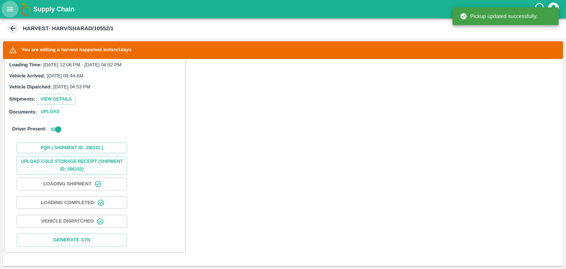
click at [9, 7] on icon "open drawer" at bounding box center [10, 9] width 8 height 8
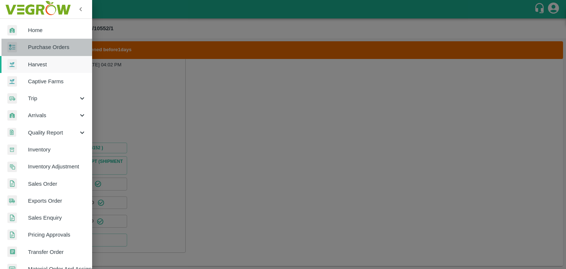
click at [55, 43] on span "Purchase Orders" at bounding box center [57, 47] width 58 height 8
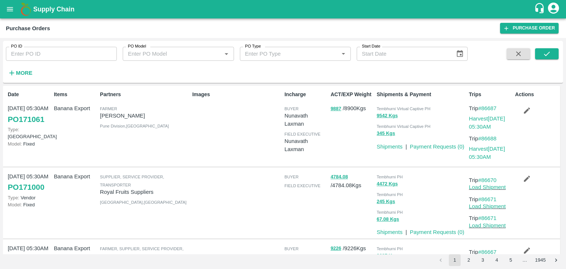
click at [0, 8] on div "Supply Chain" at bounding box center [283, 9] width 566 height 18
click at [8, 9] on icon "open drawer" at bounding box center [10, 9] width 6 height 4
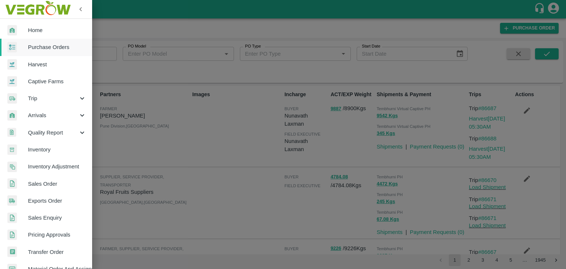
scroll to position [151, 0]
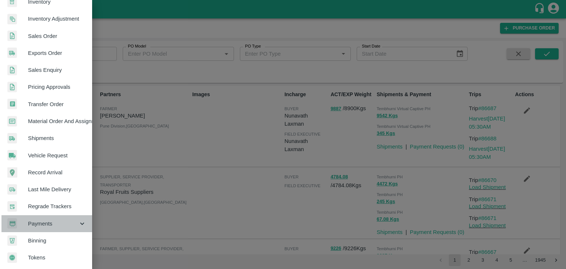
click at [55, 220] on span "Payments" at bounding box center [53, 224] width 50 height 8
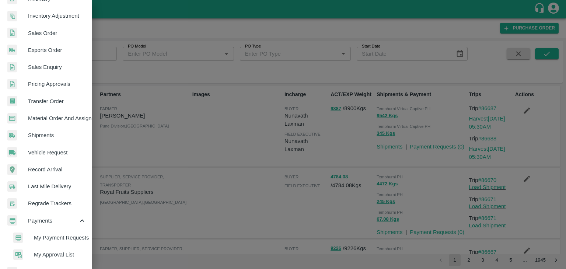
click at [73, 238] on span "My Payment Requests" at bounding box center [60, 238] width 52 height 8
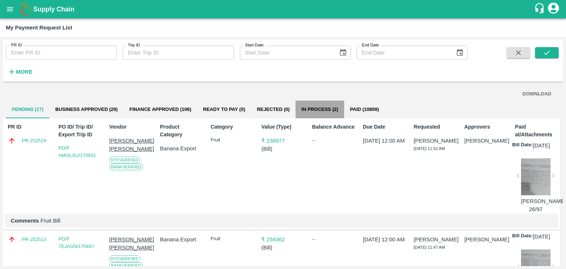
click at [323, 103] on button "In Process (2)" at bounding box center [319, 110] width 49 height 18
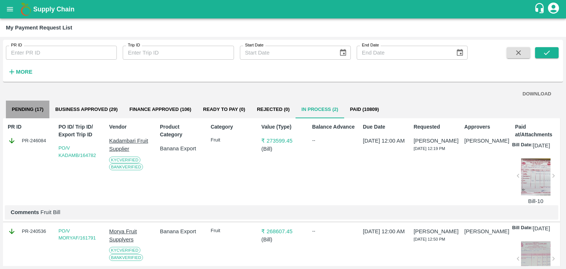
click at [33, 113] on button "Pending (17)" at bounding box center [27, 110] width 43 height 18
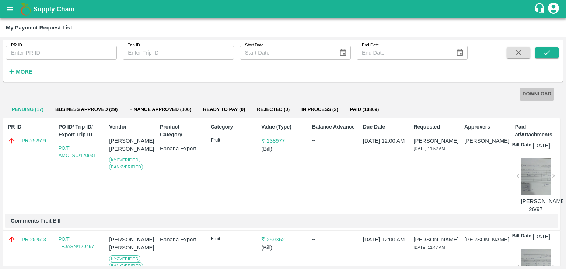
click at [541, 96] on button "DOWNLOAD" at bounding box center [536, 94] width 35 height 13
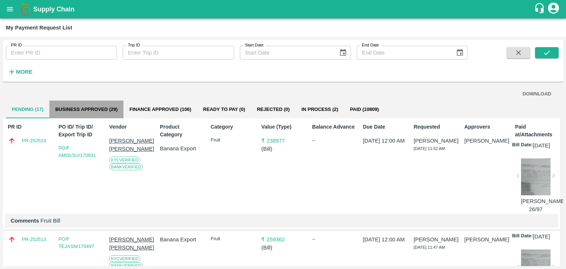
click at [99, 109] on button "Business Approved (29)" at bounding box center [86, 110] width 74 height 18
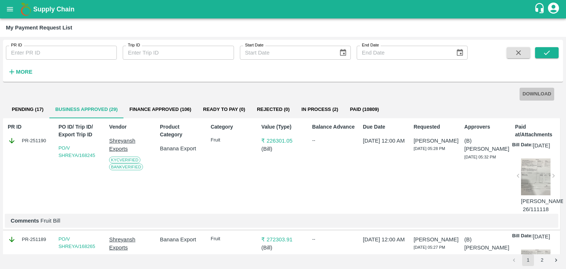
click at [538, 91] on button "DOWNLOAD" at bounding box center [536, 94] width 35 height 13
click at [560, 263] on div at bounding box center [560, 263] width 0 height 0
click at [539, 259] on button "2" at bounding box center [542, 260] width 12 height 12
click at [549, 53] on icon "submit" at bounding box center [547, 53] width 8 height 8
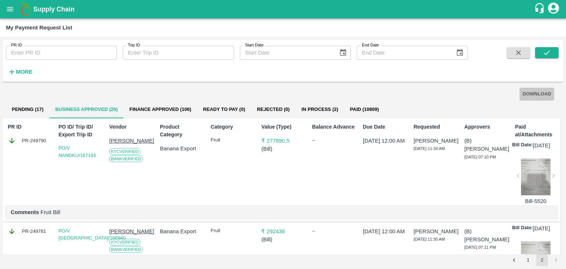
click at [539, 92] on button "DOWNLOAD" at bounding box center [536, 94] width 35 height 13
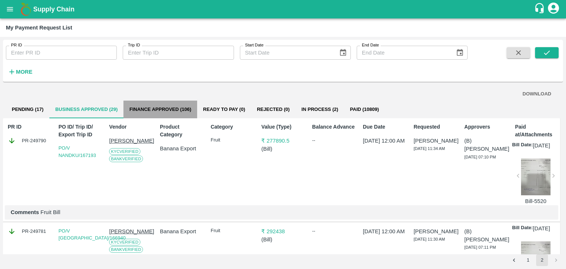
click at [169, 107] on button "Finance Approved (106)" at bounding box center [160, 110] width 74 height 18
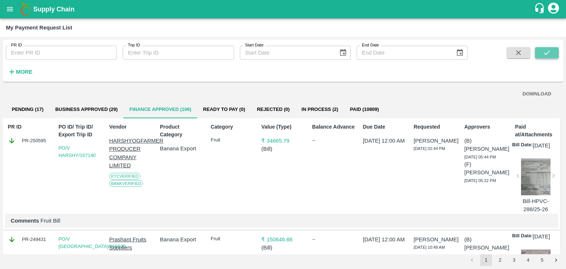
click at [540, 52] on button "submit" at bounding box center [547, 52] width 24 height 11
click at [537, 96] on button "DOWNLOAD" at bounding box center [536, 94] width 35 height 13
click at [498, 261] on button "2" at bounding box center [500, 260] width 12 height 12
click at [549, 47] on button "submit" at bounding box center [547, 52] width 24 height 11
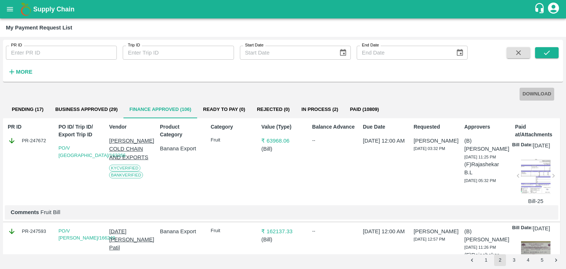
click at [532, 93] on button "DOWNLOAD" at bounding box center [536, 94] width 35 height 13
click at [515, 258] on button "3" at bounding box center [514, 260] width 12 height 12
click at [548, 50] on icon "submit" at bounding box center [547, 53] width 8 height 8
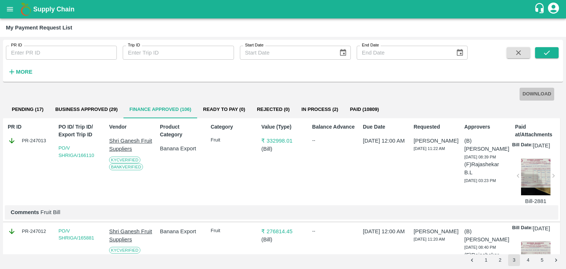
click at [547, 94] on button "DOWNLOAD" at bounding box center [536, 94] width 35 height 13
click at [528, 255] on button "4" at bounding box center [528, 260] width 12 height 12
click at [548, 53] on icon "submit" at bounding box center [547, 53] width 8 height 8
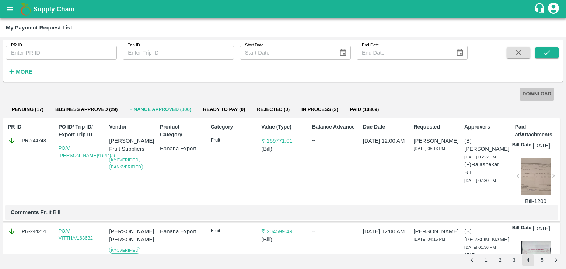
click at [540, 92] on button "DOWNLOAD" at bounding box center [536, 94] width 35 height 13
click at [542, 260] on button "5" at bounding box center [542, 260] width 12 height 12
click at [554, 57] on button "submit" at bounding box center [547, 52] width 24 height 11
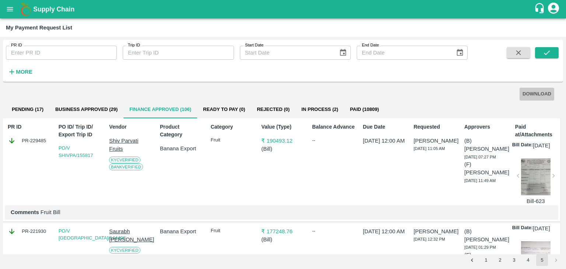
click at [542, 95] on button "DOWNLOAD" at bounding box center [536, 94] width 35 height 13
click at [7, 10] on icon "open drawer" at bounding box center [10, 9] width 8 height 8
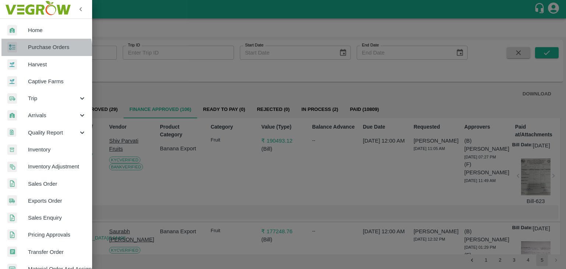
click at [44, 50] on span "Purchase Orders" at bounding box center [57, 47] width 58 height 8
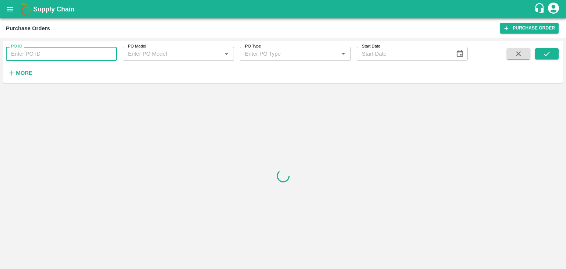
click at [57, 55] on input "PO ID" at bounding box center [61, 54] width 111 height 14
paste input "170256"
type input "170256"
click at [552, 59] on button "submit" at bounding box center [547, 53] width 24 height 11
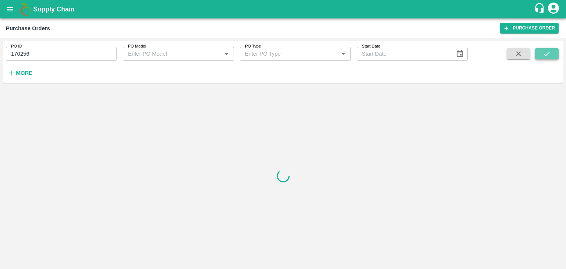
click at [552, 59] on button "submit" at bounding box center [547, 53] width 24 height 11
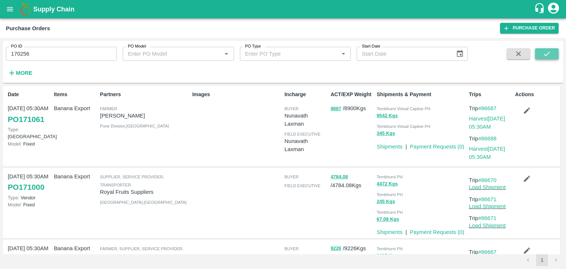
click at [556, 53] on button "submit" at bounding box center [547, 53] width 24 height 11
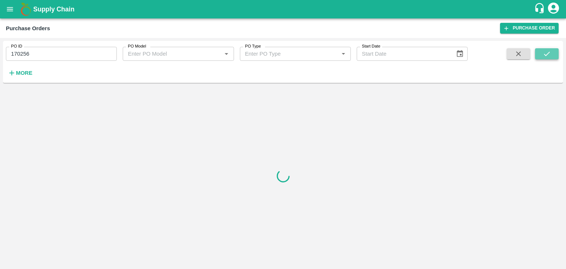
click at [556, 53] on button "submit" at bounding box center [547, 53] width 24 height 11
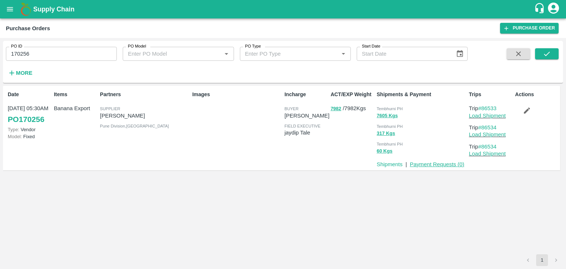
click at [431, 164] on link "Payment Requests ( 0 )" at bounding box center [437, 164] width 55 height 6
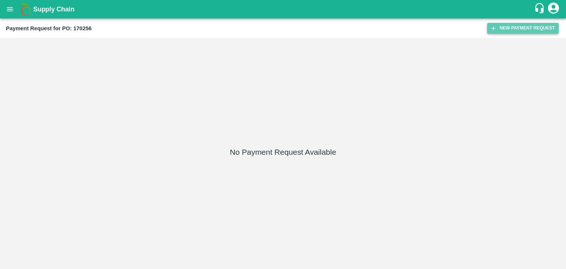
click at [522, 27] on button "New Payment Request" at bounding box center [522, 28] width 71 height 11
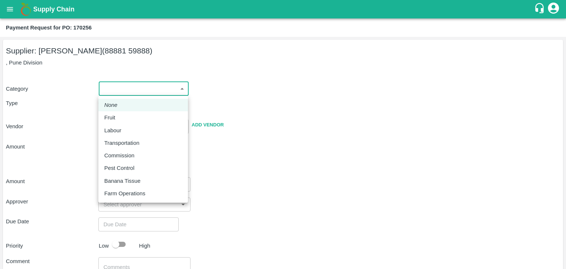
click at [109, 86] on body "Supply Chain Payment Request for PO: 170256 Supplier: Nandkumar Subhash Patil (…" at bounding box center [283, 134] width 566 height 269
click at [128, 111] on li "Fruit" at bounding box center [143, 117] width 90 height 13
type input "1"
type input "Nandkumar Subhash Patil - 88881 59888(Supplier)"
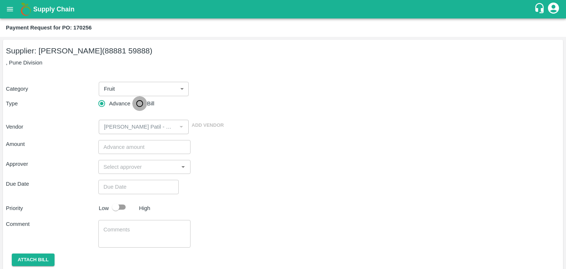
click at [144, 100] on input "Bill" at bounding box center [139, 103] width 15 height 15
radio input "true"
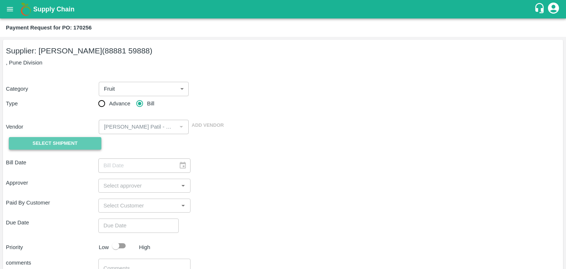
click at [49, 140] on span "Select Shipment" at bounding box center [54, 143] width 45 height 8
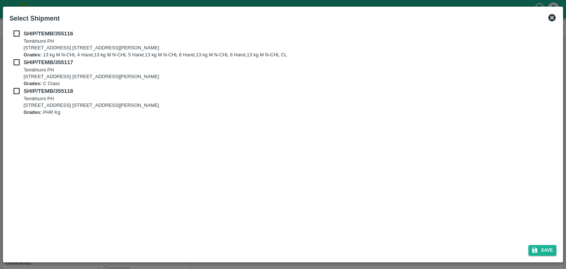
click at [13, 28] on div "SHIP/TEMB/355116 Tembhurni PH Tembhurni PH 205, PLOT NO. E-5, YASHSHREE INDUSTR…" at bounding box center [283, 133] width 553 height 212
click at [15, 30] on input "checkbox" at bounding box center [17, 33] width 14 height 8
checkbox input "true"
click at [18, 61] on input "checkbox" at bounding box center [17, 62] width 14 height 8
checkbox input "true"
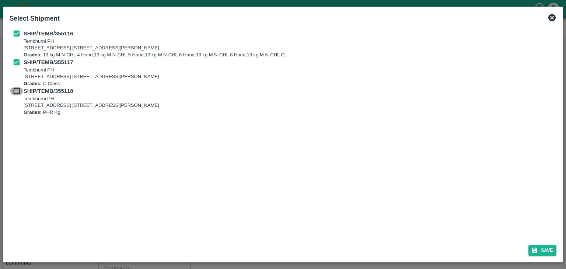
click at [16, 89] on input "checkbox" at bounding box center [17, 91] width 14 height 8
checkbox input "true"
click at [542, 250] on button "Save" at bounding box center [542, 250] width 28 height 11
type input "20/08/2025"
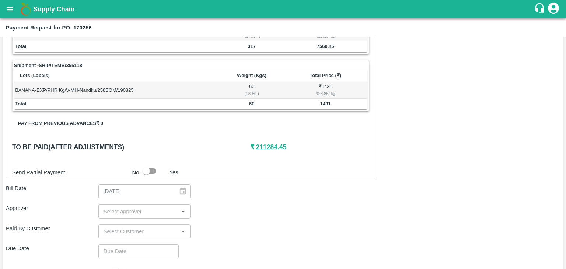
scroll to position [361, 0]
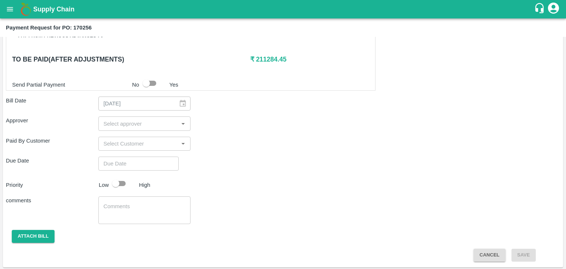
click at [127, 126] on input "input" at bounding box center [139, 124] width 76 height 10
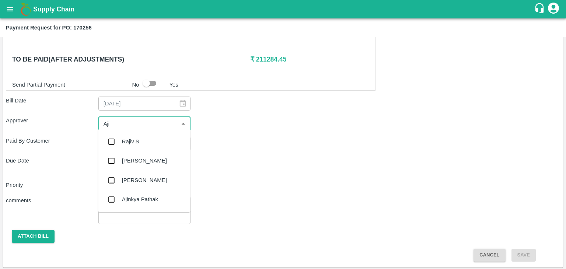
type input "Ajit"
click at [136, 138] on div "[PERSON_NAME]" at bounding box center [144, 141] width 45 height 8
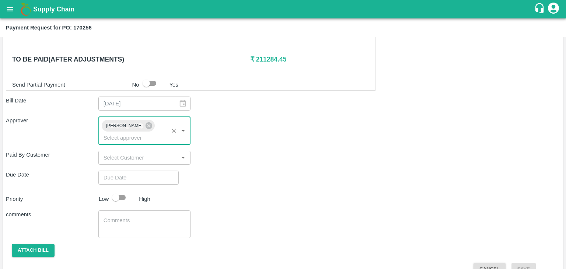
type input "DD/MM/YYYY hh:mm aa"
click at [152, 171] on input "DD/MM/YYYY hh:mm aa" at bounding box center [135, 178] width 75 height 14
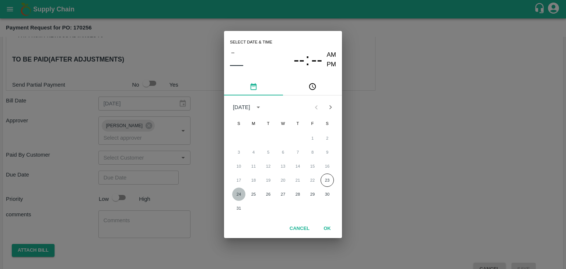
click at [238, 190] on button "24" at bounding box center [238, 194] width 13 height 13
type input "[DATE] 12:00 AM"
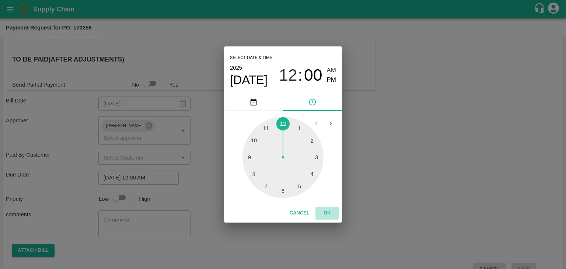
click at [329, 209] on button "OK" at bounding box center [327, 213] width 24 height 13
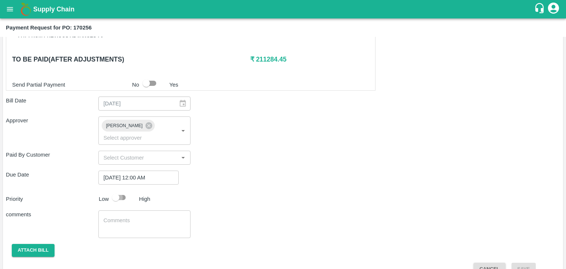
click at [122, 190] on input "checkbox" at bounding box center [116, 197] width 42 height 14
checkbox input "true"
click at [134, 217] on textarea at bounding box center [145, 224] width 82 height 15
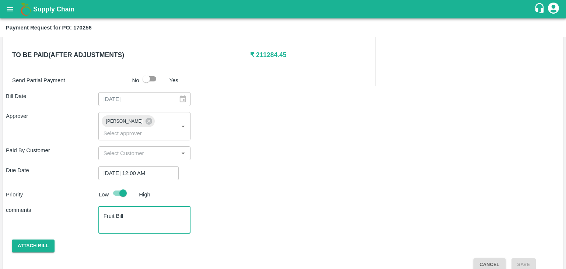
type textarea "Fruit Bill"
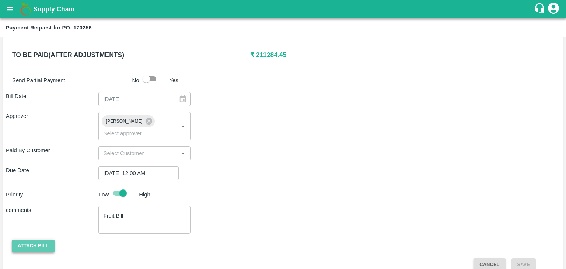
click at [36, 239] on button "Attach bill" at bounding box center [33, 245] width 43 height 13
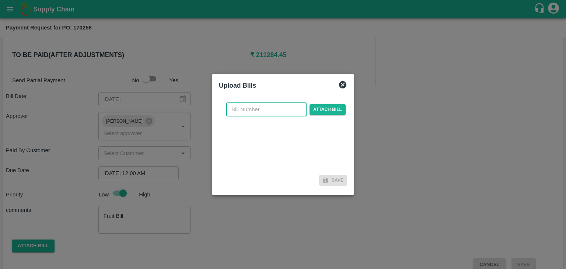
click at [260, 113] on input "text" at bounding box center [266, 109] width 80 height 14
type input "5527"
click at [311, 109] on span "Attach bill" at bounding box center [327, 109] width 36 height 11
click at [0, 0] on input "Attach bill" at bounding box center [0, 0] width 0 height 0
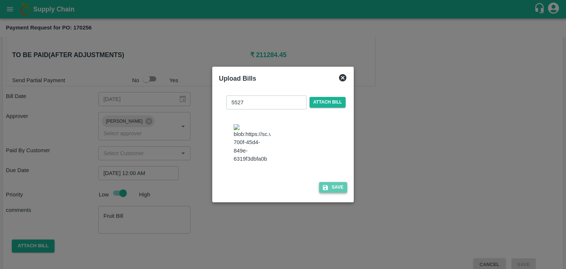
click at [333, 193] on button "Save" at bounding box center [333, 187] width 28 height 11
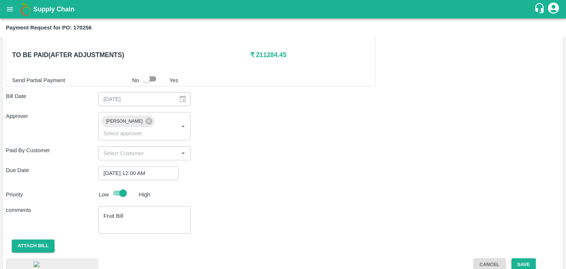
scroll to position [411, 0]
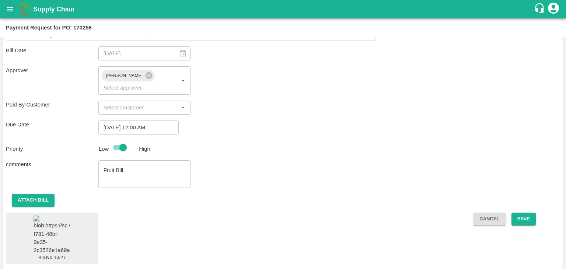
click at [48, 233] on img at bounding box center [52, 235] width 37 height 39
click at [522, 213] on button "Save" at bounding box center [523, 219] width 24 height 13
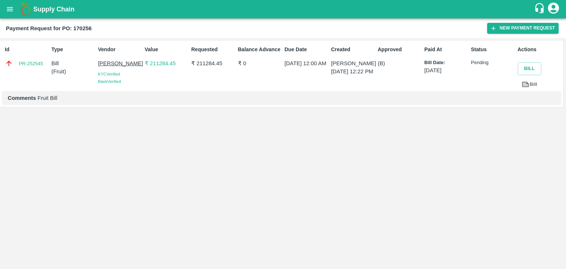
click at [6, 14] on button "open drawer" at bounding box center [9, 9] width 17 height 17
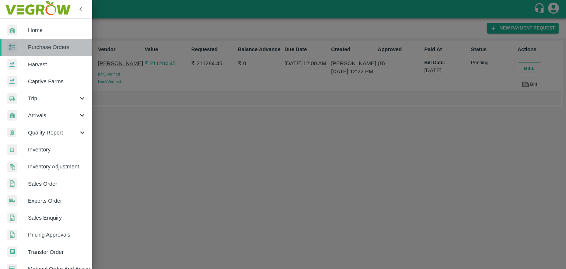
click at [48, 41] on link "Purchase Orders" at bounding box center [46, 47] width 92 height 17
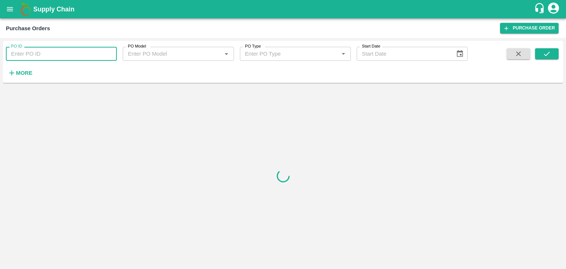
click at [67, 48] on input "PO ID" at bounding box center [61, 54] width 111 height 14
paste input "169796"
type input "169796"
click at [546, 48] on button "submit" at bounding box center [547, 53] width 24 height 11
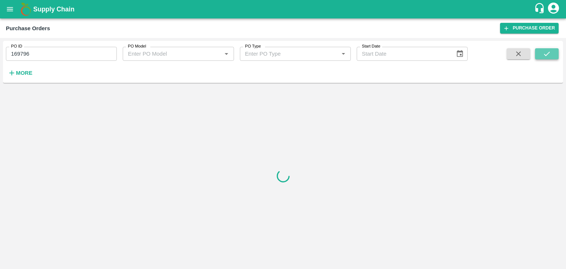
click at [546, 48] on button "submit" at bounding box center [547, 53] width 24 height 11
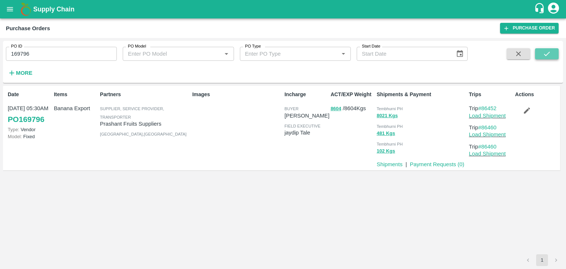
click at [546, 48] on button "submit" at bounding box center [547, 53] width 24 height 11
click at [437, 162] on link "Payment Requests ( 0 )" at bounding box center [437, 164] width 55 height 6
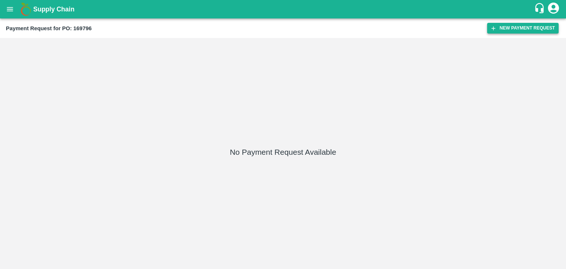
drag, startPoint x: 516, startPoint y: 21, endPoint x: 520, endPoint y: 25, distance: 6.0
click at [520, 25] on div "Payment Request for PO: 169796 New Payment Request" at bounding box center [283, 28] width 566 height 20
click at [520, 25] on button "New Payment Request" at bounding box center [522, 28] width 71 height 11
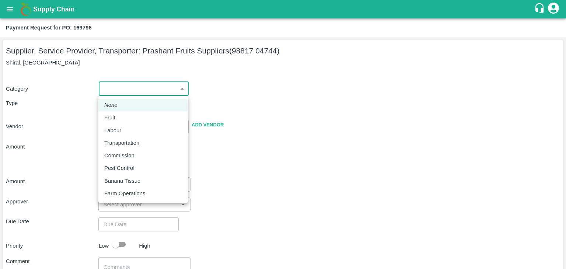
click at [106, 86] on body "Supply Chain Payment Request for PO: 169796 Supplier, Service Provider, Transpo…" at bounding box center [283, 134] width 566 height 269
click at [123, 118] on div "Fruit" at bounding box center [143, 117] width 78 height 8
type input "1"
type input "Prashant Fruits Suppliers - 98817 04744(Supplier, Service Provider, Transporter)"
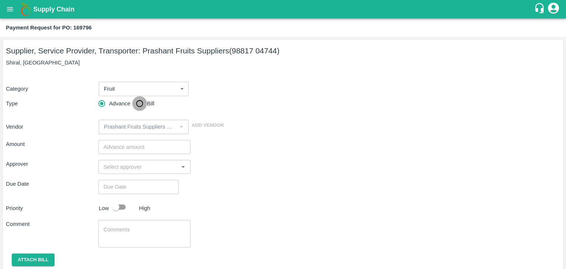
click at [139, 101] on input "Bill" at bounding box center [139, 103] width 15 height 15
radio input "true"
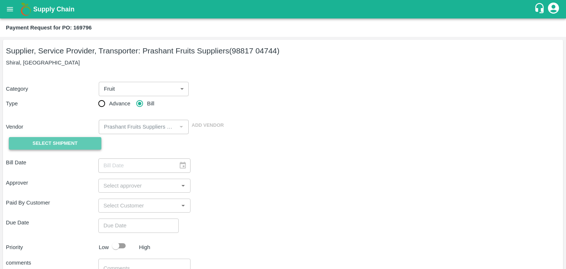
click at [41, 141] on span "Select Shipment" at bounding box center [54, 143] width 45 height 8
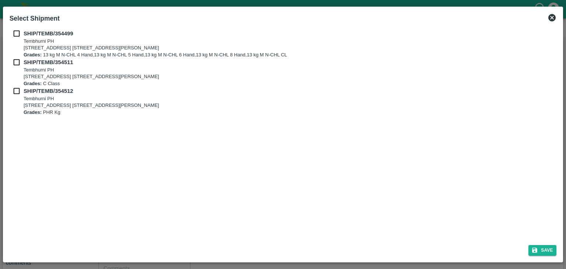
click at [14, 34] on input "checkbox" at bounding box center [17, 33] width 14 height 8
checkbox input "true"
click at [15, 59] on input "checkbox" at bounding box center [17, 62] width 14 height 8
checkbox input "true"
drag, startPoint x: 17, startPoint y: 86, endPoint x: 14, endPoint y: 91, distance: 6.1
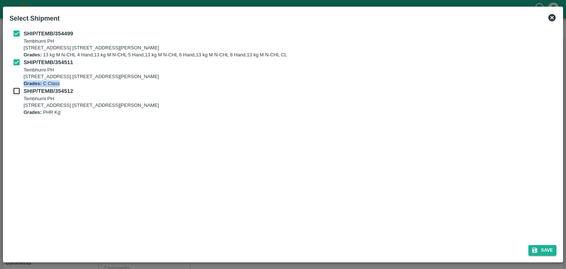
click at [14, 91] on div "SHIP/TEMB/354499 [STREET_ADDRESS] E-5, YASHSHREE INDUSTRIES, M.I.D.C., A/P TEMB…" at bounding box center [283, 72] width 547 height 86
click at [14, 91] on input "checkbox" at bounding box center [17, 91] width 14 height 8
checkbox input "true"
click at [545, 247] on button "Save" at bounding box center [542, 250] width 28 height 11
type input "[DATE]"
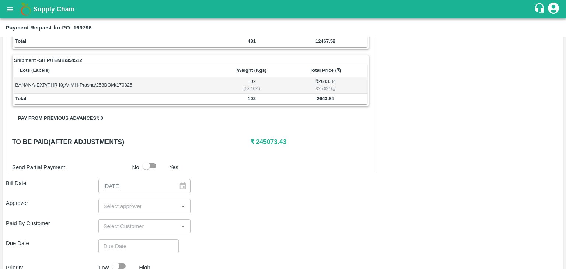
scroll to position [361, 0]
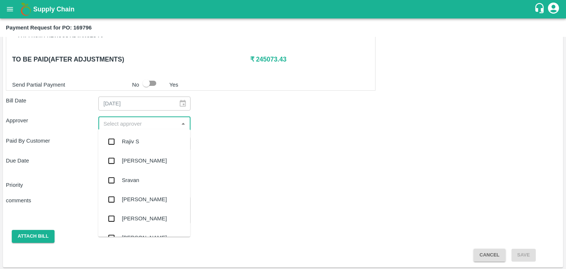
click at [123, 122] on input "input" at bounding box center [139, 124] width 76 height 10
type input "Ajit"
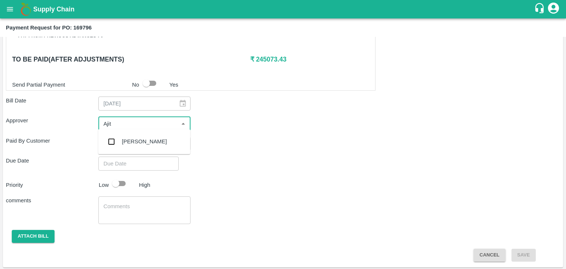
click at [143, 140] on div "[PERSON_NAME]" at bounding box center [144, 141] width 45 height 8
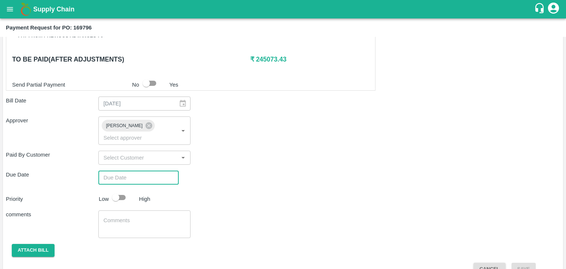
type input "DD/MM/YYYY hh:mm aa"
click at [153, 171] on input "DD/MM/YYYY hh:mm aa" at bounding box center [135, 178] width 75 height 14
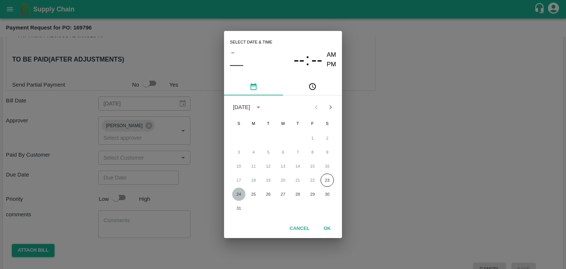
click at [238, 195] on button "24" at bounding box center [238, 194] width 13 height 13
type input "[DATE] 12:00 AM"
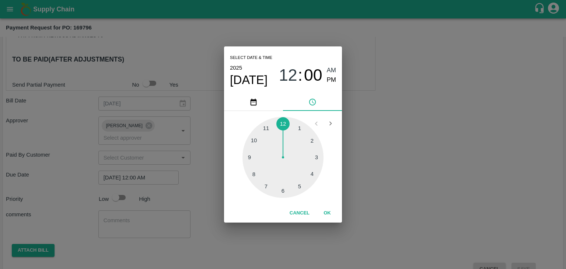
click at [323, 217] on button "OK" at bounding box center [327, 213] width 24 height 13
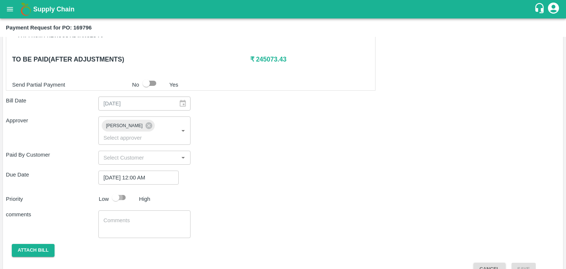
click at [123, 190] on input "checkbox" at bounding box center [116, 197] width 42 height 14
checkbox input "true"
click at [131, 217] on textarea at bounding box center [145, 224] width 82 height 15
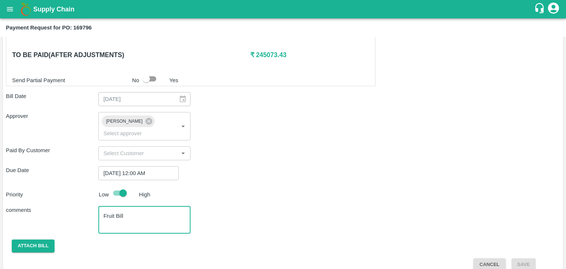
type textarea "Fruit Bill"
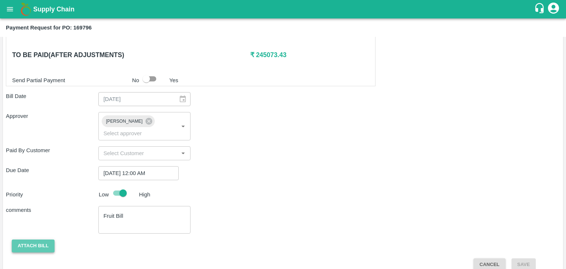
click at [43, 239] on button "Attach bill" at bounding box center [33, 245] width 43 height 13
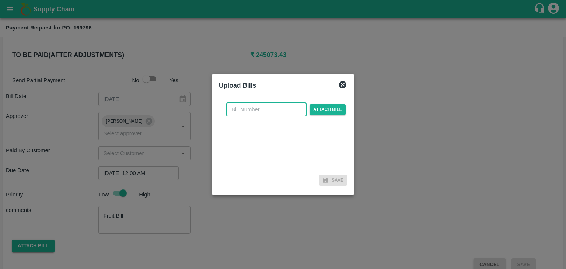
click at [284, 105] on input "text" at bounding box center [266, 109] width 80 height 14
type input "484"
click at [315, 106] on span "Attach bill" at bounding box center [327, 109] width 36 height 11
click at [0, 0] on input "Attach bill" at bounding box center [0, 0] width 0 height 0
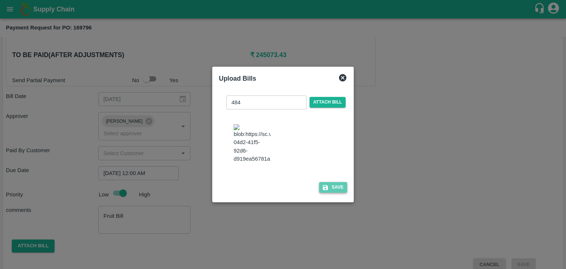
click at [332, 189] on button "Save" at bounding box center [333, 187] width 28 height 11
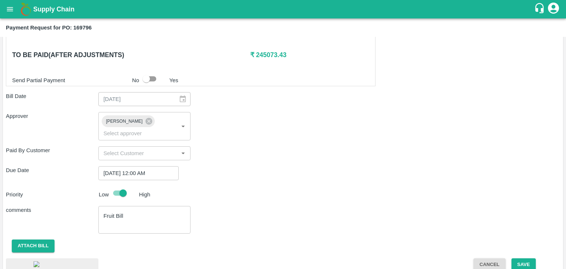
scroll to position [414, 0]
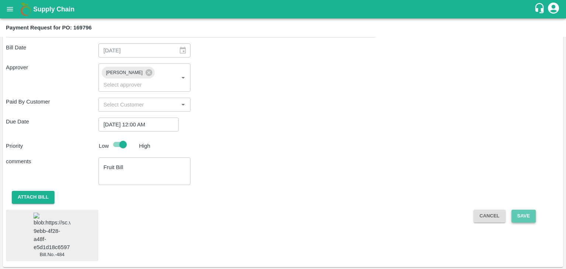
click at [529, 210] on button "Save" at bounding box center [523, 216] width 24 height 13
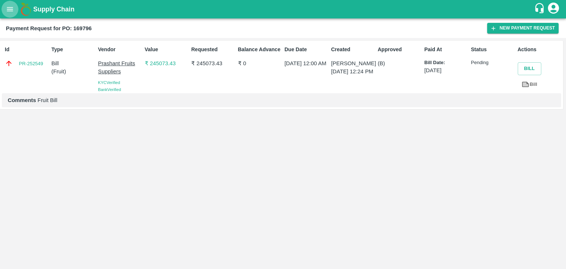
click at [12, 12] on icon "open drawer" at bounding box center [10, 9] width 8 height 8
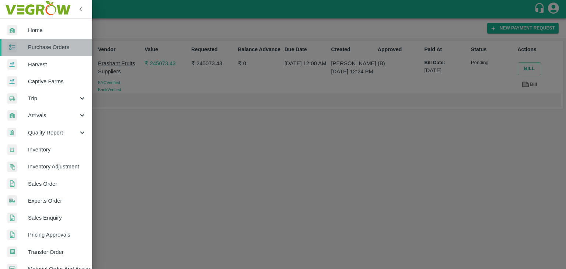
click at [50, 46] on span "Purchase Orders" at bounding box center [57, 47] width 58 height 8
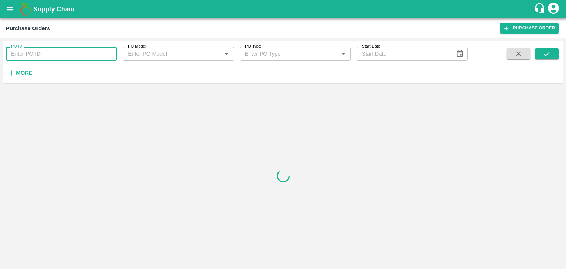
click at [66, 52] on input "PO ID" at bounding box center [61, 54] width 111 height 14
paste input "170038"
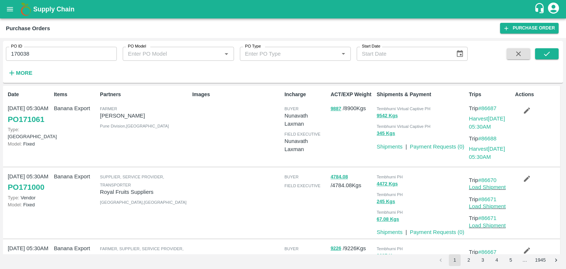
click at [561, 55] on div "PO ID 170038 PO ID PO Model PO Model   * PO Type PO Type   * Start Date Start D…" at bounding box center [283, 62] width 560 height 36
drag, startPoint x: 561, startPoint y: 55, endPoint x: 554, endPoint y: 52, distance: 7.8
click at [554, 52] on div "PO ID 170038 PO ID PO Model PO Model   * PO Type PO Type   * Start Date Start D…" at bounding box center [283, 62] width 560 height 36
click at [554, 52] on button "submit" at bounding box center [547, 53] width 24 height 11
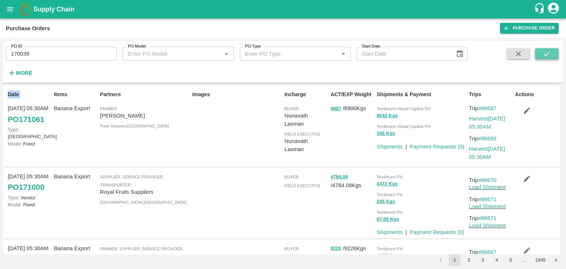
click at [554, 52] on button "submit" at bounding box center [547, 53] width 24 height 11
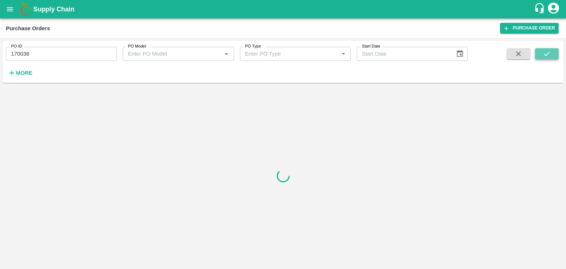
click at [554, 52] on button "submit" at bounding box center [547, 53] width 24 height 11
click at [64, 57] on input "170038" at bounding box center [61, 54] width 111 height 14
type input "170038"
click at [548, 55] on icon "submit" at bounding box center [547, 54] width 8 height 8
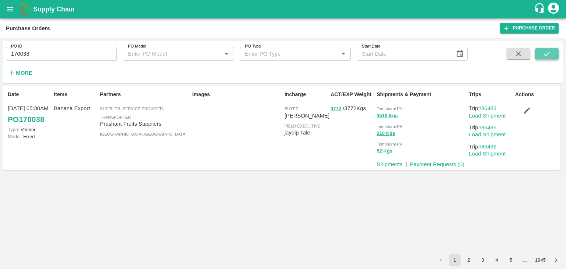
click at [548, 55] on icon "submit" at bounding box center [547, 54] width 8 height 8
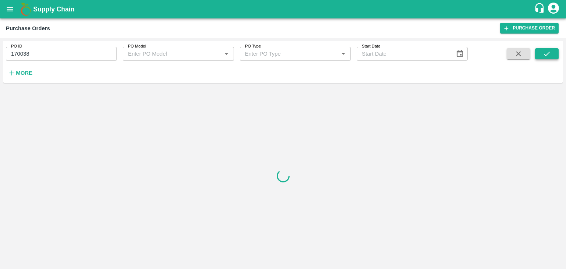
click at [548, 55] on icon "submit" at bounding box center [547, 54] width 8 height 8
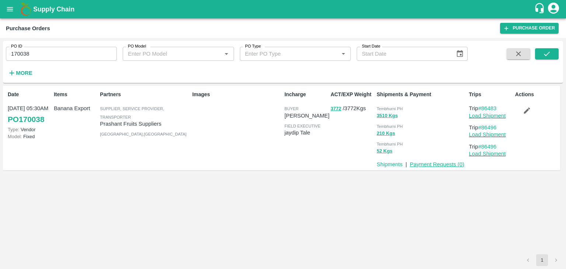
click at [433, 167] on link "Payment Requests ( 0 )" at bounding box center [437, 164] width 55 height 6
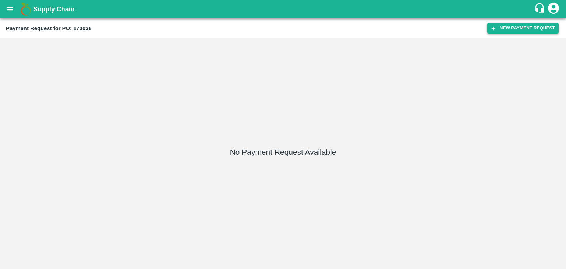
click at [519, 28] on button "New Payment Request" at bounding box center [522, 28] width 71 height 11
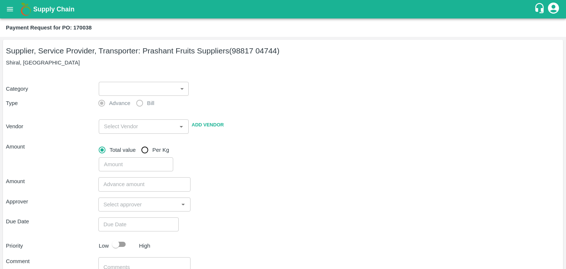
click at [98, 85] on div "​ ​" at bounding box center [142, 87] width 93 height 17
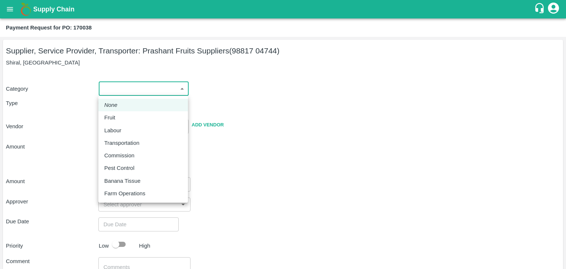
drag, startPoint x: 106, startPoint y: 89, endPoint x: 125, endPoint y: 116, distance: 32.4
click at [125, 116] on body "Supply Chain Payment Request for PO: 170038 Supplier, Service Provider, Transpo…" at bounding box center [283, 134] width 566 height 269
click at [125, 116] on div "Fruit" at bounding box center [143, 117] width 78 height 8
type input "1"
type input "Prashant Fruits Suppliers - 98817 04744(Supplier, Service Provider, Transporter)"
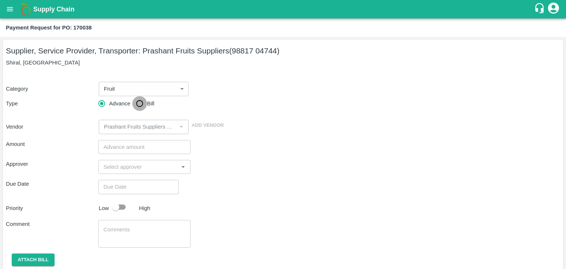
click at [143, 104] on input "Bill" at bounding box center [139, 103] width 15 height 15
radio input "true"
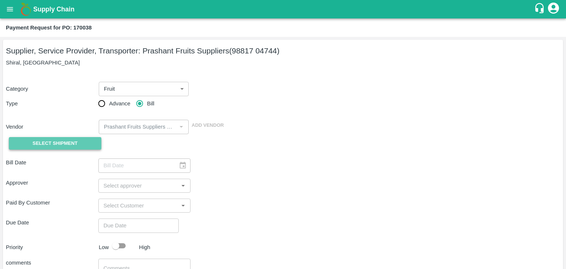
click at [58, 145] on span "Select Shipment" at bounding box center [54, 143] width 45 height 8
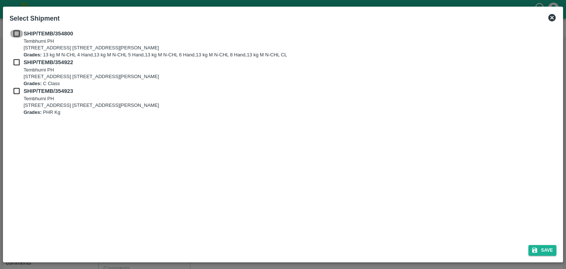
click at [15, 31] on input "checkbox" at bounding box center [17, 33] width 14 height 8
checkbox input "true"
click at [15, 60] on input "checkbox" at bounding box center [17, 62] width 14 height 8
checkbox input "true"
click at [16, 87] on input "checkbox" at bounding box center [17, 91] width 14 height 8
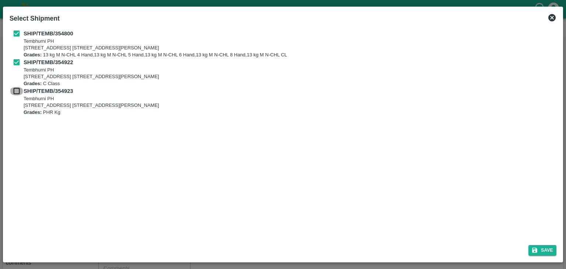
checkbox input "true"
click at [535, 248] on icon "submit" at bounding box center [534, 250] width 5 height 5
type input "[DATE]"
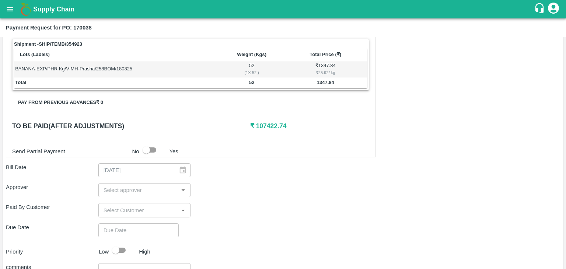
scroll to position [345, 0]
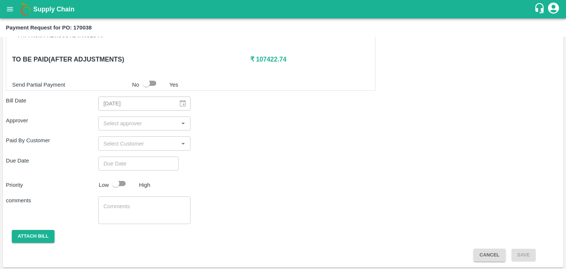
click at [121, 123] on input "input" at bounding box center [139, 124] width 76 height 10
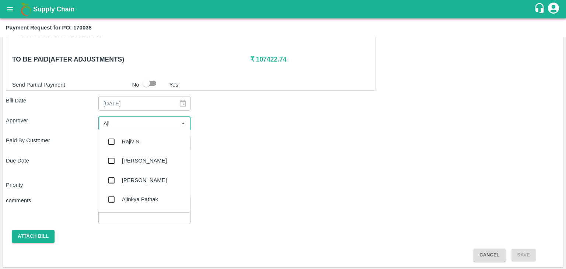
type input "Ajit"
click at [137, 141] on div "[PERSON_NAME]" at bounding box center [144, 141] width 45 height 8
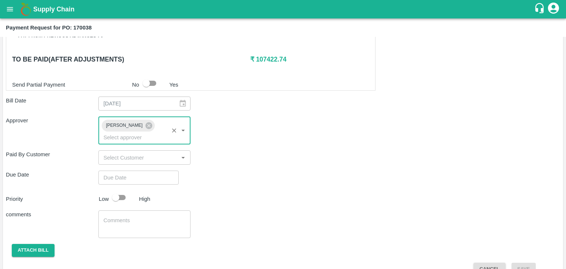
type input "DD/MM/YYYY hh:mm aa"
click at [149, 171] on input "DD/MM/YYYY hh:mm aa" at bounding box center [135, 178] width 75 height 14
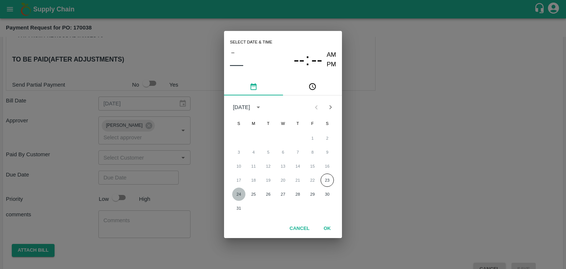
click at [239, 196] on button "24" at bounding box center [238, 194] width 13 height 13
type input "[DATE] 12:00 AM"
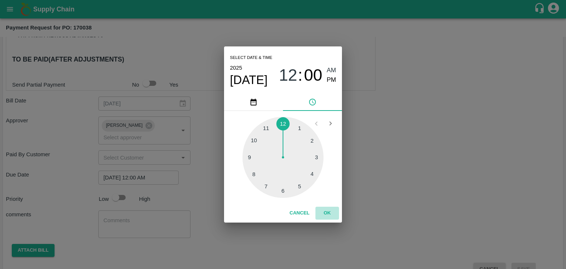
click at [331, 217] on button "OK" at bounding box center [327, 213] width 24 height 13
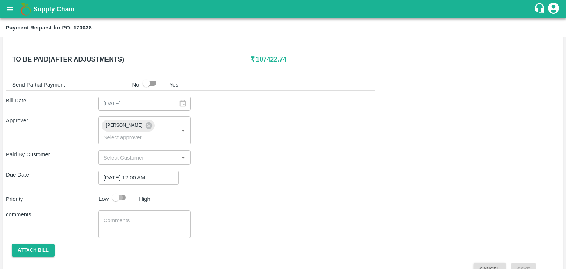
click at [120, 190] on input "checkbox" at bounding box center [116, 197] width 42 height 14
checkbox input "true"
click at [139, 217] on textarea at bounding box center [145, 224] width 82 height 15
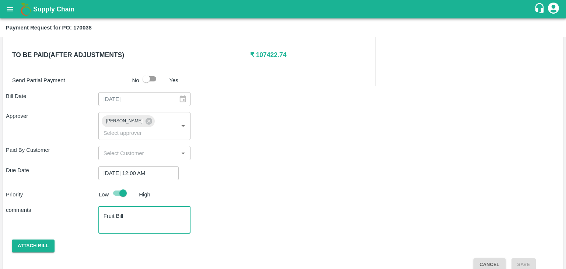
type textarea "Fruit Bill"
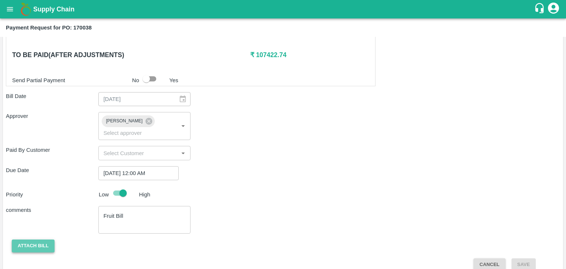
click at [30, 239] on button "Attach bill" at bounding box center [33, 245] width 43 height 13
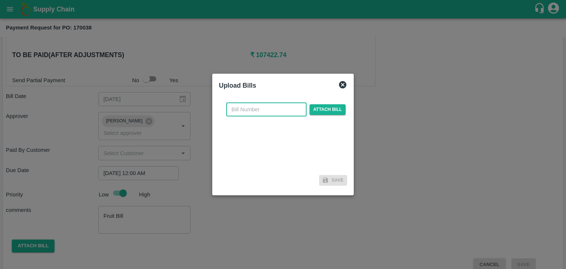
click at [266, 111] on input "text" at bounding box center [266, 109] width 80 height 14
type input "486"
click at [330, 102] on div "486 ​ Attach bill" at bounding box center [286, 109] width 122 height 14
click at [332, 108] on span "Attach bill" at bounding box center [327, 109] width 36 height 11
click at [0, 0] on input "Attach bill" at bounding box center [0, 0] width 0 height 0
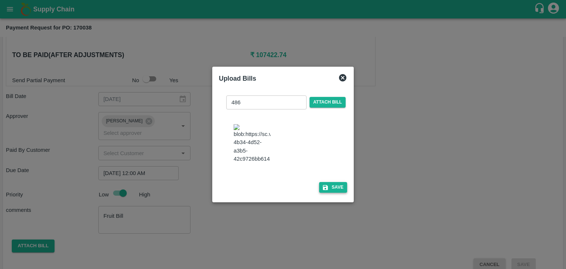
click at [336, 189] on button "Save" at bounding box center [333, 187] width 28 height 11
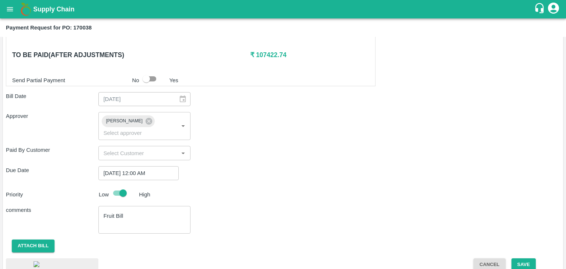
scroll to position [398, 0]
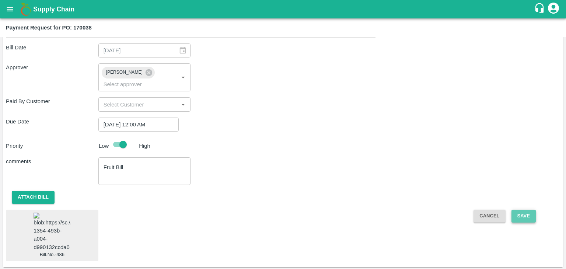
click at [517, 210] on button "Save" at bounding box center [523, 216] width 24 height 13
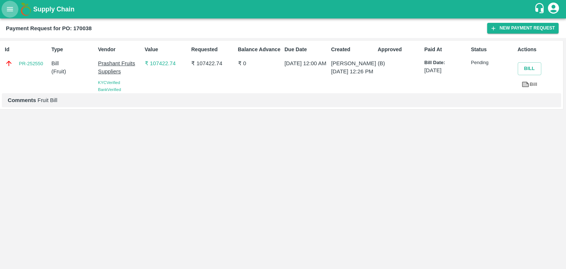
click at [7, 10] on icon "open drawer" at bounding box center [10, 9] width 8 height 8
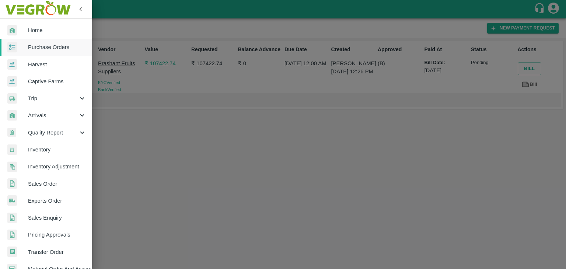
scroll to position [151, 0]
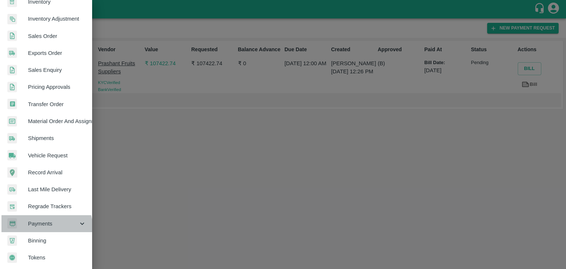
click at [46, 225] on div "Payments" at bounding box center [46, 223] width 92 height 17
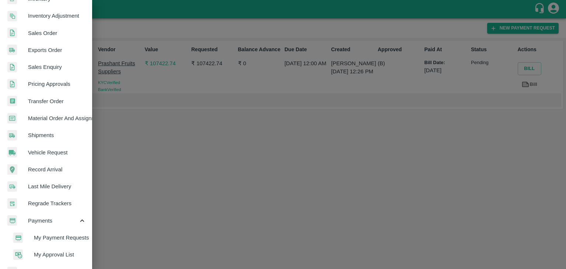
click at [64, 235] on span "My Payment Requests" at bounding box center [60, 238] width 52 height 8
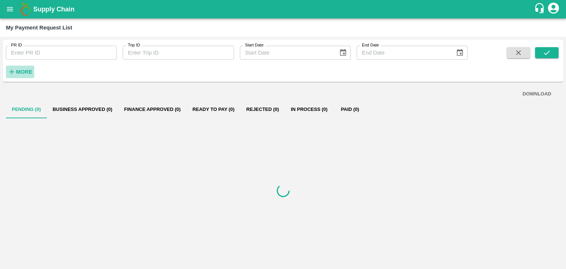
click at [21, 73] on strong "More" at bounding box center [24, 72] width 17 height 6
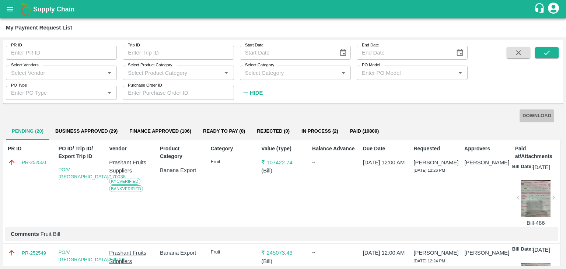
click at [541, 115] on button "DOWNLOAD" at bounding box center [536, 115] width 35 height 13
click at [312, 126] on button "In Process (2)" at bounding box center [319, 131] width 49 height 18
